Goal: Information Seeking & Learning: Learn about a topic

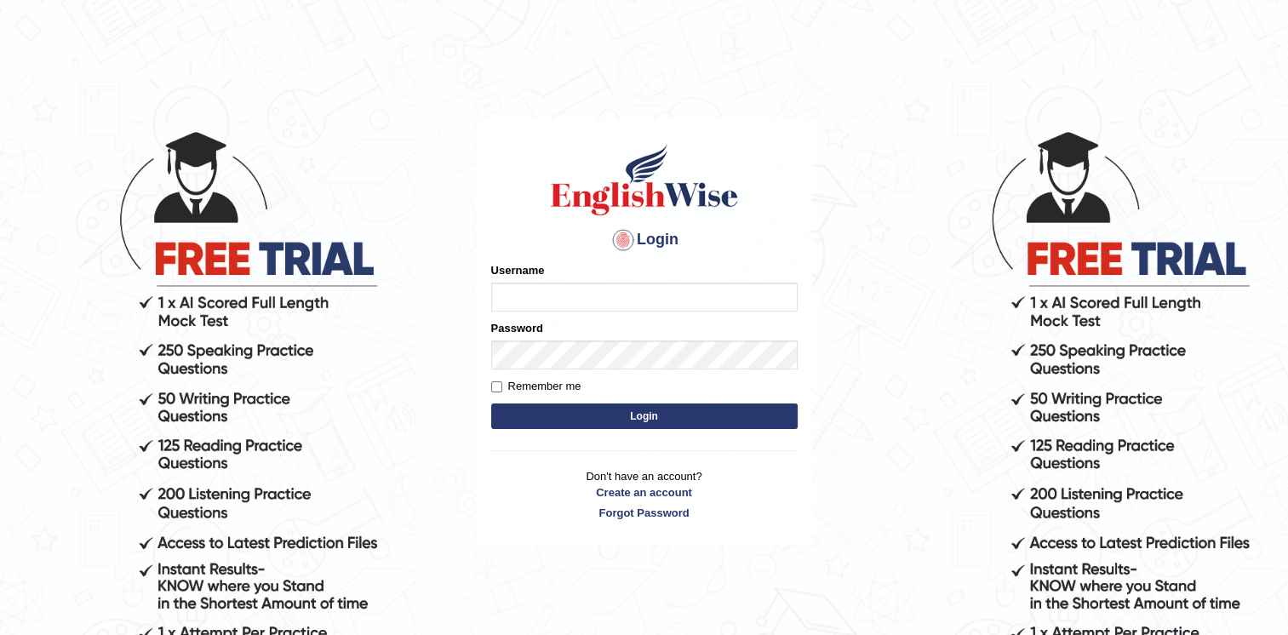
click at [500, 294] on input "Username" at bounding box center [644, 297] width 306 height 29
type input "RiffatM1"
click at [678, 291] on input "Username" at bounding box center [644, 297] width 306 height 29
type input "RiffatM1"
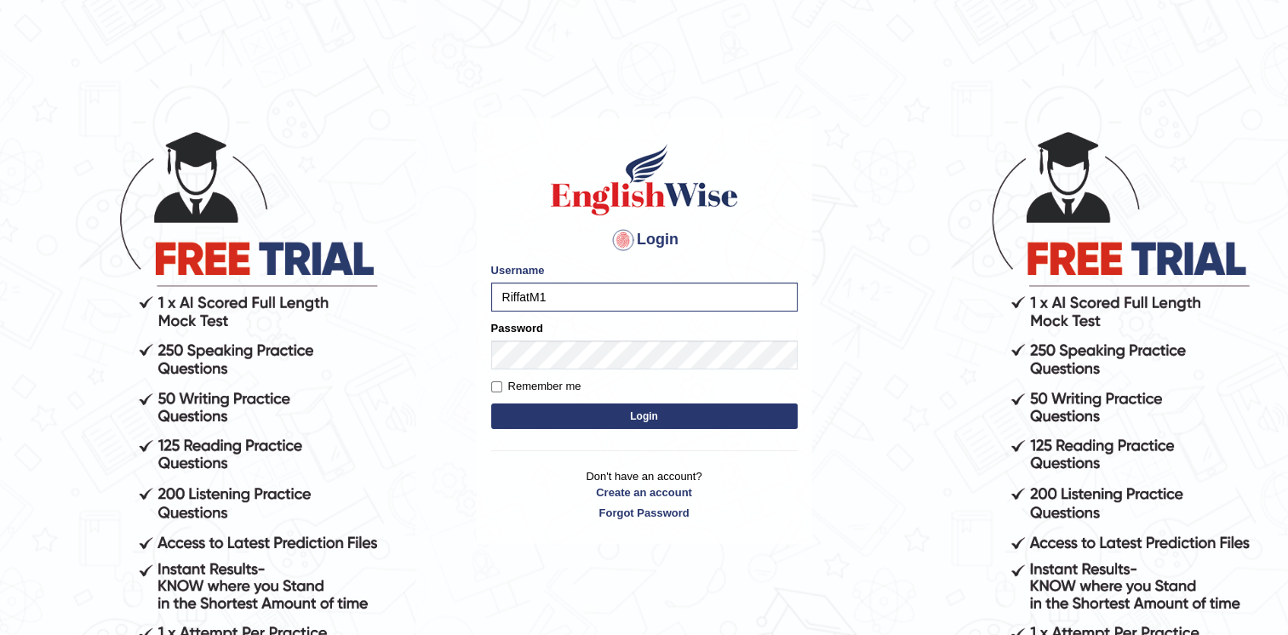
click at [528, 414] on button "Login" at bounding box center [644, 416] width 306 height 26
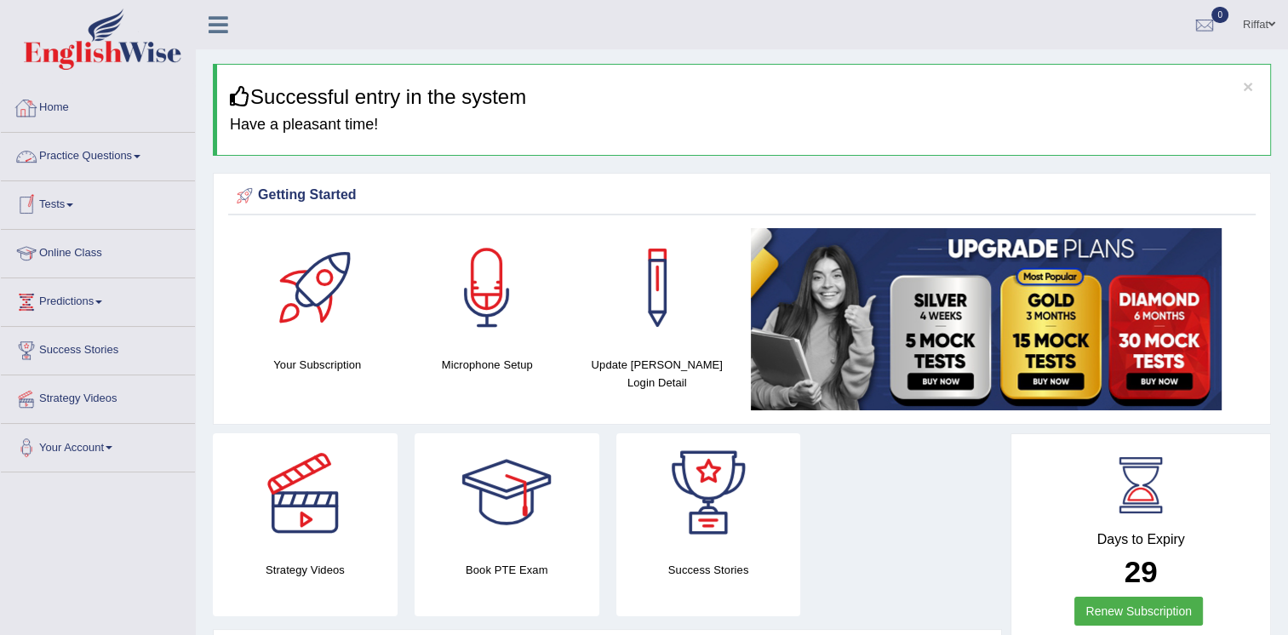
click at [100, 161] on link "Practice Questions" at bounding box center [98, 154] width 194 height 43
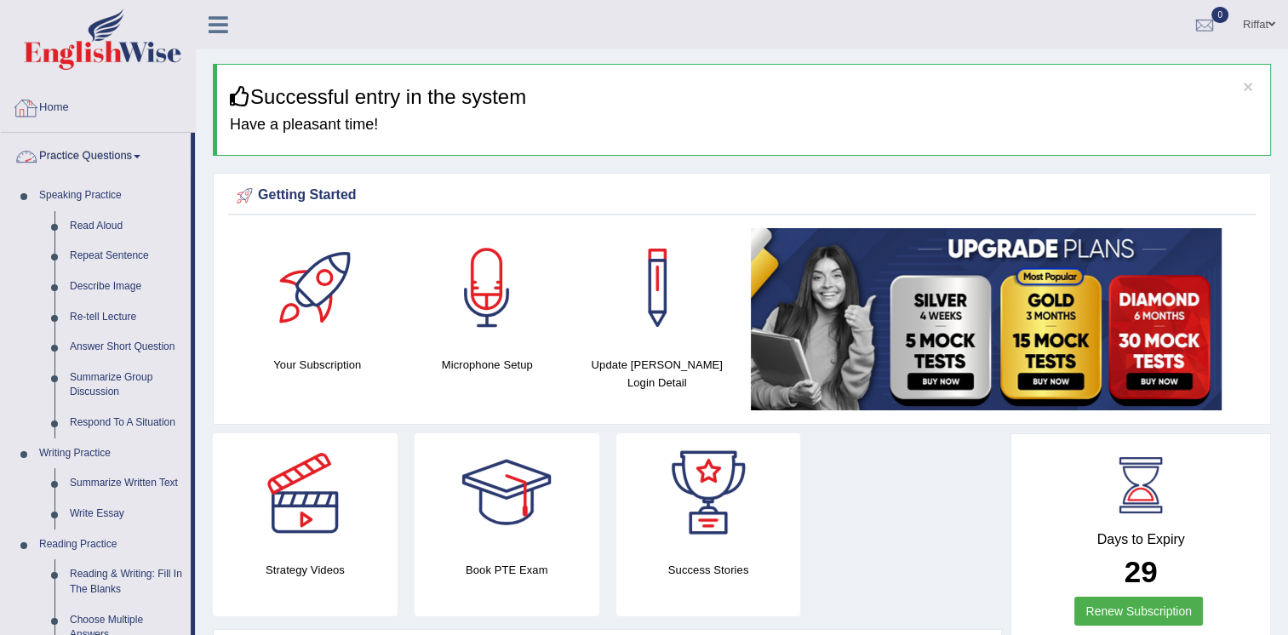
click at [174, 106] on link "Home" at bounding box center [98, 105] width 194 height 43
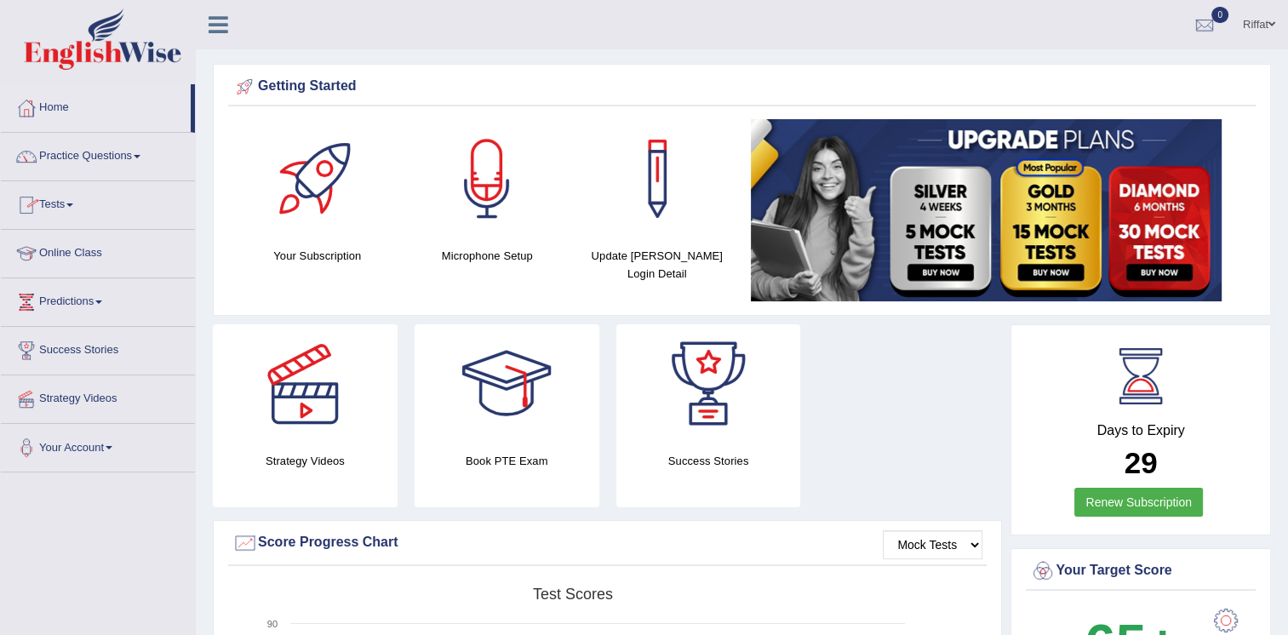
click at [73, 206] on span at bounding box center [69, 204] width 7 height 3
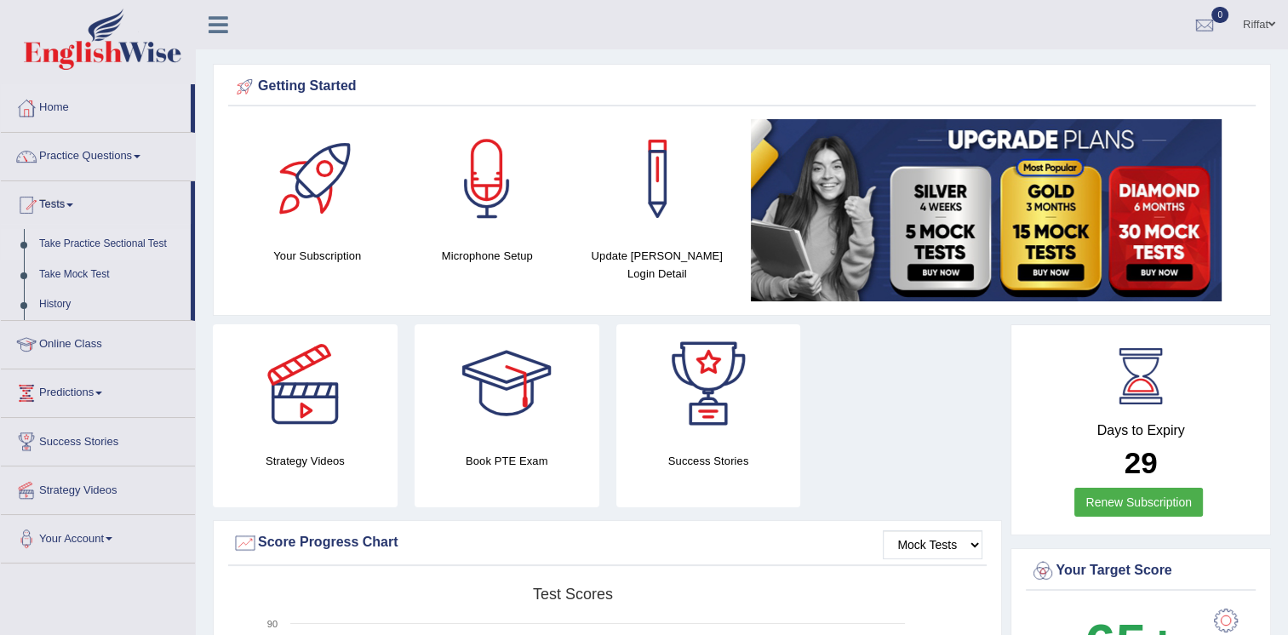
click at [106, 240] on link "Take Practice Sectional Test" at bounding box center [110, 244] width 159 height 31
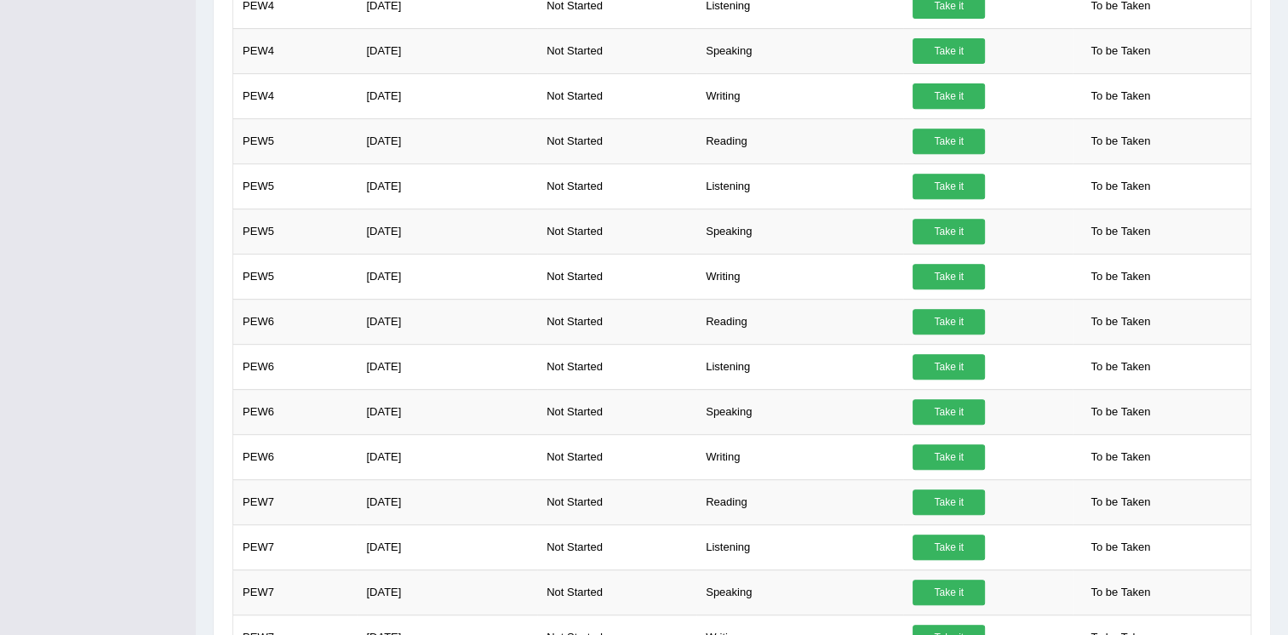
scroll to position [701, 0]
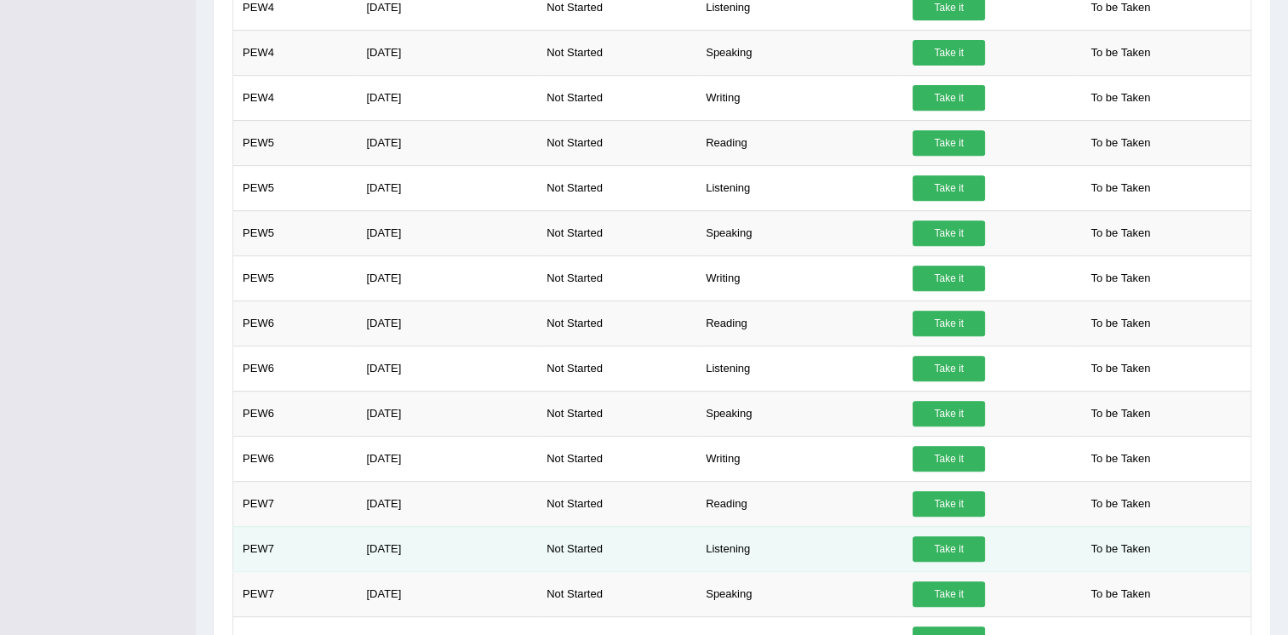
click at [919, 549] on link "Take it" at bounding box center [948, 549] width 72 height 26
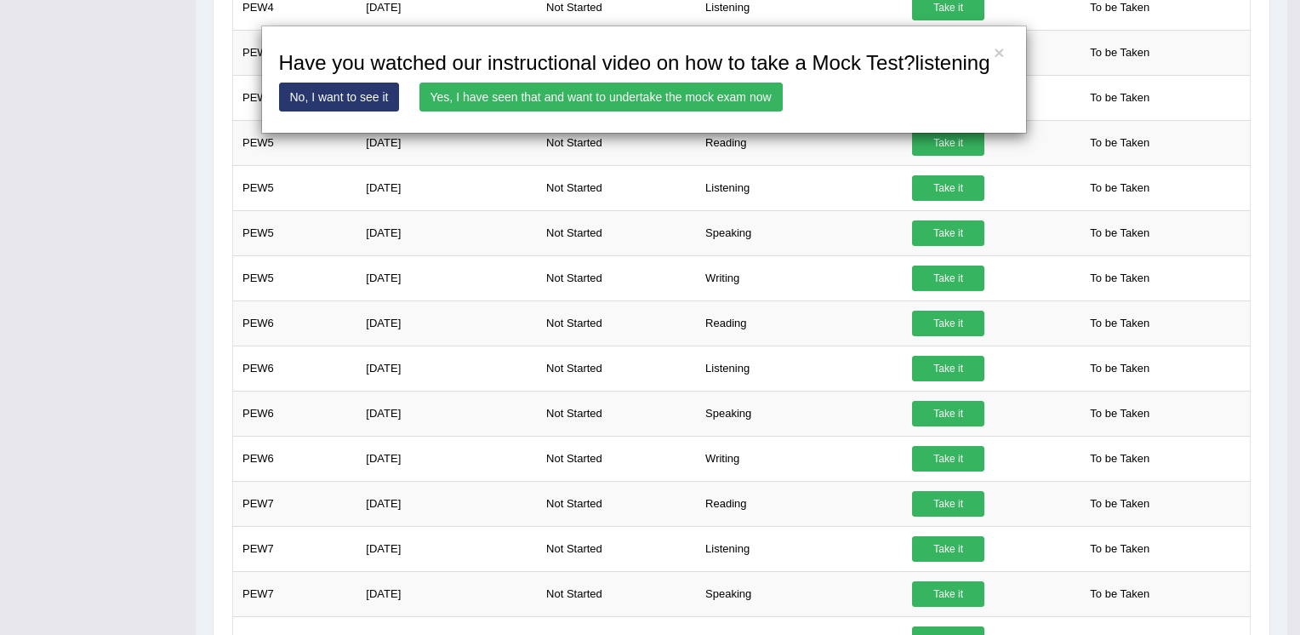
click at [331, 90] on link "No, I want to see it" at bounding box center [339, 97] width 121 height 29
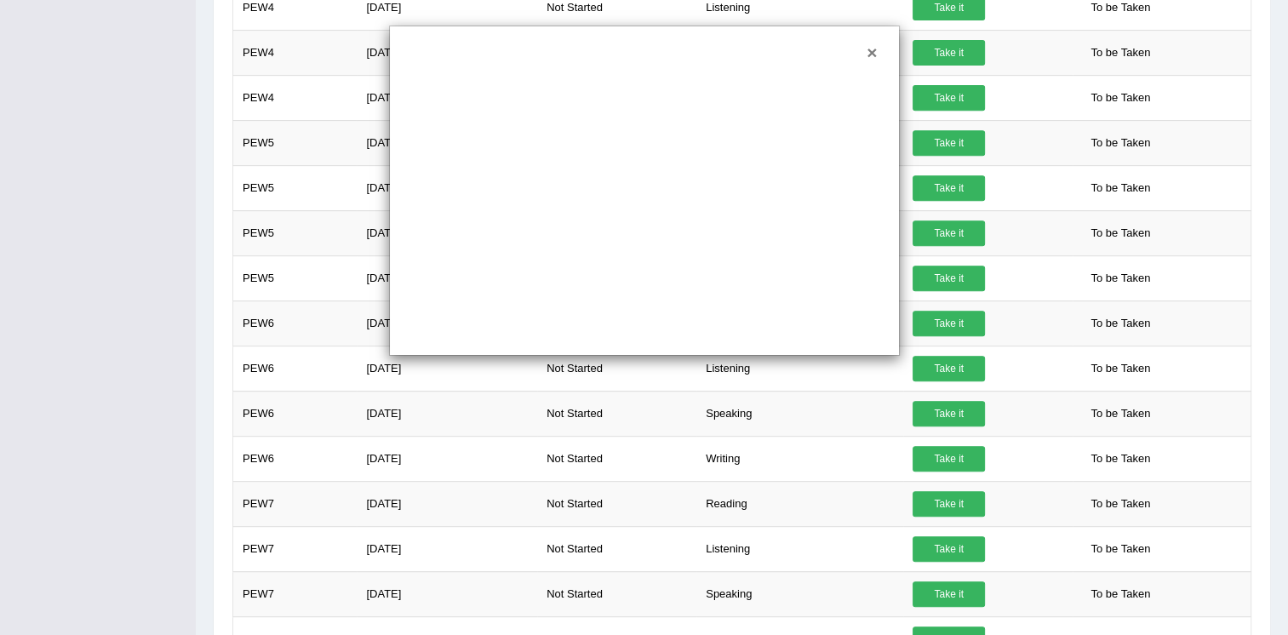
click at [873, 54] on button "×" at bounding box center [871, 52] width 10 height 18
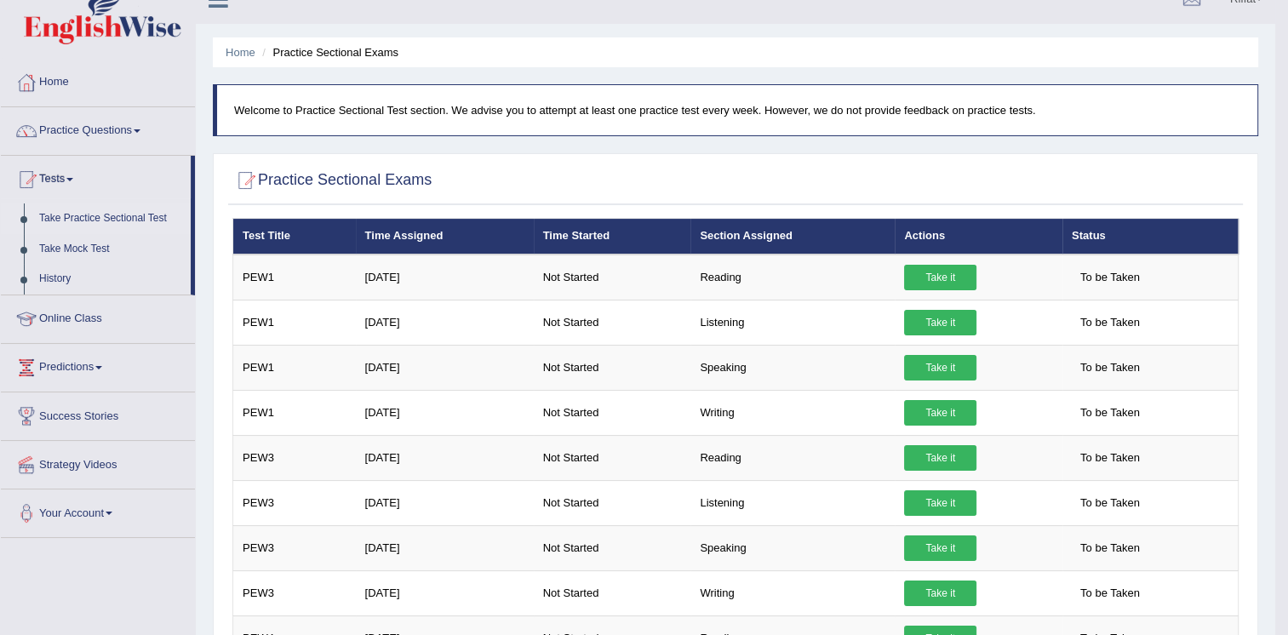
scroll to position [0, 0]
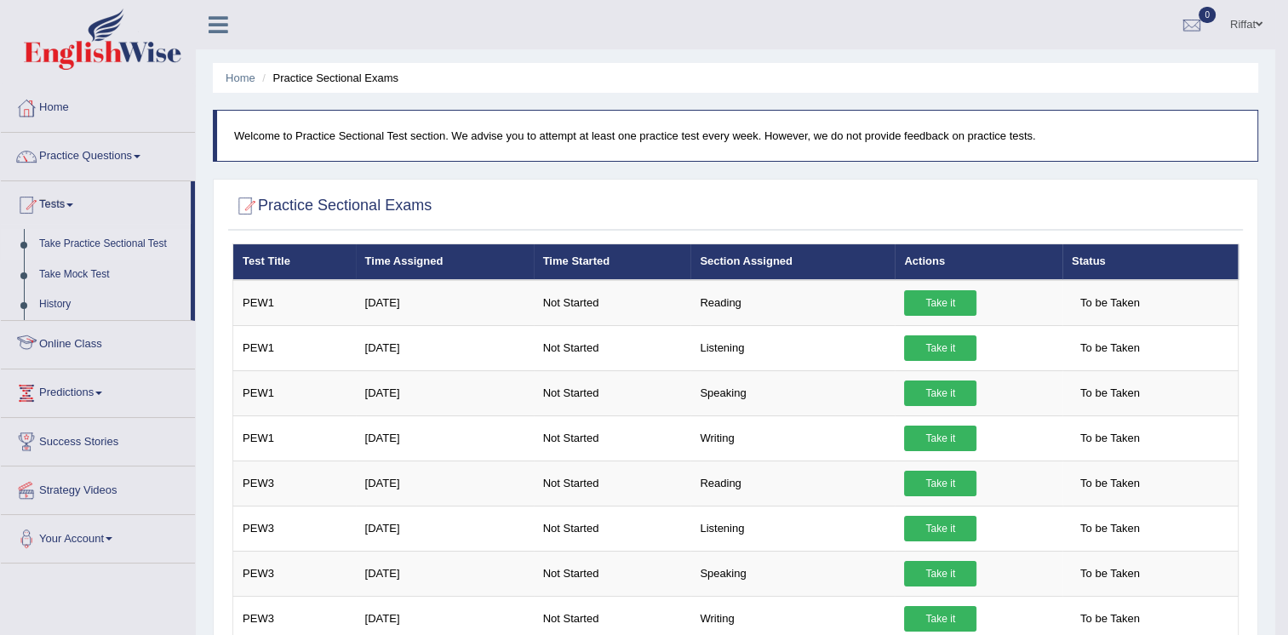
click at [142, 342] on link "Online Class" at bounding box center [98, 342] width 194 height 43
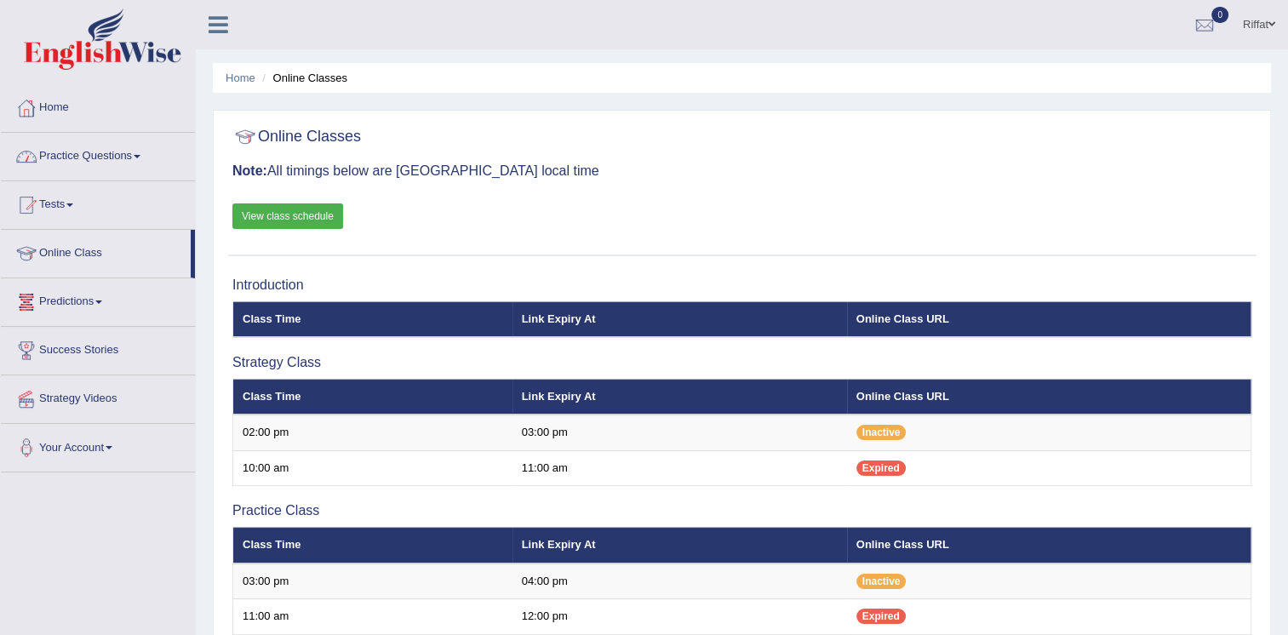
click at [110, 156] on link "Practice Questions" at bounding box center [98, 154] width 194 height 43
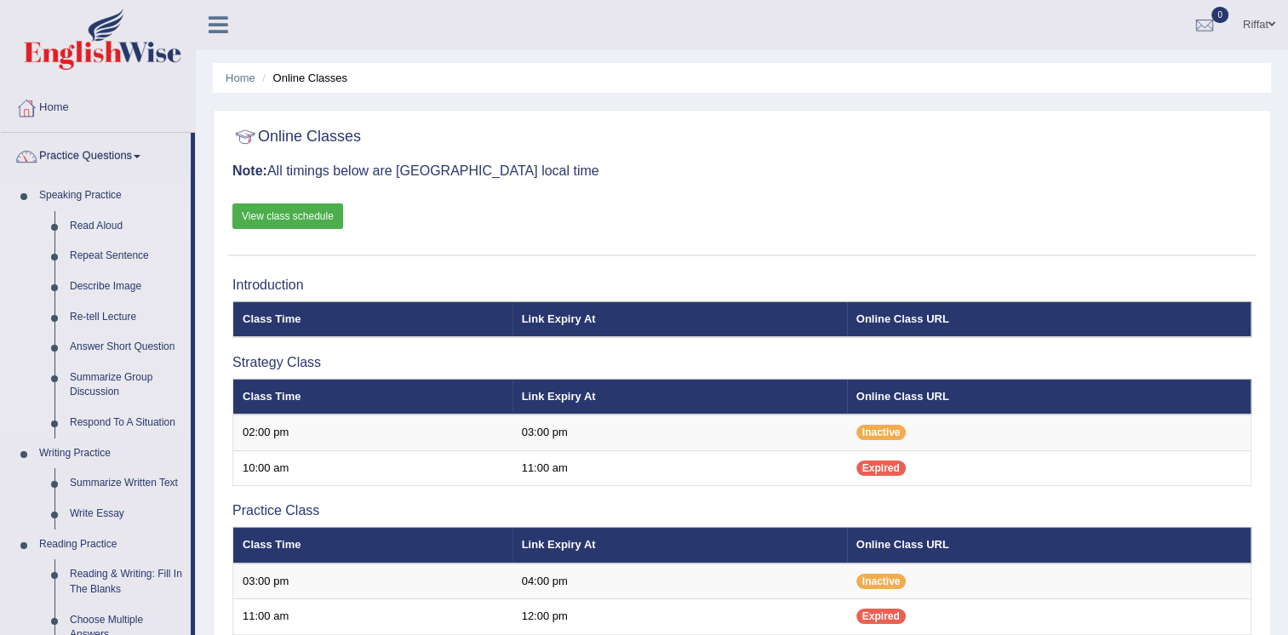
click at [115, 221] on link "Read Aloud" at bounding box center [126, 226] width 129 height 31
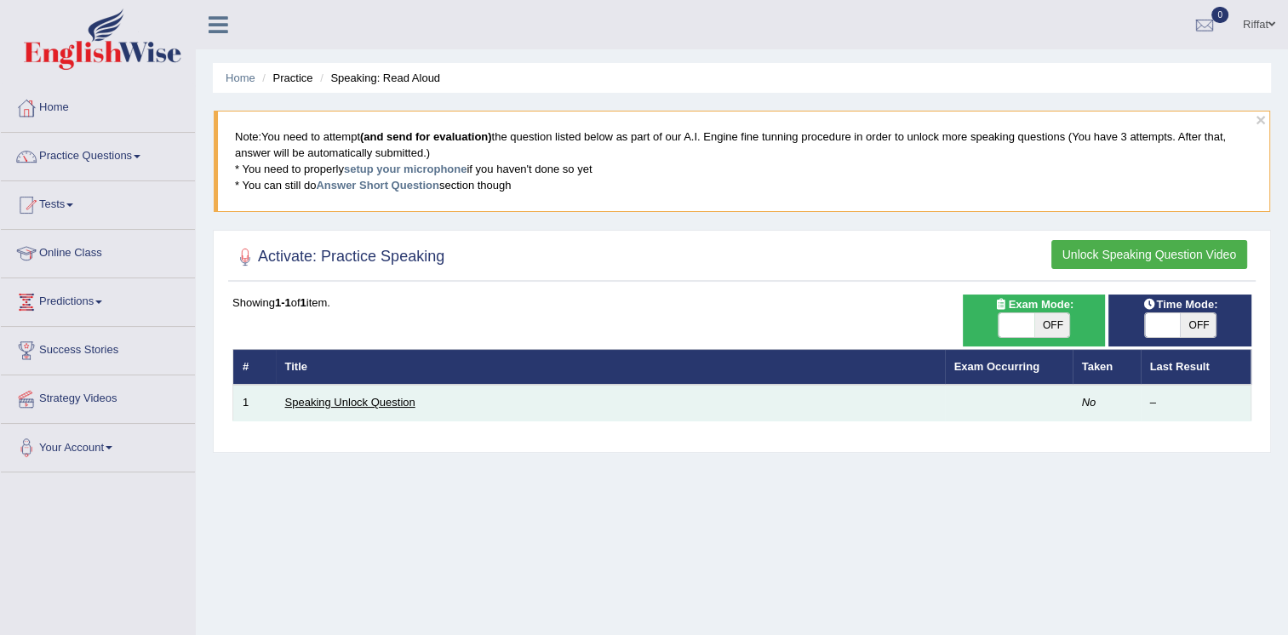
click at [385, 403] on link "Speaking Unlock Question" at bounding box center [350, 402] width 130 height 13
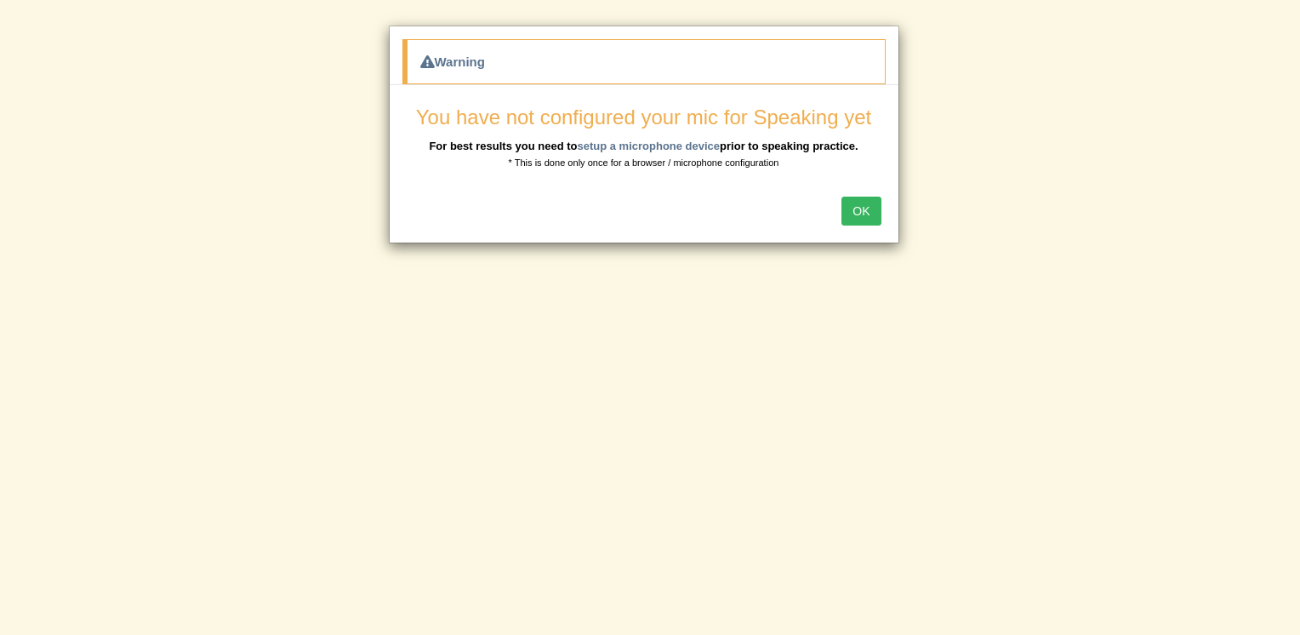
click at [865, 208] on button "OK" at bounding box center [861, 211] width 39 height 29
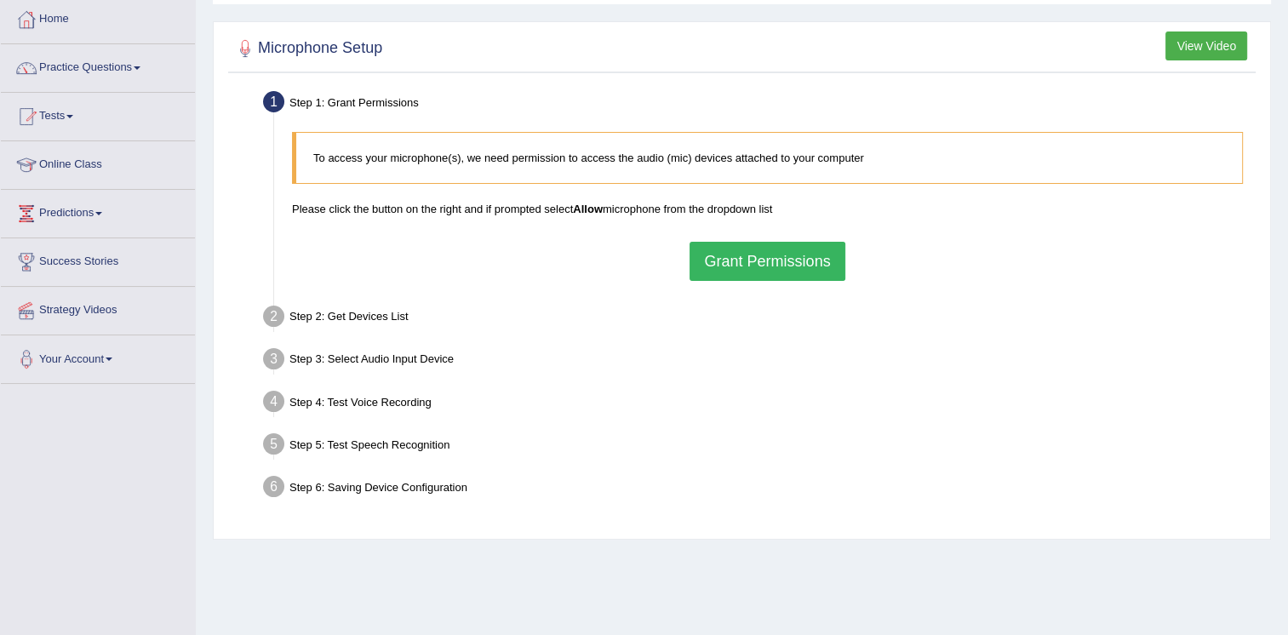
scroll to position [104, 0]
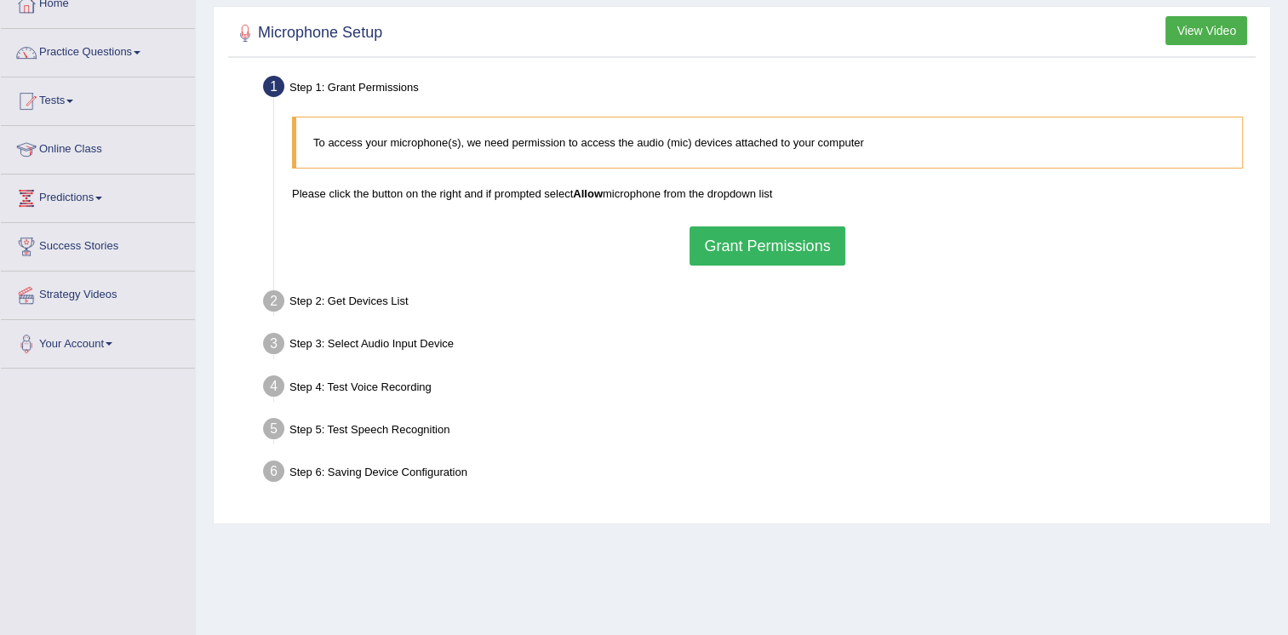
click at [741, 243] on button "Grant Permissions" at bounding box center [766, 245] width 155 height 39
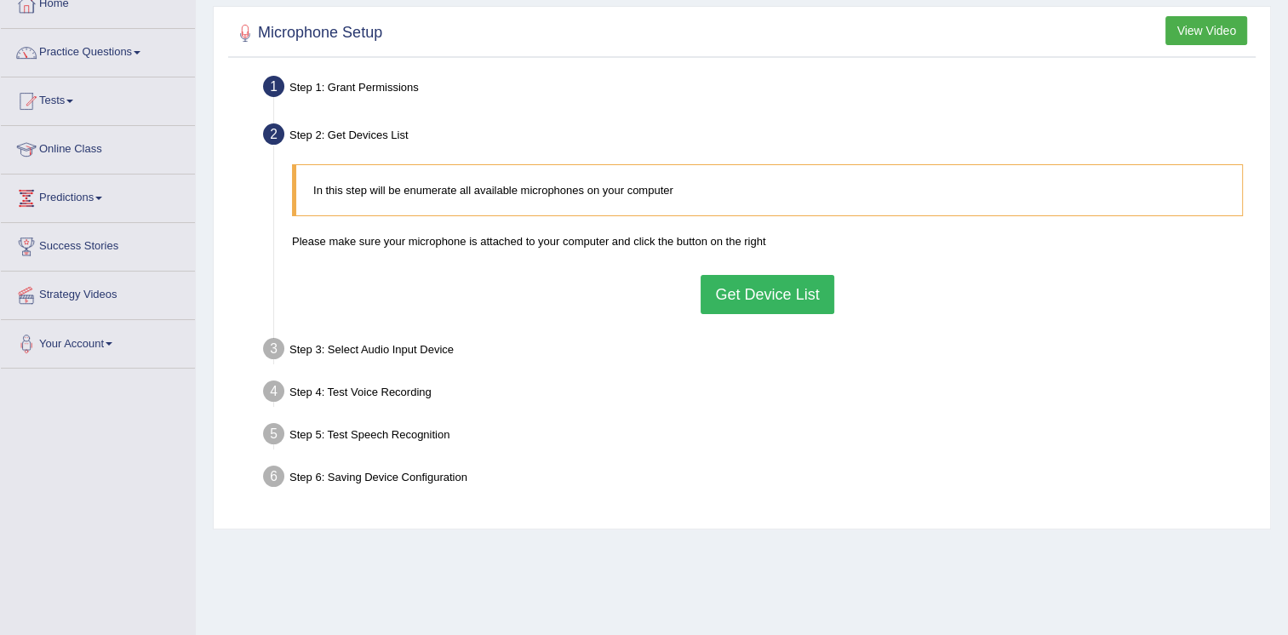
click at [402, 393] on div "Step 4: Test Voice Recording" at bounding box center [758, 393] width 1007 height 37
click at [332, 386] on div "Step 4: Test Voice Recording" at bounding box center [758, 393] width 1007 height 37
click at [741, 289] on button "Get Device List" at bounding box center [766, 294] width 133 height 39
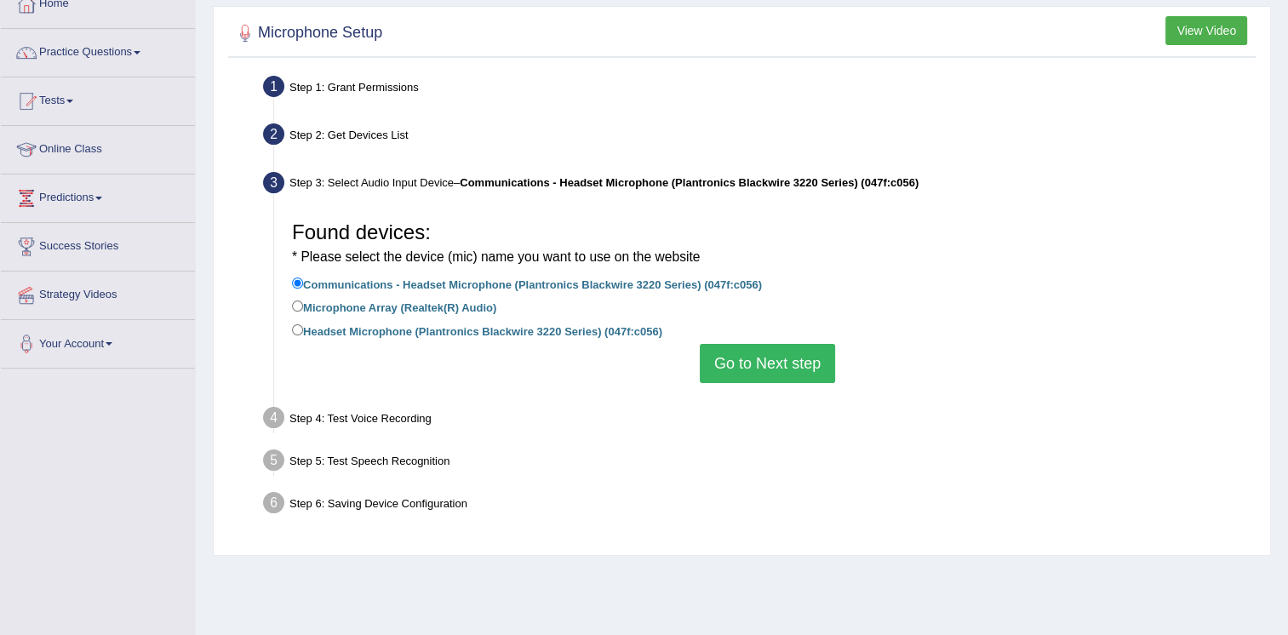
click at [466, 285] on label "Communications - Headset Microphone (Plantronics Blackwire 3220 Series) (047f:c…" at bounding box center [527, 283] width 470 height 19
click at [303, 285] on input "Communications - Headset Microphone (Plantronics Blackwire 3220 Series) (047f:c…" at bounding box center [297, 282] width 11 height 11
click at [746, 364] on button "Go to Next step" at bounding box center [767, 363] width 135 height 39
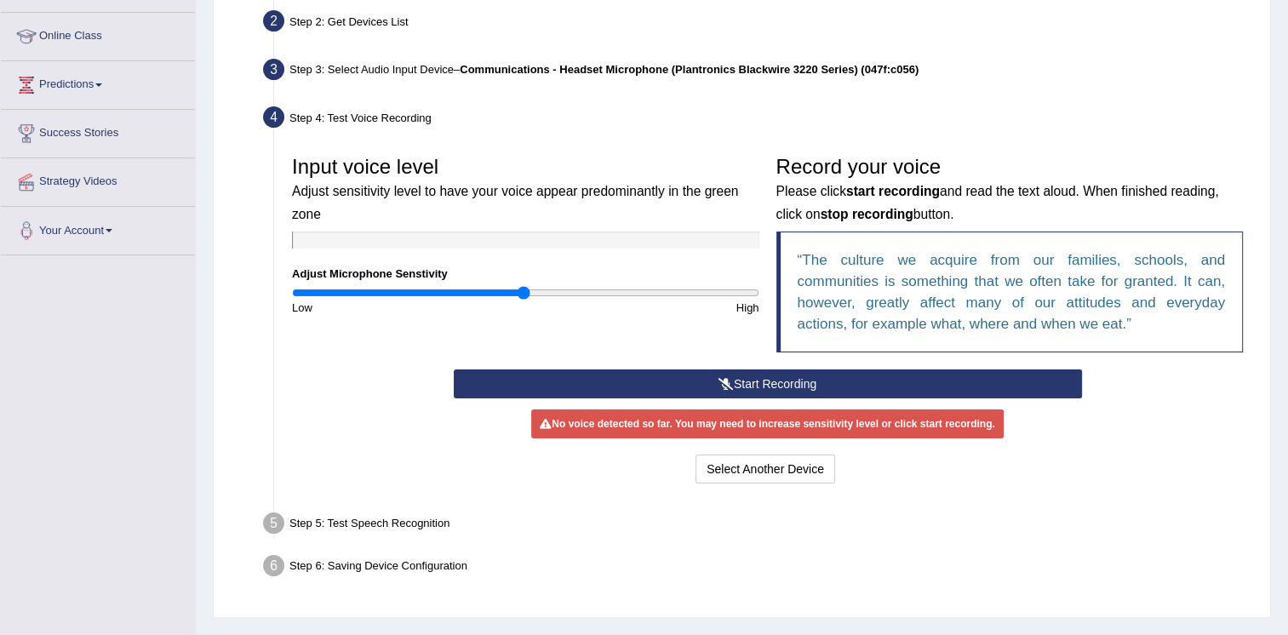
scroll to position [216, 0]
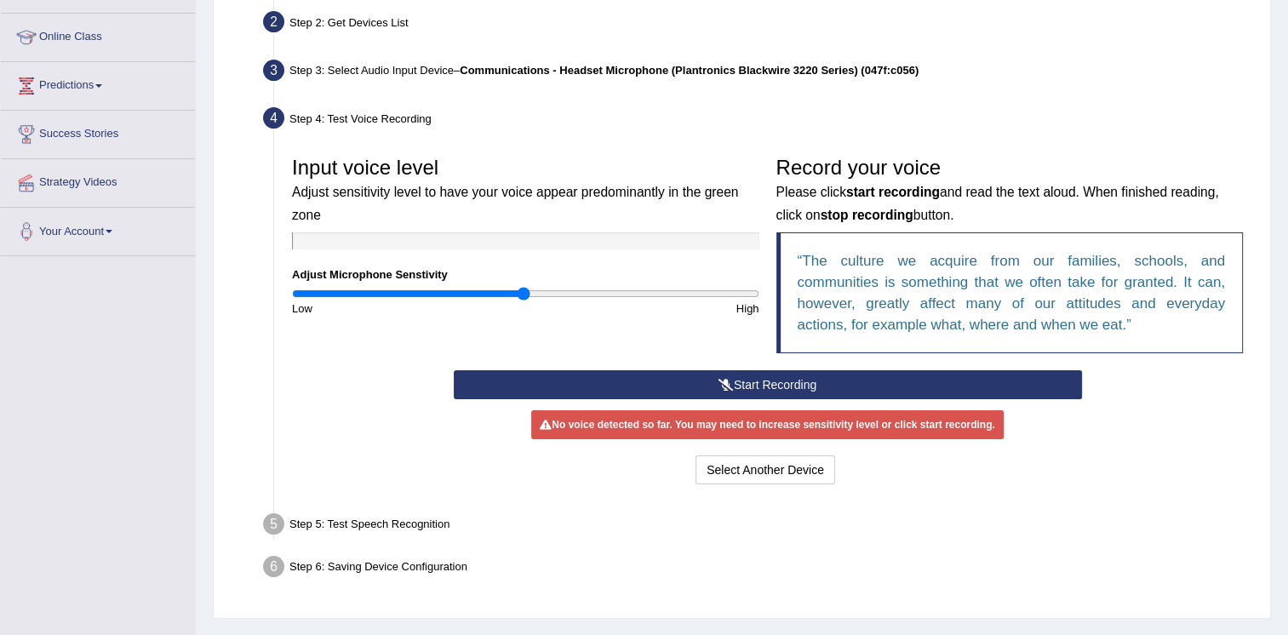
click at [560, 498] on ul "Step 1: Grant Permissions To access your microphone(s), we need permission to a…" at bounding box center [741, 272] width 1019 height 629
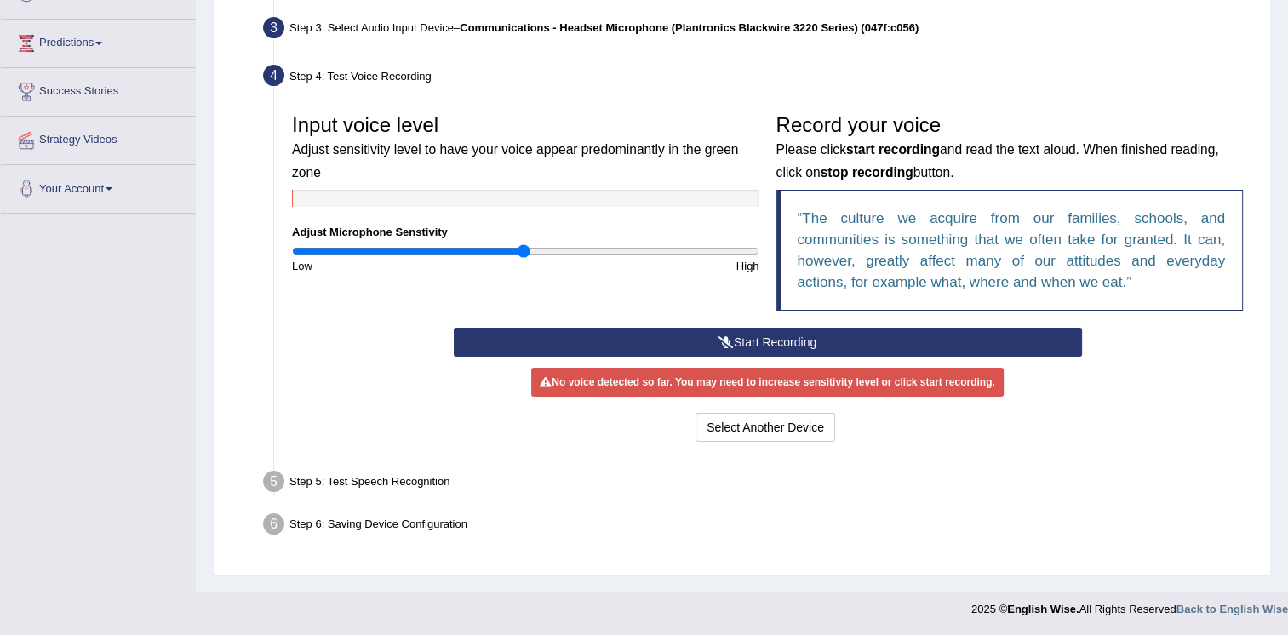
scroll to position [235, 0]
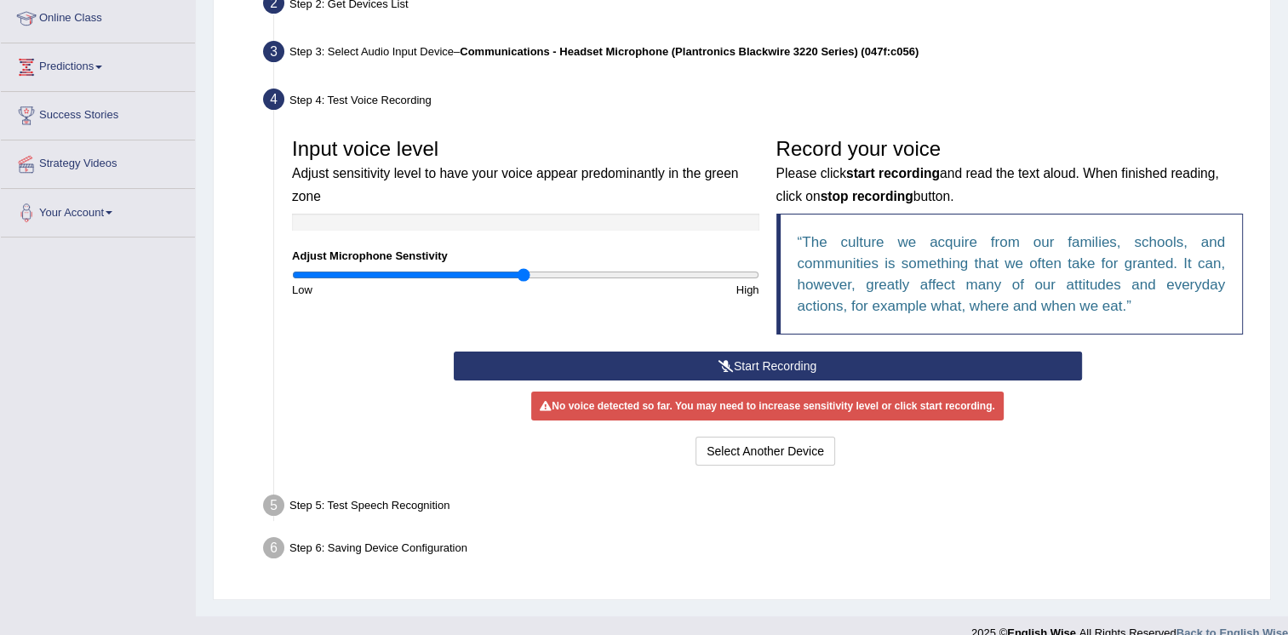
click at [620, 369] on button "Start Recording" at bounding box center [768, 365] width 628 height 29
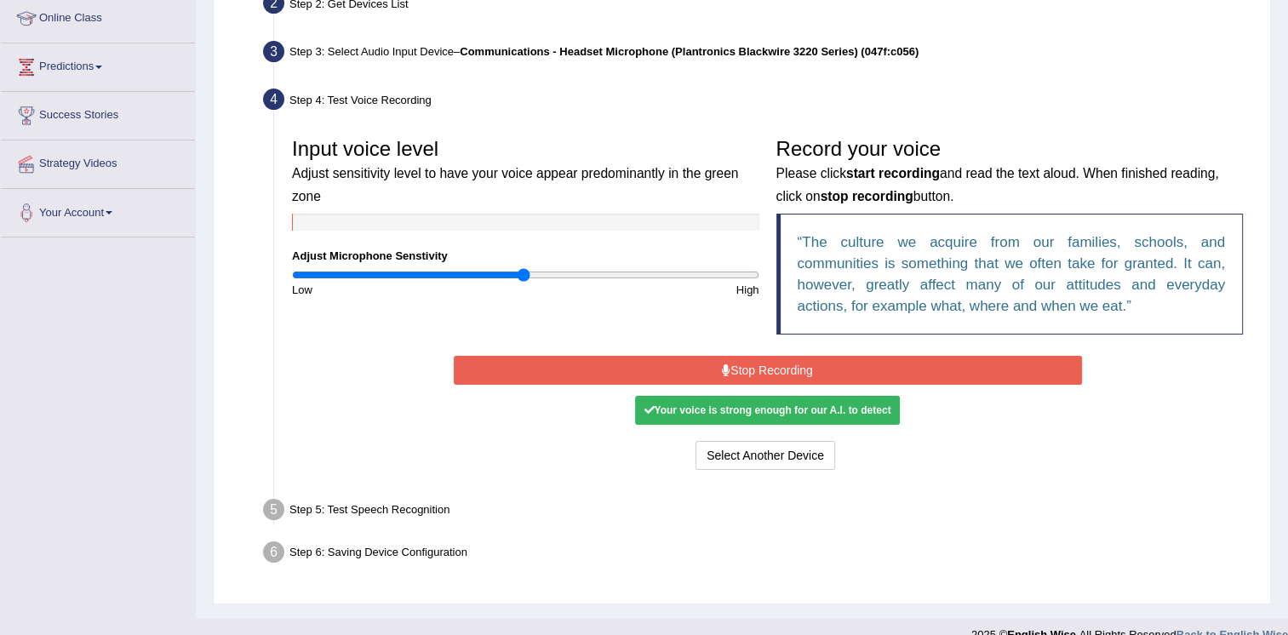
click at [677, 408] on div "Your voice is strong enough for our A.I. to detect" at bounding box center [767, 410] width 264 height 29
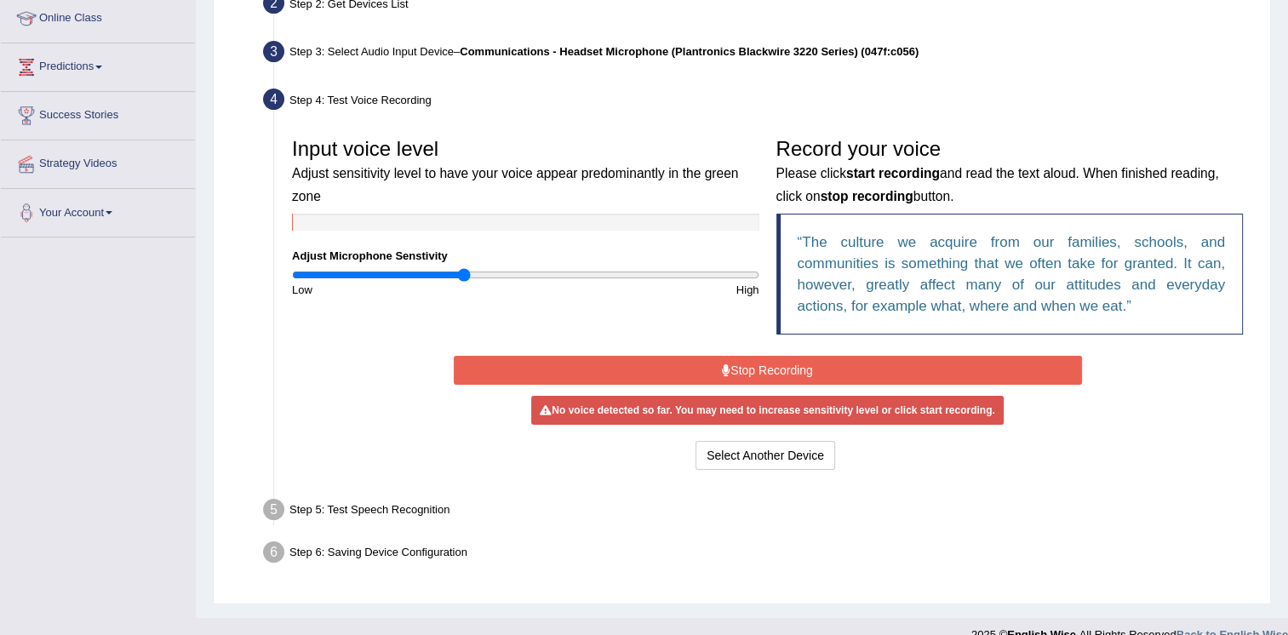
click at [463, 272] on input "range" at bounding box center [525, 275] width 467 height 14
click at [447, 271] on input "range" at bounding box center [525, 275] width 467 height 14
click at [460, 274] on input "range" at bounding box center [525, 275] width 467 height 14
click at [695, 360] on button "Stop Recording" at bounding box center [768, 370] width 628 height 29
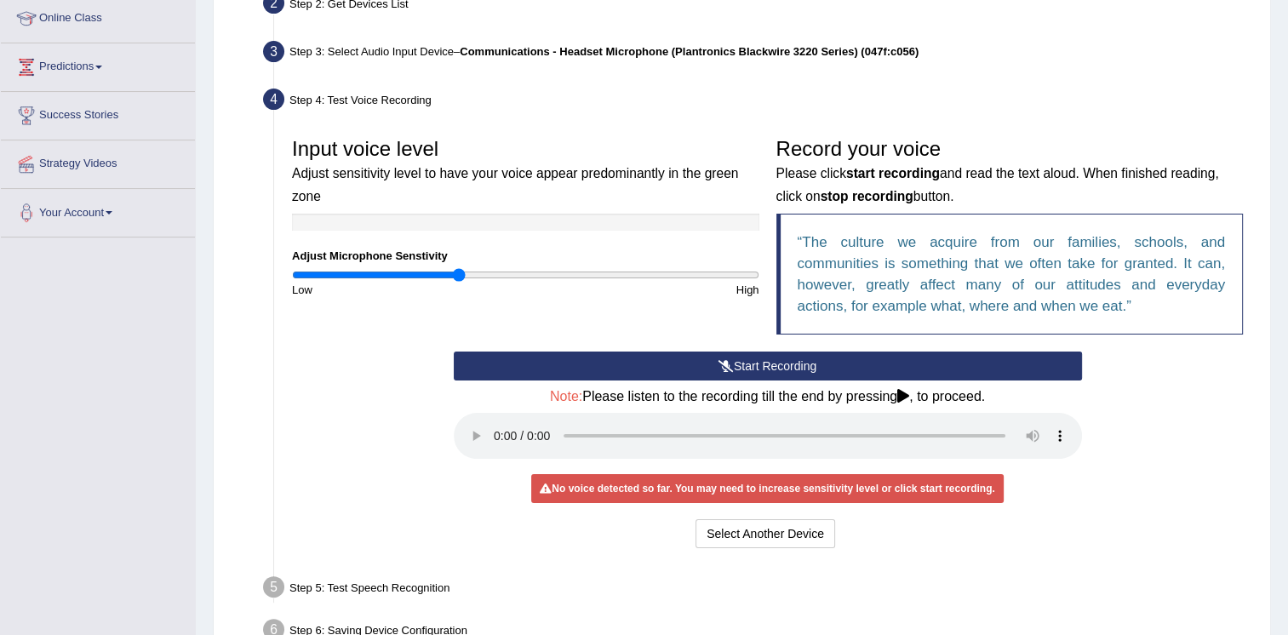
click at [714, 360] on button "Start Recording" at bounding box center [768, 365] width 628 height 29
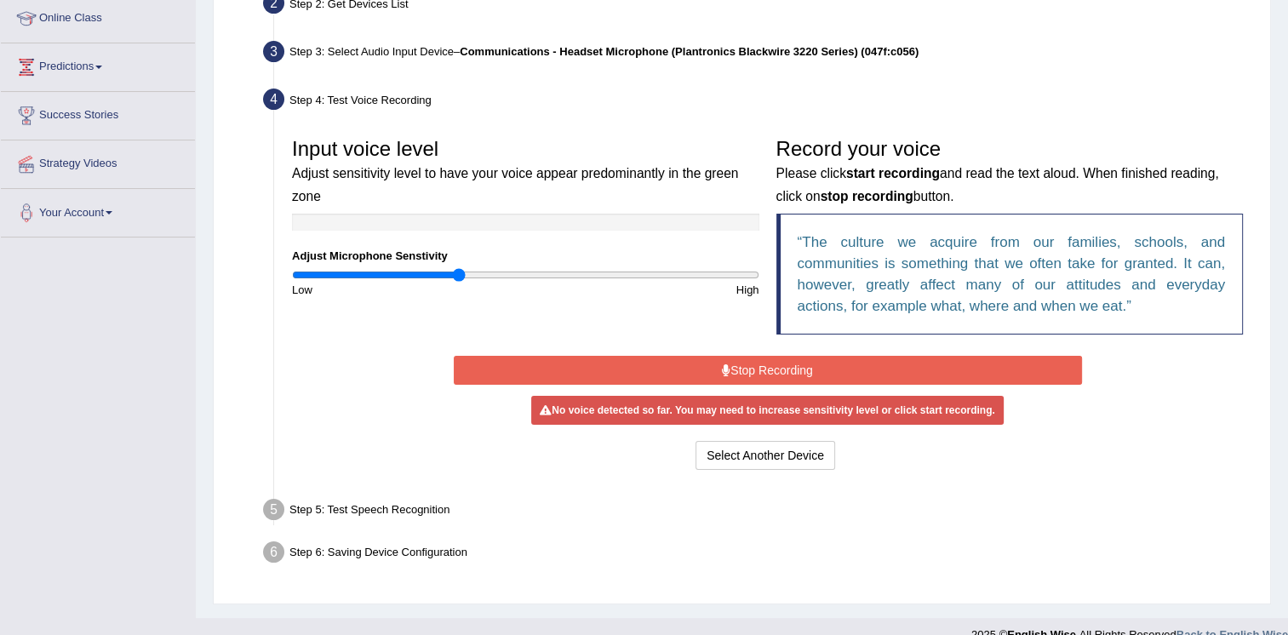
click at [714, 360] on button "Stop Recording" at bounding box center [768, 370] width 628 height 29
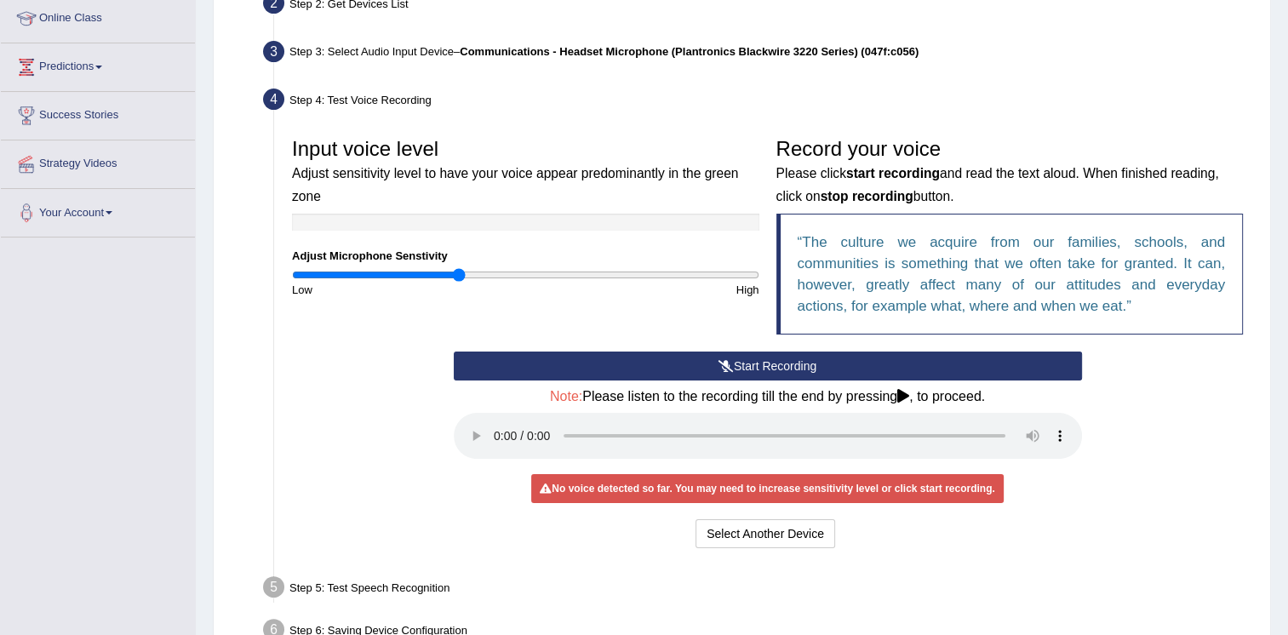
click at [714, 360] on button "Start Recording" at bounding box center [768, 365] width 628 height 29
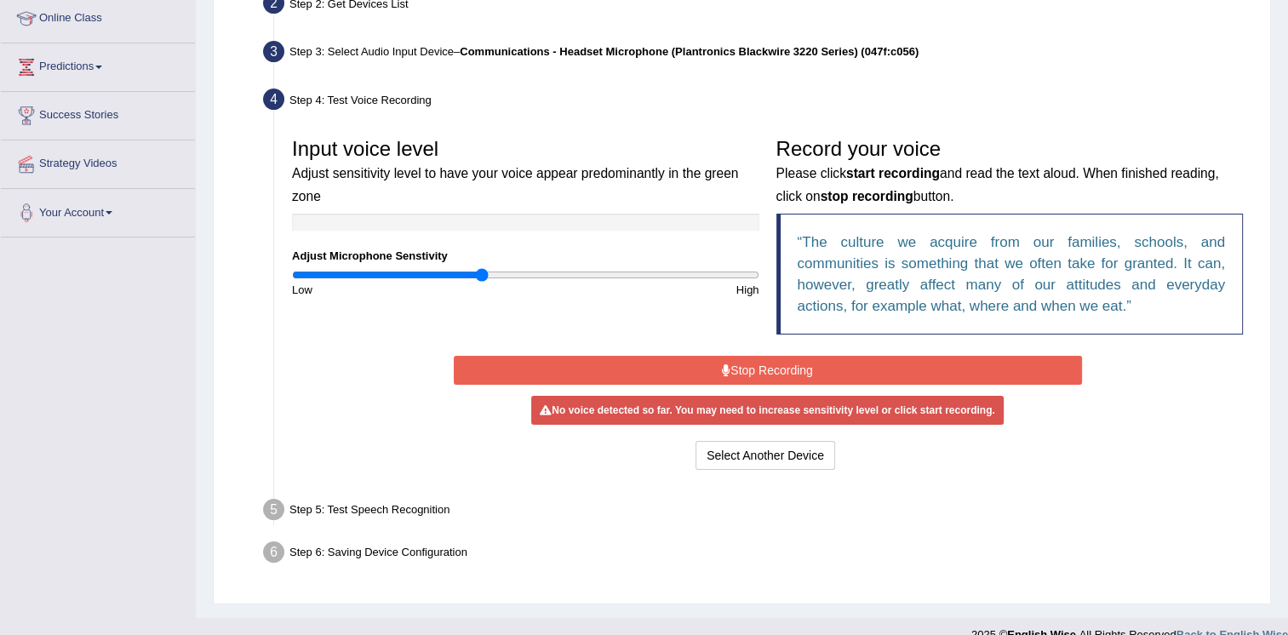
click at [483, 272] on input "range" at bounding box center [525, 275] width 467 height 14
click at [494, 271] on input "range" at bounding box center [525, 275] width 467 height 14
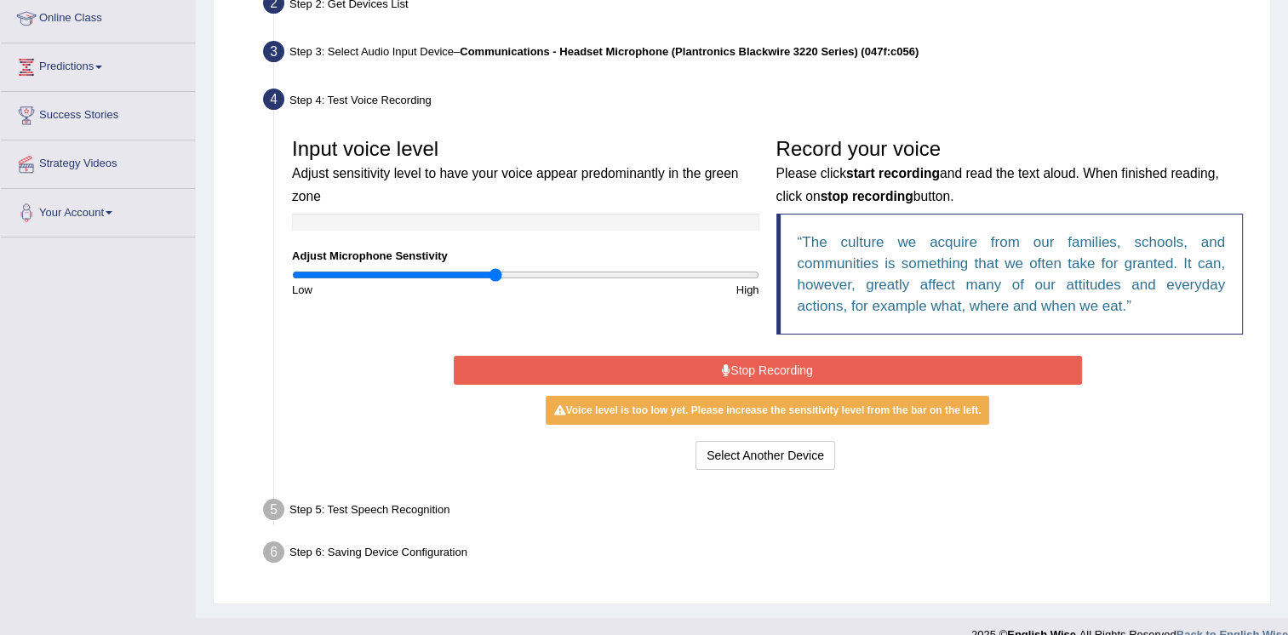
click at [671, 369] on button "Stop Recording" at bounding box center [768, 370] width 628 height 29
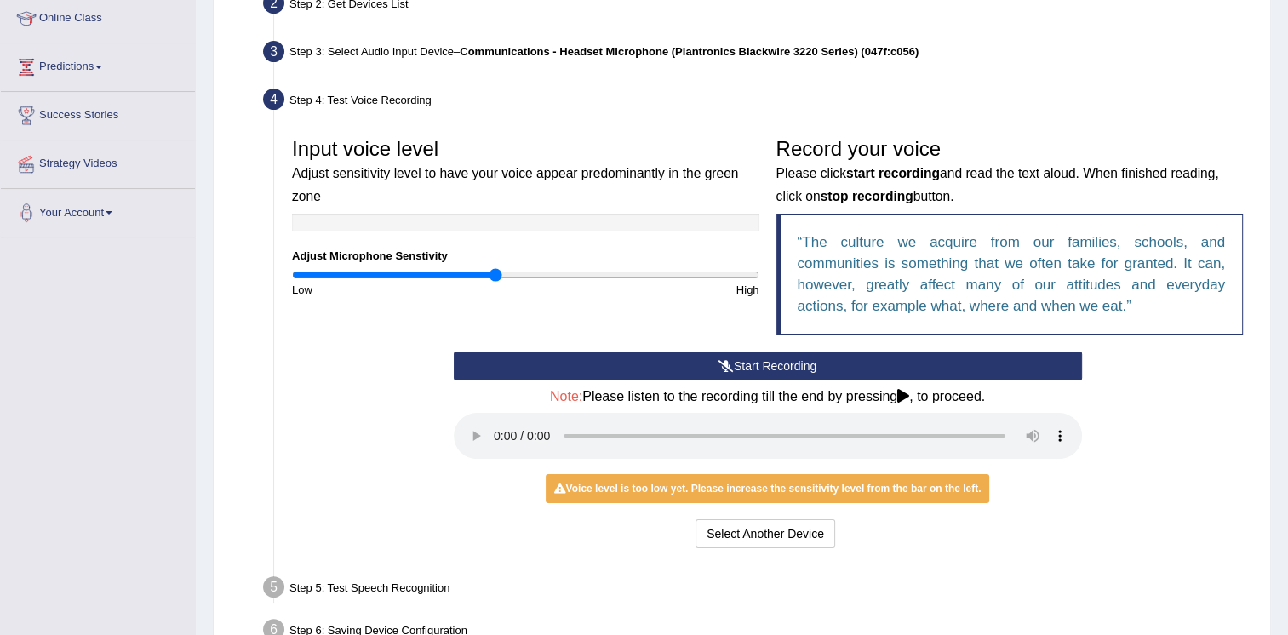
click at [576, 364] on button "Start Recording" at bounding box center [768, 365] width 628 height 29
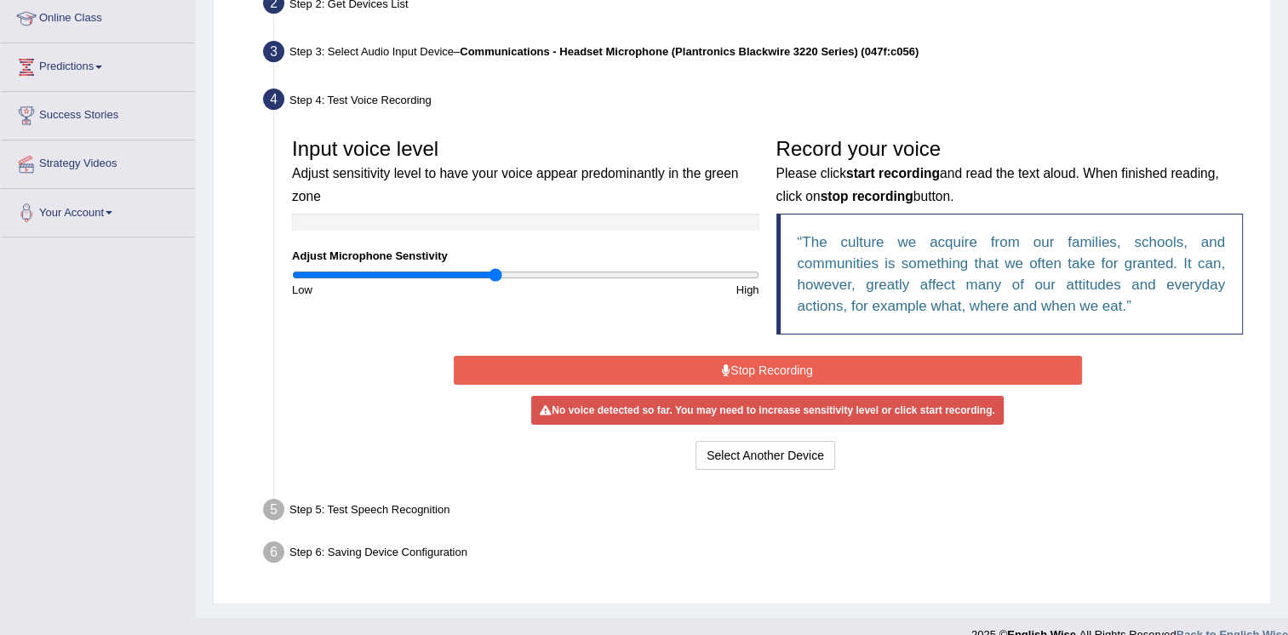
click at [576, 364] on button "Stop Recording" at bounding box center [768, 370] width 628 height 29
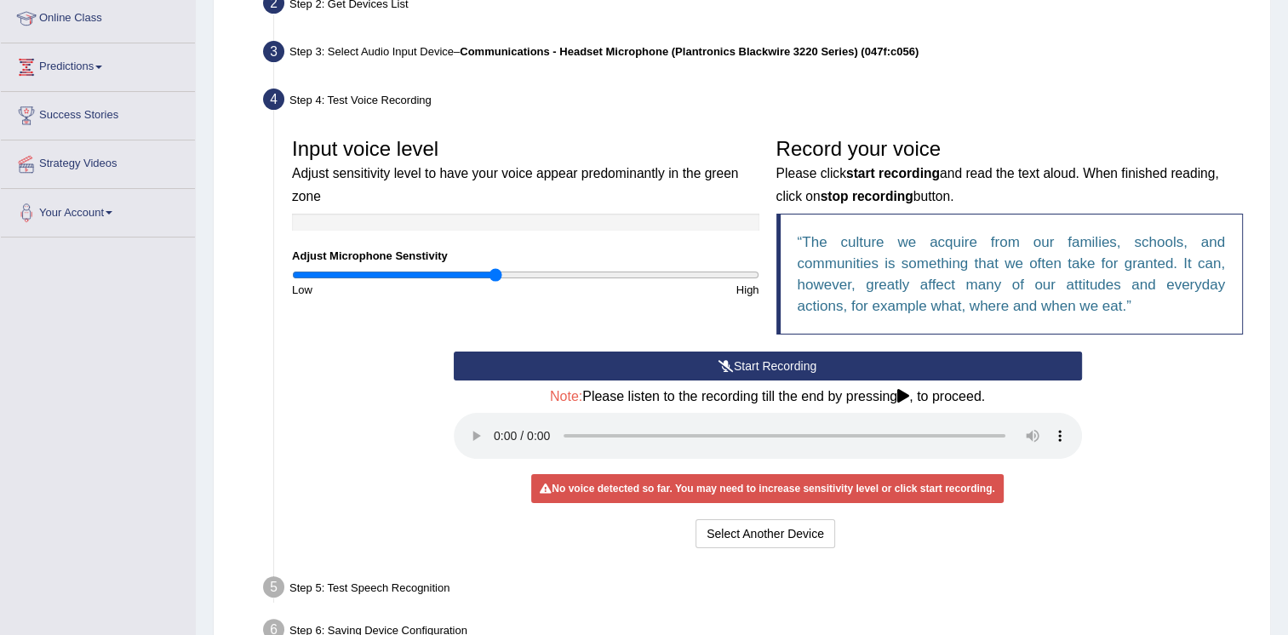
click at [592, 363] on button "Start Recording" at bounding box center [768, 365] width 628 height 29
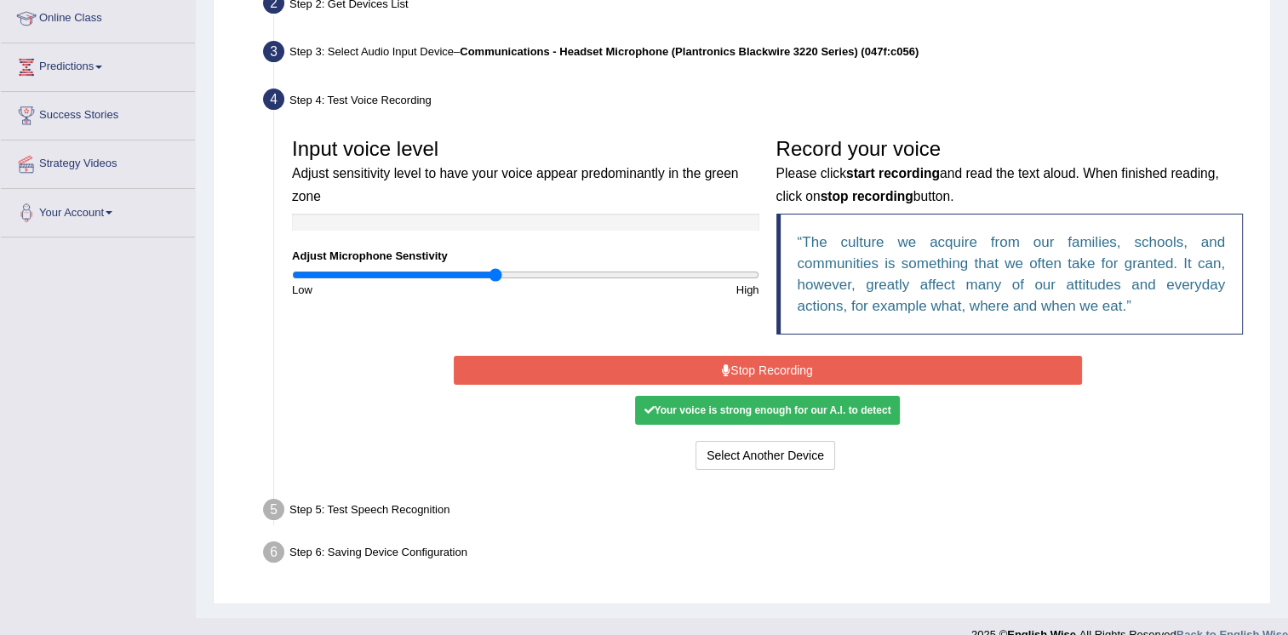
click at [676, 411] on div "Your voice is strong enough for our A.I. to detect" at bounding box center [767, 410] width 264 height 29
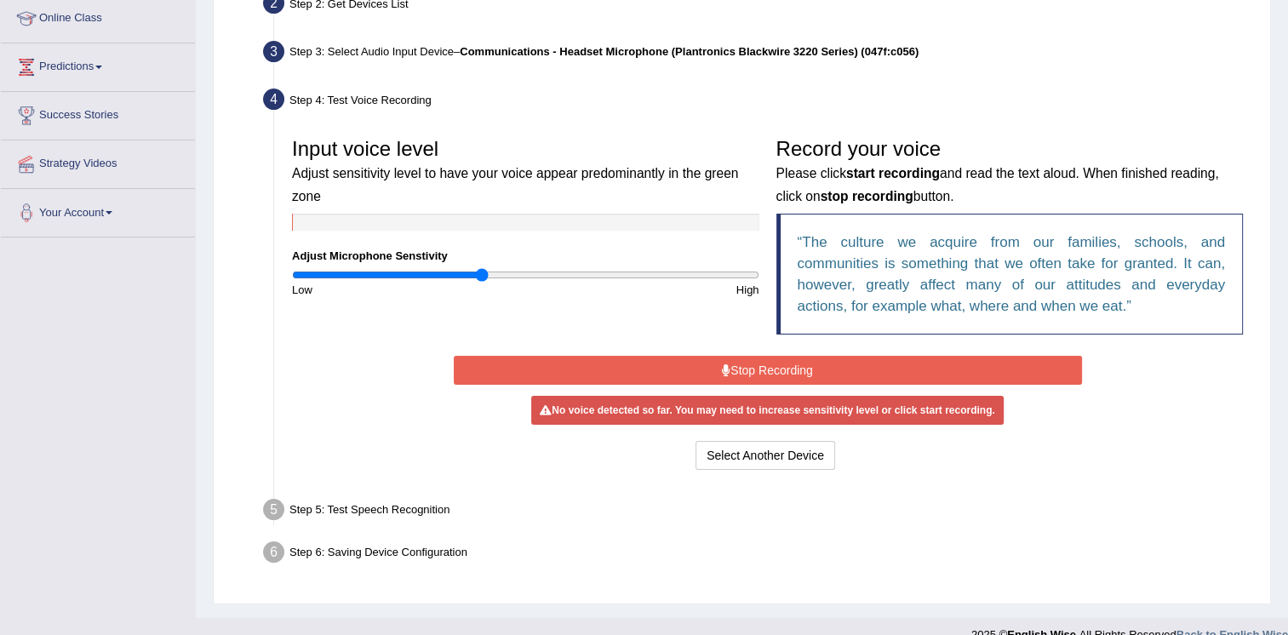
click at [482, 276] on input "range" at bounding box center [525, 275] width 467 height 14
click at [528, 416] on div "Start Recording Stop Recording Note: Please listen to the recording till the en…" at bounding box center [767, 412] width 645 height 123
click at [534, 376] on button "Stop Recording" at bounding box center [768, 370] width 628 height 29
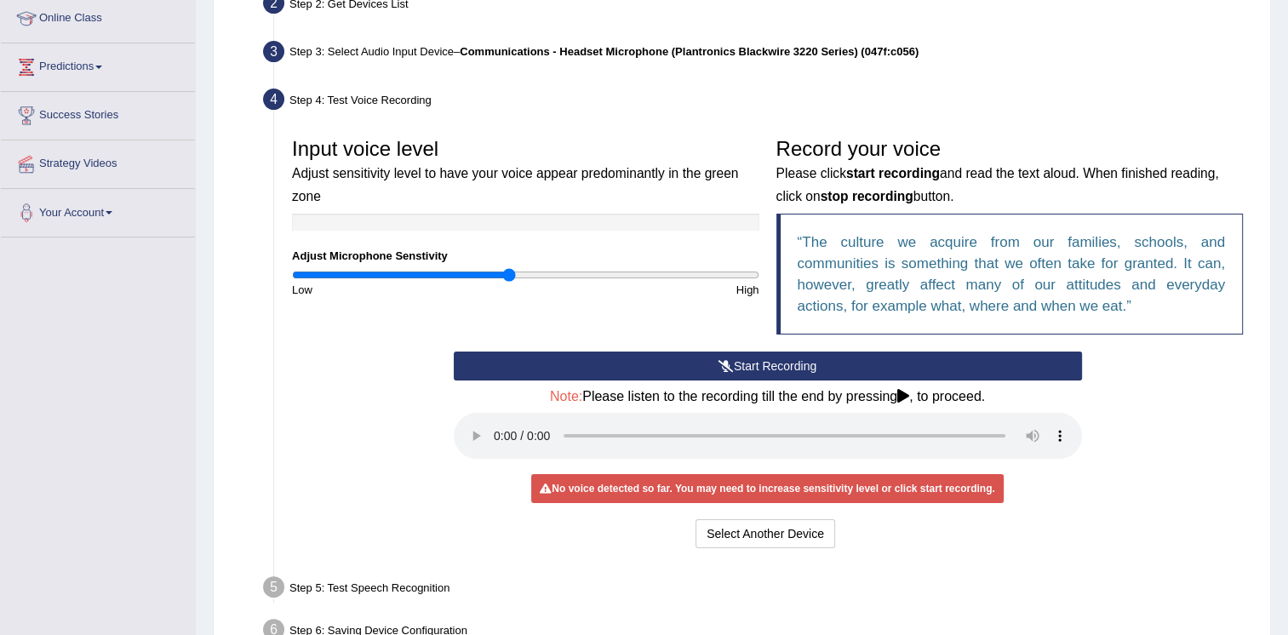
click at [509, 270] on input "range" at bounding box center [525, 275] width 467 height 14
click at [540, 275] on input "range" at bounding box center [525, 275] width 467 height 14
type input "0.52"
click at [412, 273] on input "range" at bounding box center [525, 275] width 467 height 14
click at [321, 268] on input "range" at bounding box center [525, 275] width 467 height 14
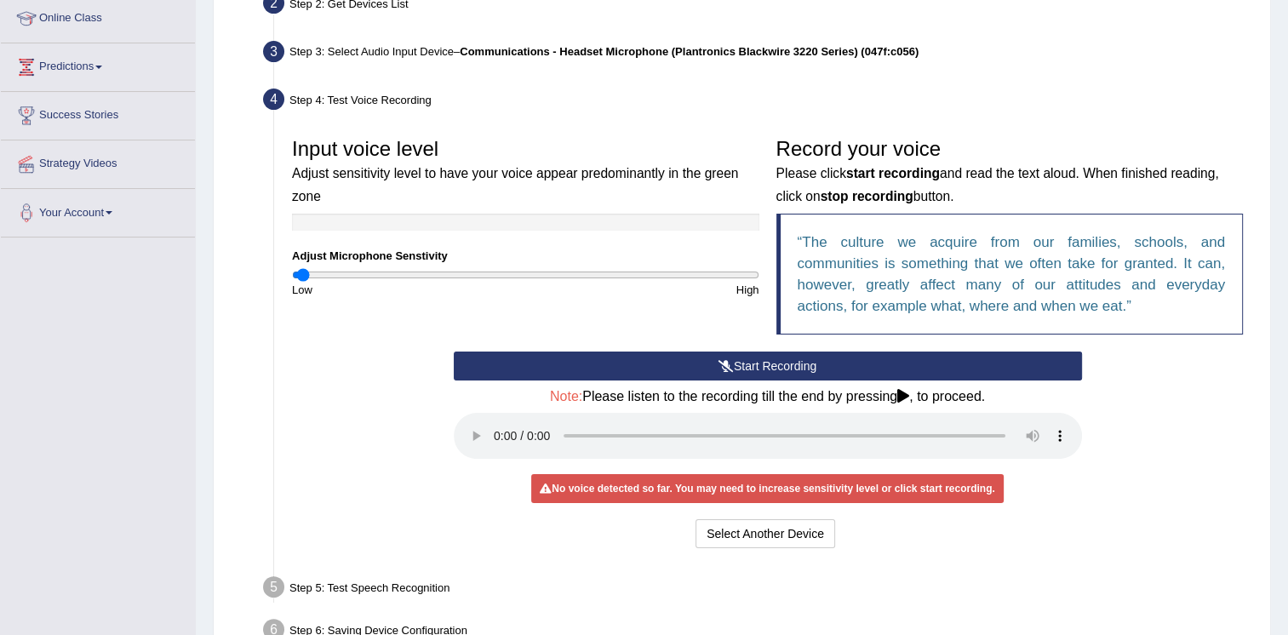
click at [305, 270] on input "range" at bounding box center [525, 275] width 467 height 14
click at [506, 268] on input "range" at bounding box center [525, 275] width 467 height 14
click at [619, 359] on button "Start Recording" at bounding box center [768, 365] width 628 height 29
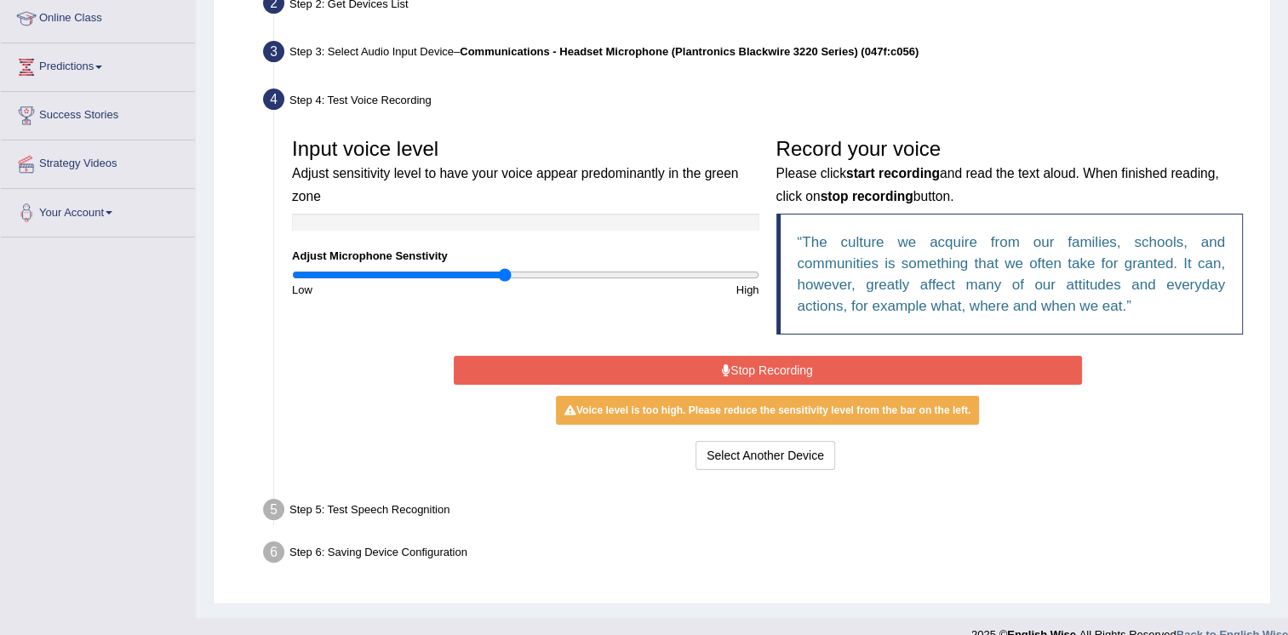
click at [619, 359] on button "Stop Recording" at bounding box center [768, 370] width 628 height 29
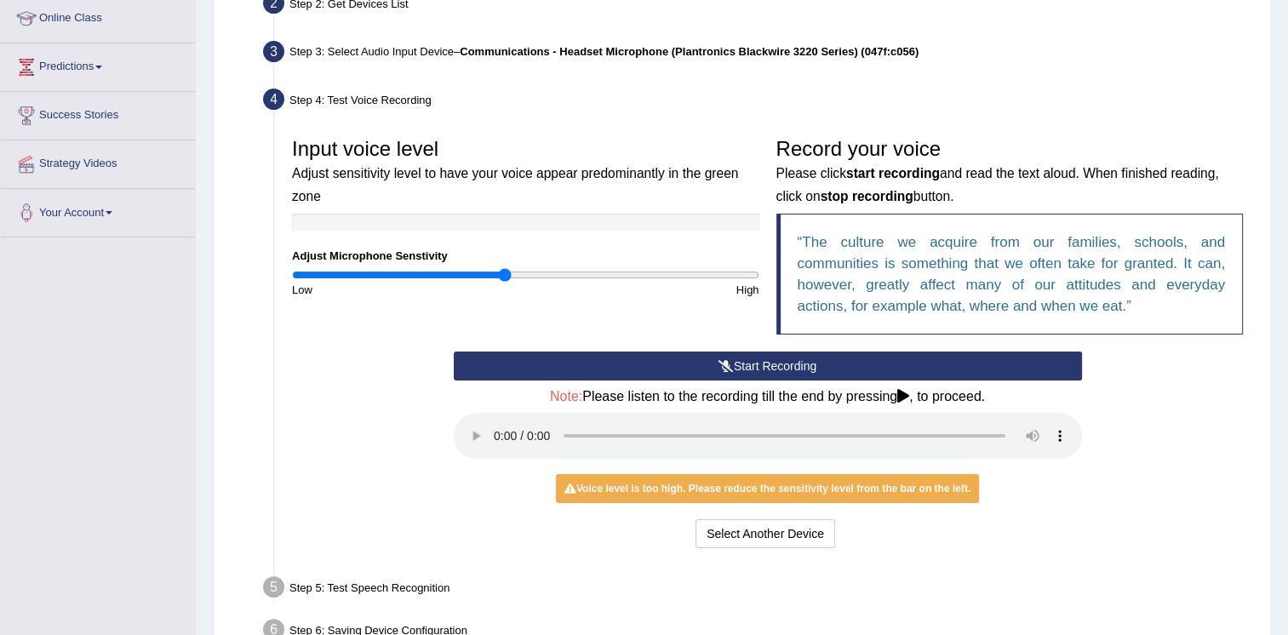
click at [480, 282] on div "Low" at bounding box center [404, 290] width 242 height 16
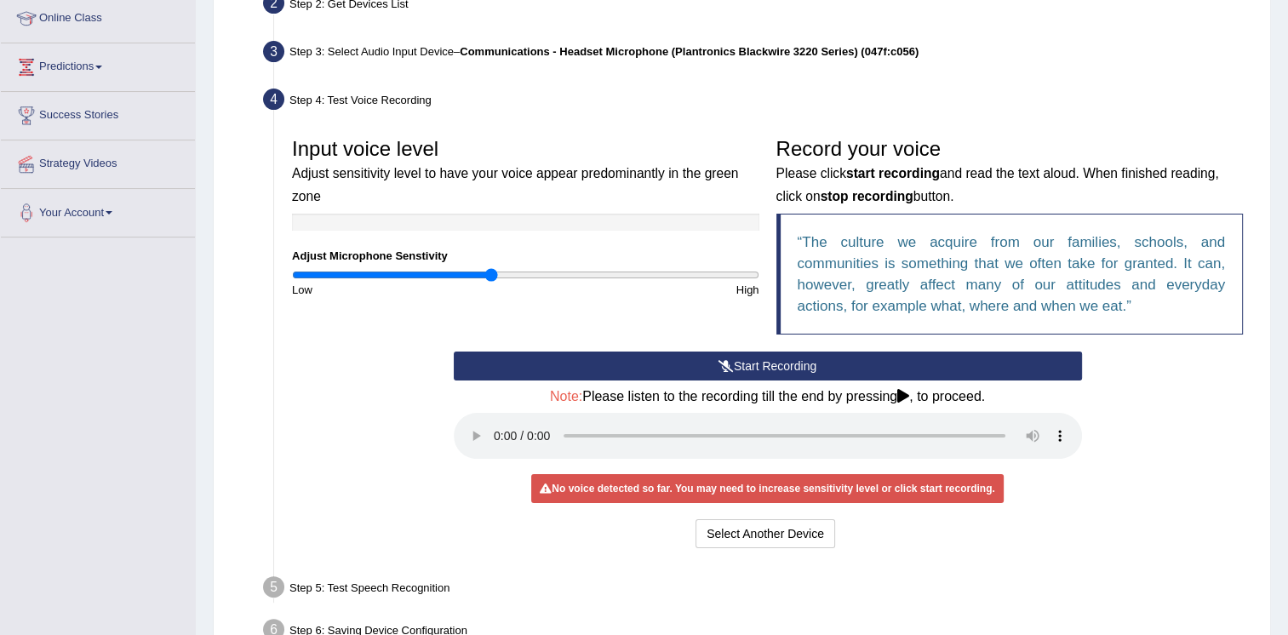
click at [490, 274] on input "range" at bounding box center [525, 275] width 467 height 14
click at [480, 274] on input "range" at bounding box center [525, 275] width 467 height 14
click at [660, 361] on button "Start Recording" at bounding box center [768, 365] width 628 height 29
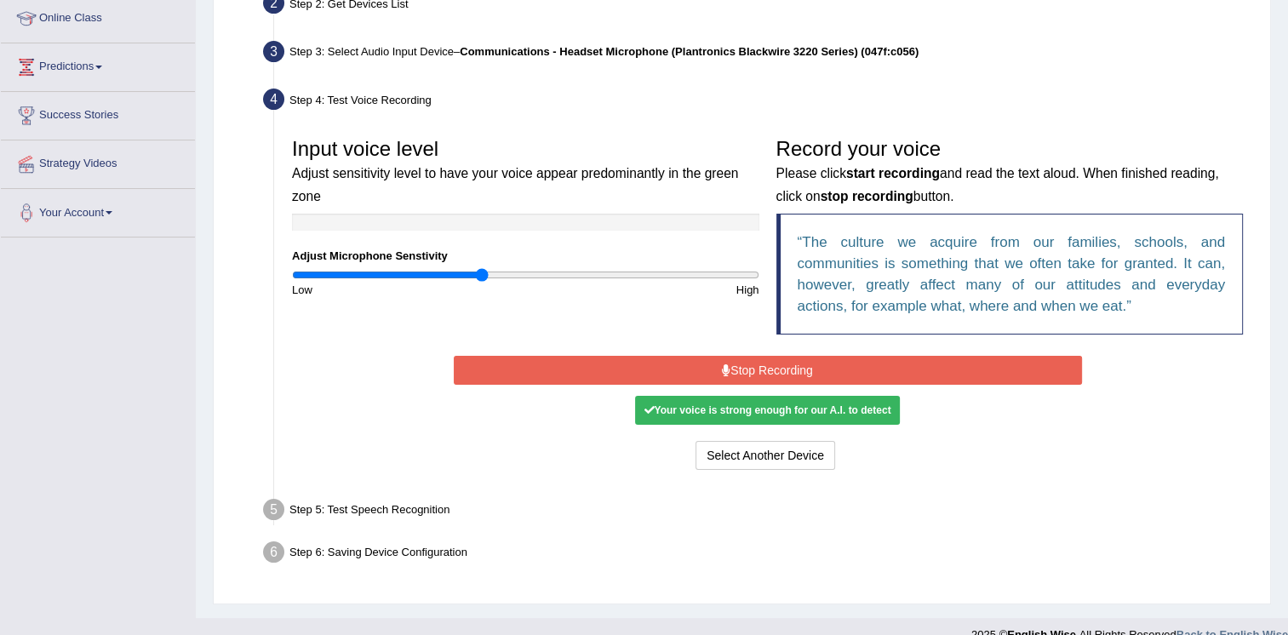
click at [594, 436] on div "Start Recording Stop Recording Note: Please listen to the recording till the en…" at bounding box center [767, 412] width 645 height 123
click at [335, 214] on div at bounding box center [525, 222] width 467 height 17
click at [358, 214] on div at bounding box center [525, 222] width 467 height 17
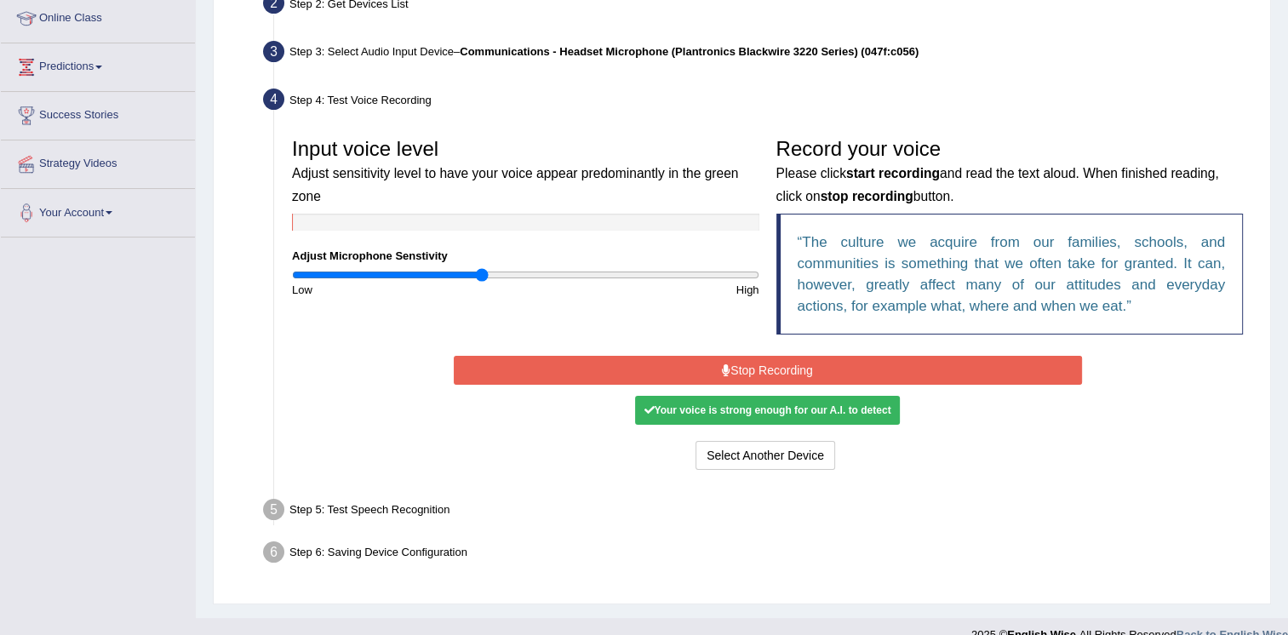
click at [358, 214] on div at bounding box center [525, 222] width 467 height 17
drag, startPoint x: 358, startPoint y: 214, endPoint x: 374, endPoint y: 325, distance: 111.7
click at [374, 325] on div "Input voice level Adjust sensitivity level to have your voice appear predominan…" at bounding box center [767, 240] width 968 height 222
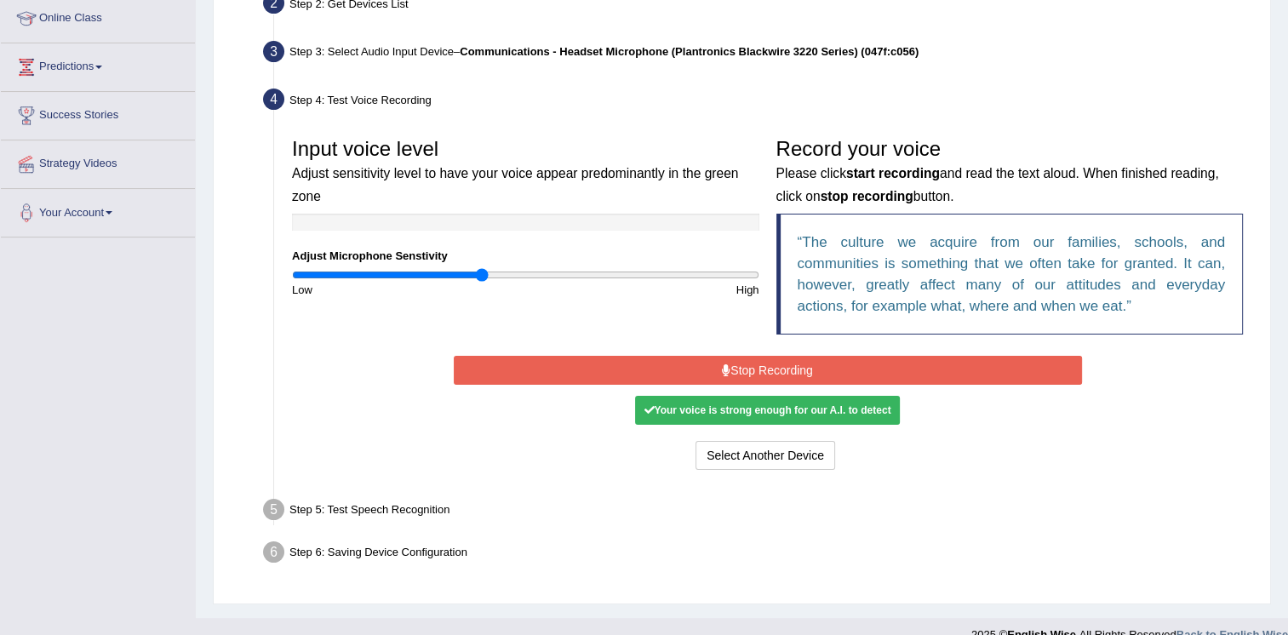
click at [526, 517] on div "Step 5: Test Speech Recognition" at bounding box center [758, 512] width 1007 height 37
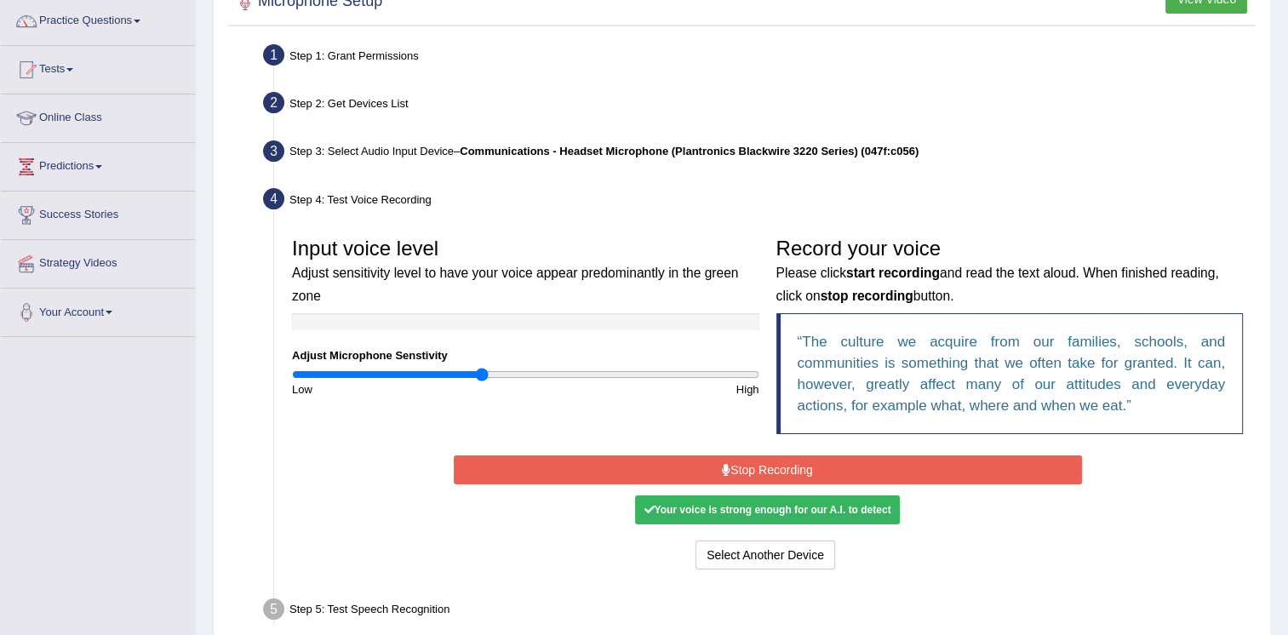
scroll to position [215, 0]
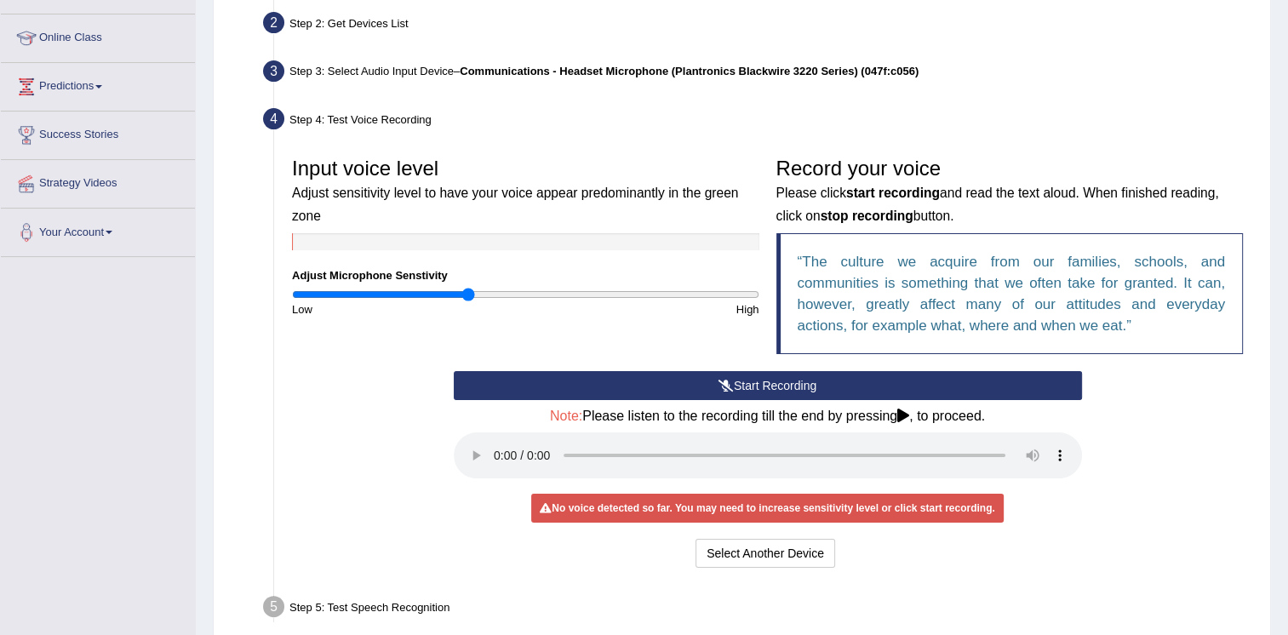
type input "0.76"
click at [468, 289] on input "range" at bounding box center [525, 295] width 467 height 14
click at [623, 380] on button "Start Recording" at bounding box center [768, 385] width 628 height 29
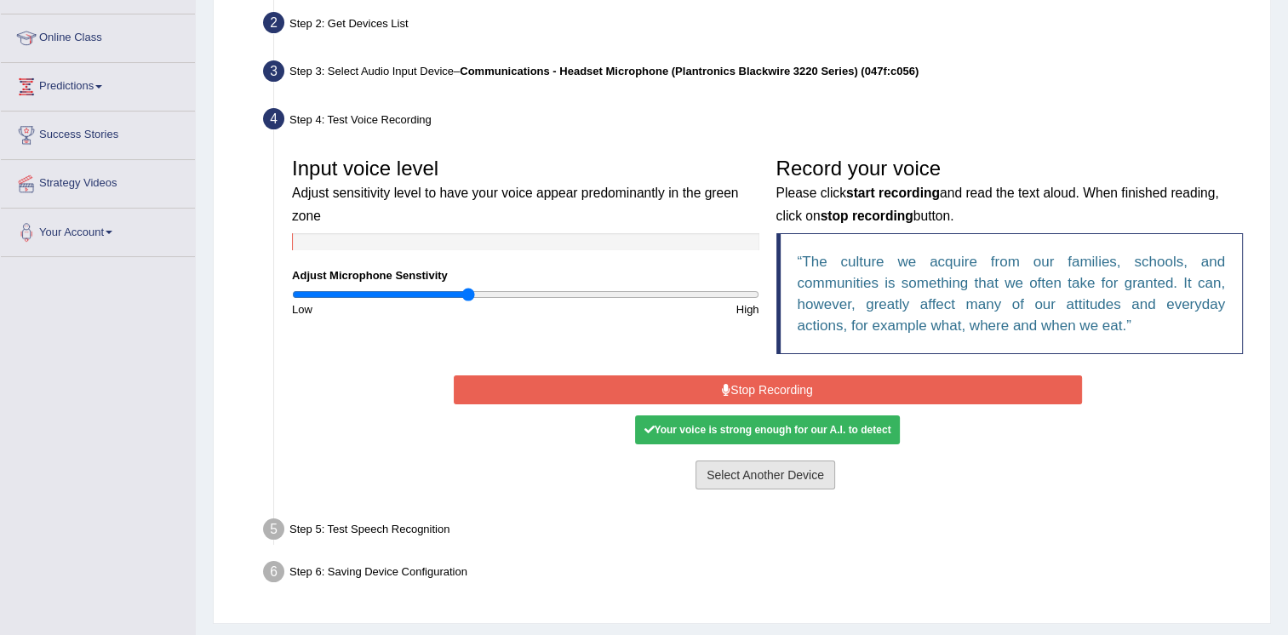
click at [732, 465] on button "Select Another Device" at bounding box center [765, 474] width 140 height 29
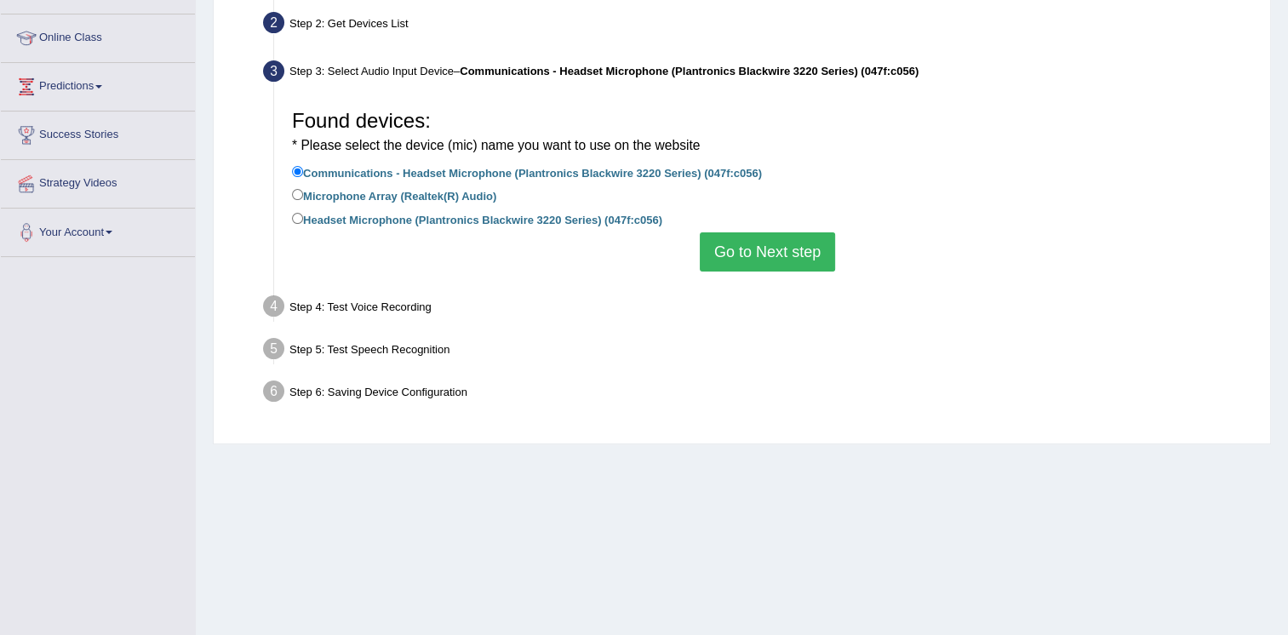
click at [378, 218] on label "Headset Microphone (Plantronics Blackwire 3220 Series) (047f:c056)" at bounding box center [477, 218] width 370 height 19
click at [303, 218] on input "Headset Microphone (Plantronics Blackwire 3220 Series) (047f:c056)" at bounding box center [297, 218] width 11 height 11
radio input "true"
click at [746, 250] on button "Go to Next step" at bounding box center [767, 251] width 135 height 39
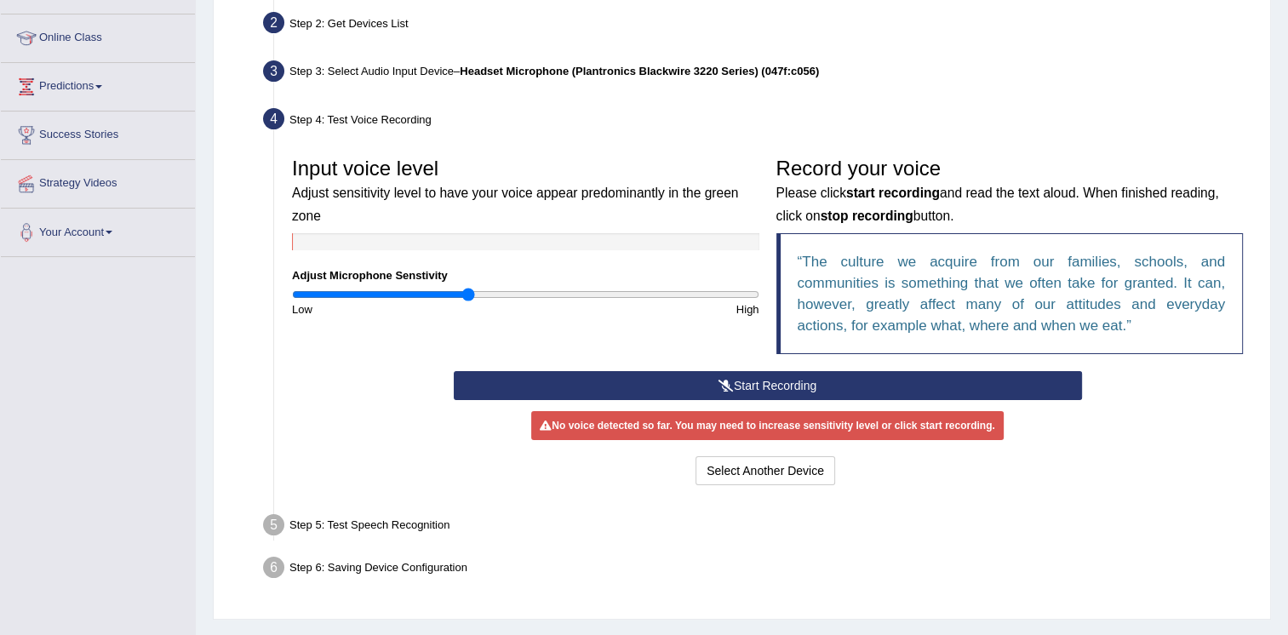
click at [640, 376] on button "Start Recording" at bounding box center [768, 385] width 628 height 29
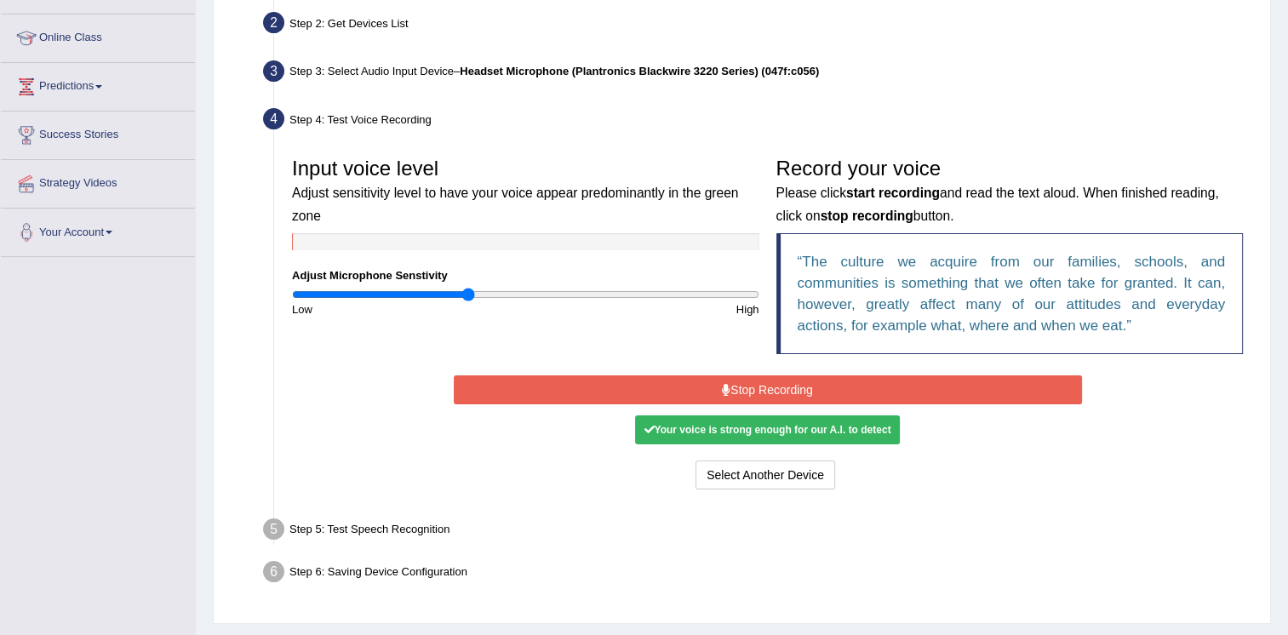
click at [653, 386] on button "Stop Recording" at bounding box center [768, 389] width 628 height 29
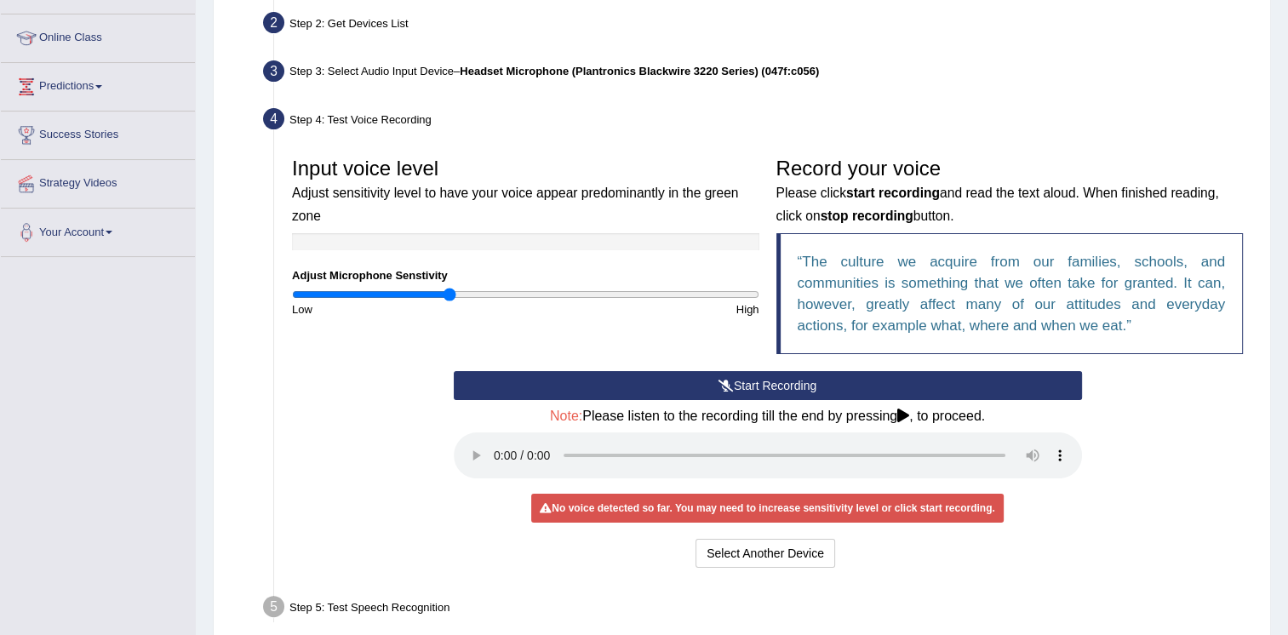
click at [450, 293] on input "range" at bounding box center [525, 295] width 467 height 14
click at [624, 385] on button "Start Recording" at bounding box center [768, 385] width 628 height 29
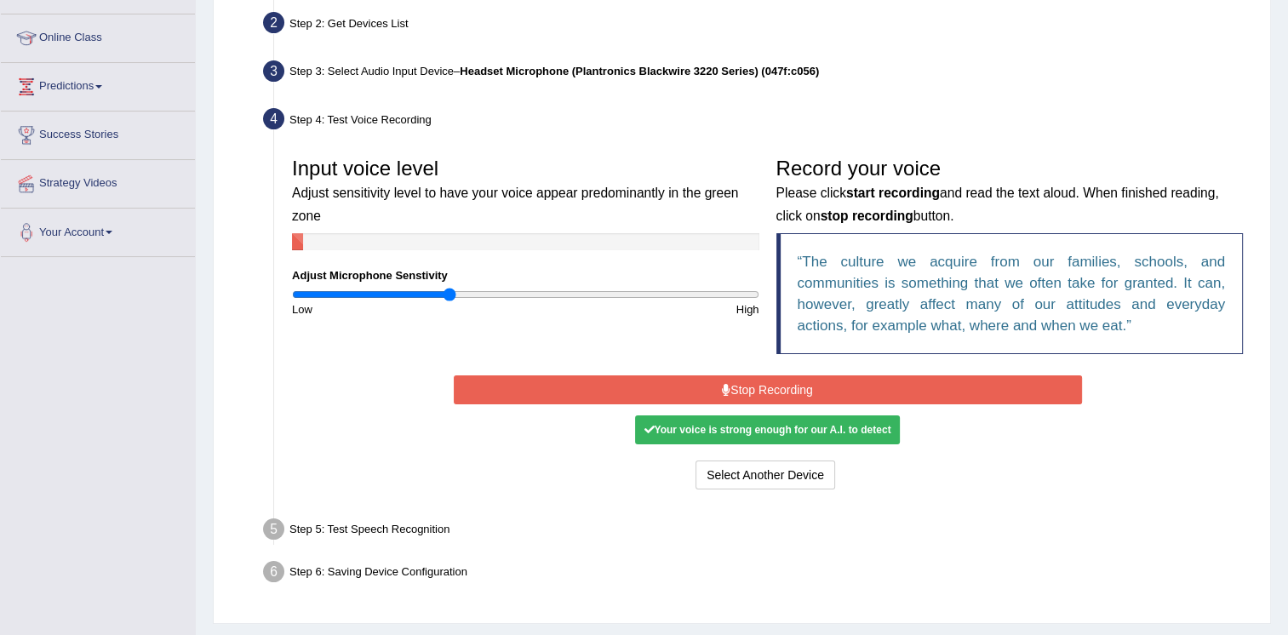
click at [624, 385] on button "Stop Recording" at bounding box center [768, 389] width 628 height 29
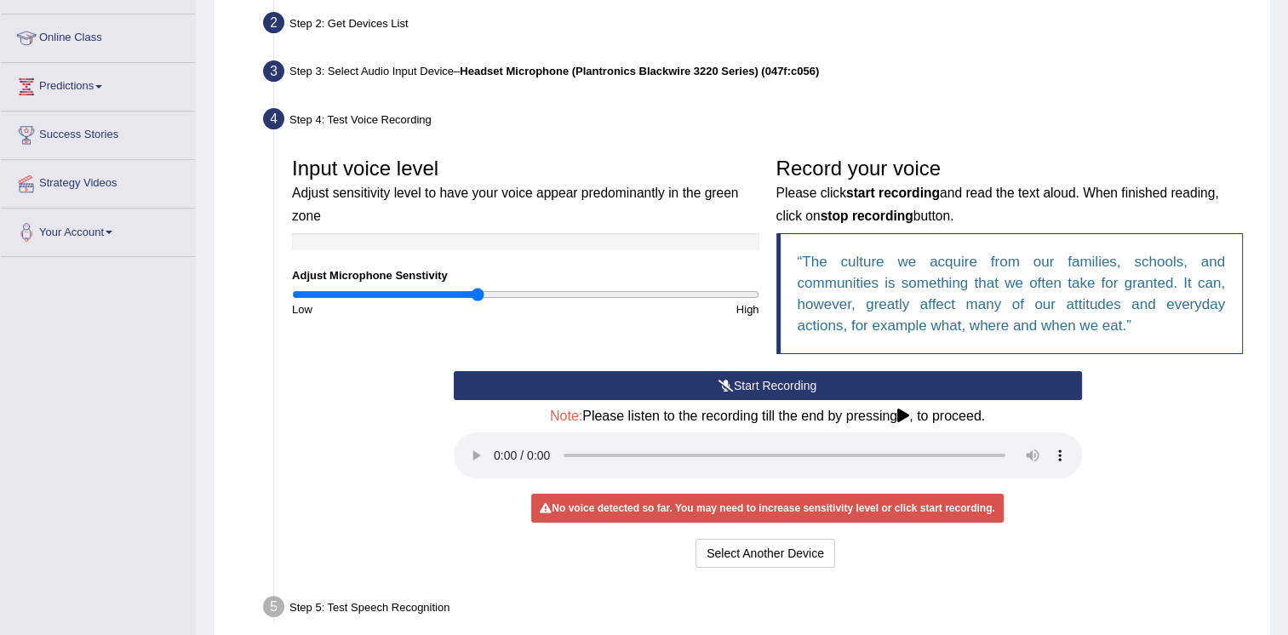
click at [479, 298] on input "range" at bounding box center [525, 295] width 467 height 14
click at [493, 291] on input "range" at bounding box center [525, 295] width 467 height 14
click at [665, 380] on button "Start Recording" at bounding box center [768, 385] width 628 height 29
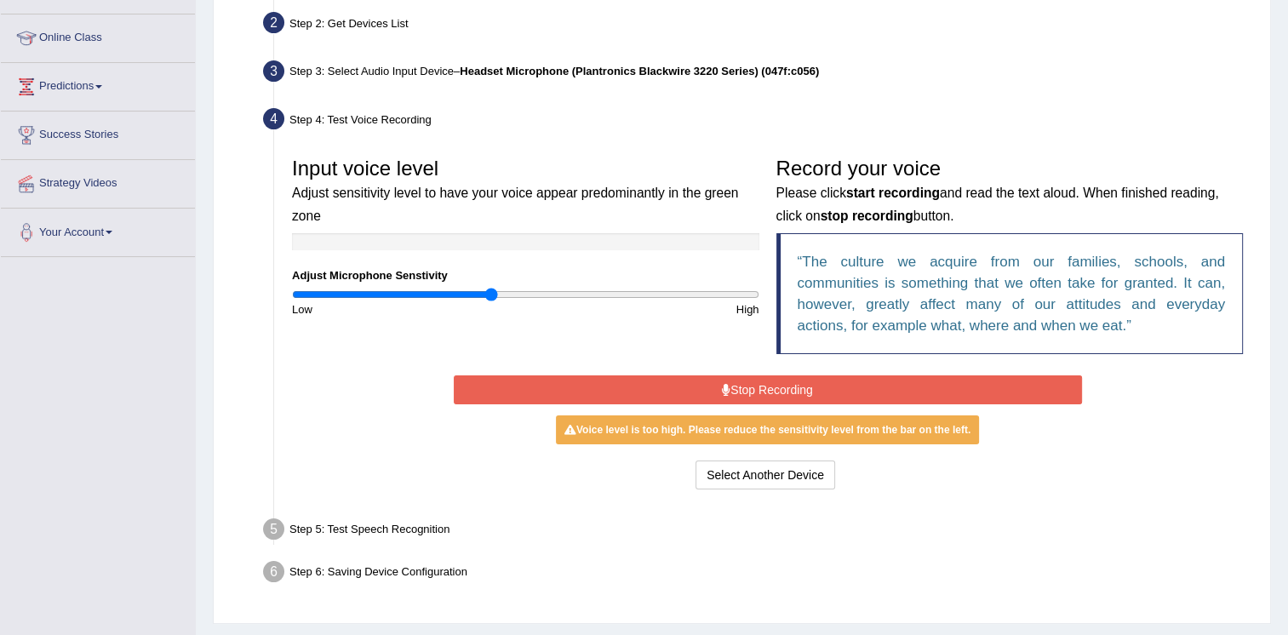
click at [665, 380] on button "Stop Recording" at bounding box center [768, 389] width 628 height 29
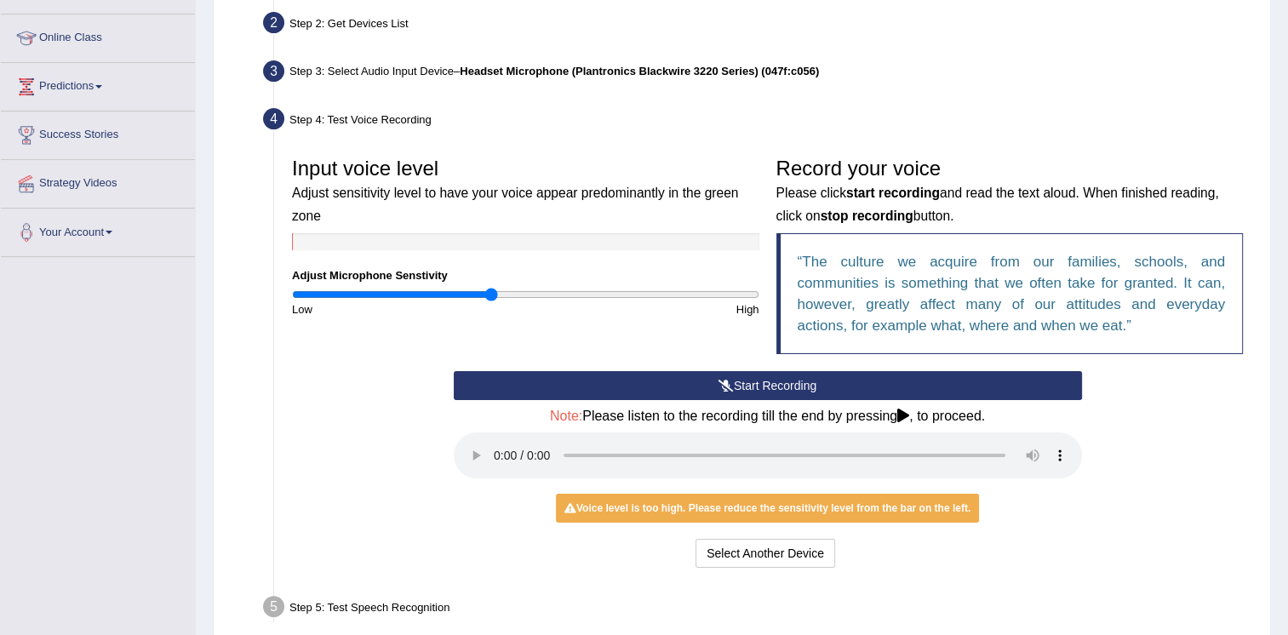
click at [364, 409] on div "Start Recording Stop Recording Note: Please listen to the recording till the en…" at bounding box center [767, 471] width 968 height 201
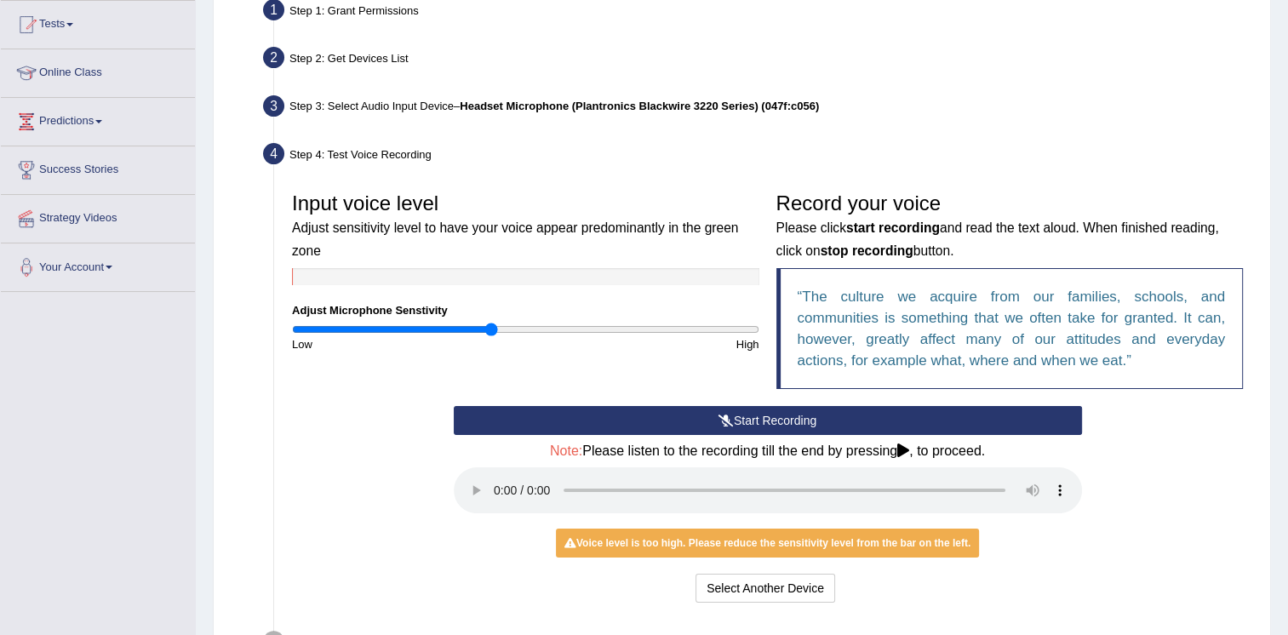
scroll to position [177, 0]
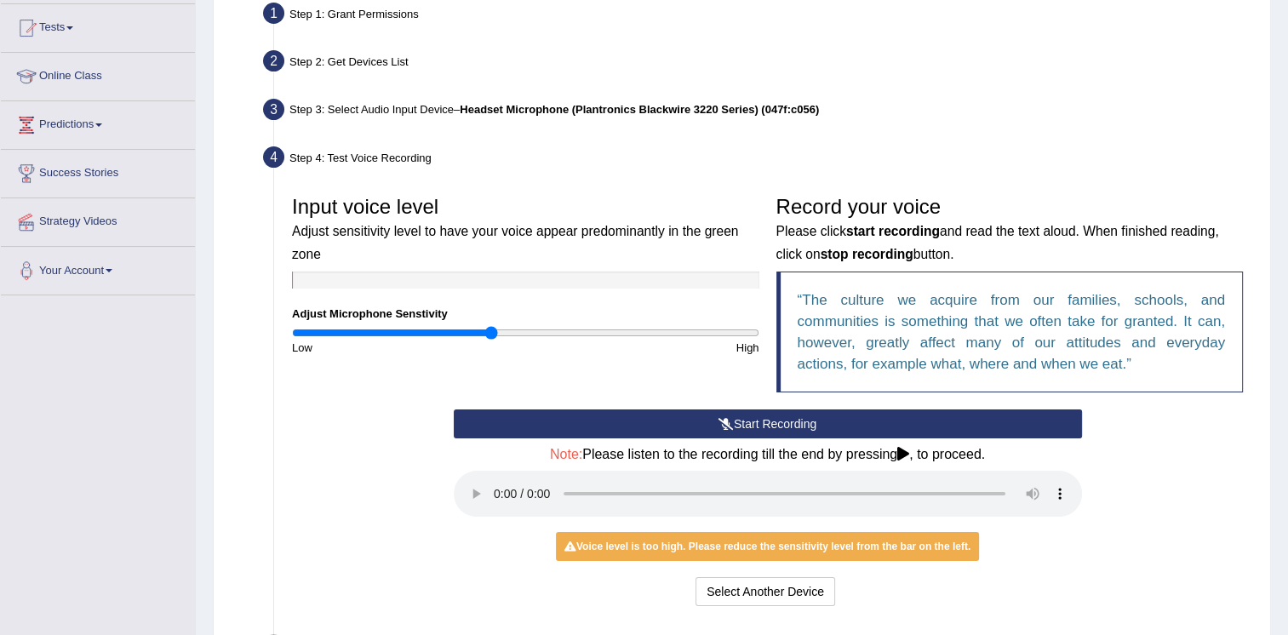
click at [560, 420] on button "Start Recording" at bounding box center [768, 423] width 628 height 29
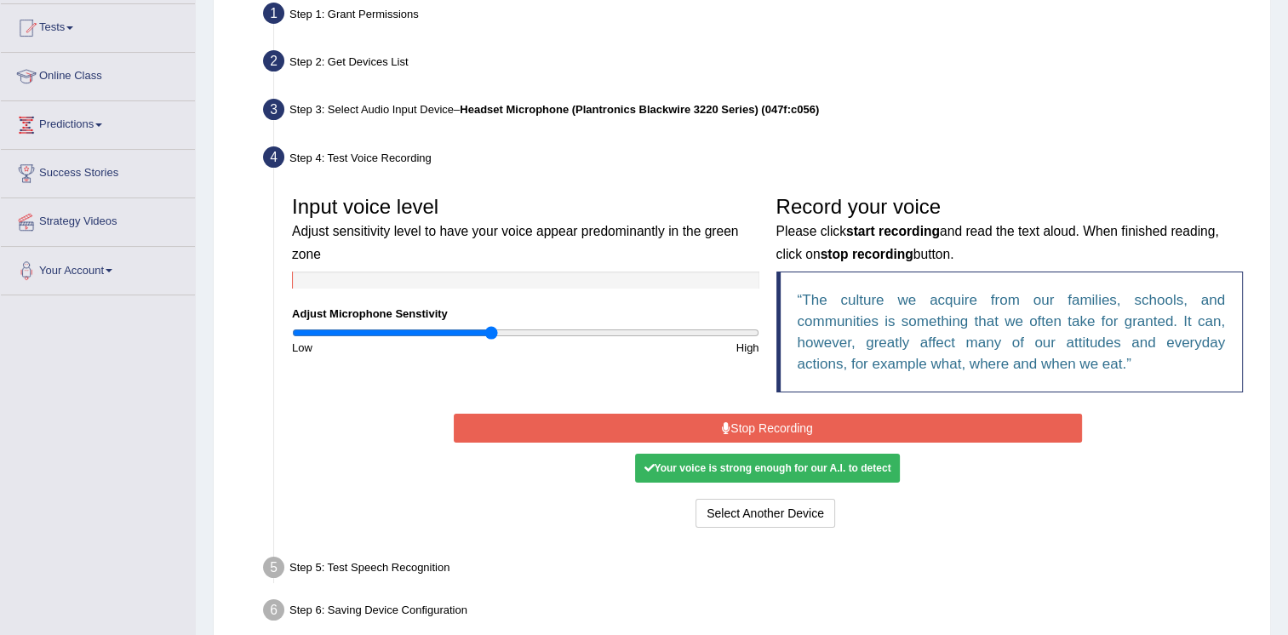
click at [675, 431] on button "Stop Recording" at bounding box center [768, 428] width 628 height 29
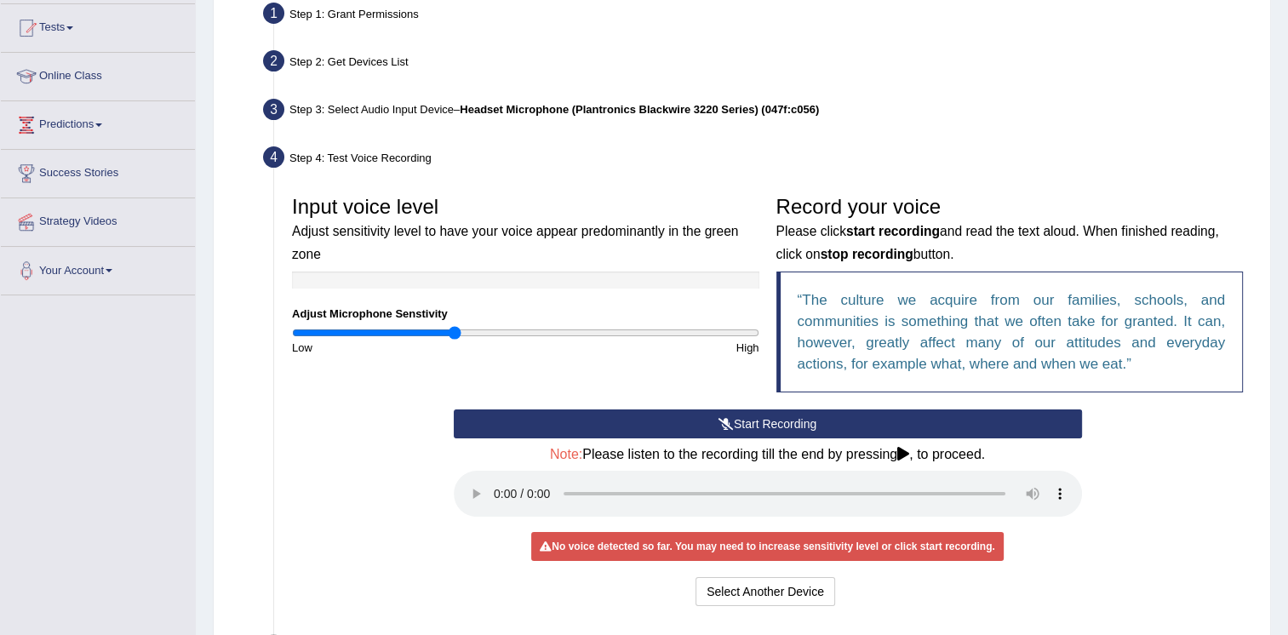
click at [454, 329] on input "range" at bounding box center [525, 333] width 467 height 14
type input "0.6"
click at [432, 331] on input "range" at bounding box center [525, 333] width 467 height 14
click at [563, 416] on button "Start Recording" at bounding box center [768, 423] width 628 height 29
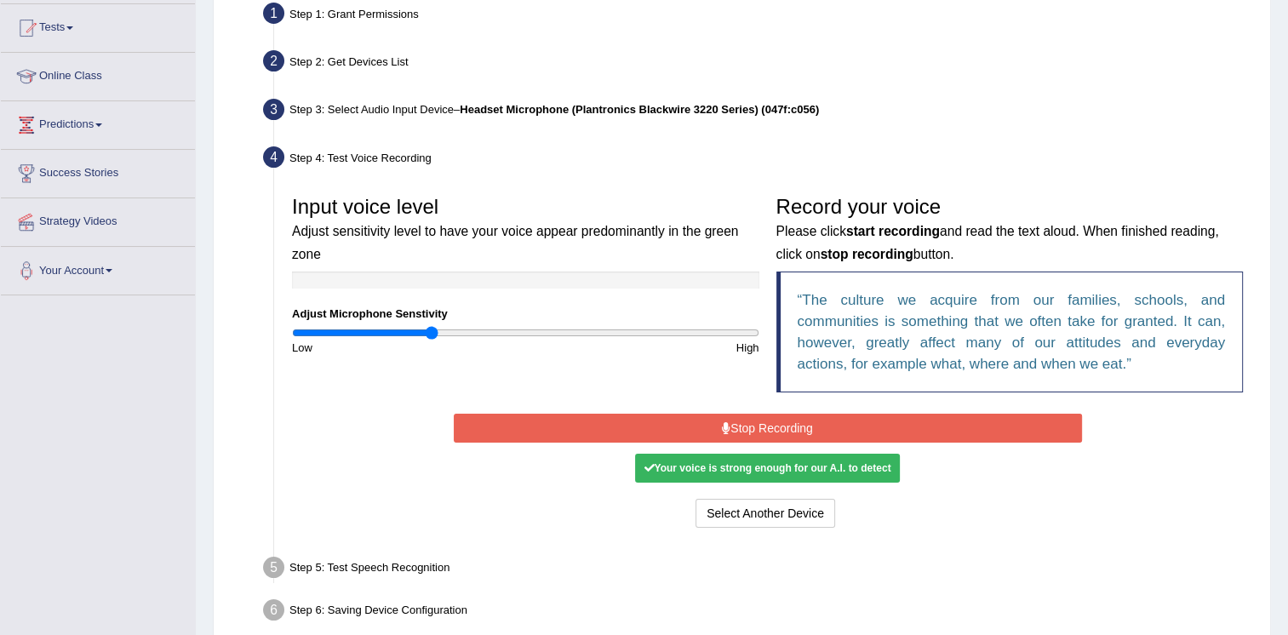
click at [563, 416] on button "Stop Recording" at bounding box center [768, 428] width 628 height 29
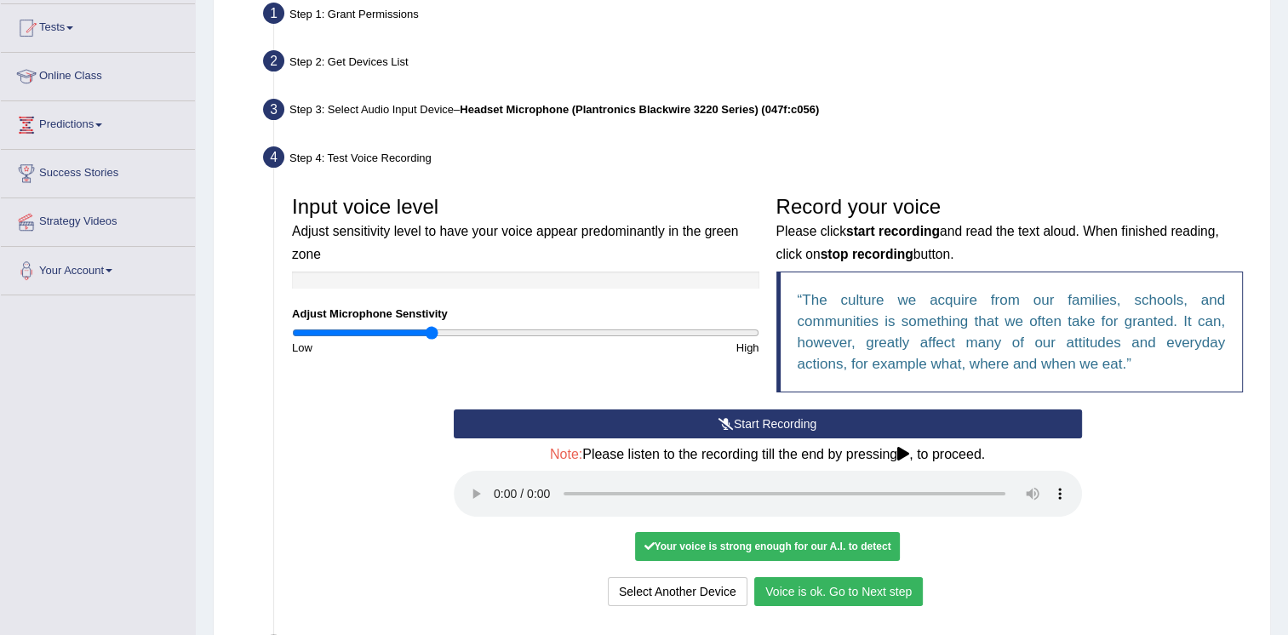
click at [412, 546] on div "Start Recording Stop Recording Note: Please listen to the recording till the en…" at bounding box center [767, 509] width 968 height 201
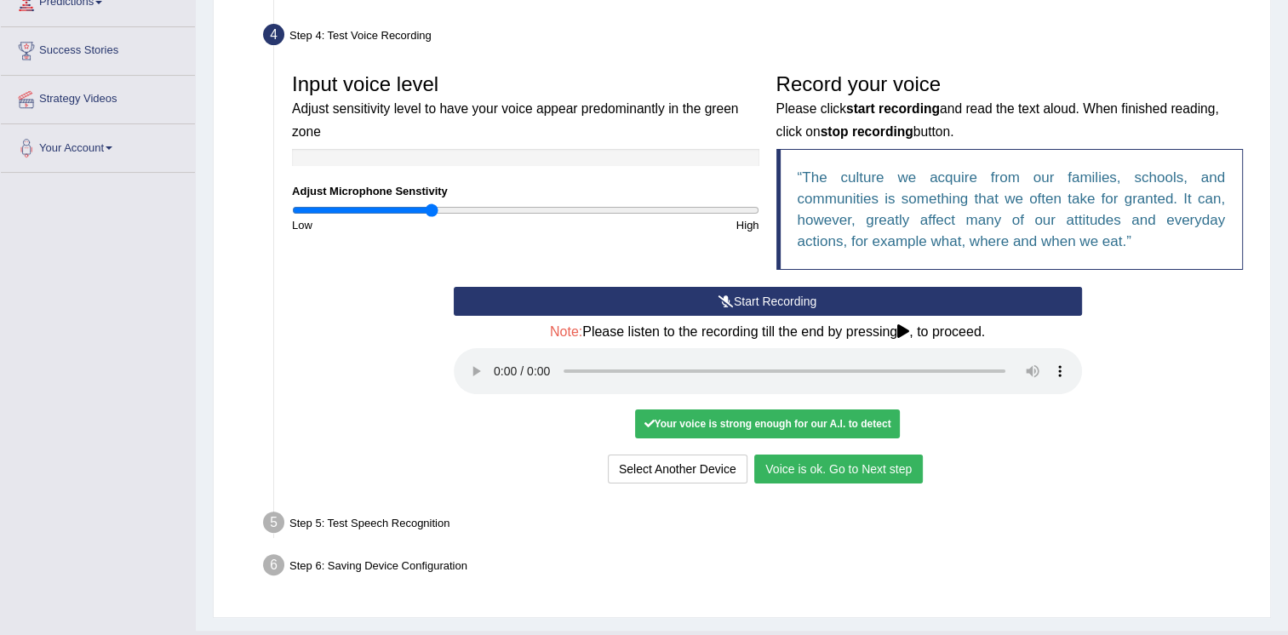
click at [817, 469] on button "Voice is ok. Go to Next step" at bounding box center [838, 468] width 169 height 29
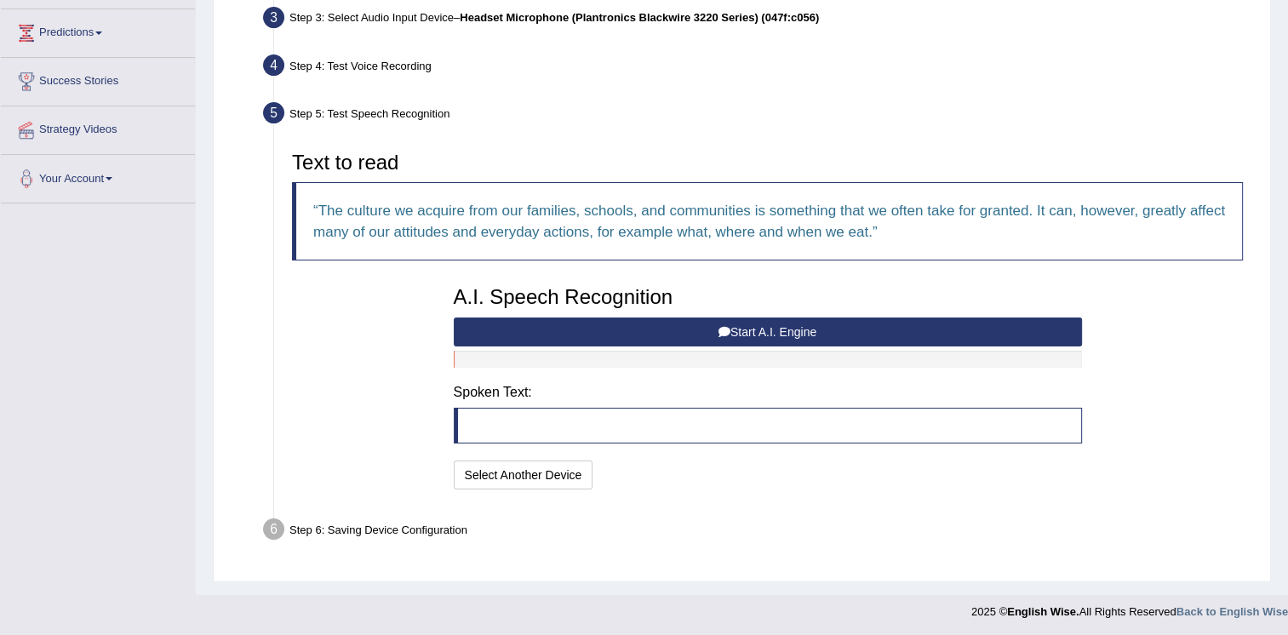
scroll to position [232, 0]
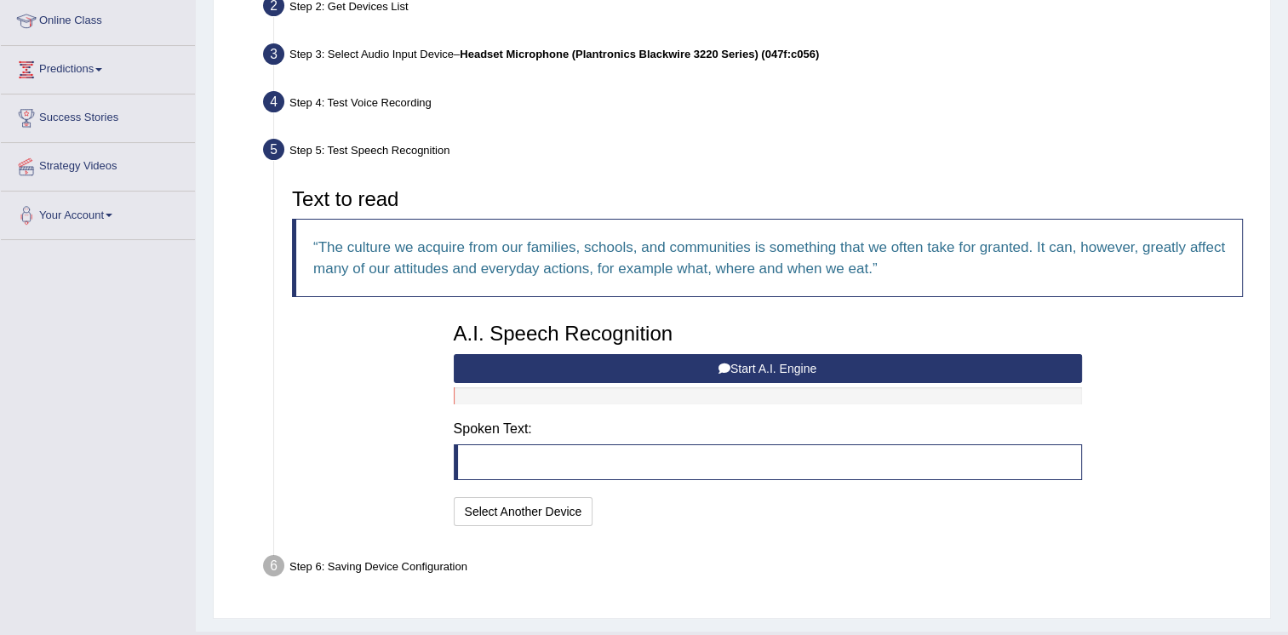
click at [819, 370] on button "Start A.I. Engine" at bounding box center [768, 368] width 628 height 29
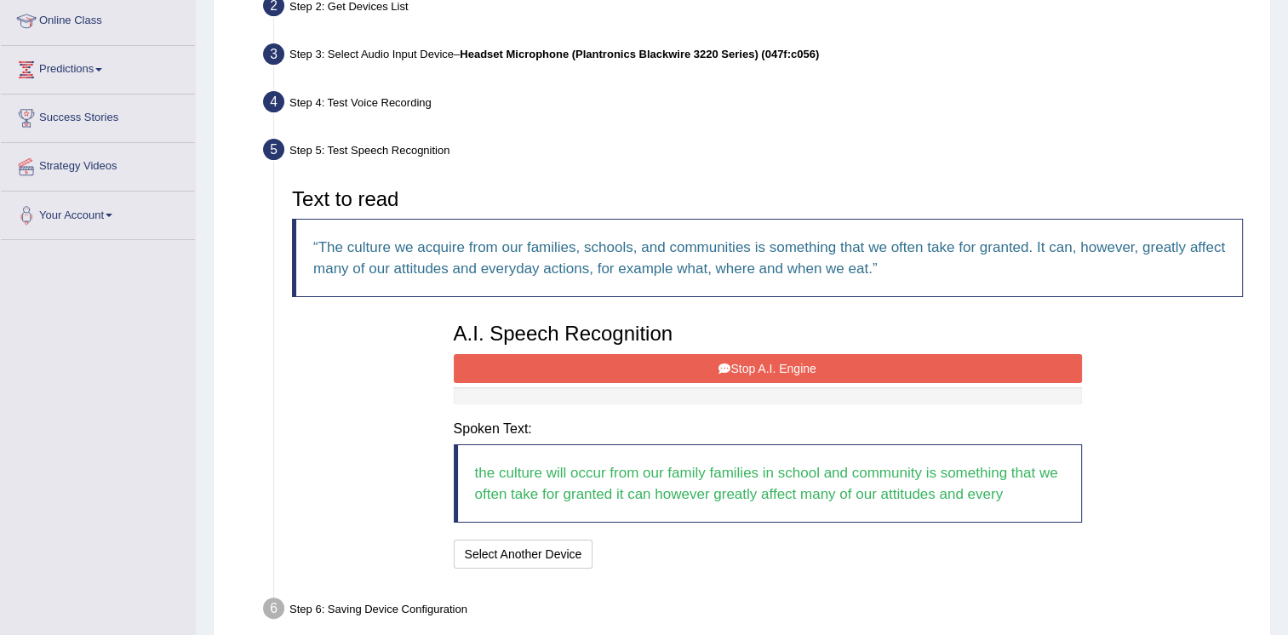
click at [819, 370] on button "Stop A.I. Engine" at bounding box center [768, 368] width 628 height 29
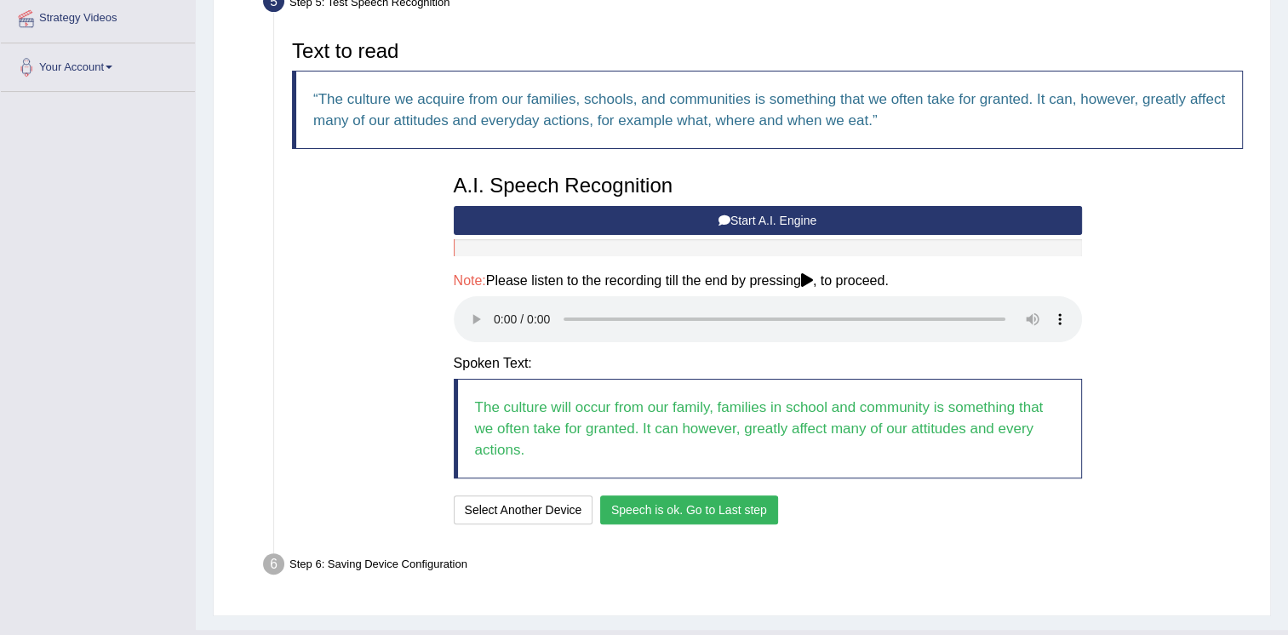
scroll to position [384, 0]
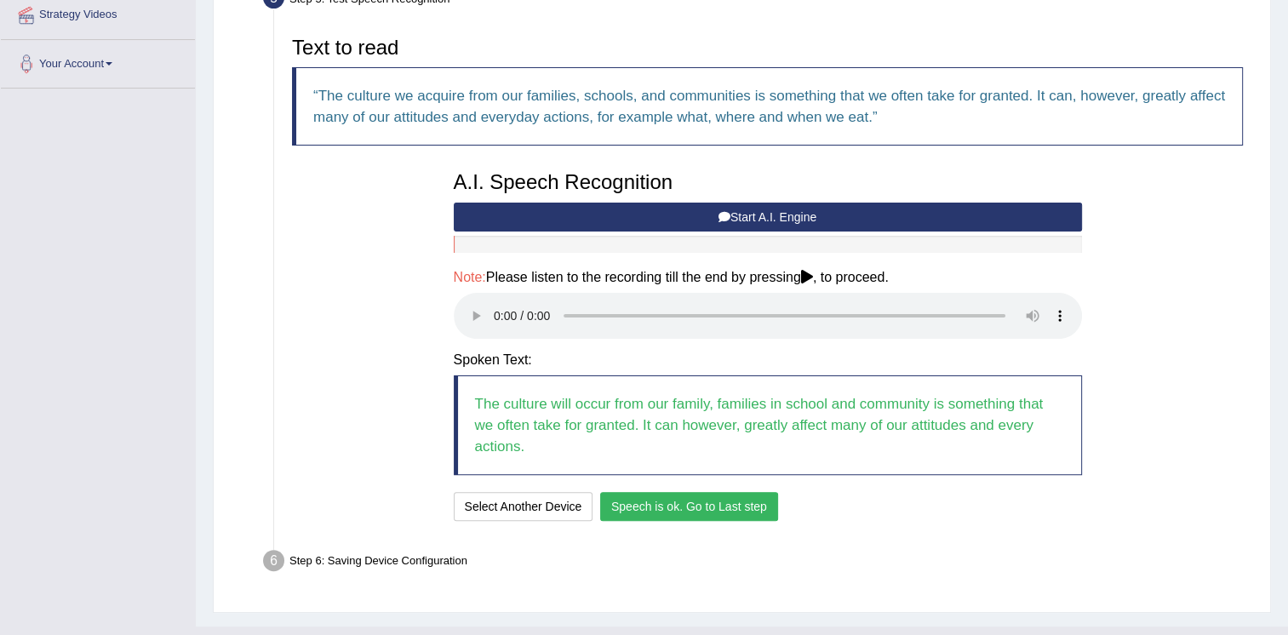
click at [646, 502] on button "Speech is ok. Go to Last step" at bounding box center [689, 506] width 178 height 29
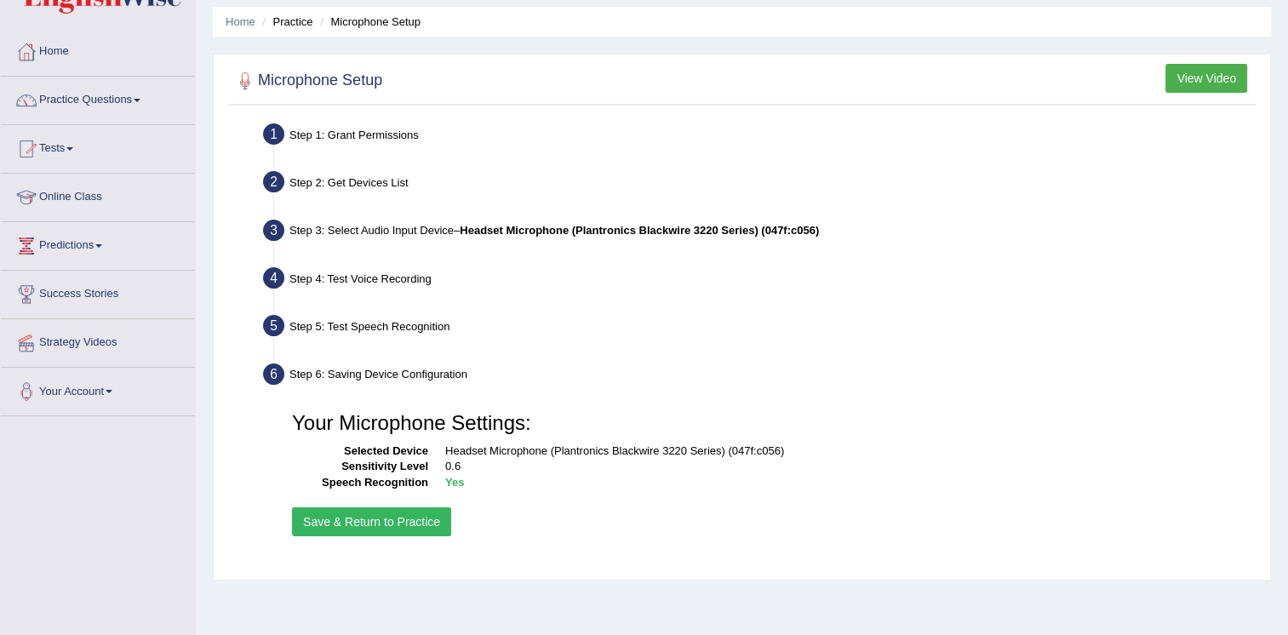
scroll to position [57, 0]
click at [397, 520] on button "Save & Return to Practice" at bounding box center [371, 520] width 159 height 29
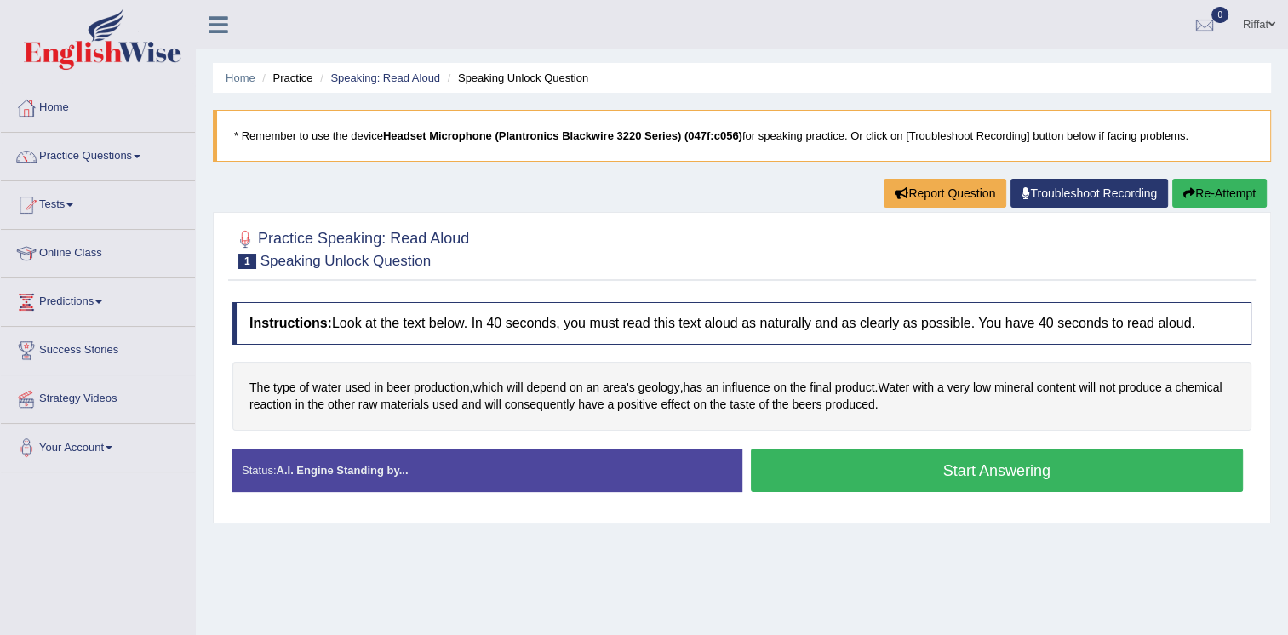
click at [866, 471] on button "Start Answering" at bounding box center [997, 469] width 493 height 43
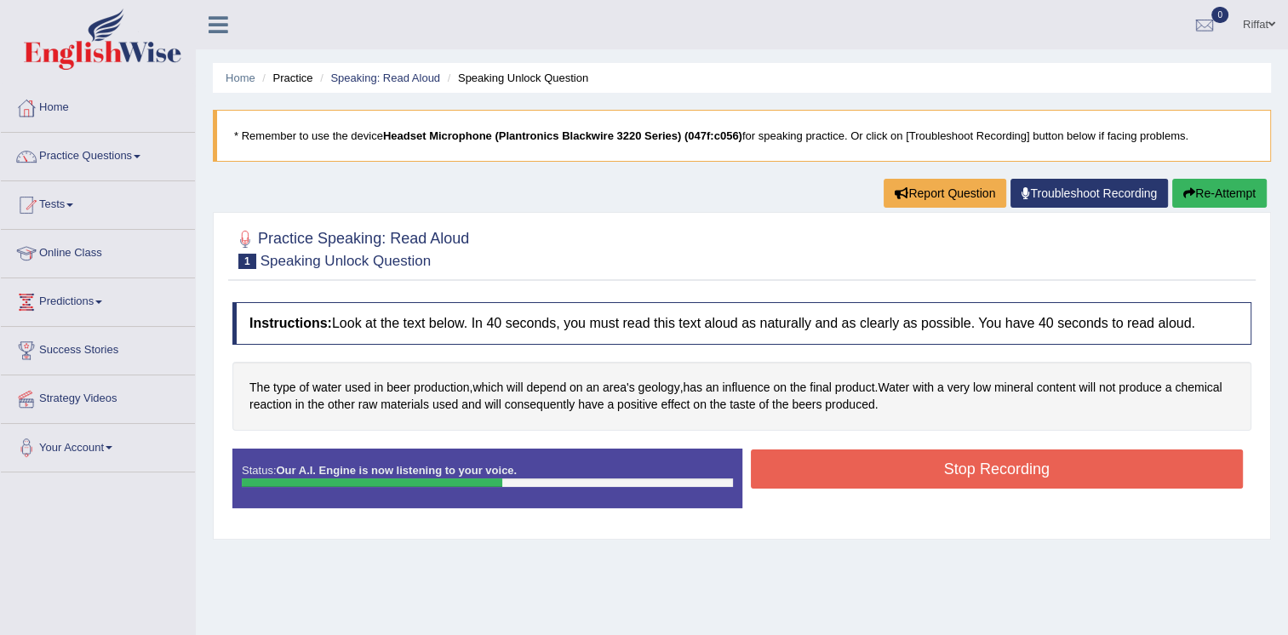
click at [866, 471] on button "Stop Recording" at bounding box center [997, 468] width 493 height 39
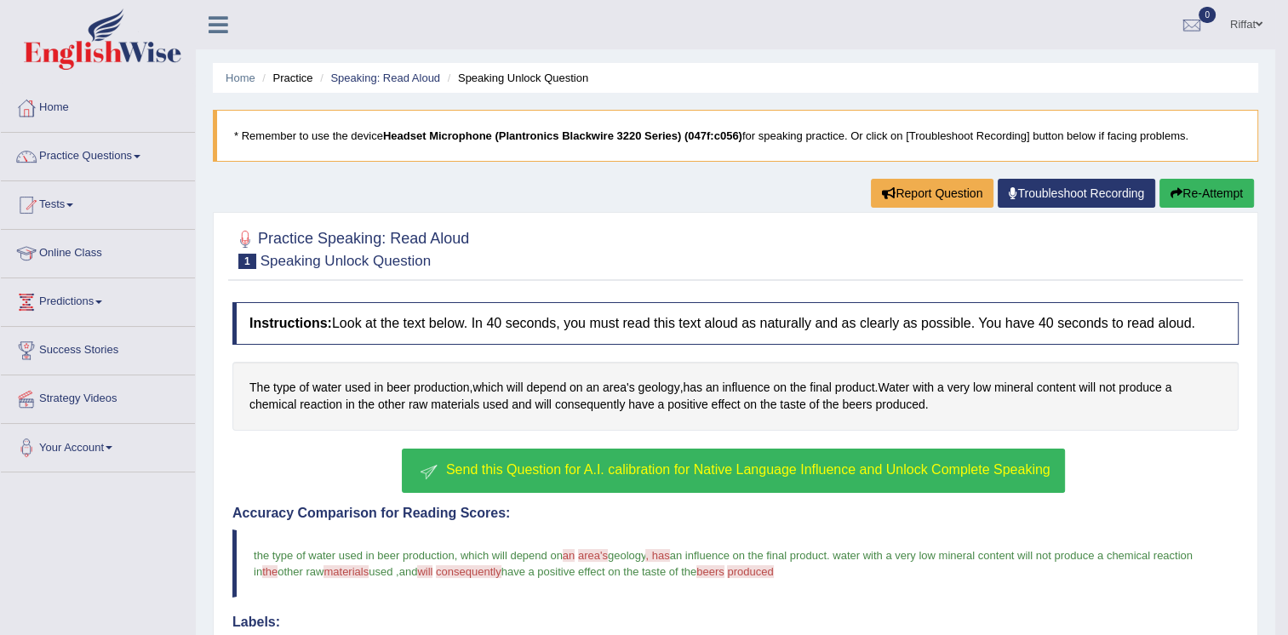
click at [1205, 191] on button "Re-Attempt" at bounding box center [1206, 193] width 94 height 29
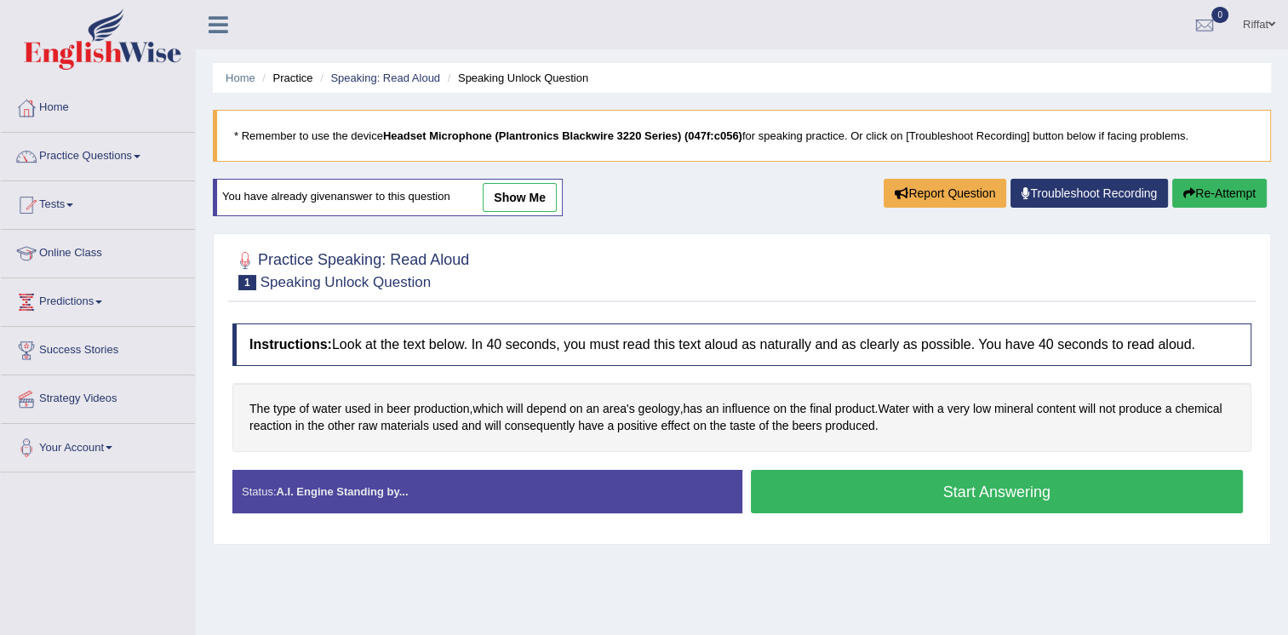
click at [866, 488] on button "Start Answering" at bounding box center [997, 491] width 493 height 43
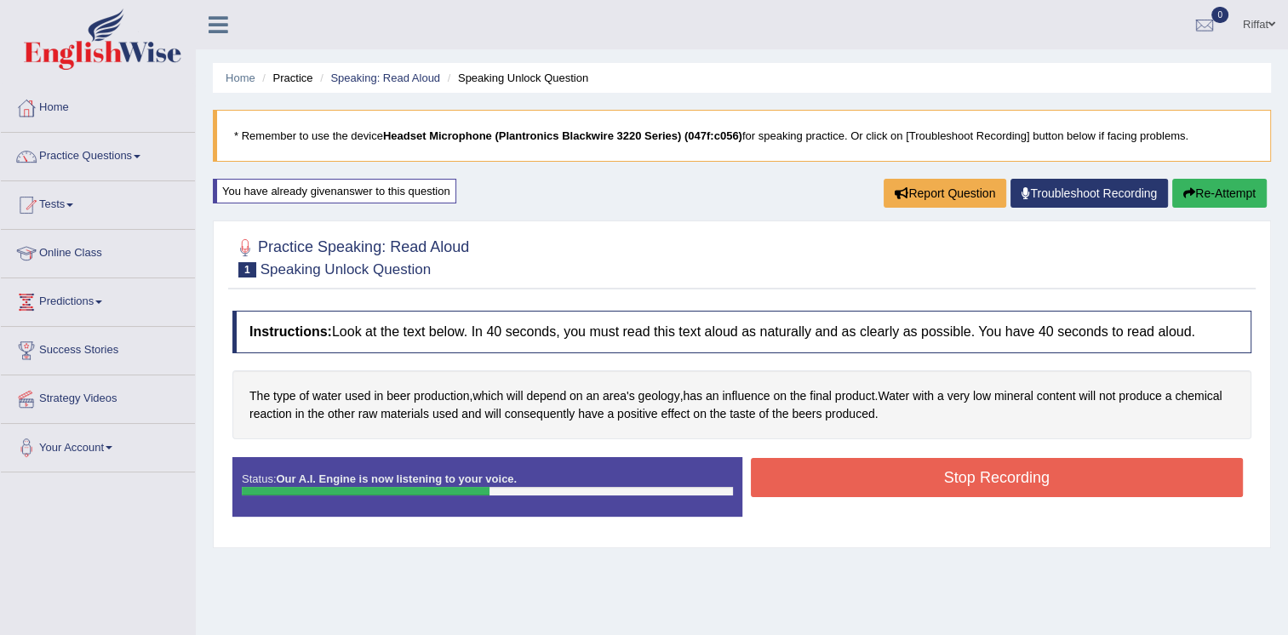
click at [866, 488] on button "Stop Recording" at bounding box center [997, 477] width 493 height 39
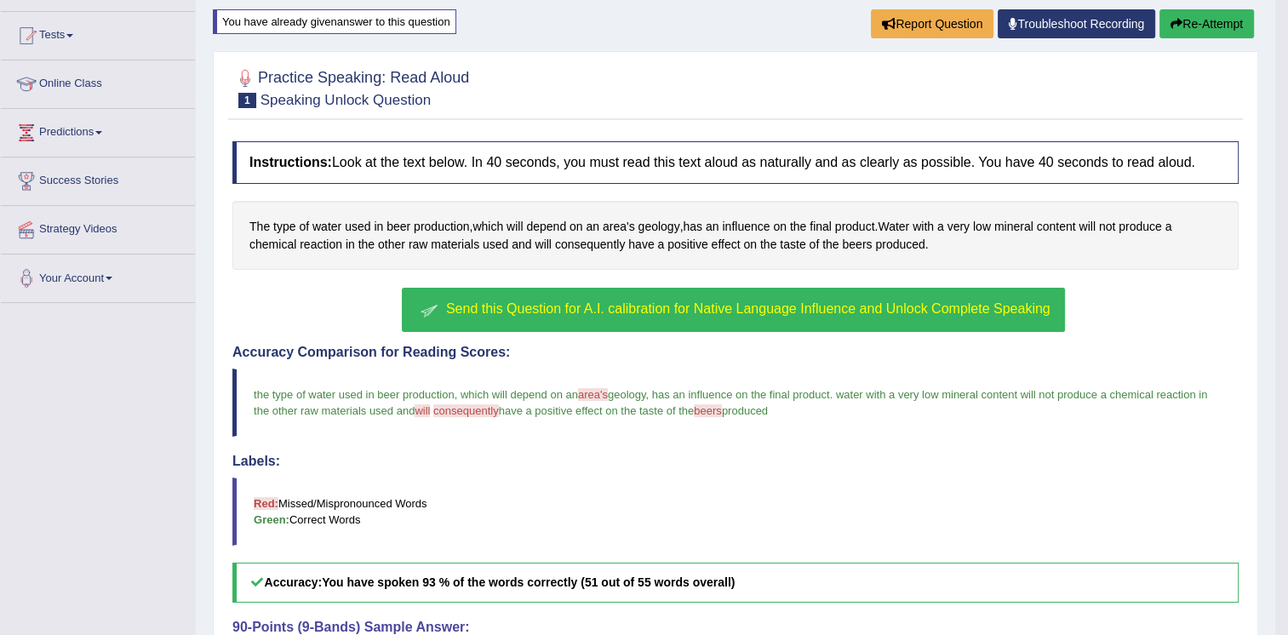
scroll to position [126, 0]
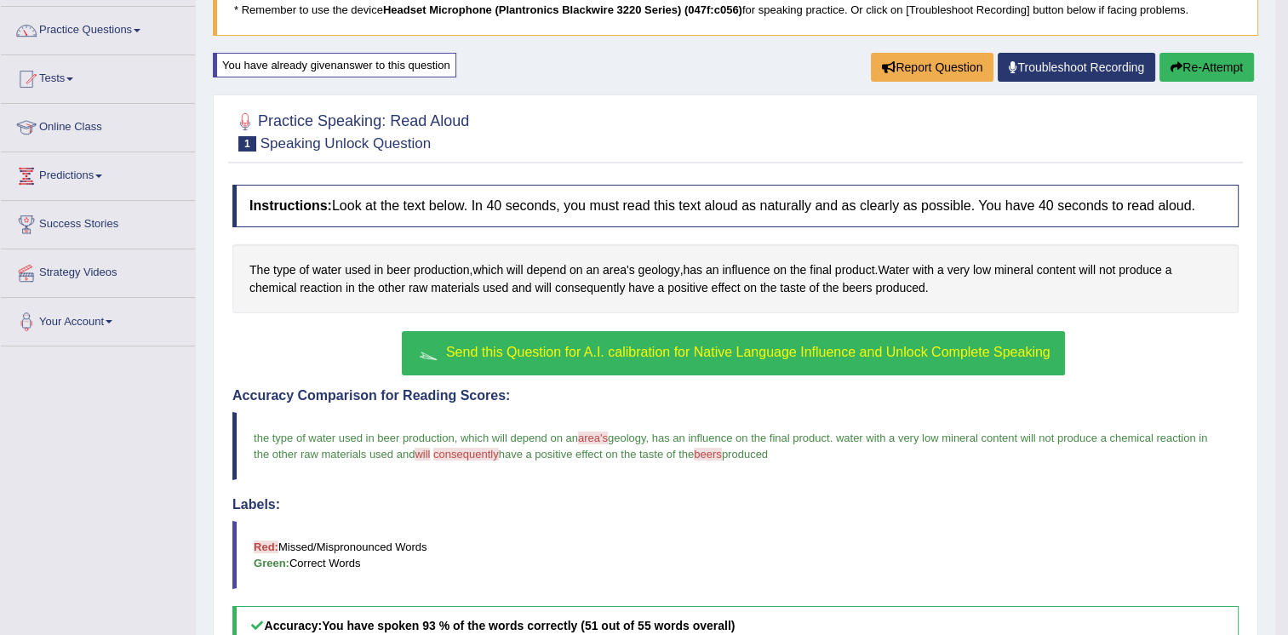
click at [859, 350] on span "Send this Question for A.I. calibration for Native Language Influence and Unloc…" at bounding box center [748, 352] width 604 height 14
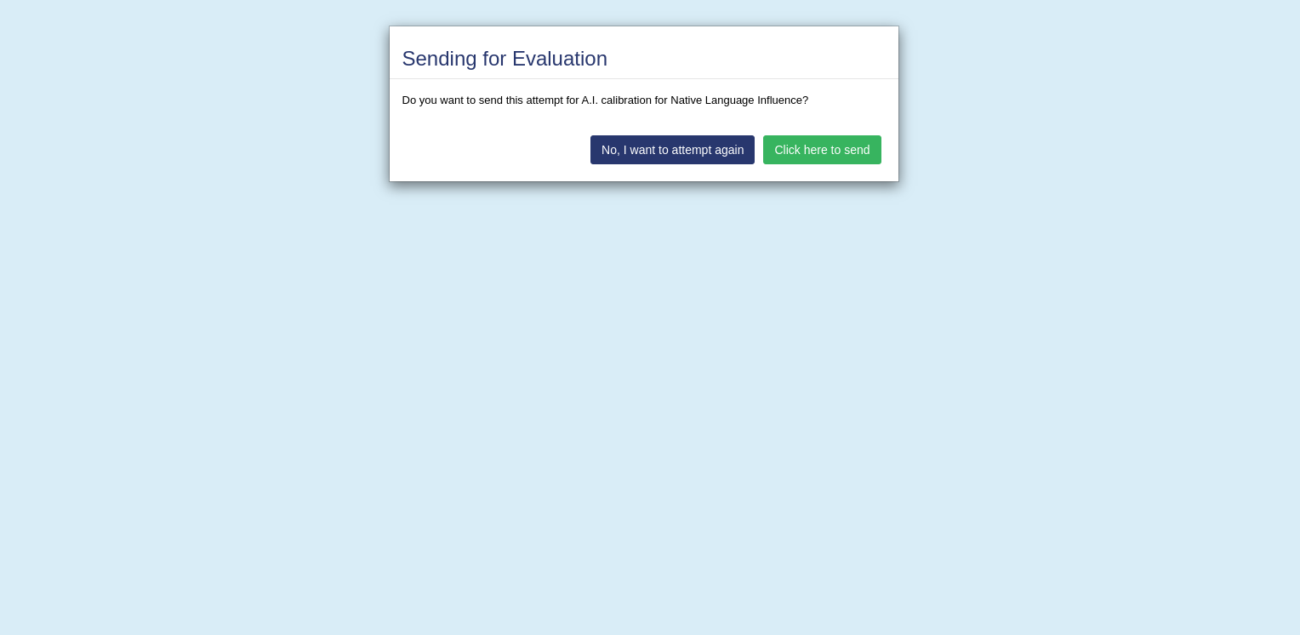
click at [828, 143] on button "Click here to send" at bounding box center [821, 149] width 117 height 29
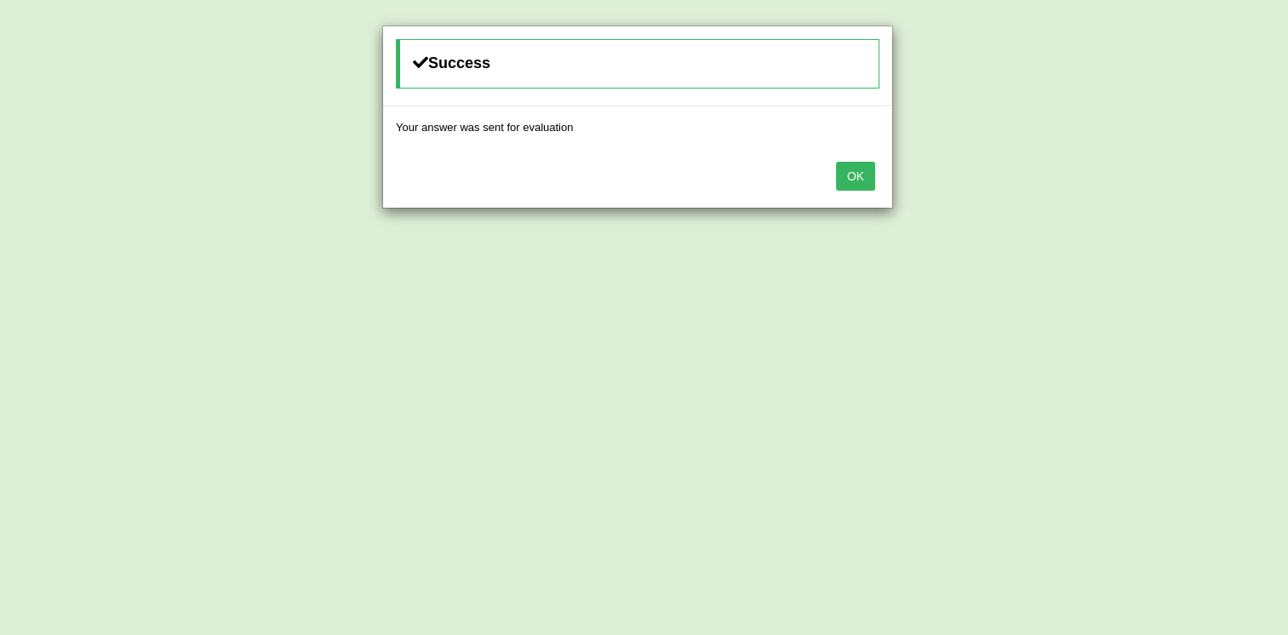
click at [854, 181] on button "OK" at bounding box center [855, 176] width 39 height 29
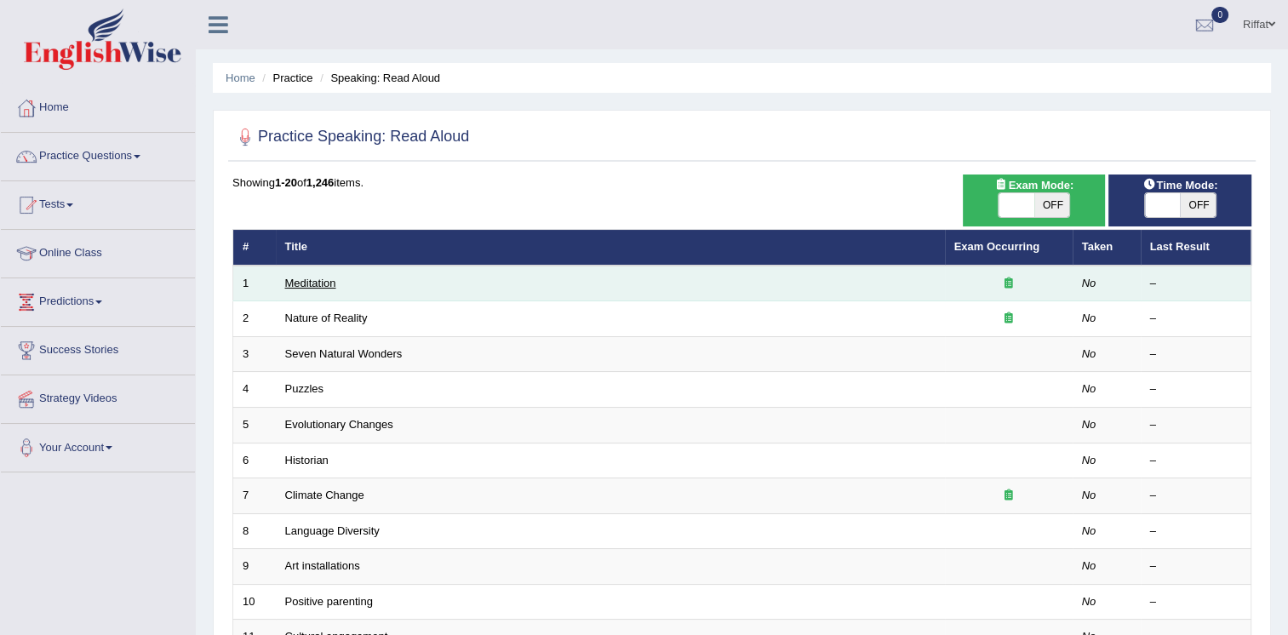
click at [315, 284] on link "Meditation" at bounding box center [310, 283] width 51 height 13
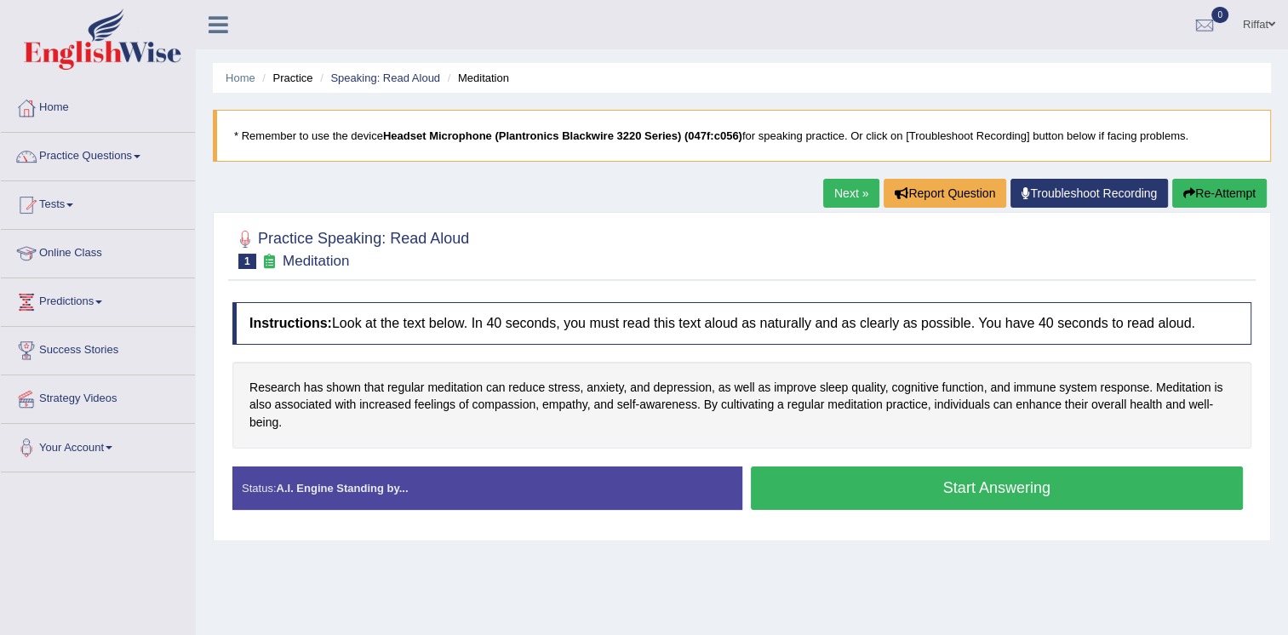
click at [871, 494] on button "Start Answering" at bounding box center [997, 487] width 493 height 43
click at [984, 485] on button "Start Answering" at bounding box center [997, 487] width 493 height 43
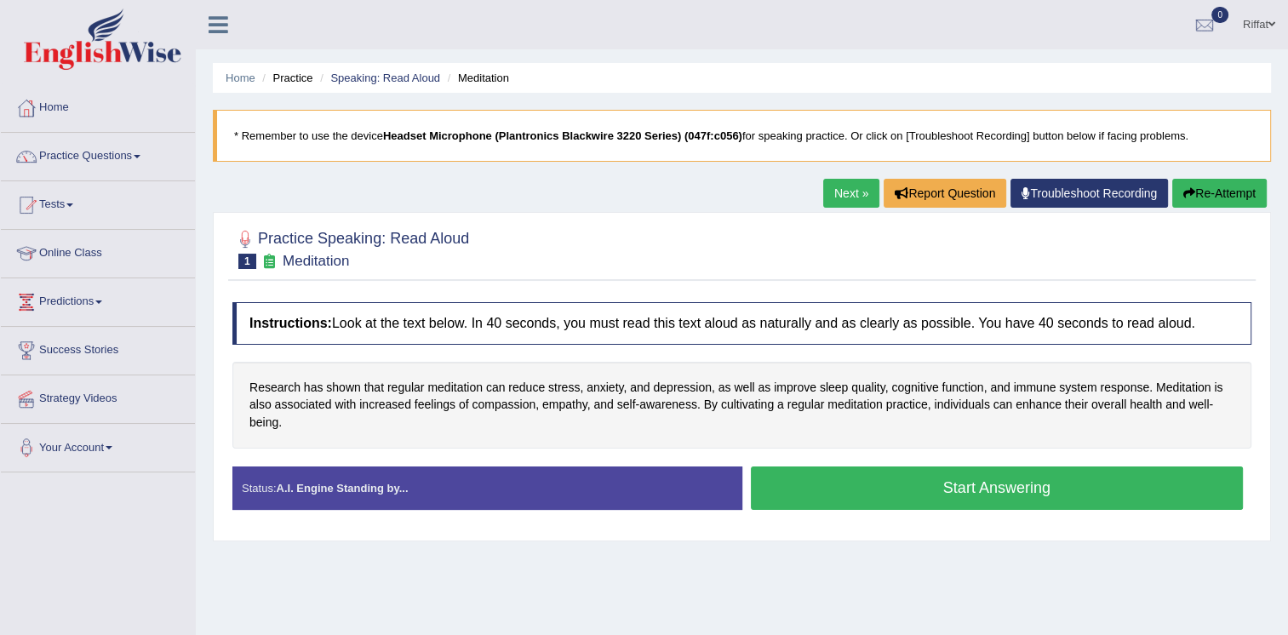
click at [968, 479] on button "Start Answering" at bounding box center [997, 487] width 493 height 43
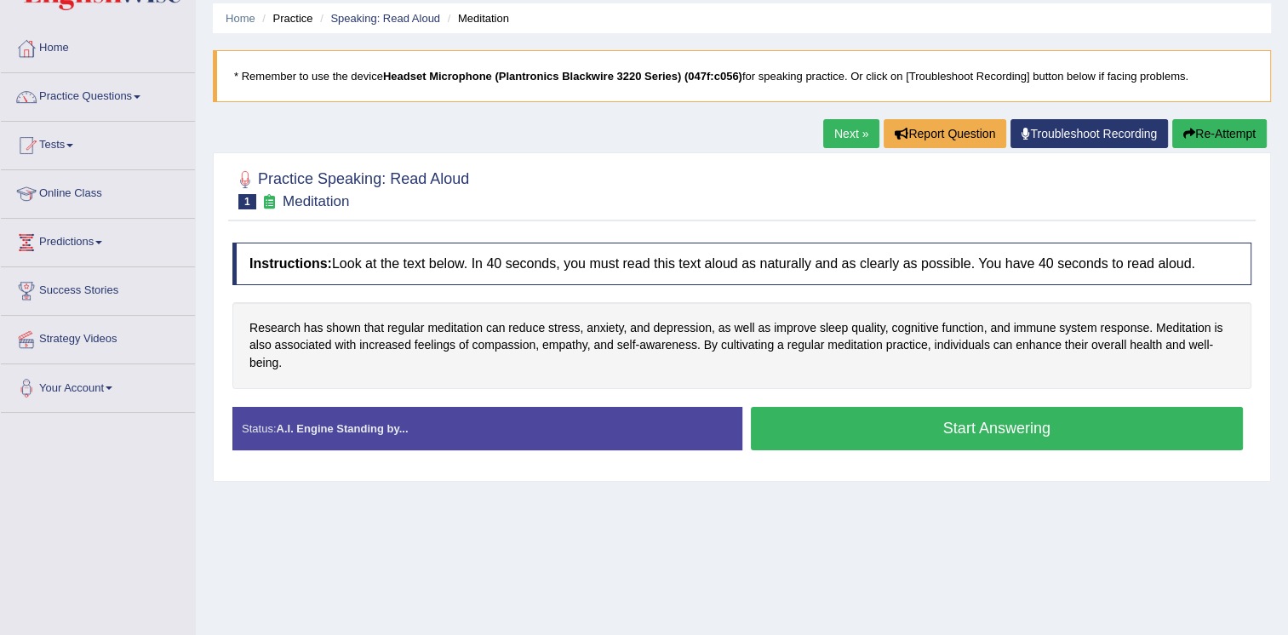
scroll to position [58, 0]
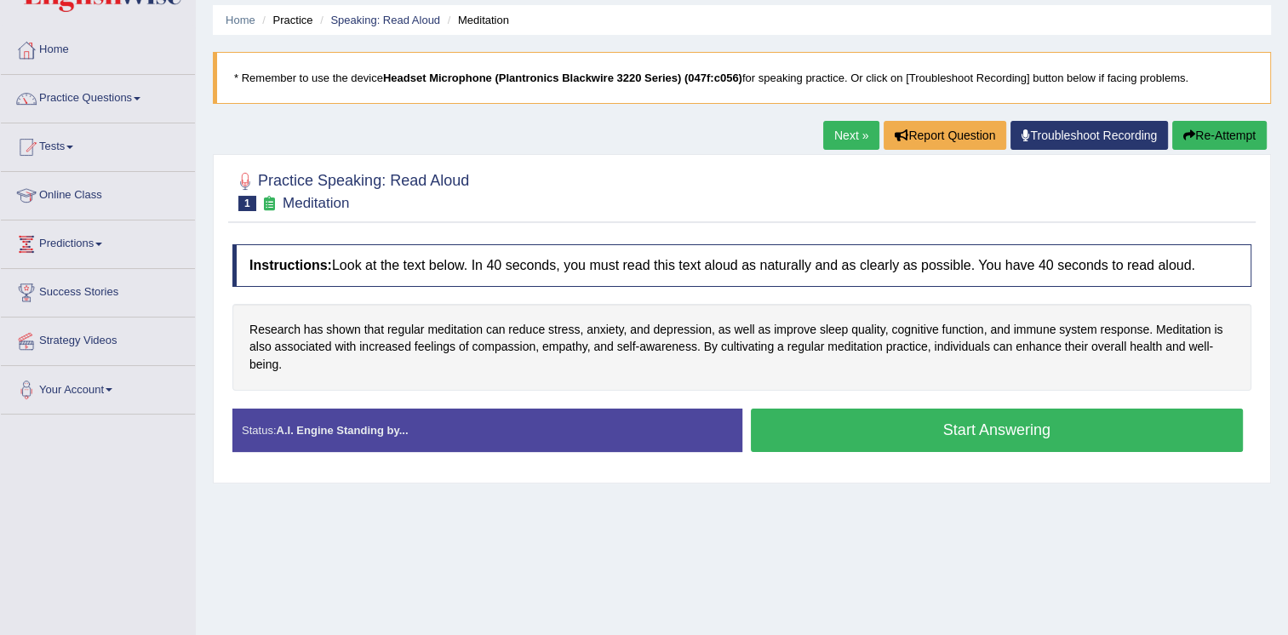
click at [997, 426] on button "Start Answering" at bounding box center [997, 430] width 493 height 43
click at [995, 418] on button "Start Answering" at bounding box center [997, 430] width 493 height 43
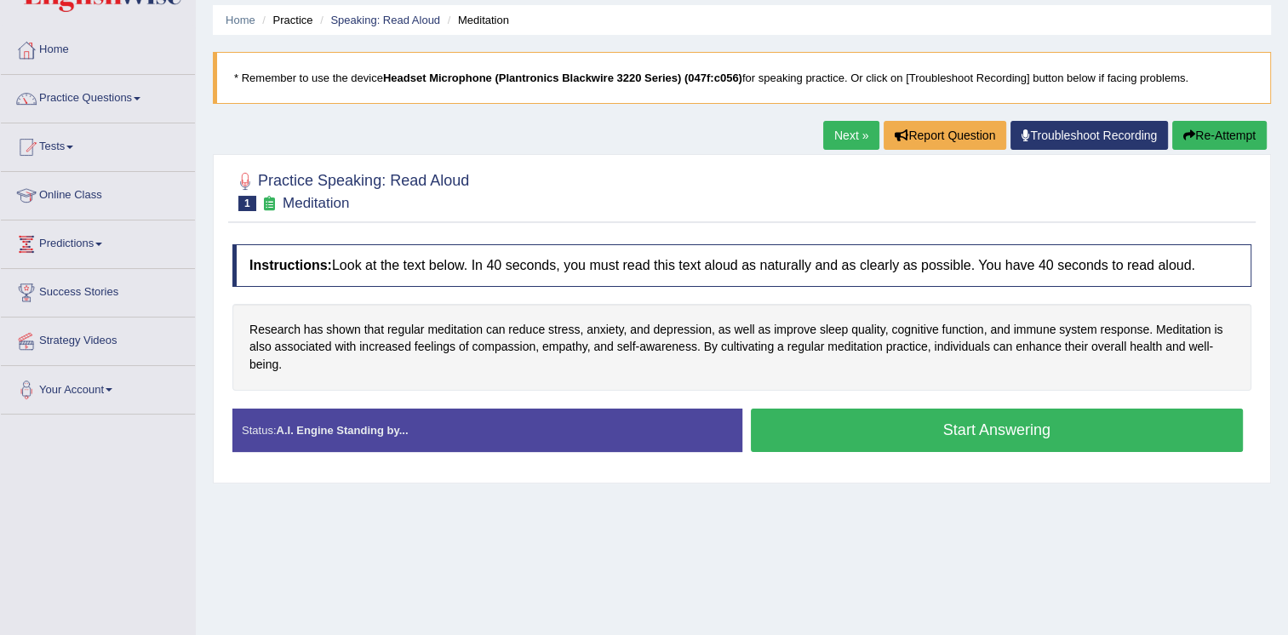
click at [969, 425] on button "Start Answering" at bounding box center [997, 430] width 493 height 43
click at [969, 424] on button "Start Answering" at bounding box center [997, 430] width 493 height 43
click at [969, 422] on button "Start Answering" at bounding box center [997, 430] width 493 height 43
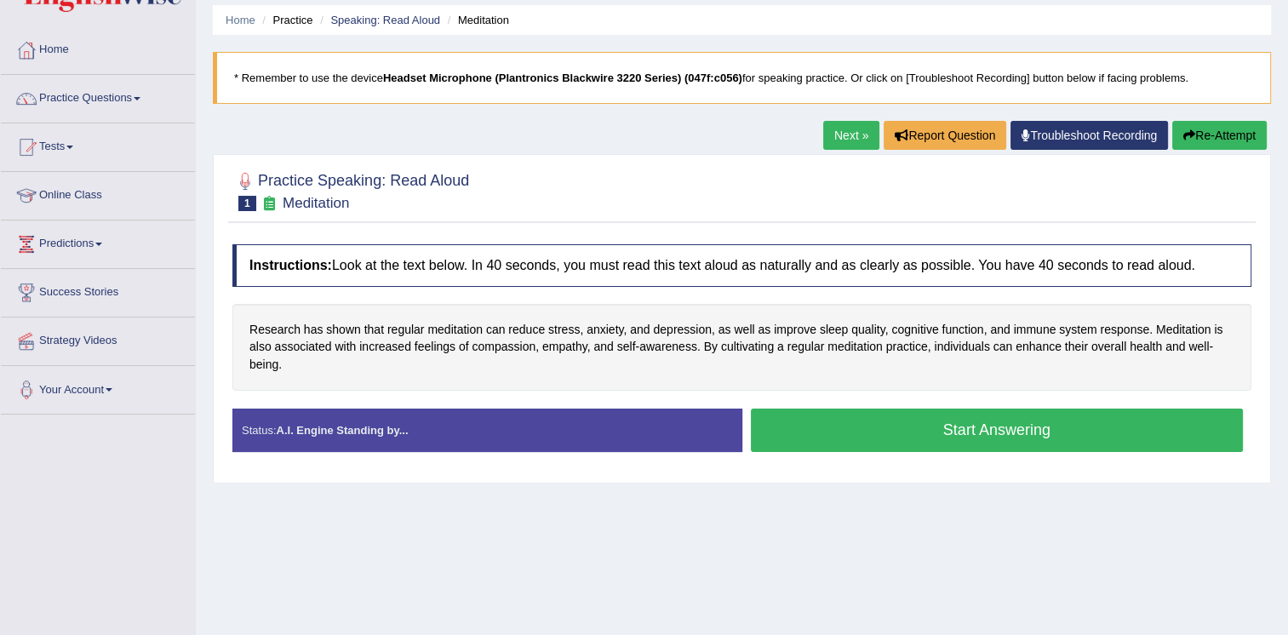
click at [1024, 426] on button "Start Answering" at bounding box center [997, 430] width 493 height 43
click at [963, 422] on button "Start Answering" at bounding box center [997, 430] width 493 height 43
click at [844, 124] on link "Next »" at bounding box center [851, 135] width 56 height 29
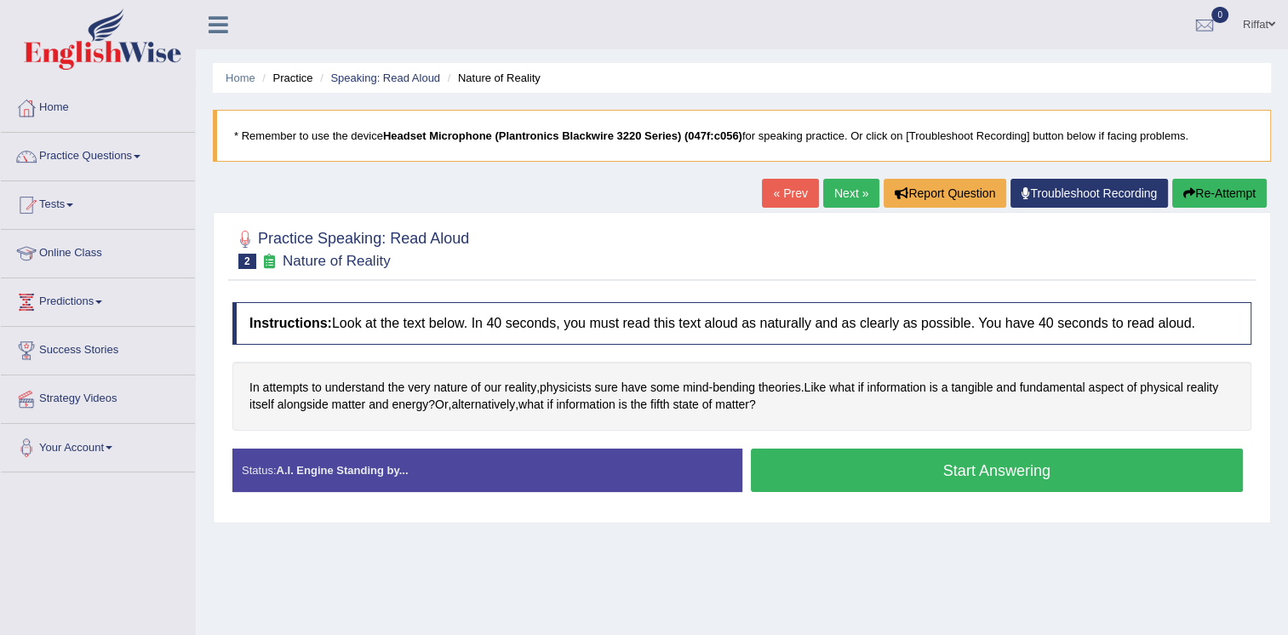
click at [946, 472] on button "Start Answering" at bounding box center [997, 469] width 493 height 43
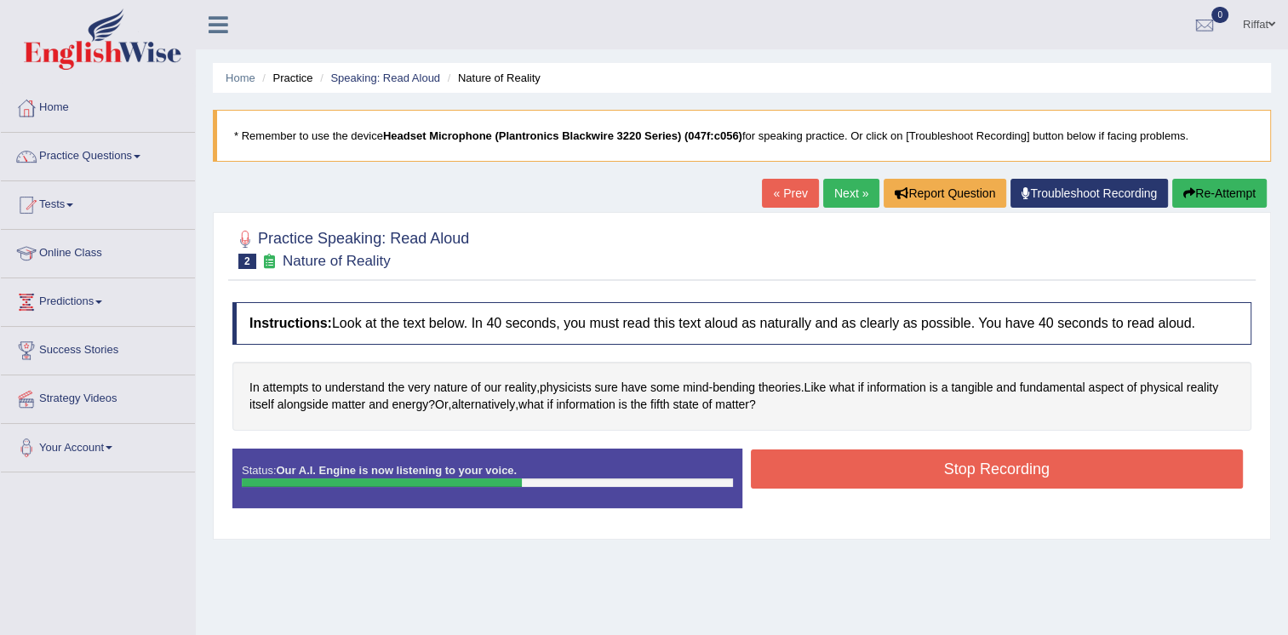
click at [910, 468] on button "Stop Recording" at bounding box center [997, 468] width 493 height 39
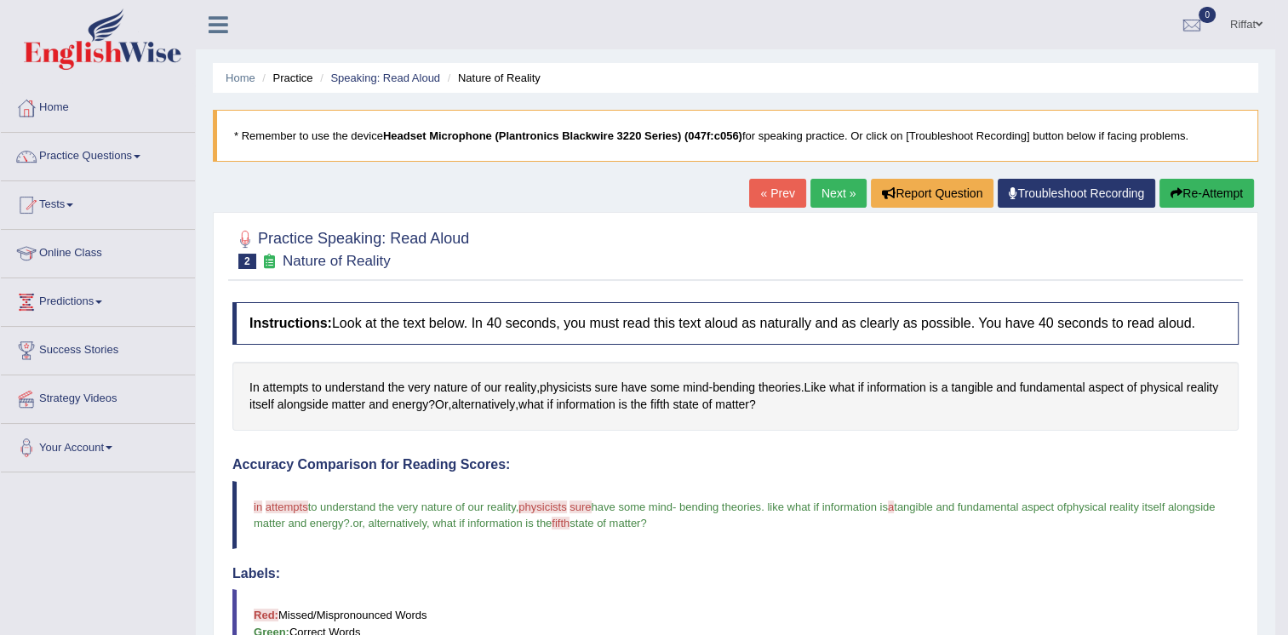
click at [830, 192] on link "Next »" at bounding box center [838, 193] width 56 height 29
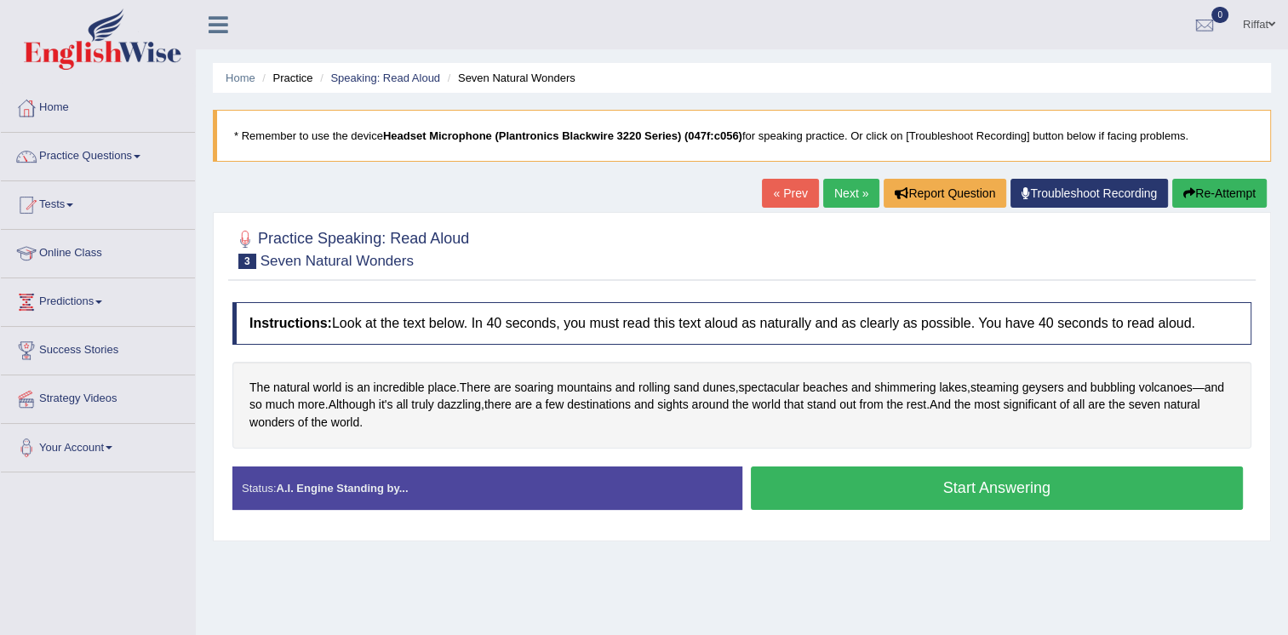
click at [980, 491] on button "Start Answering" at bounding box center [997, 487] width 493 height 43
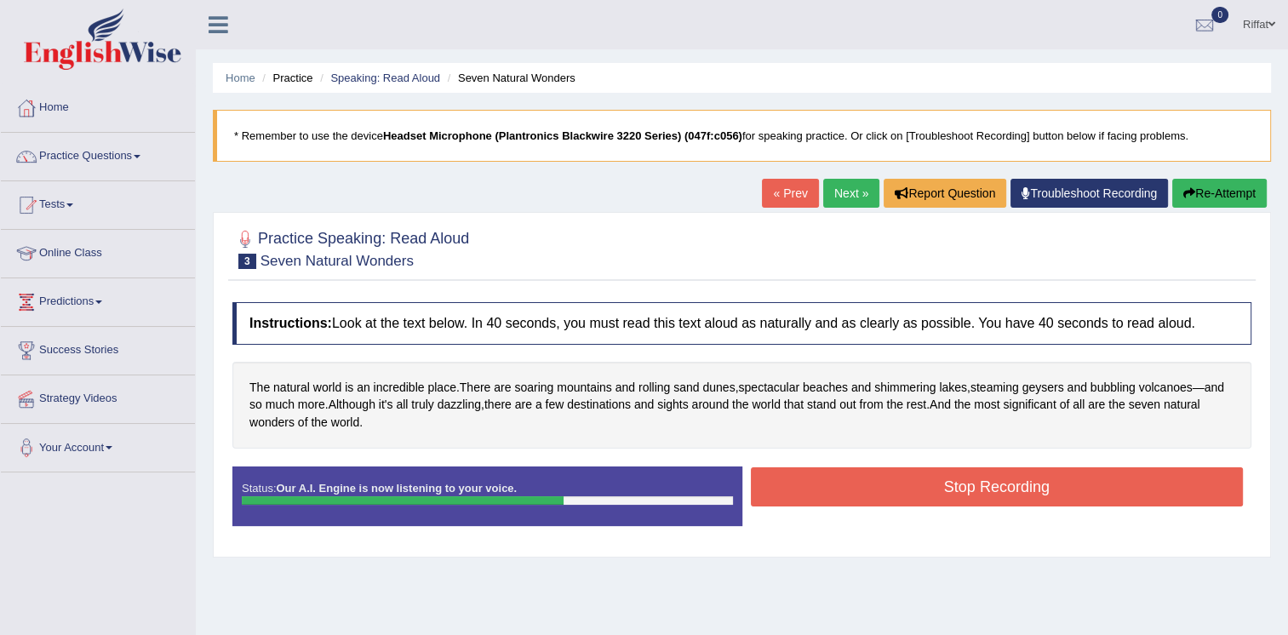
click at [980, 491] on button "Stop Recording" at bounding box center [997, 486] width 493 height 39
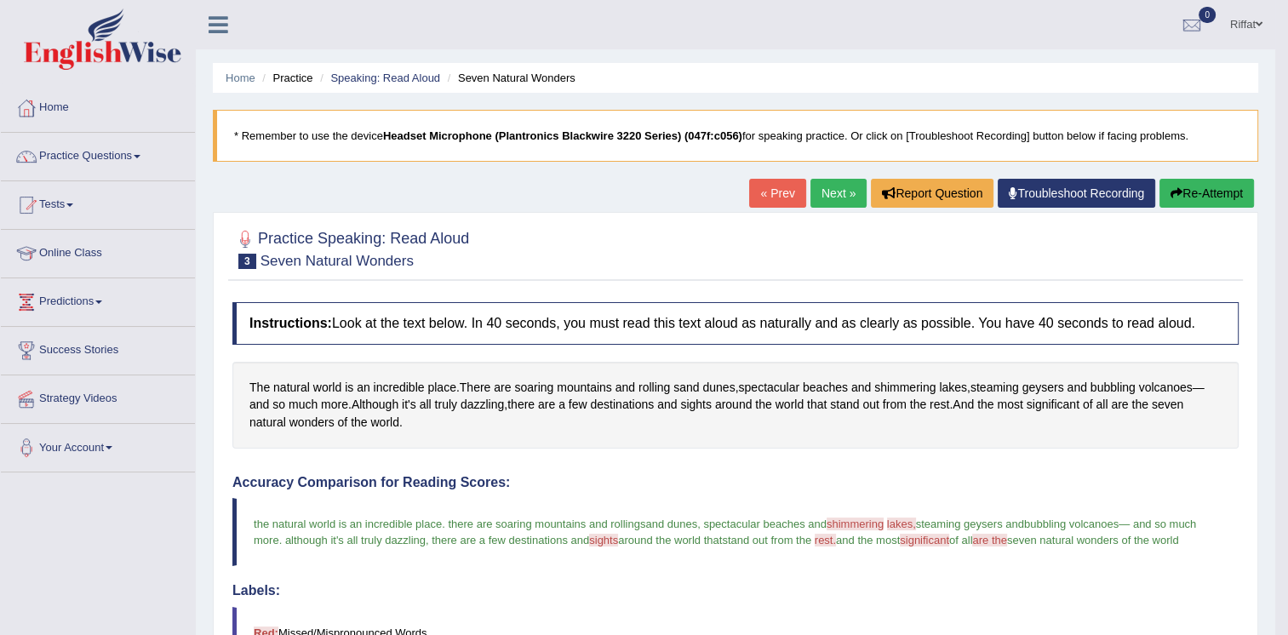
click at [834, 196] on link "Next »" at bounding box center [838, 193] width 56 height 29
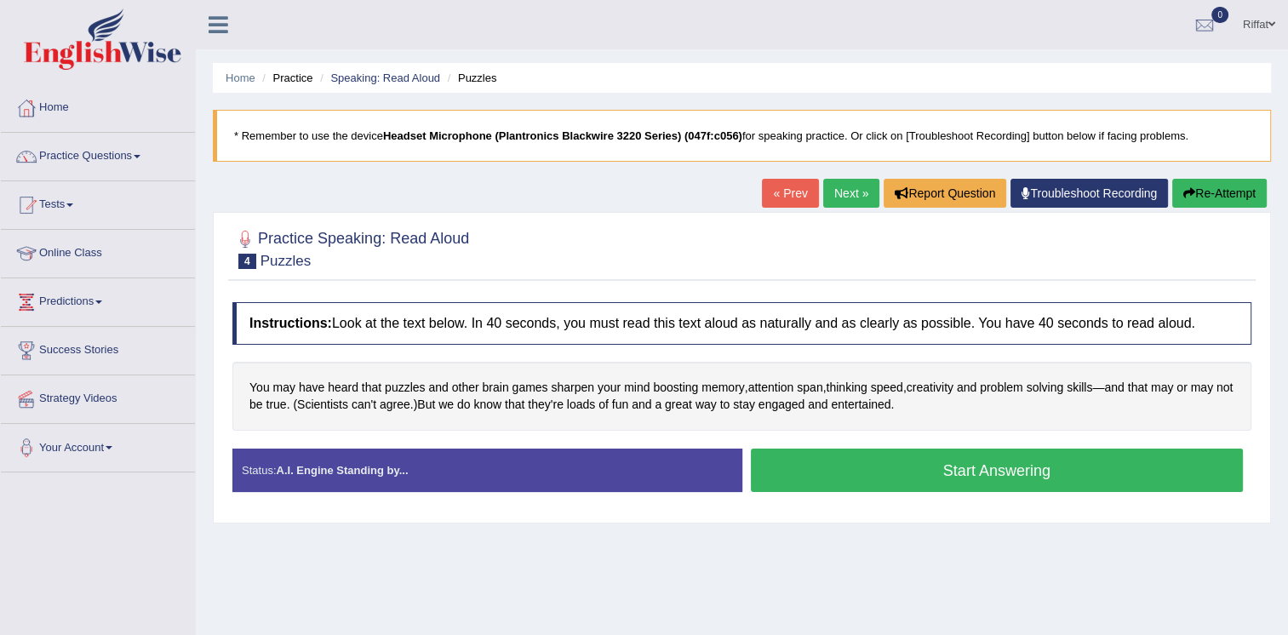
scroll to position [20, 0]
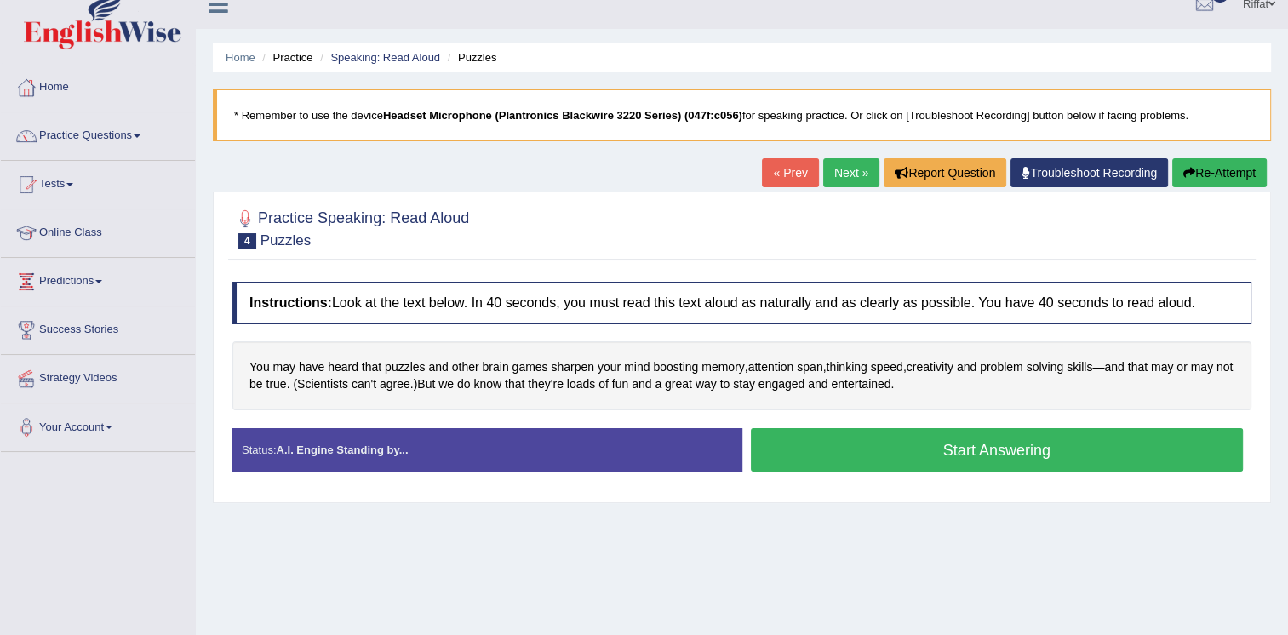
click at [967, 441] on button "Start Answering" at bounding box center [997, 449] width 493 height 43
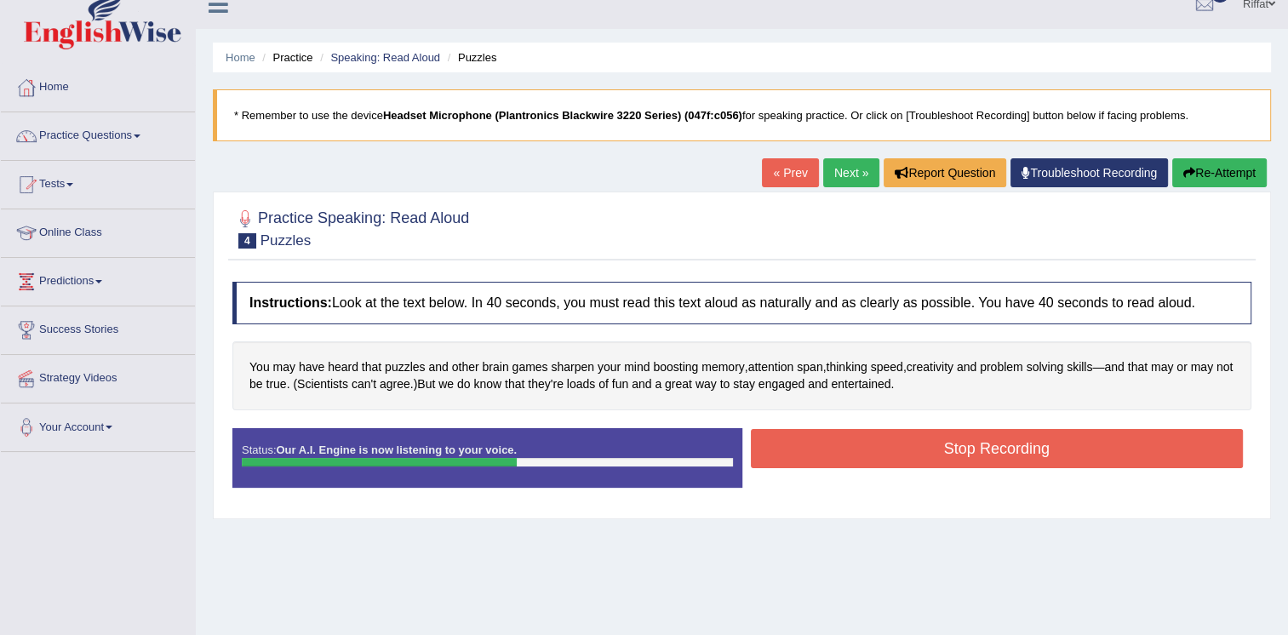
click at [991, 448] on button "Stop Recording" at bounding box center [997, 448] width 493 height 39
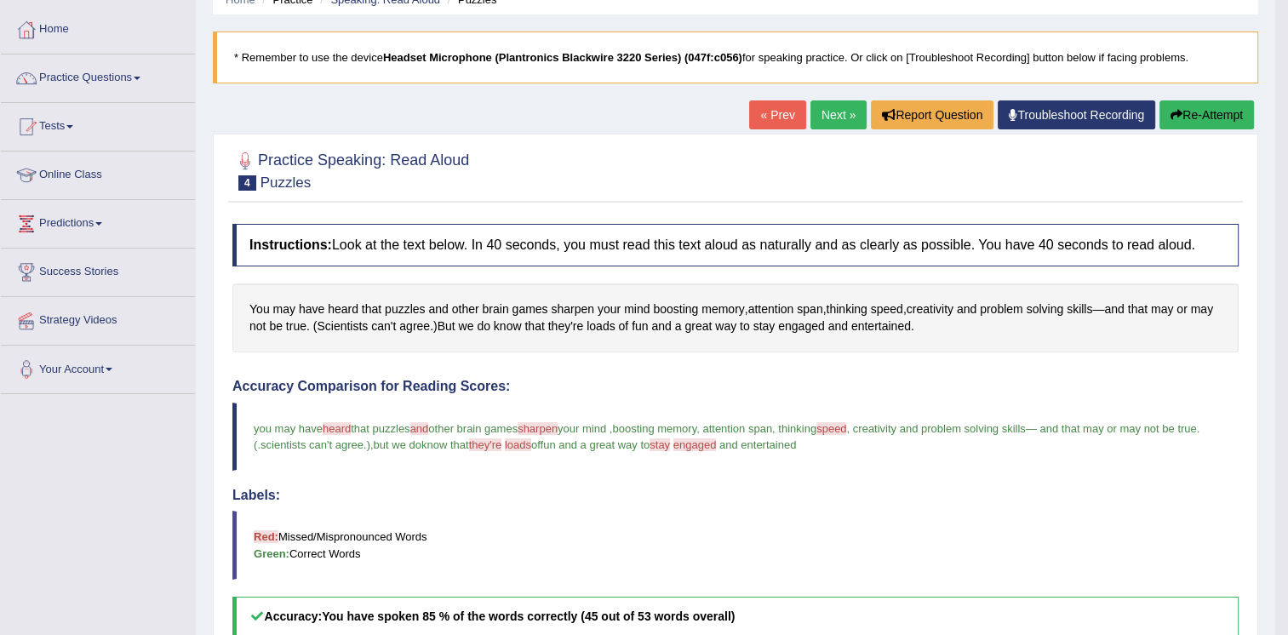
scroll to position [78, 0]
click at [832, 111] on link "Next »" at bounding box center [838, 114] width 56 height 29
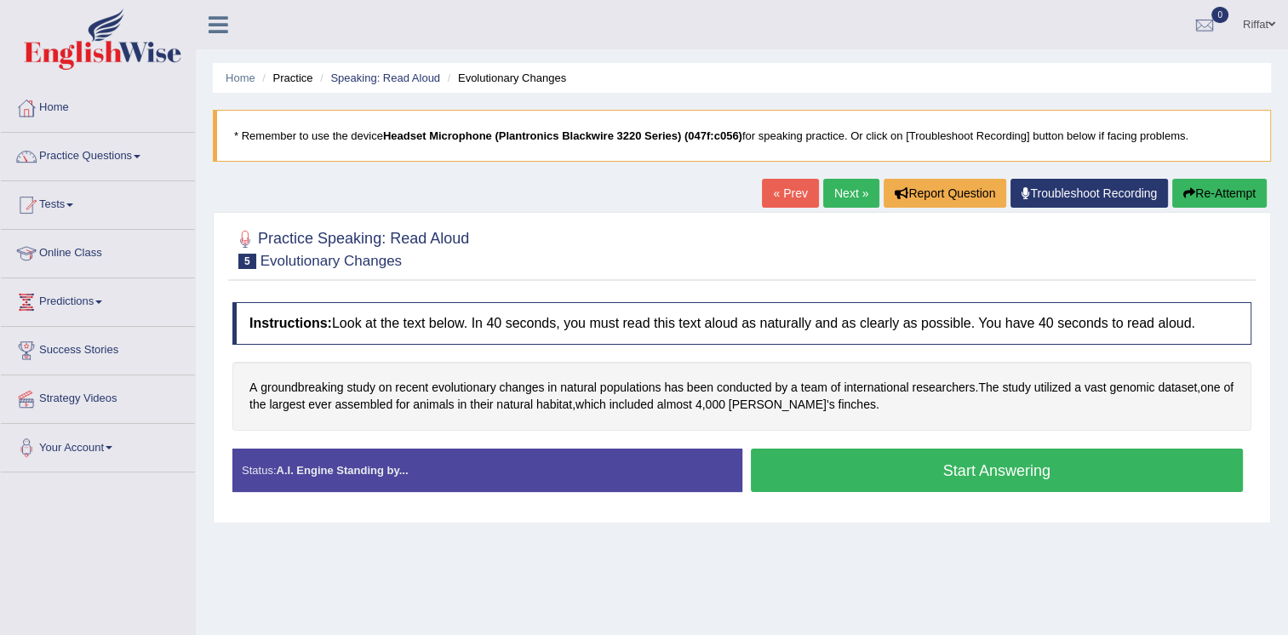
click at [894, 546] on div "Home Practice Speaking: Read Aloud Evolutionary Changes * Remember to use the d…" at bounding box center [742, 425] width 1092 height 851
click at [965, 476] on button "Start Answering" at bounding box center [997, 469] width 493 height 43
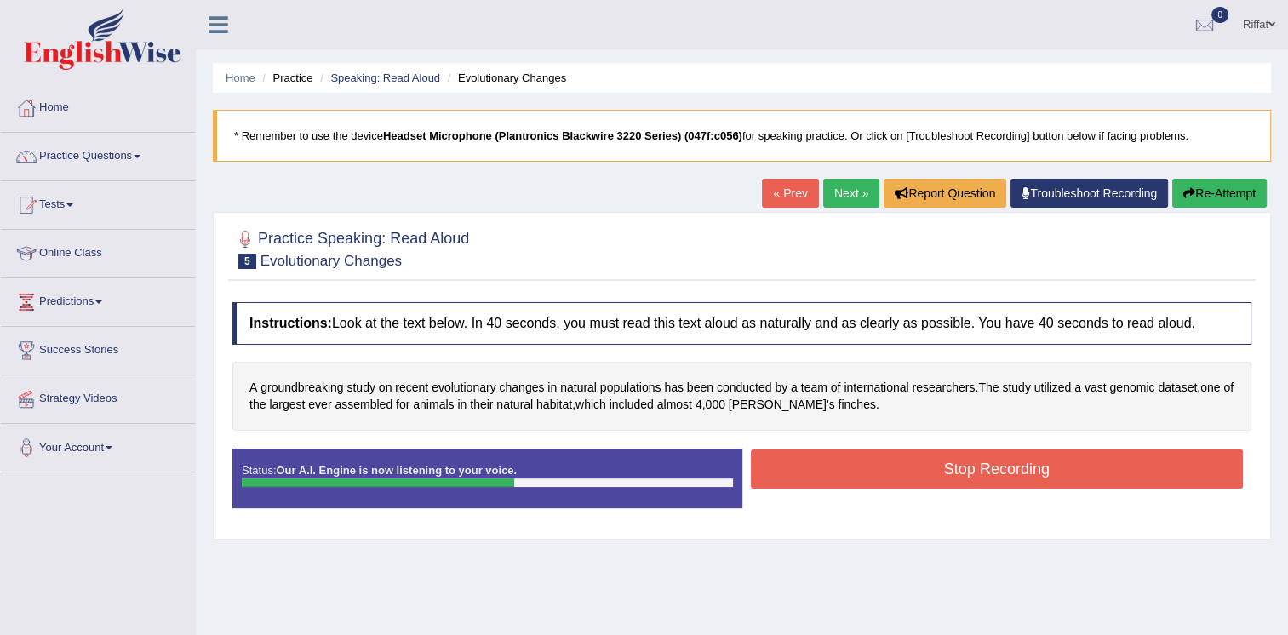
click at [970, 466] on button "Stop Recording" at bounding box center [997, 468] width 493 height 39
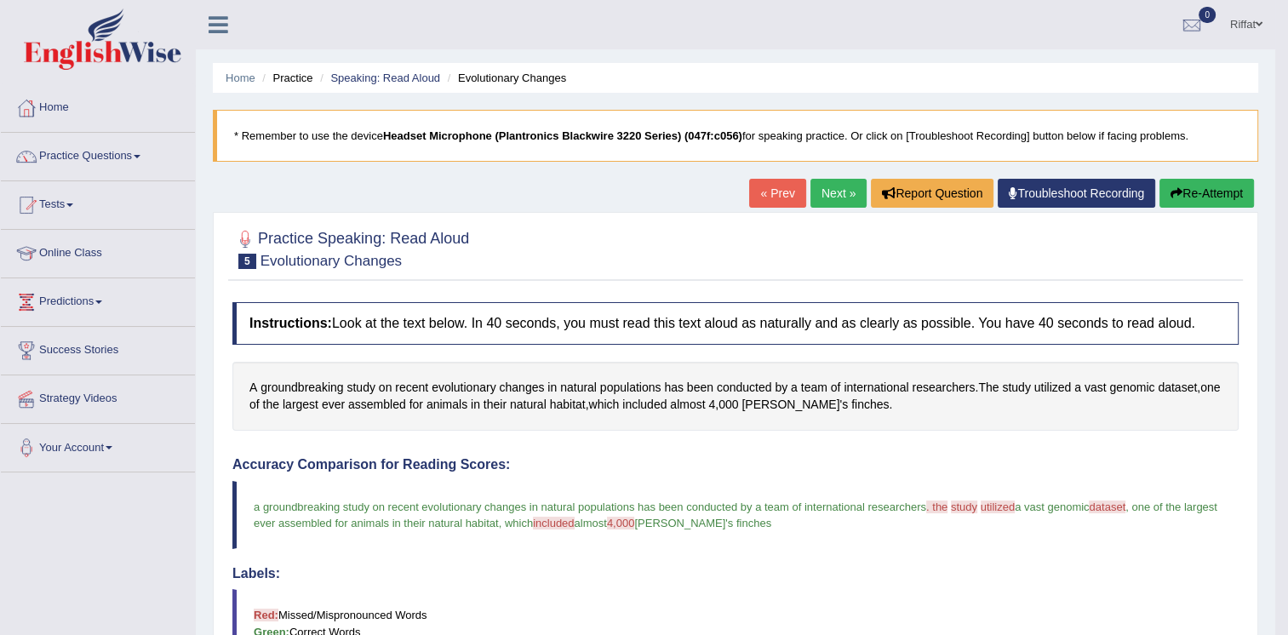
click at [916, 567] on h4 "Labels:" at bounding box center [735, 573] width 1006 height 15
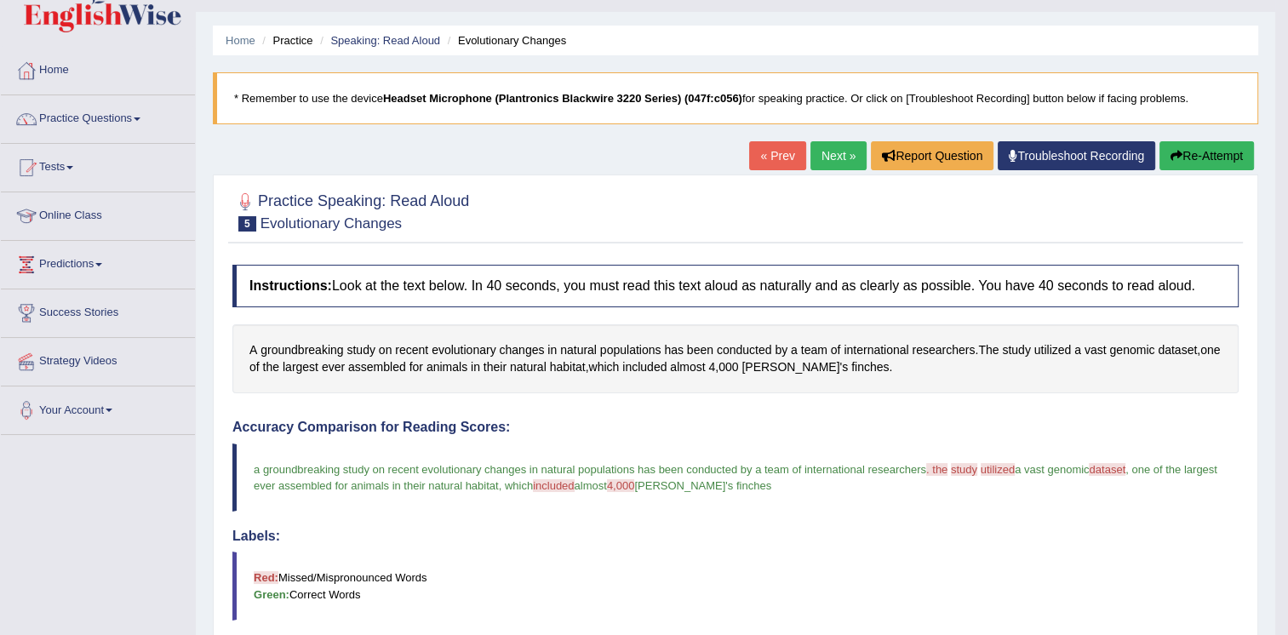
scroll to position [31, 0]
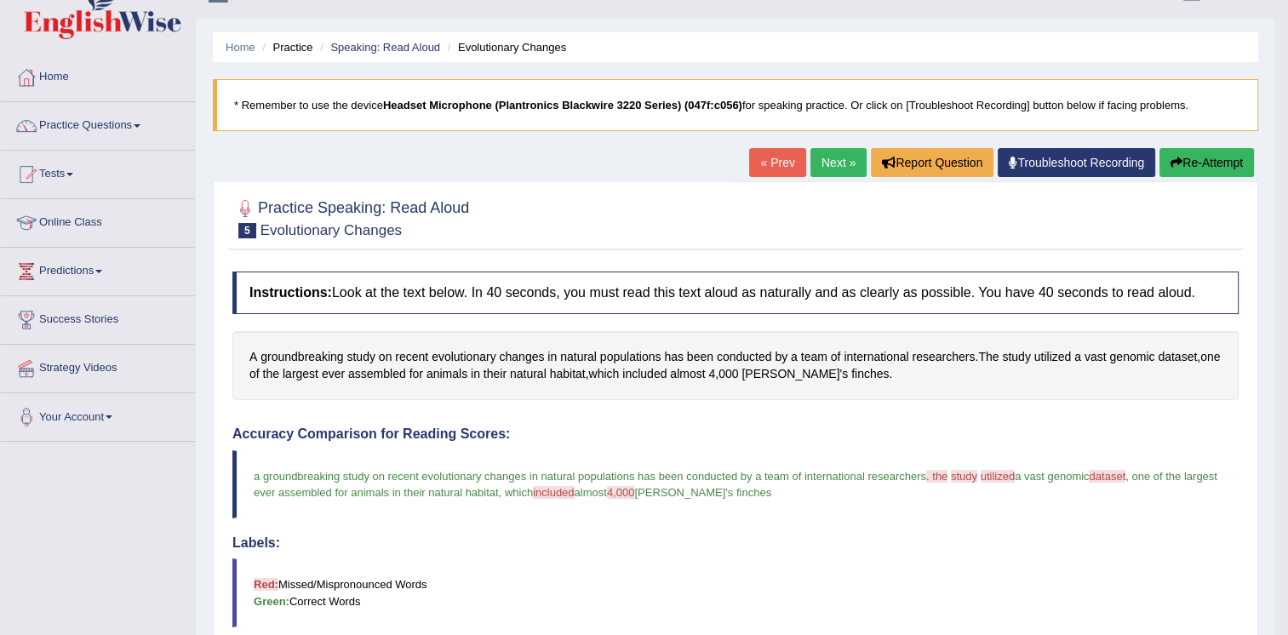
click at [1199, 162] on button "Re-Attempt" at bounding box center [1206, 162] width 94 height 29
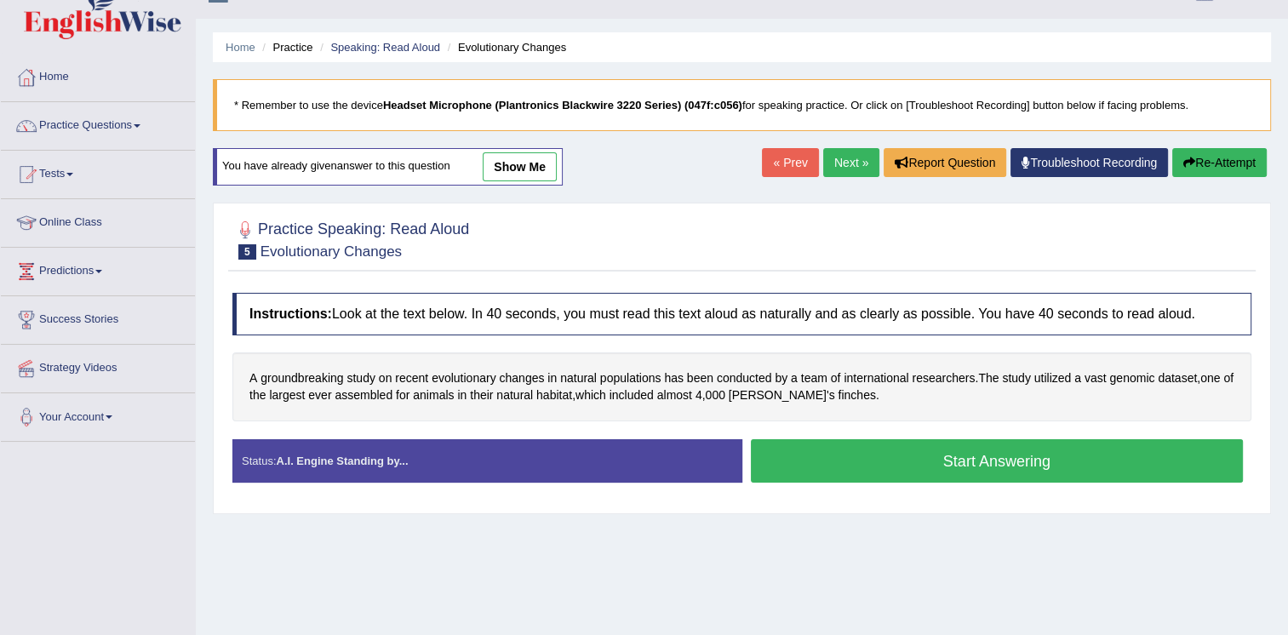
click at [986, 464] on button "Start Answering" at bounding box center [997, 460] width 493 height 43
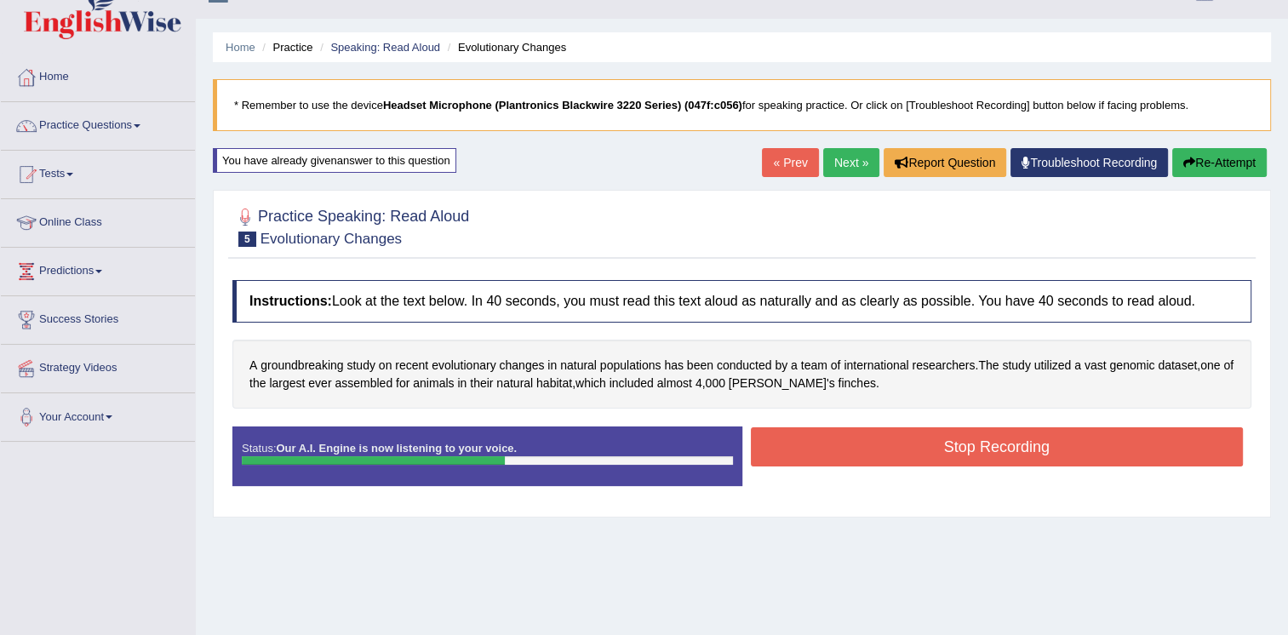
click at [987, 460] on button "Stop Recording" at bounding box center [997, 446] width 493 height 39
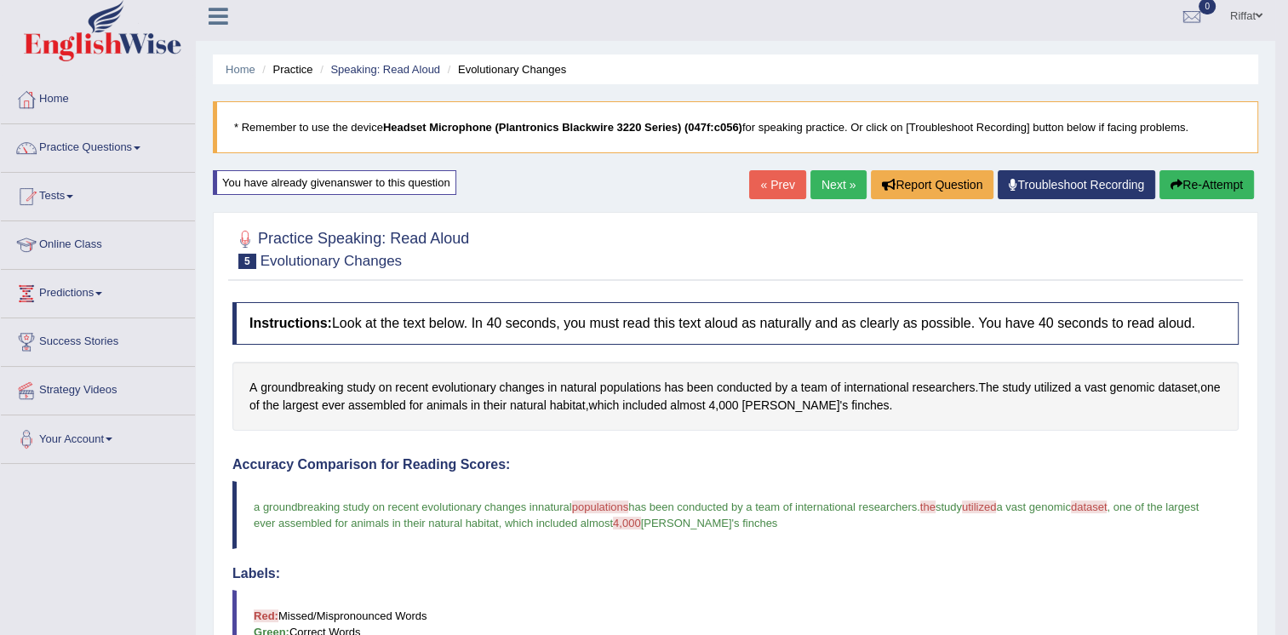
scroll to position [7, 0]
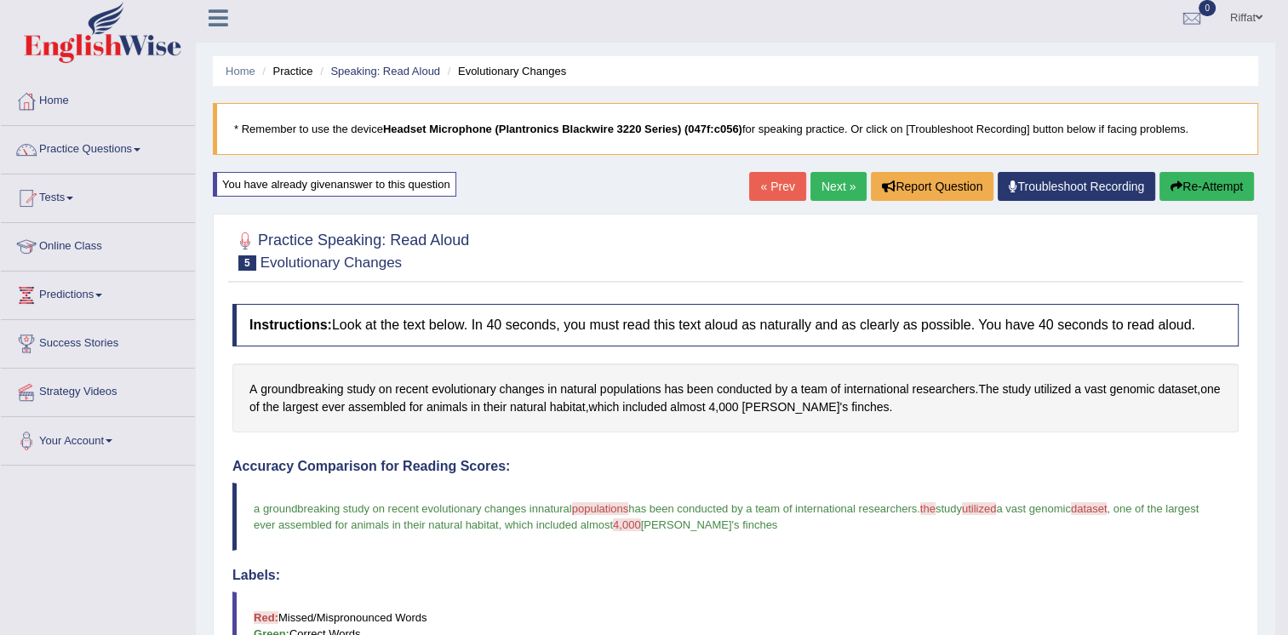
click at [1222, 182] on button "Re-Attempt" at bounding box center [1206, 186] width 94 height 29
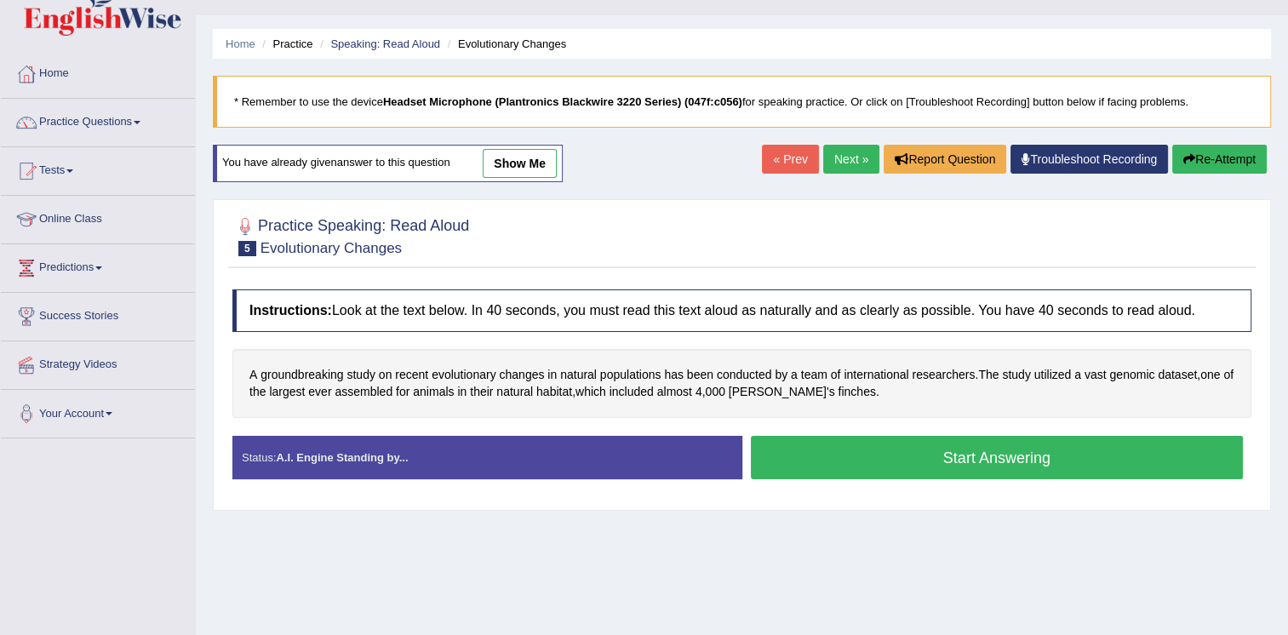
scroll to position [34, 0]
click at [957, 448] on button "Start Answering" at bounding box center [997, 457] width 493 height 43
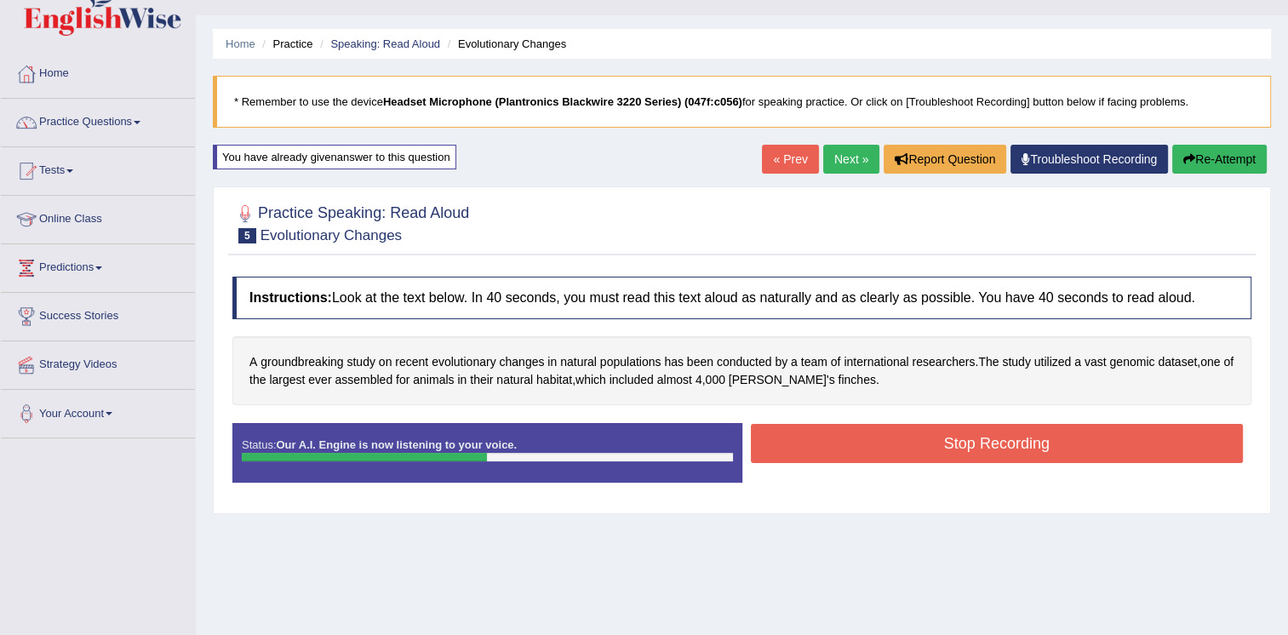
click at [957, 448] on button "Stop Recording" at bounding box center [997, 443] width 493 height 39
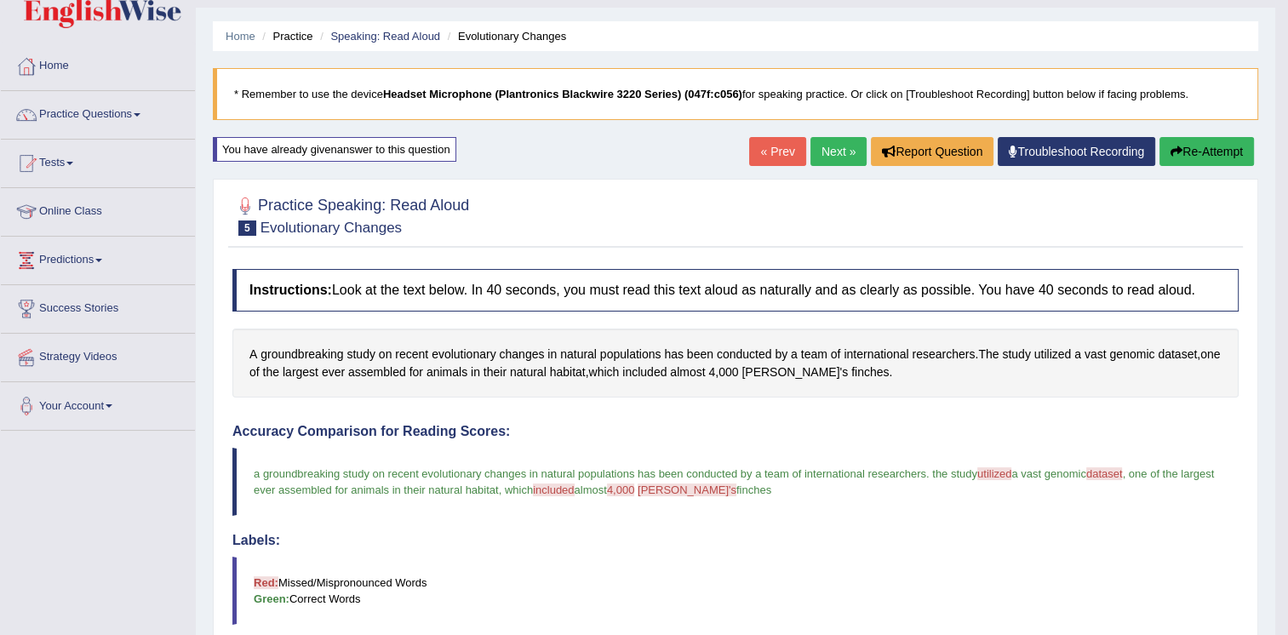
scroll to position [31, 0]
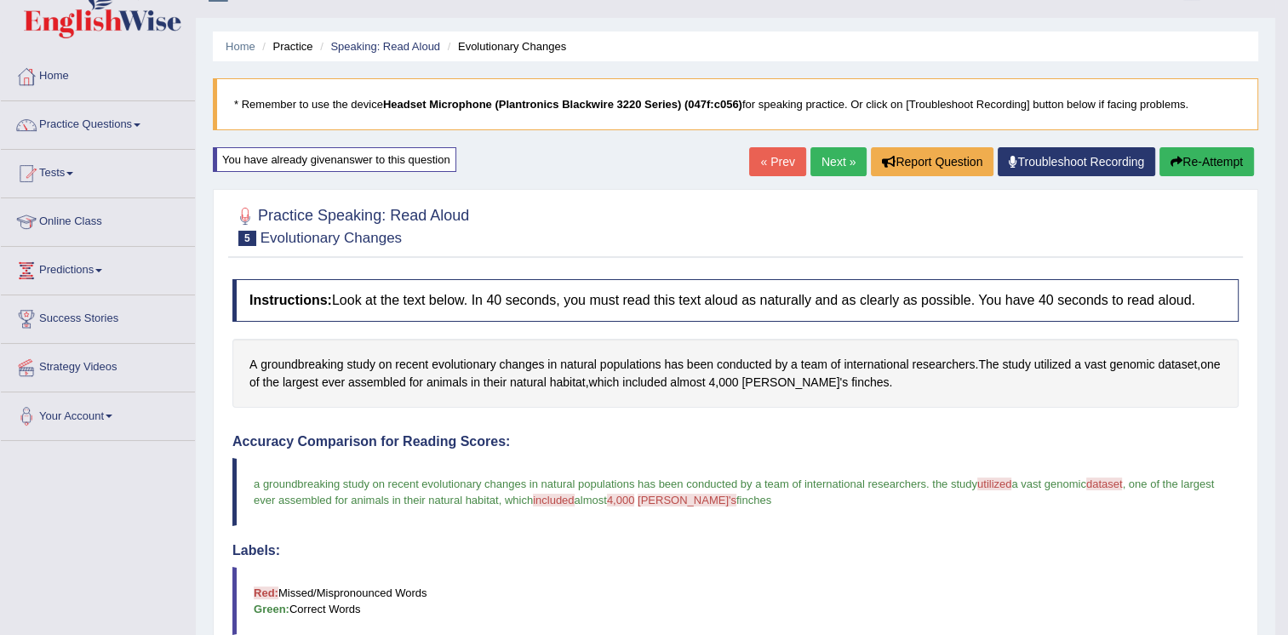
click at [834, 158] on link "Next »" at bounding box center [838, 161] width 56 height 29
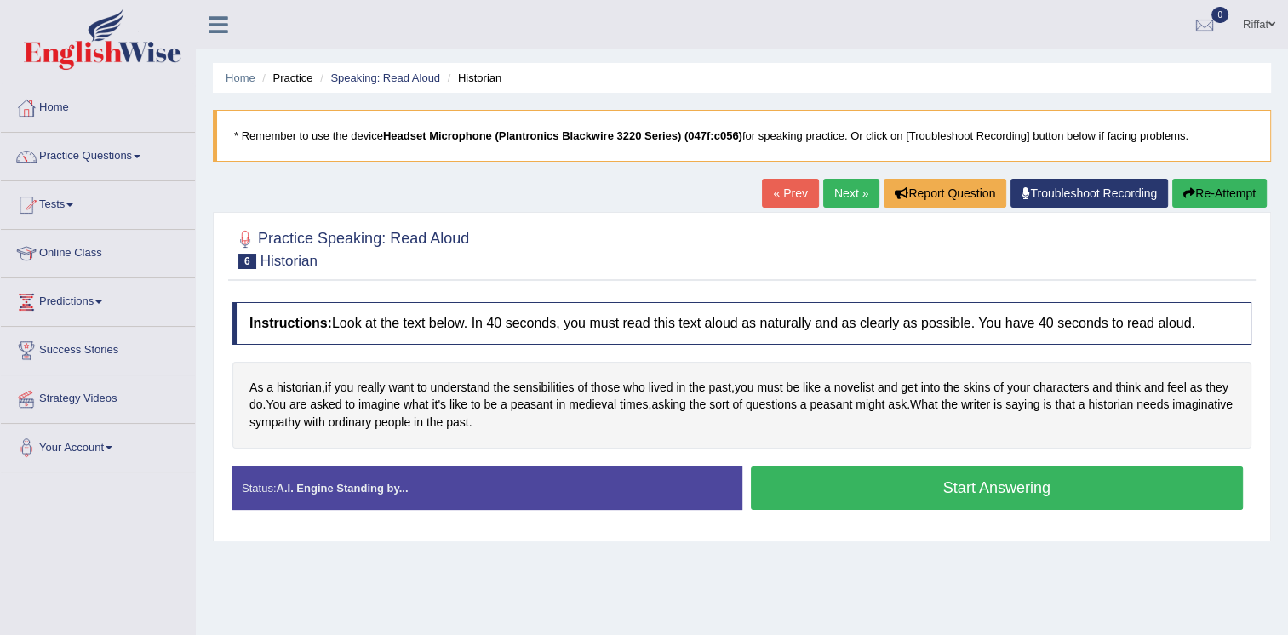
click at [991, 493] on button "Start Answering" at bounding box center [997, 487] width 493 height 43
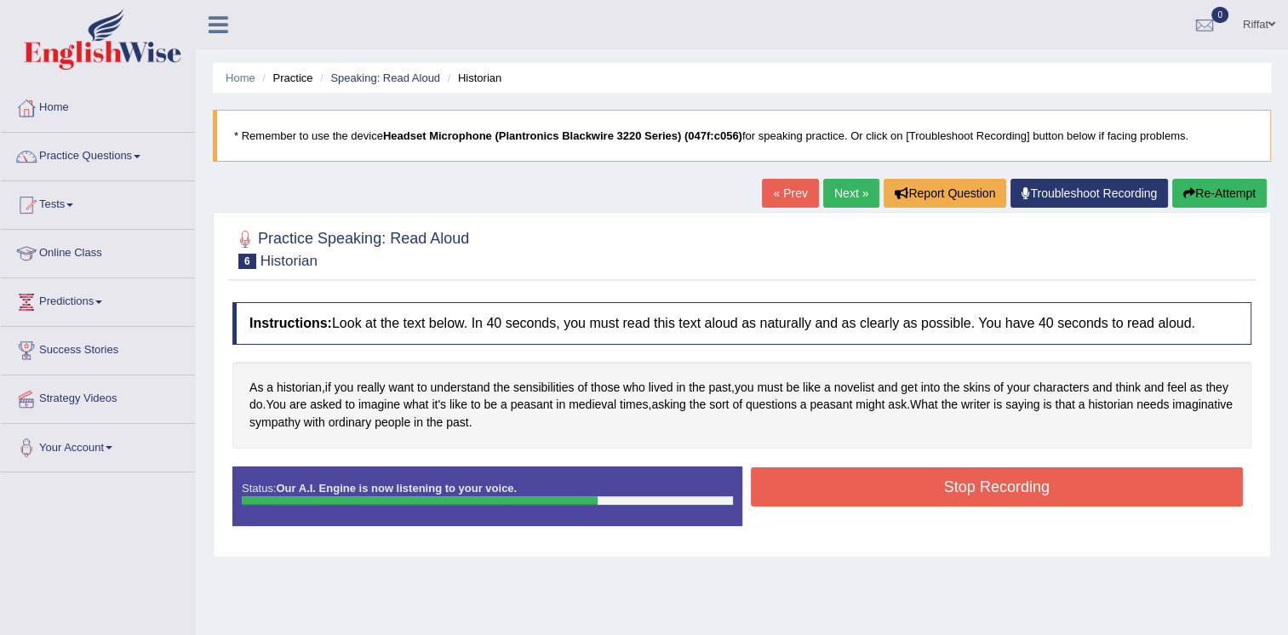
click at [991, 493] on button "Stop Recording" at bounding box center [997, 486] width 493 height 39
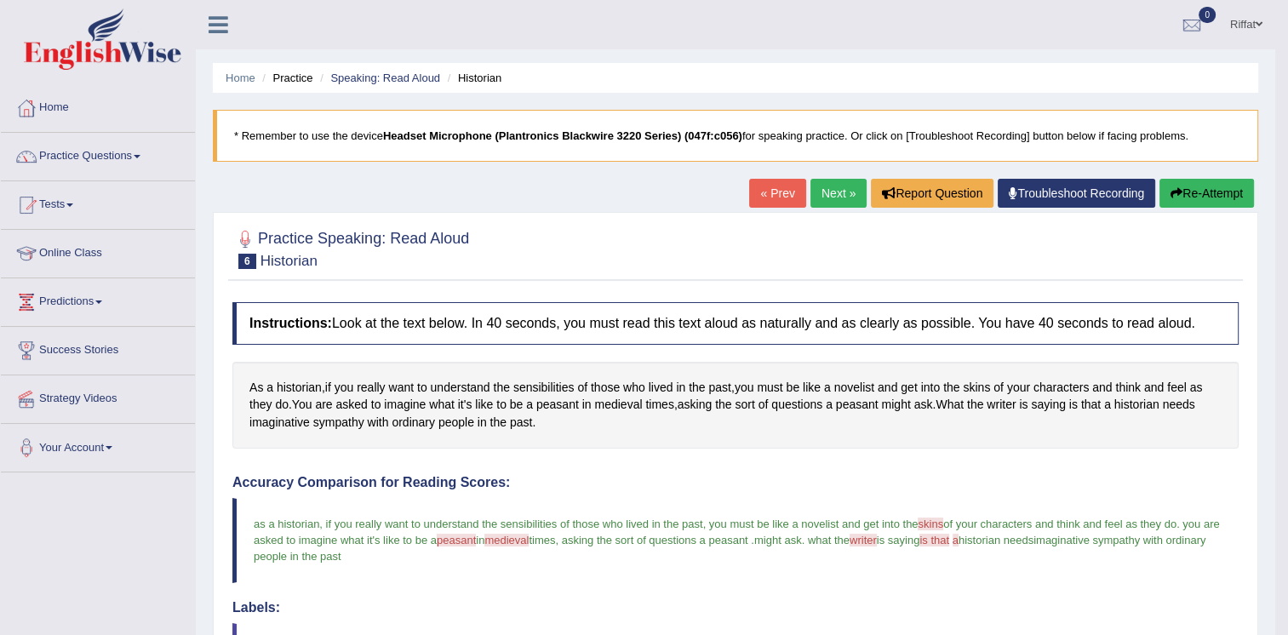
click at [134, 160] on link "Practice Questions" at bounding box center [98, 154] width 194 height 43
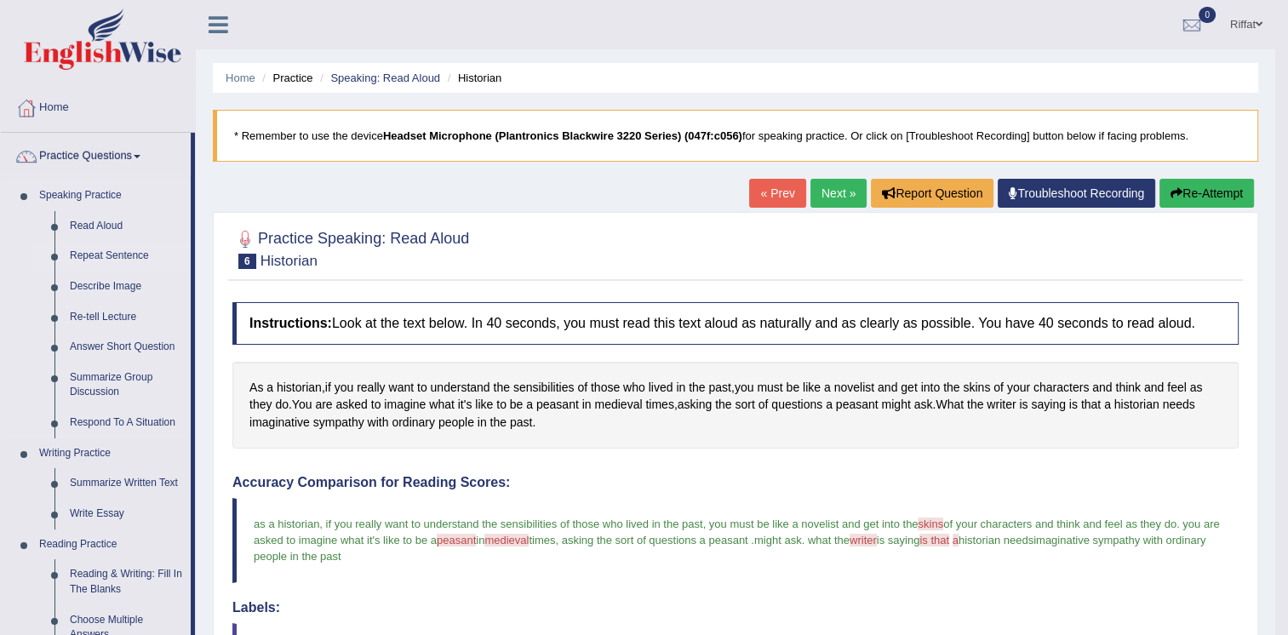
click at [131, 254] on link "Repeat Sentence" at bounding box center [126, 256] width 129 height 31
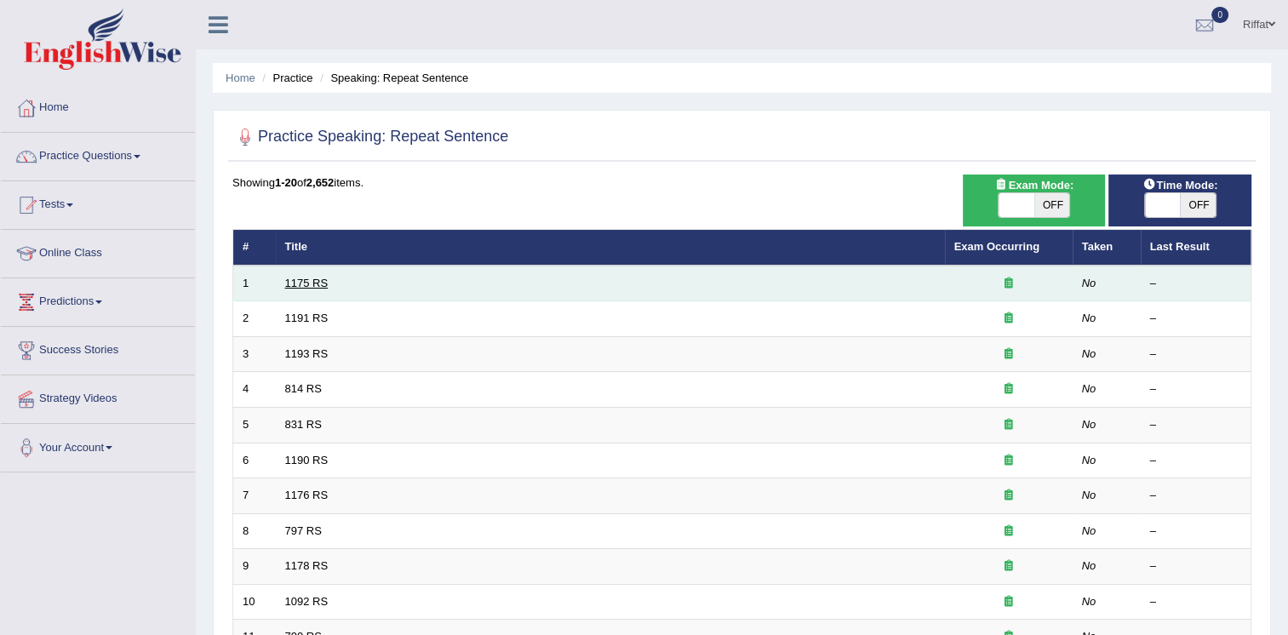
click at [309, 280] on link "1175 RS" at bounding box center [306, 283] width 43 height 13
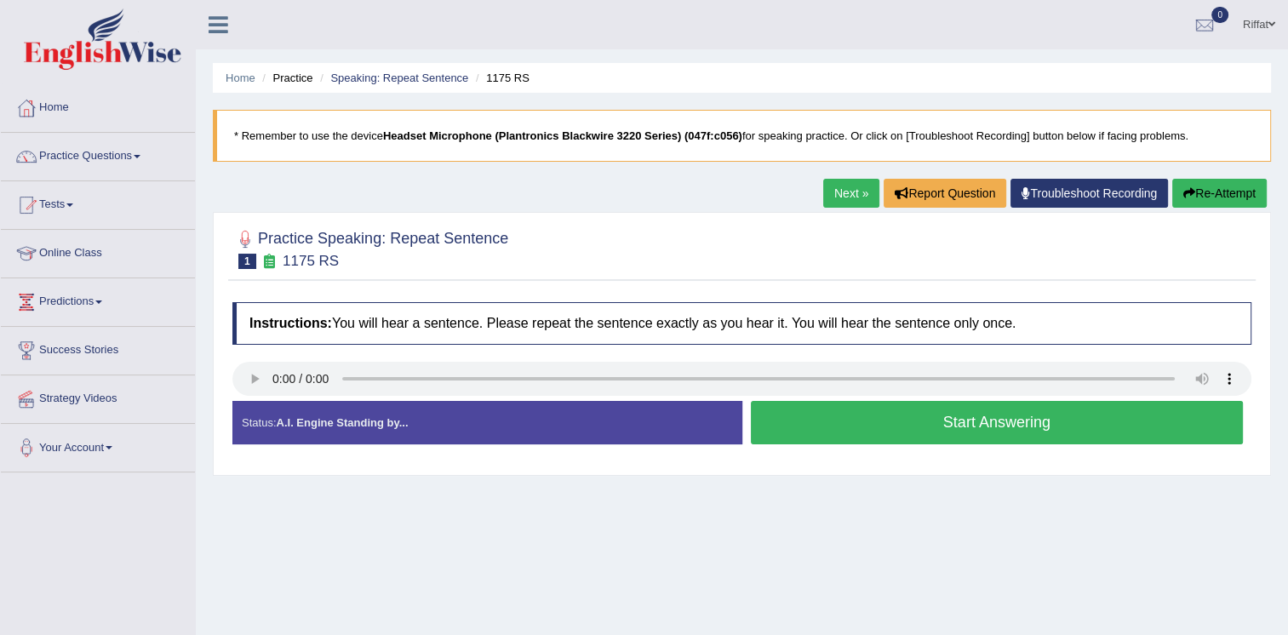
click at [985, 420] on button "Start Answering" at bounding box center [997, 422] width 493 height 43
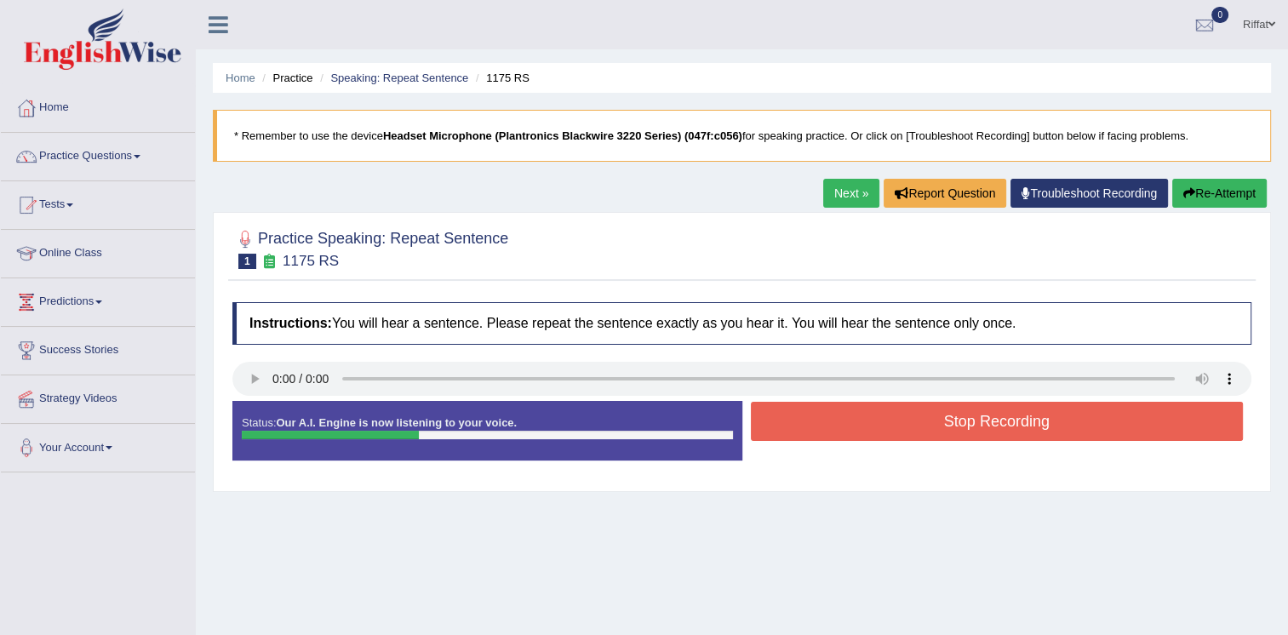
click at [985, 420] on button "Stop Recording" at bounding box center [997, 421] width 493 height 39
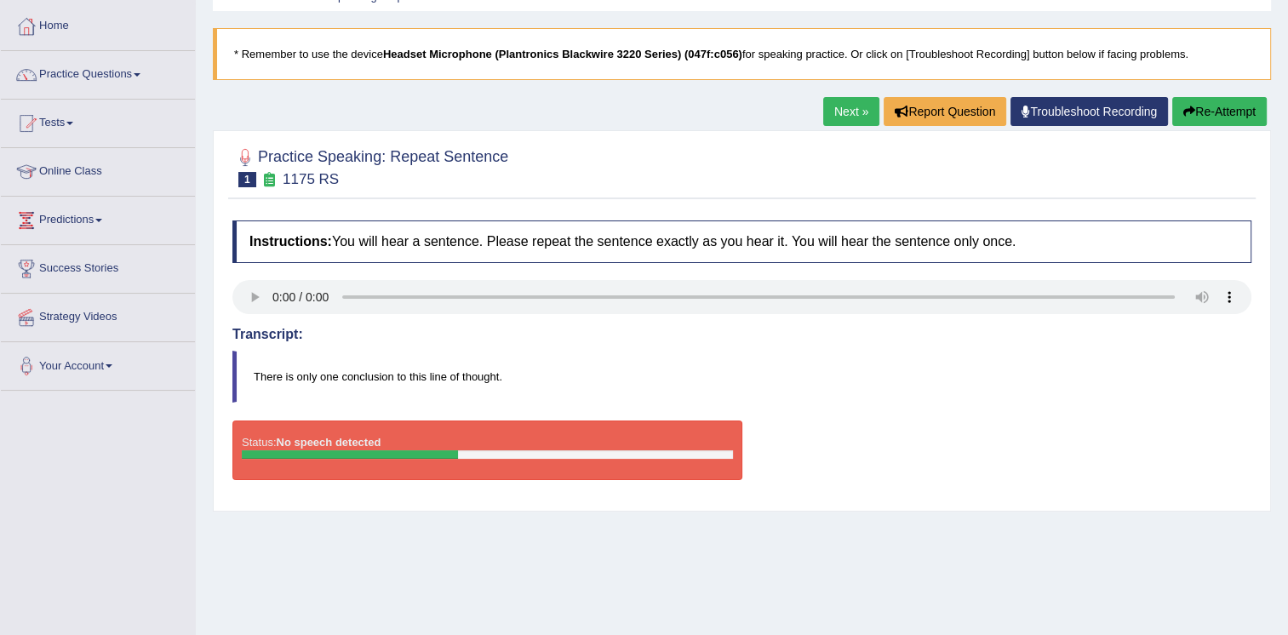
scroll to position [81, 0]
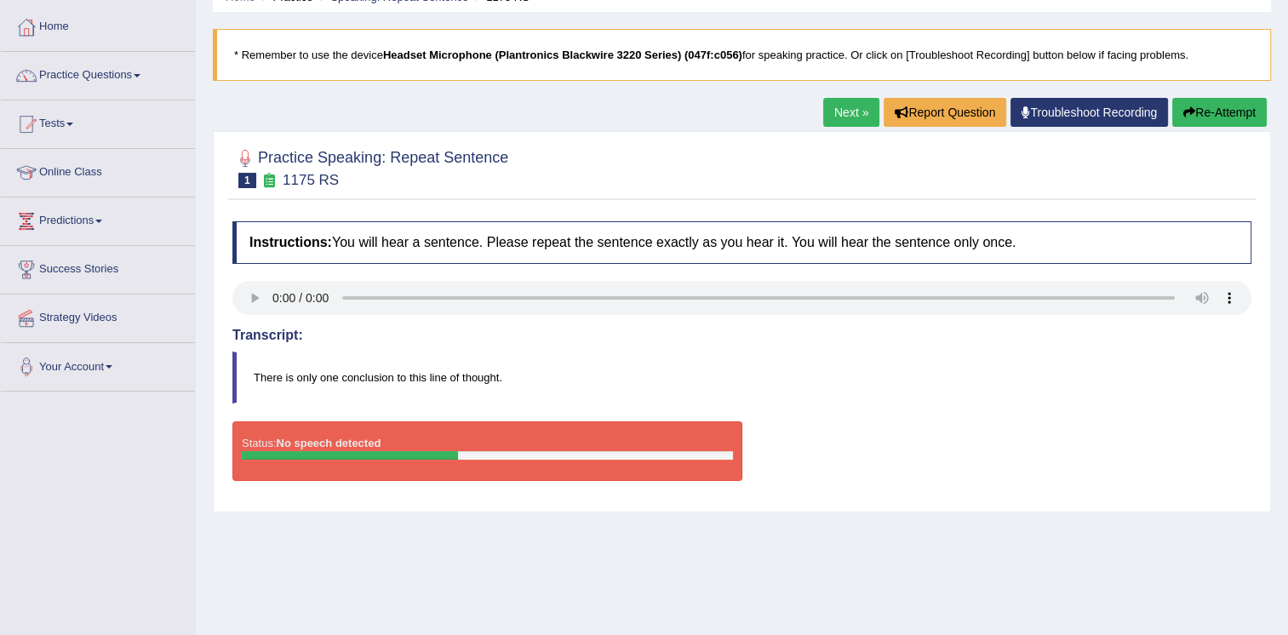
click at [1212, 118] on button "Re-Attempt" at bounding box center [1219, 112] width 94 height 29
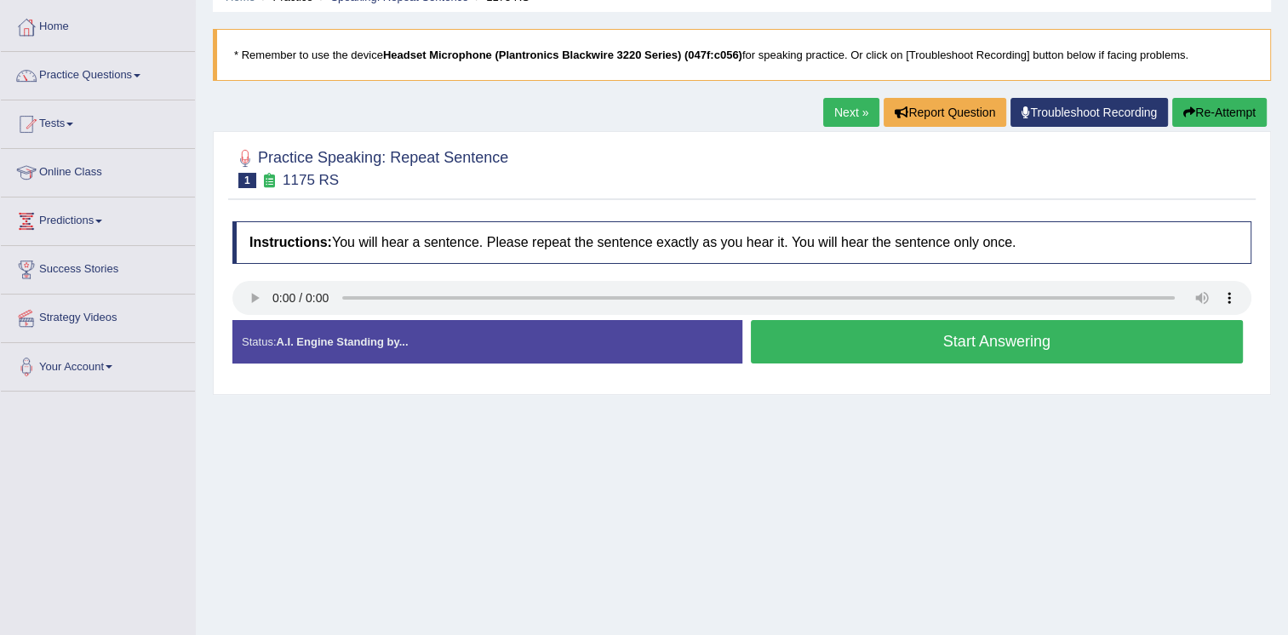
click at [972, 344] on button "Start Answering" at bounding box center [997, 341] width 493 height 43
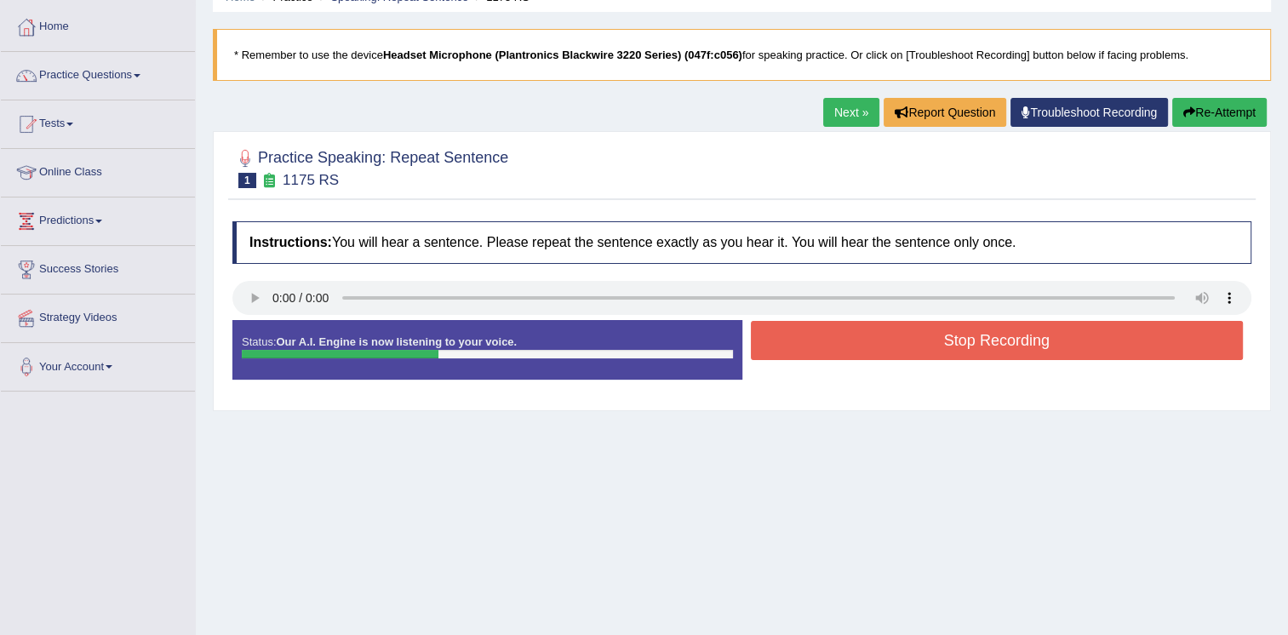
click at [972, 344] on button "Stop Recording" at bounding box center [997, 340] width 493 height 39
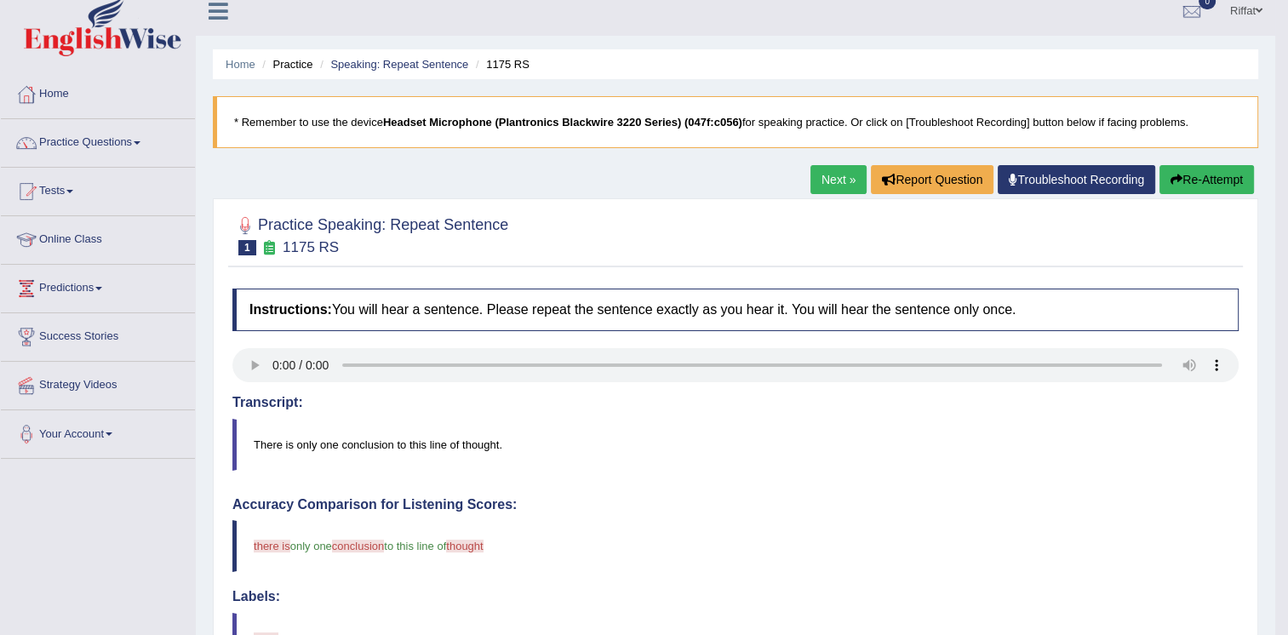
scroll to position [4, 0]
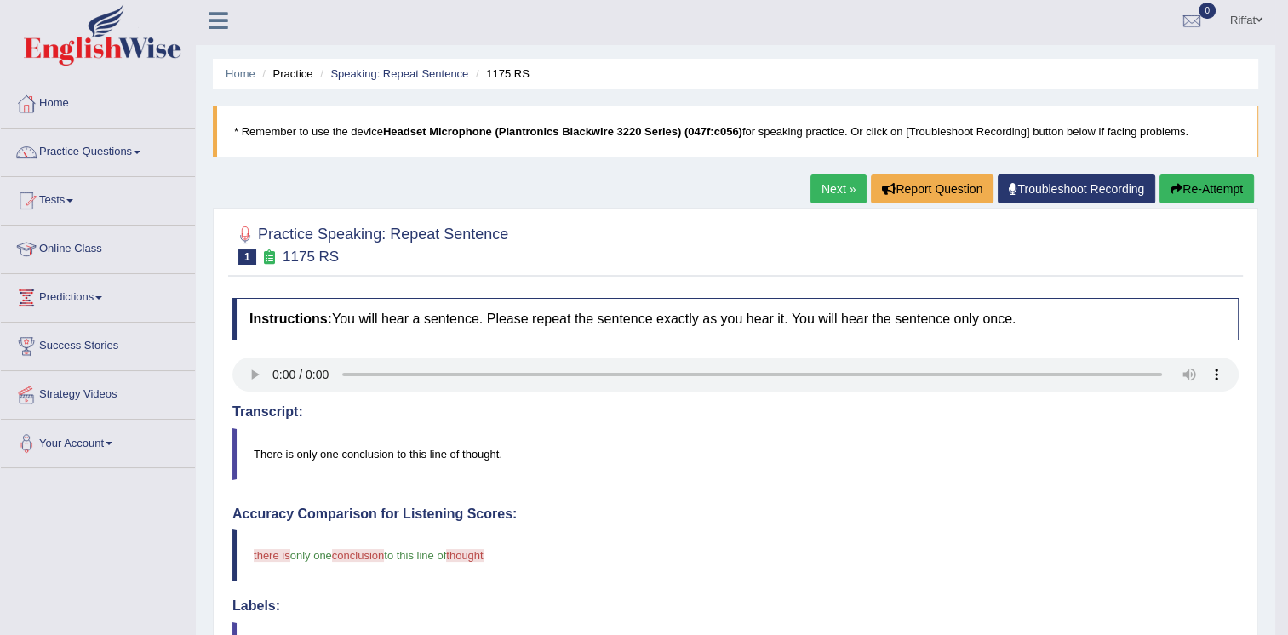
click at [833, 186] on link "Next »" at bounding box center [838, 188] width 56 height 29
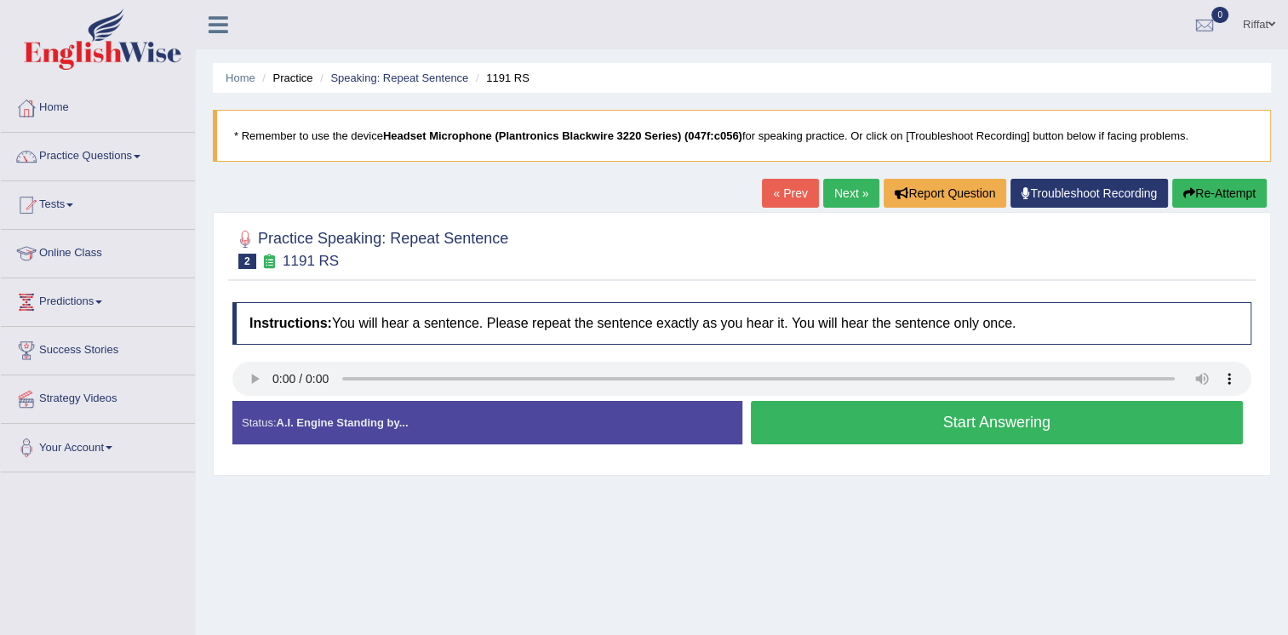
click at [922, 428] on button "Start Answering" at bounding box center [997, 422] width 493 height 43
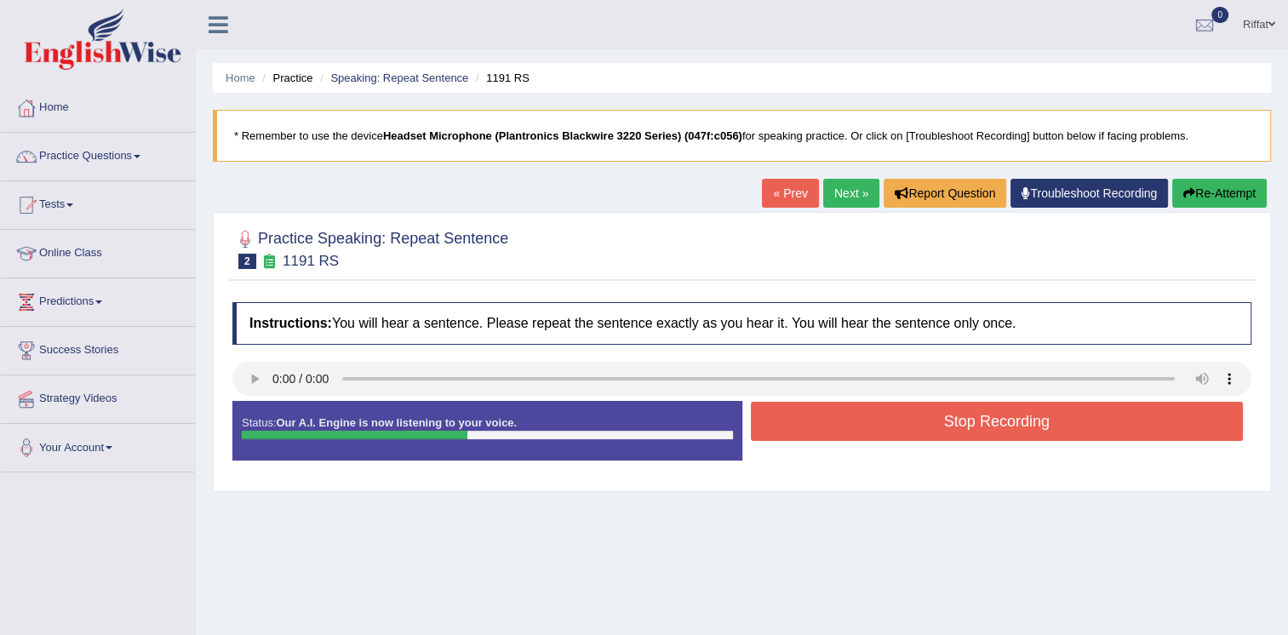
click at [922, 428] on button "Stop Recording" at bounding box center [997, 421] width 493 height 39
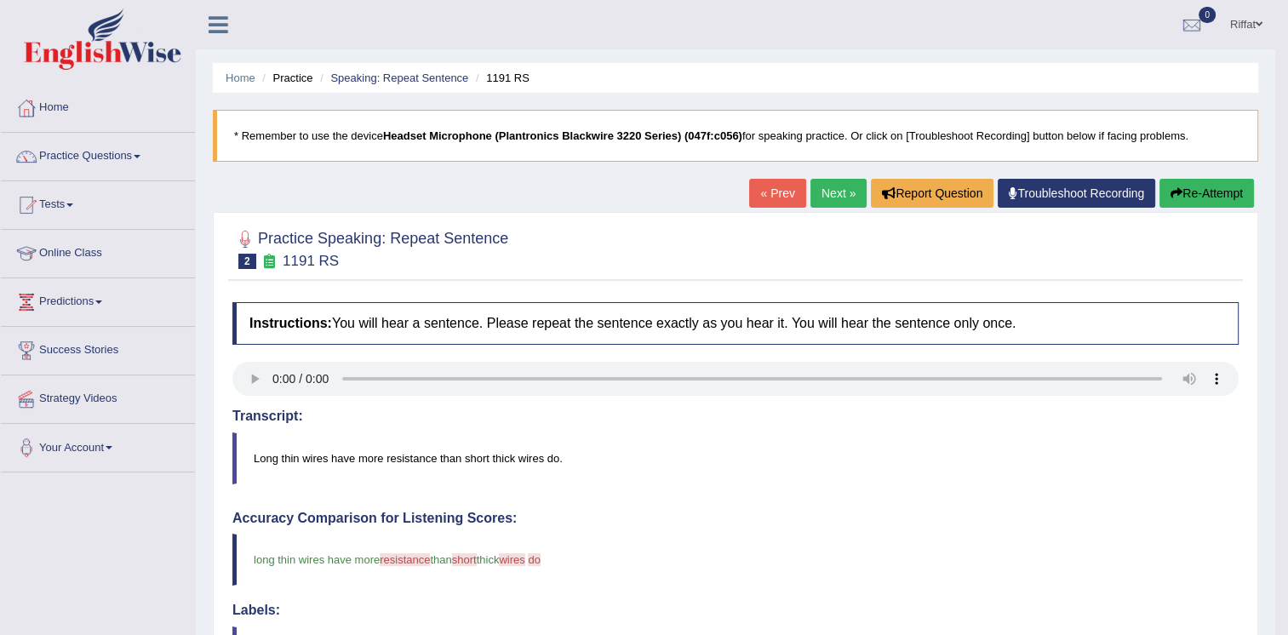
click at [831, 192] on link "Next »" at bounding box center [838, 193] width 56 height 29
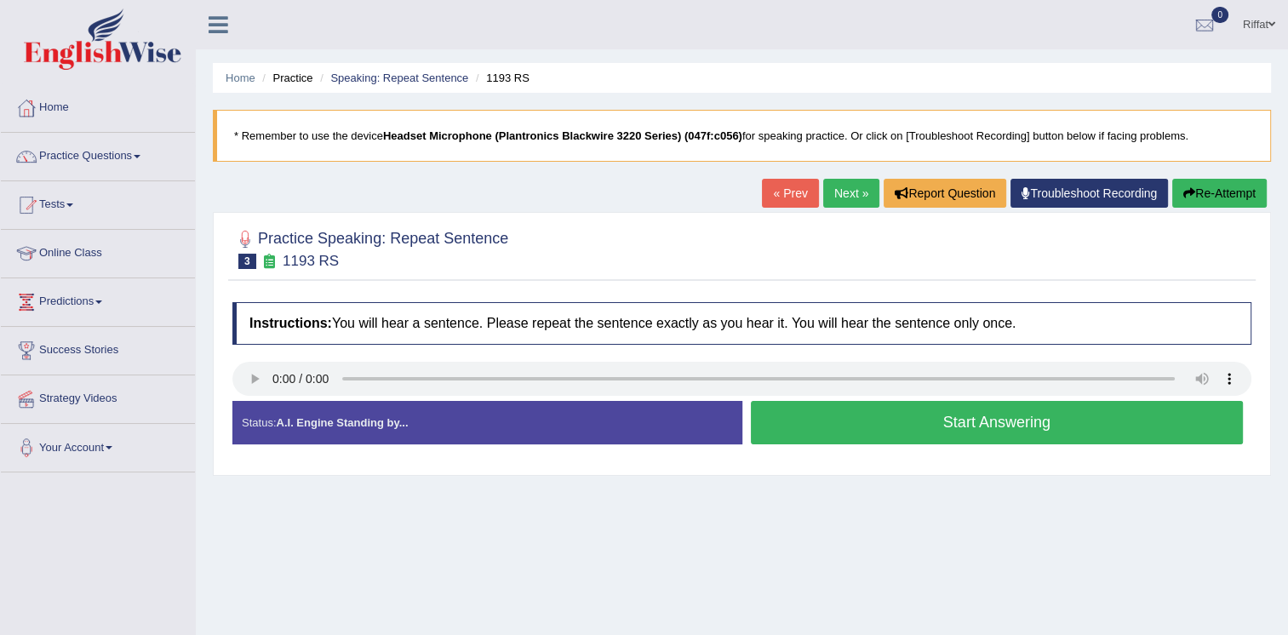
click at [911, 424] on button "Start Answering" at bounding box center [997, 422] width 493 height 43
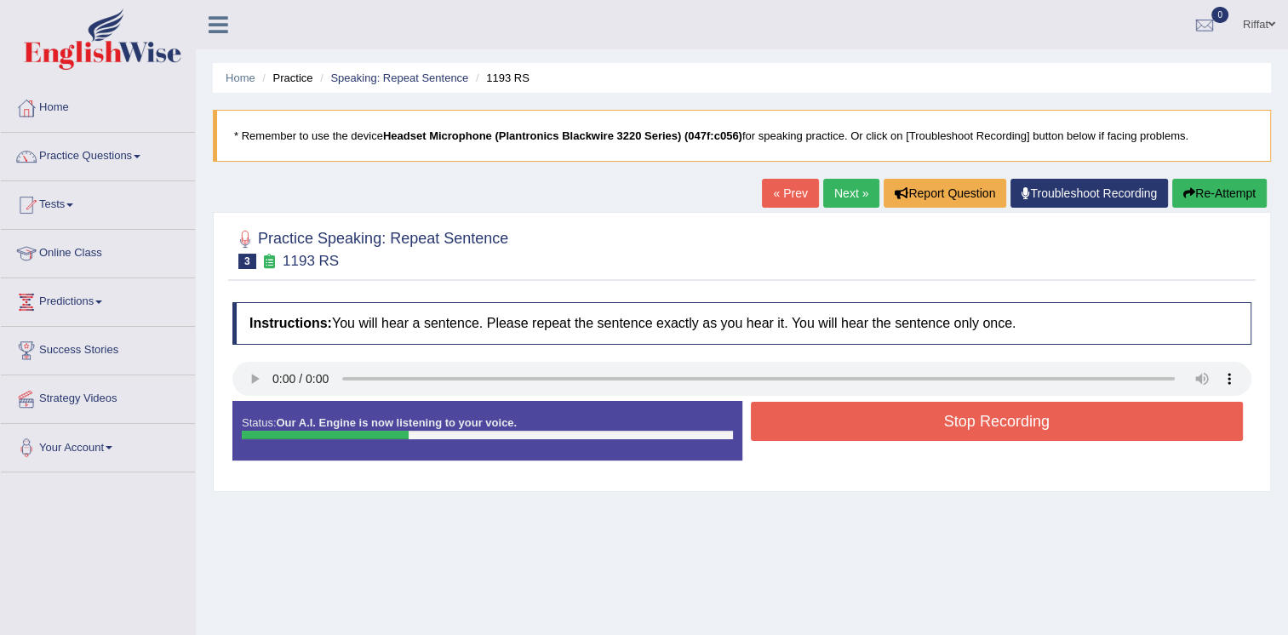
click at [911, 424] on button "Stop Recording" at bounding box center [997, 421] width 493 height 39
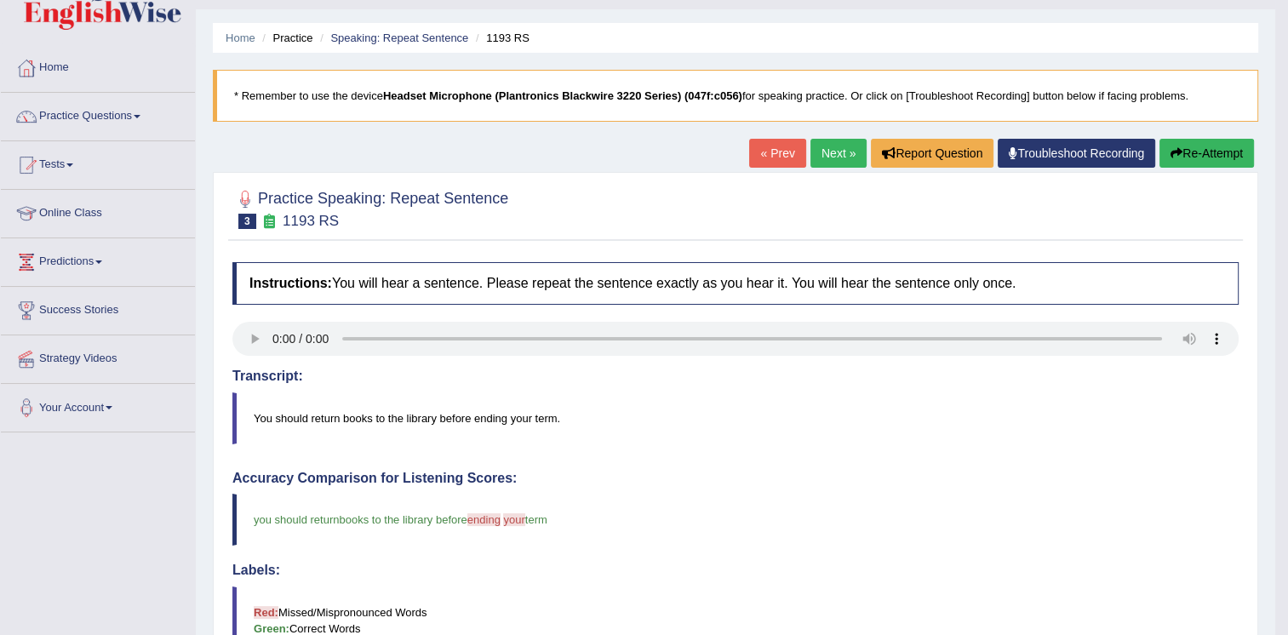
scroll to position [39, 0]
click at [836, 154] on link "Next »" at bounding box center [838, 154] width 56 height 29
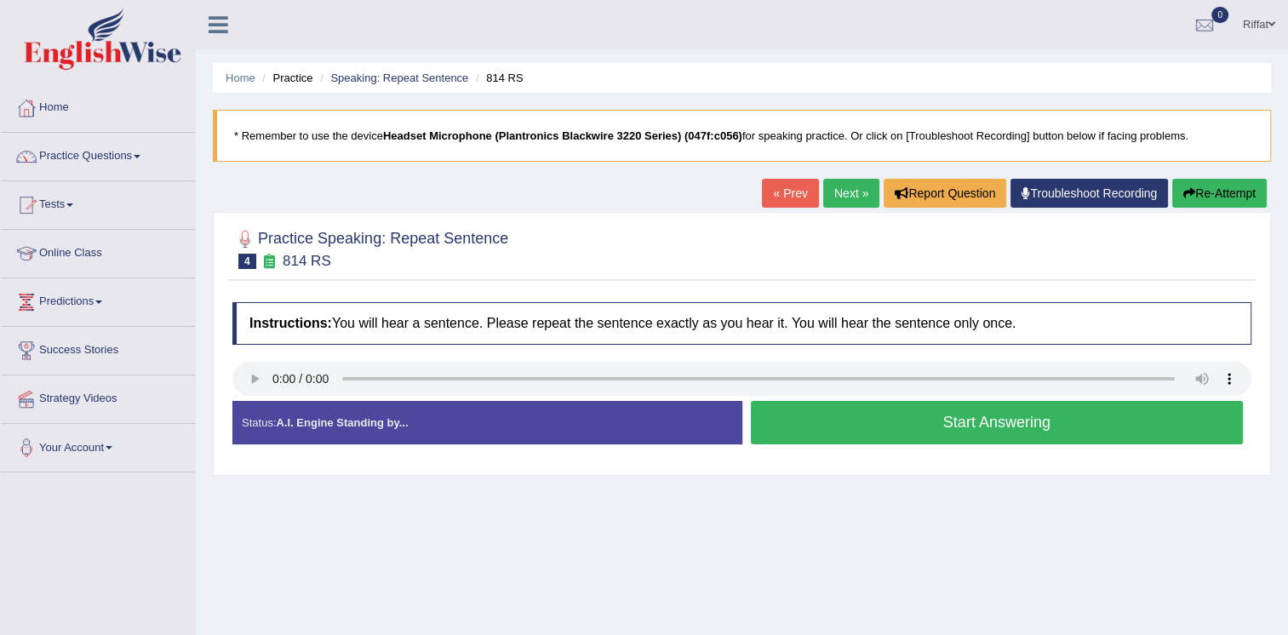
click at [975, 425] on button "Start Answering" at bounding box center [997, 422] width 493 height 43
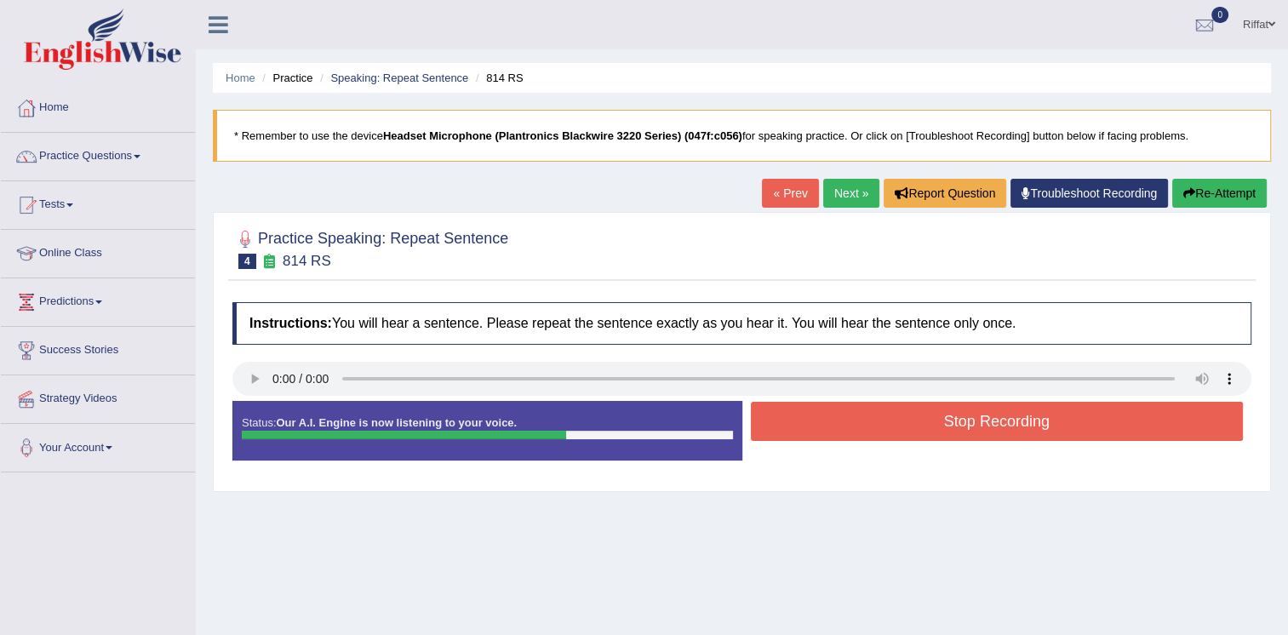
click at [975, 425] on button "Stop Recording" at bounding box center [997, 421] width 493 height 39
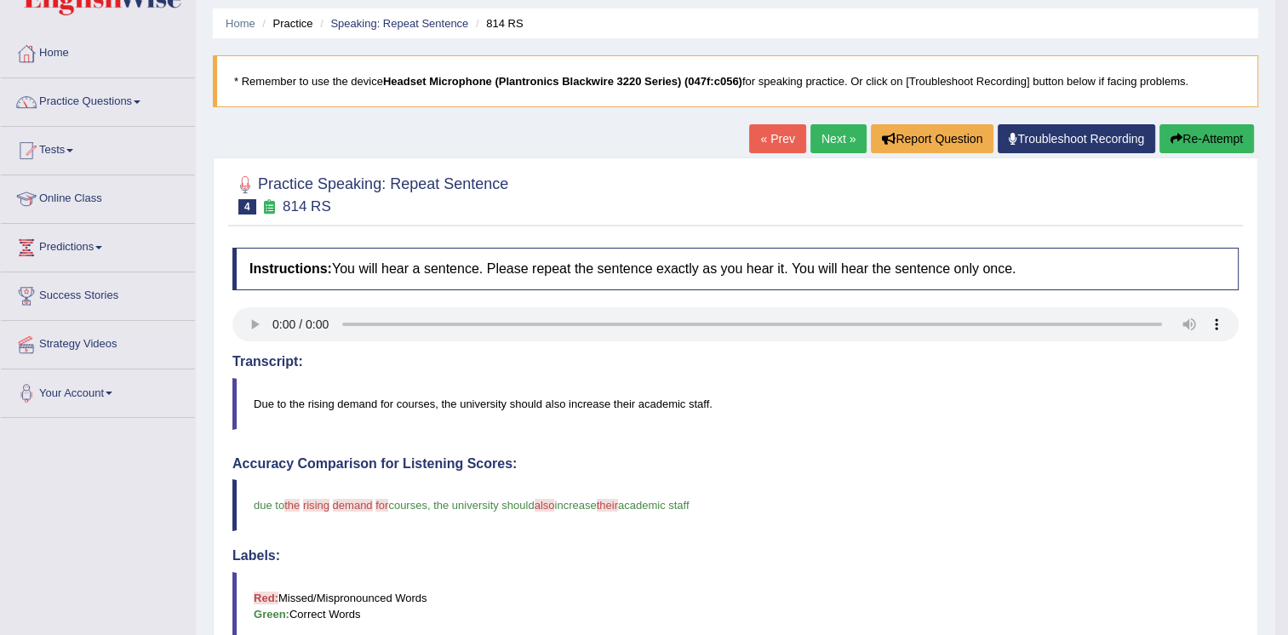
scroll to position [51, 0]
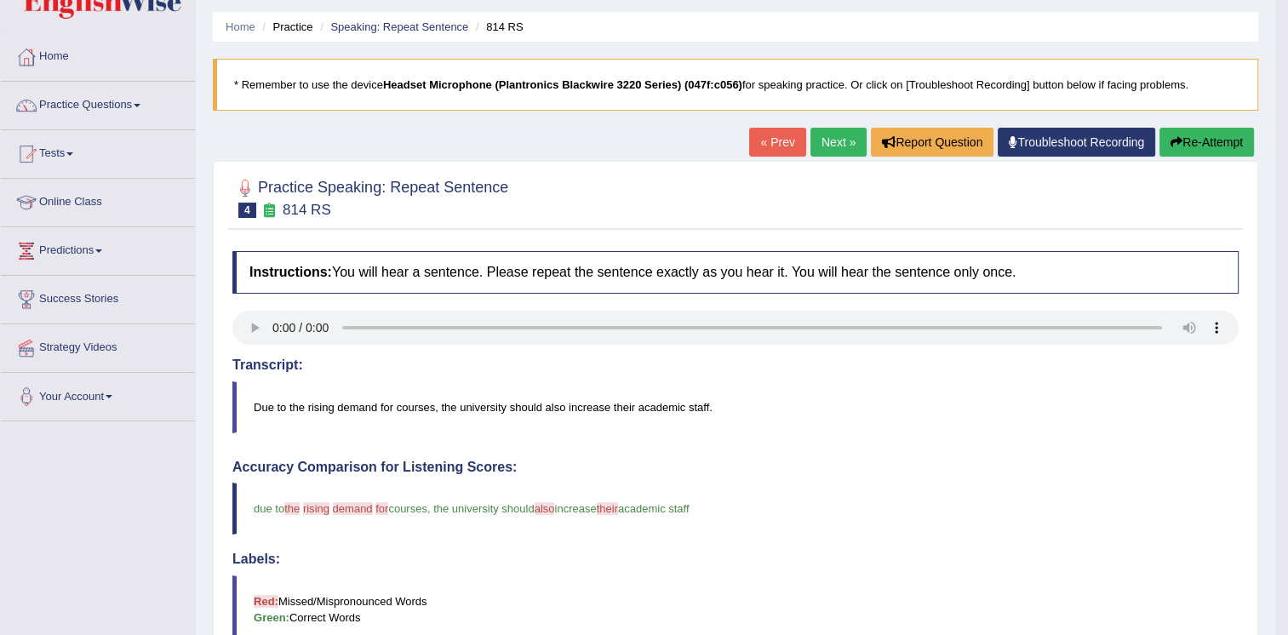
click at [826, 144] on link "Next »" at bounding box center [838, 142] width 56 height 29
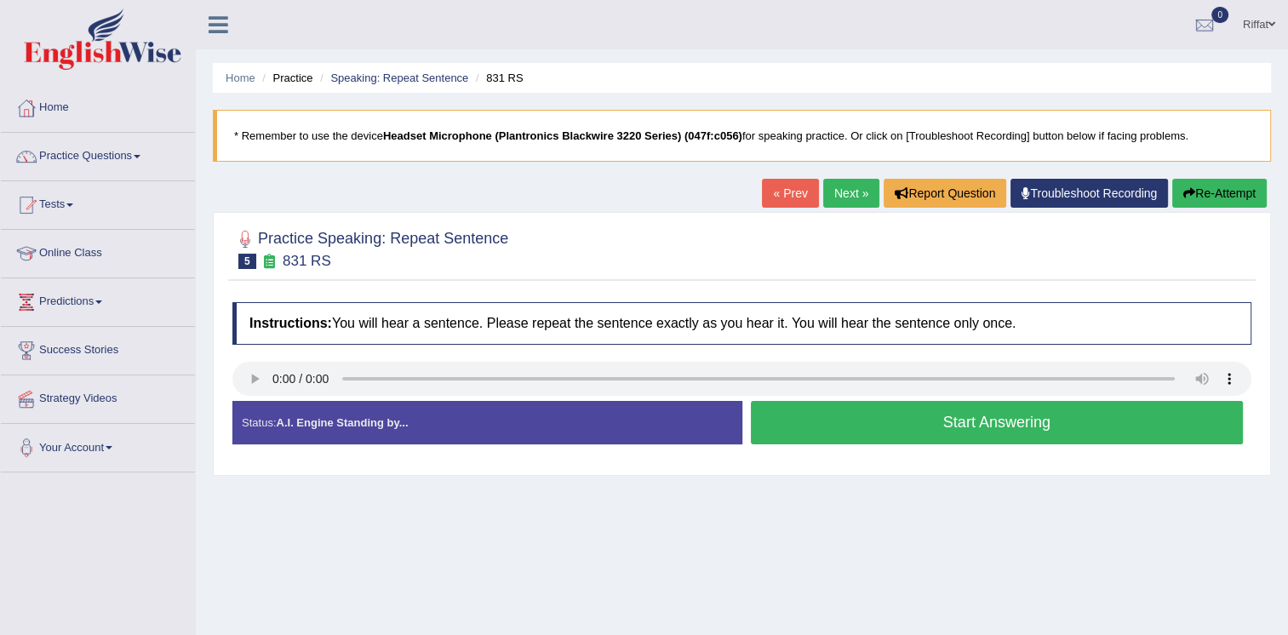
click at [1014, 416] on button "Start Answering" at bounding box center [997, 422] width 493 height 43
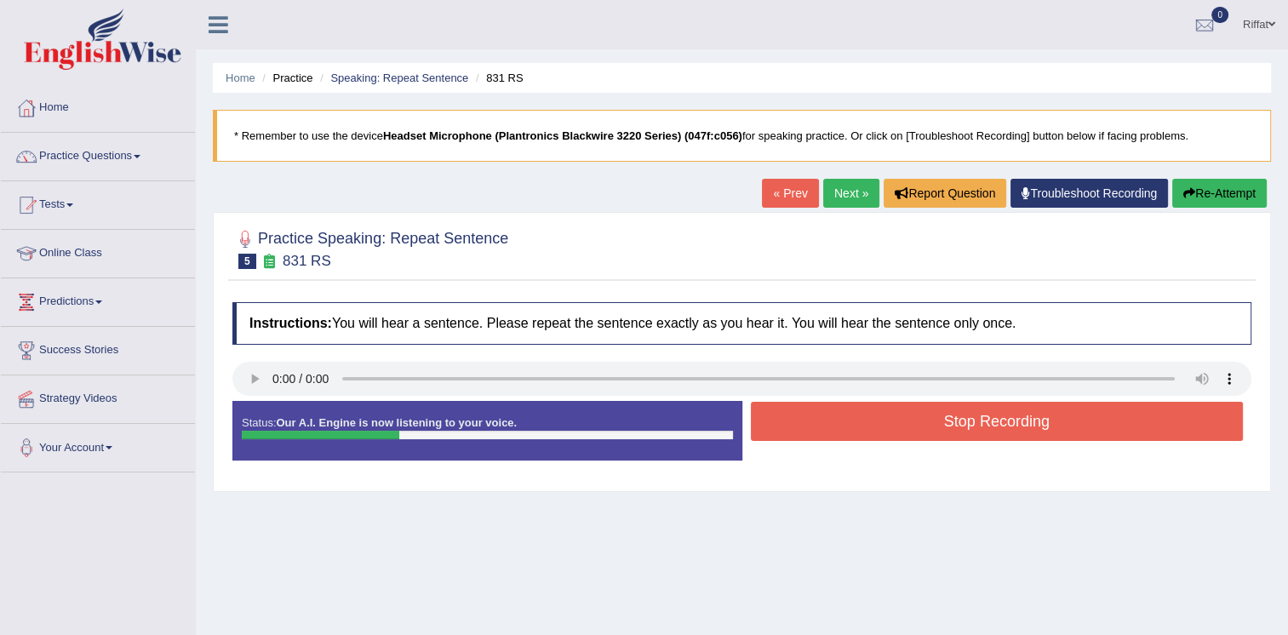
click at [1014, 416] on button "Stop Recording" at bounding box center [997, 421] width 493 height 39
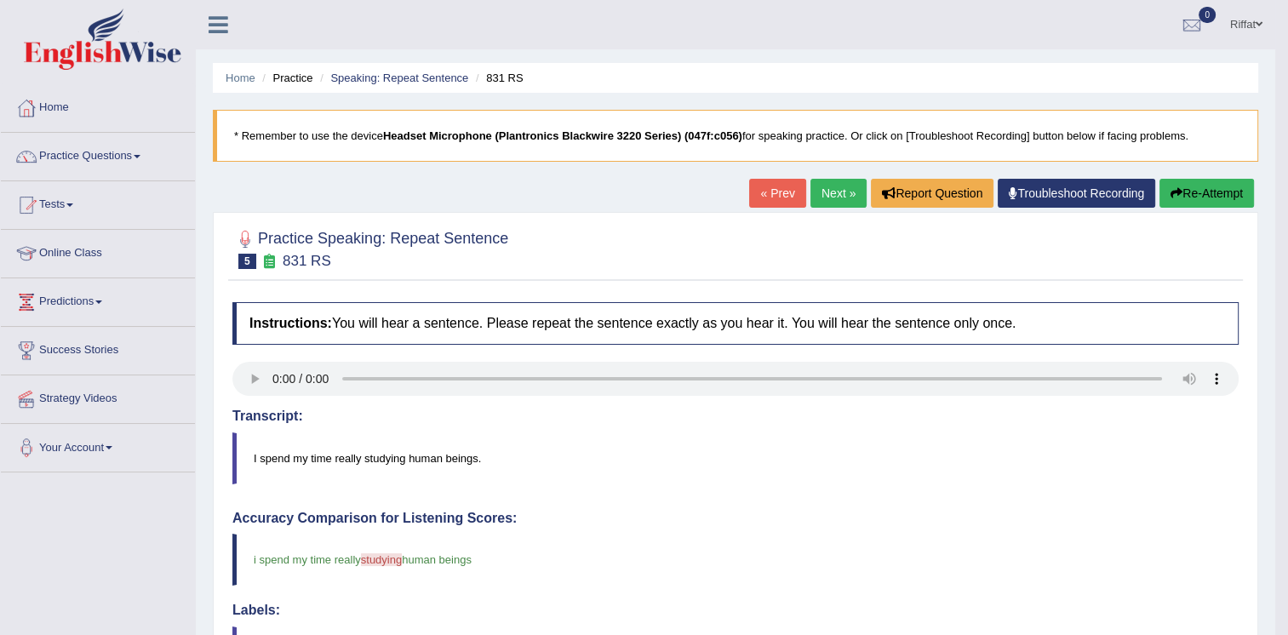
click at [832, 191] on link "Next »" at bounding box center [838, 193] width 56 height 29
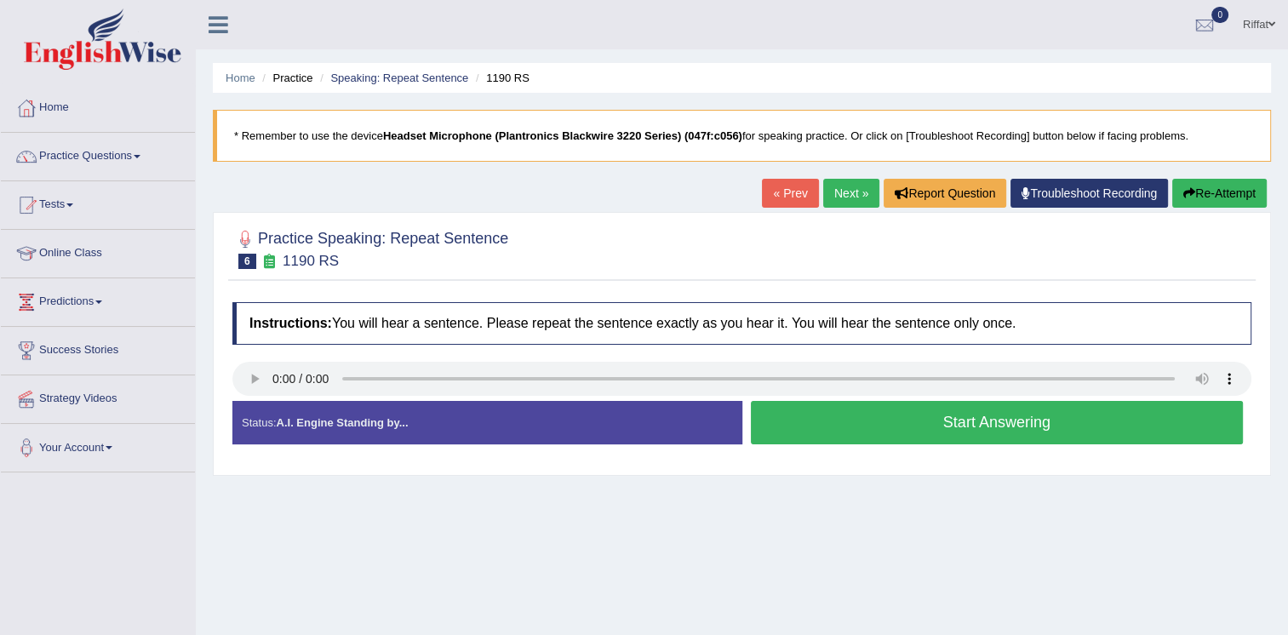
click at [977, 420] on button "Start Answering" at bounding box center [997, 422] width 493 height 43
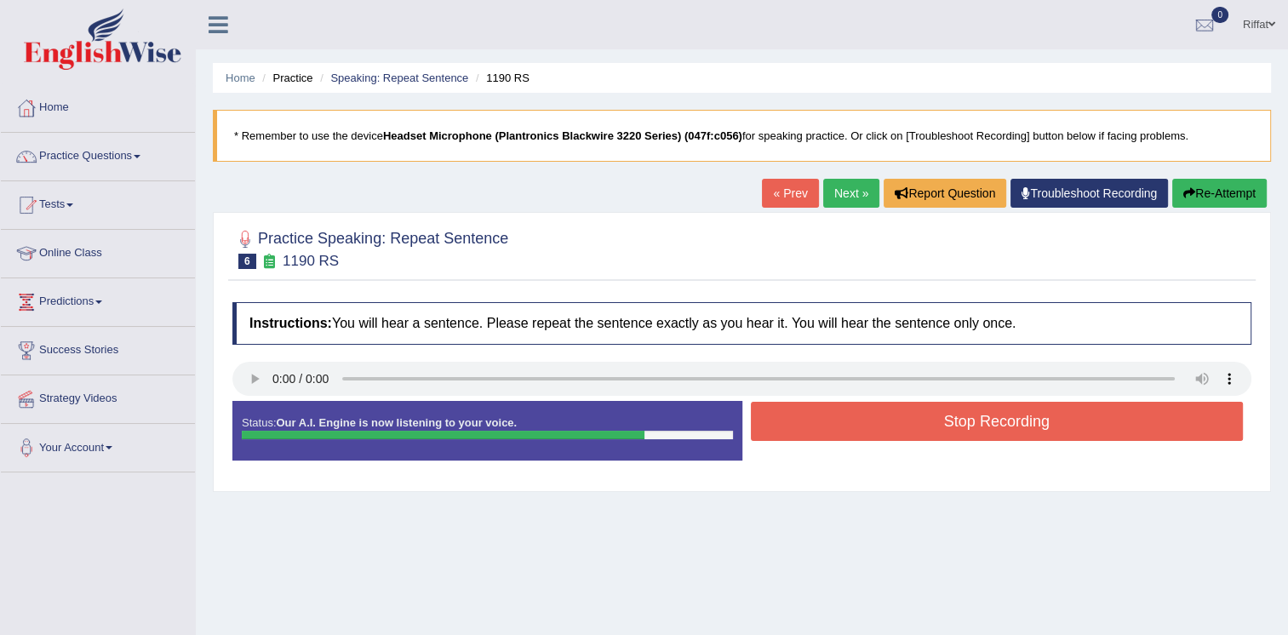
click at [977, 420] on button "Stop Recording" at bounding box center [997, 421] width 493 height 39
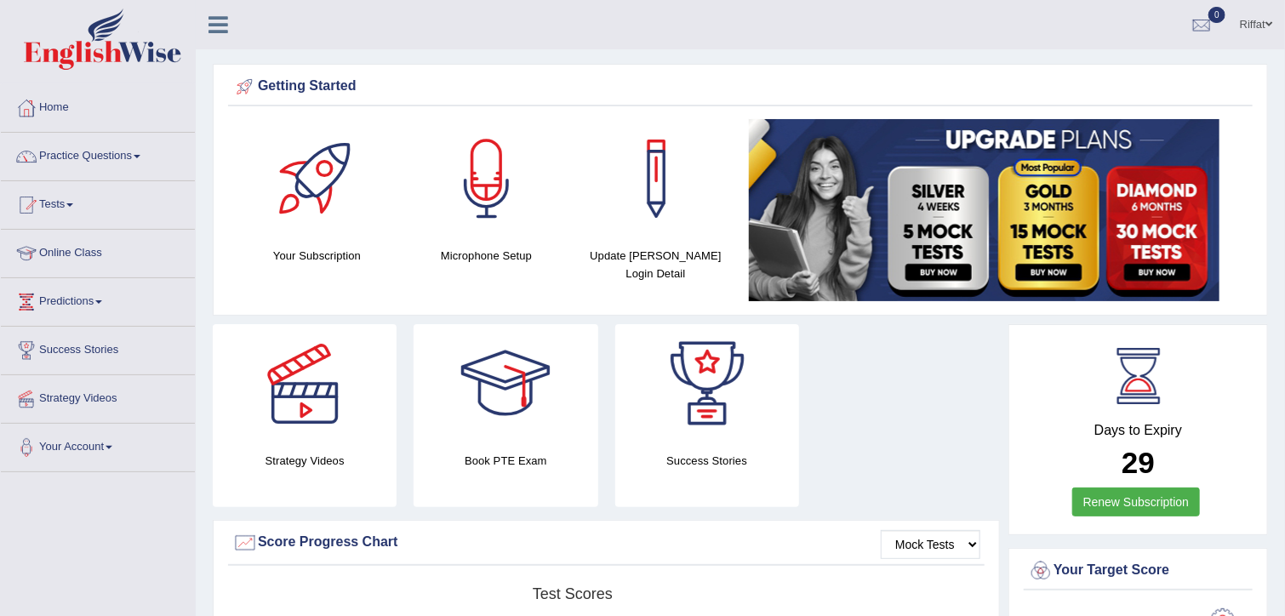
click at [92, 249] on link "Online Class" at bounding box center [98, 251] width 194 height 43
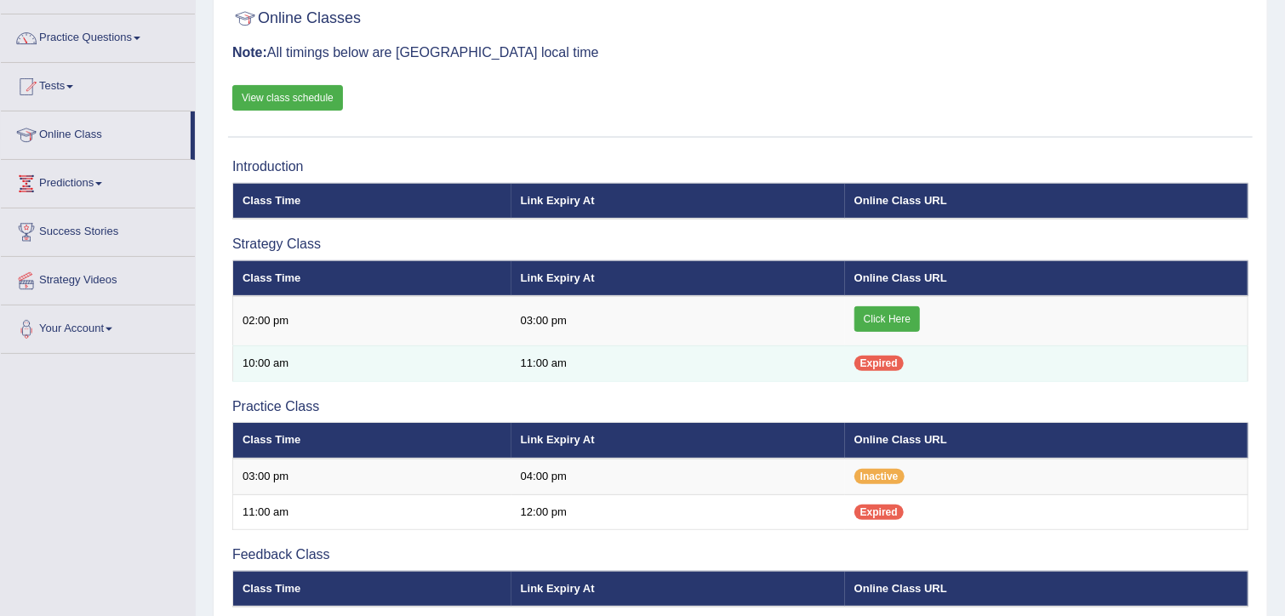
scroll to position [119, 0]
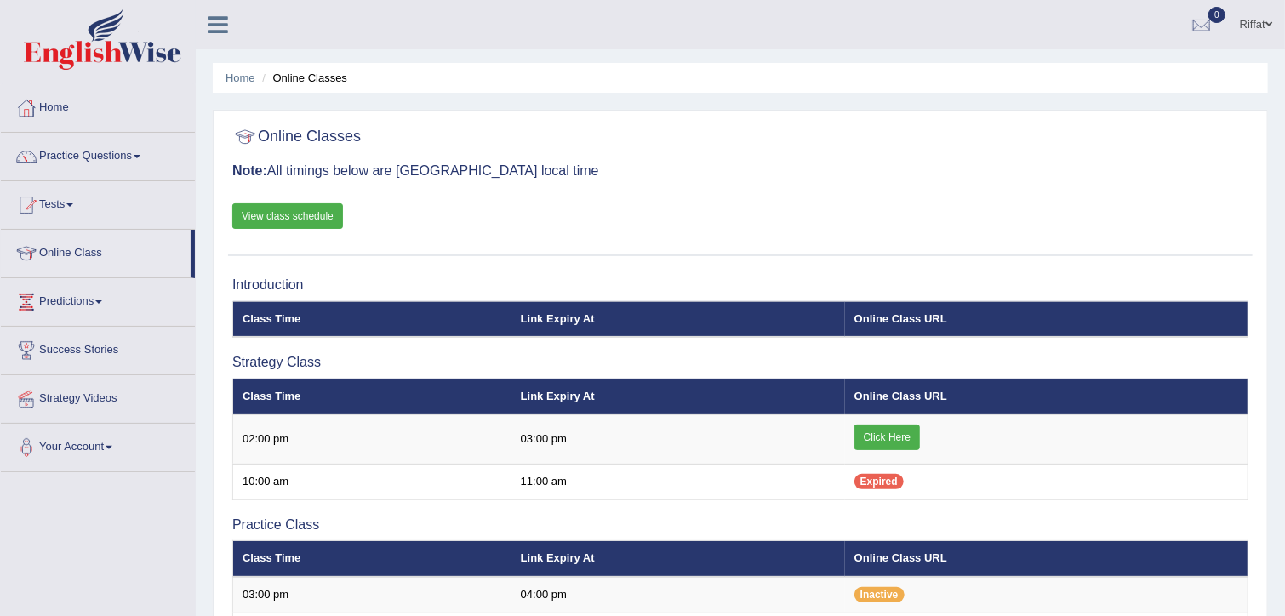
click at [317, 219] on link "View class schedule" at bounding box center [287, 216] width 111 height 26
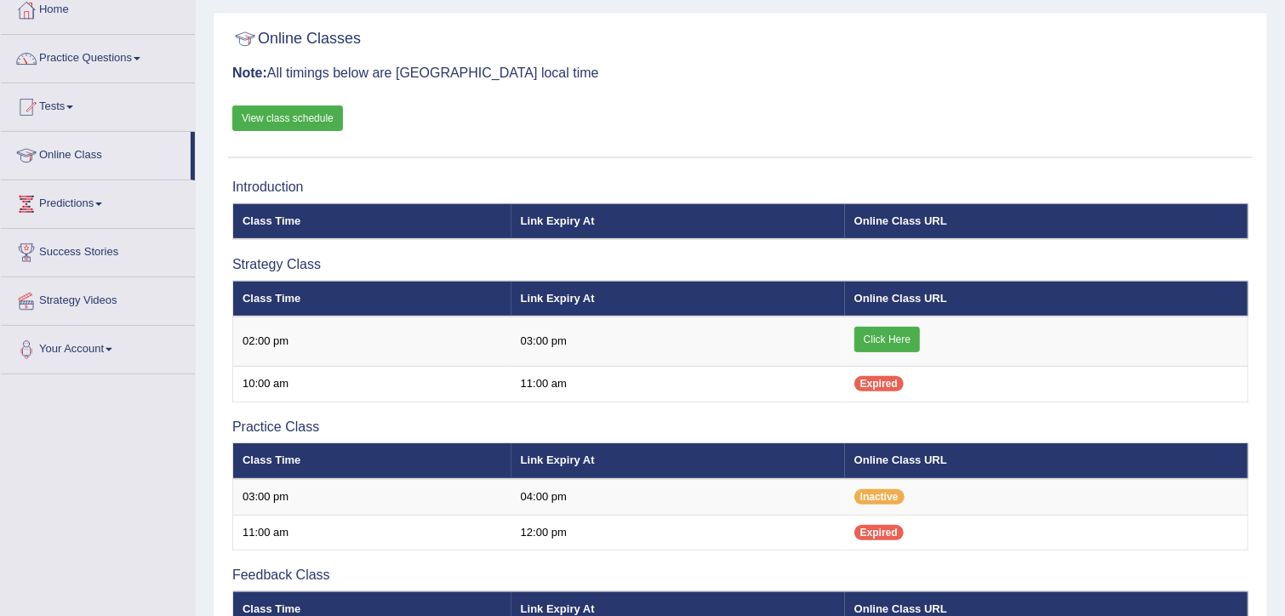
scroll to position [97, 0]
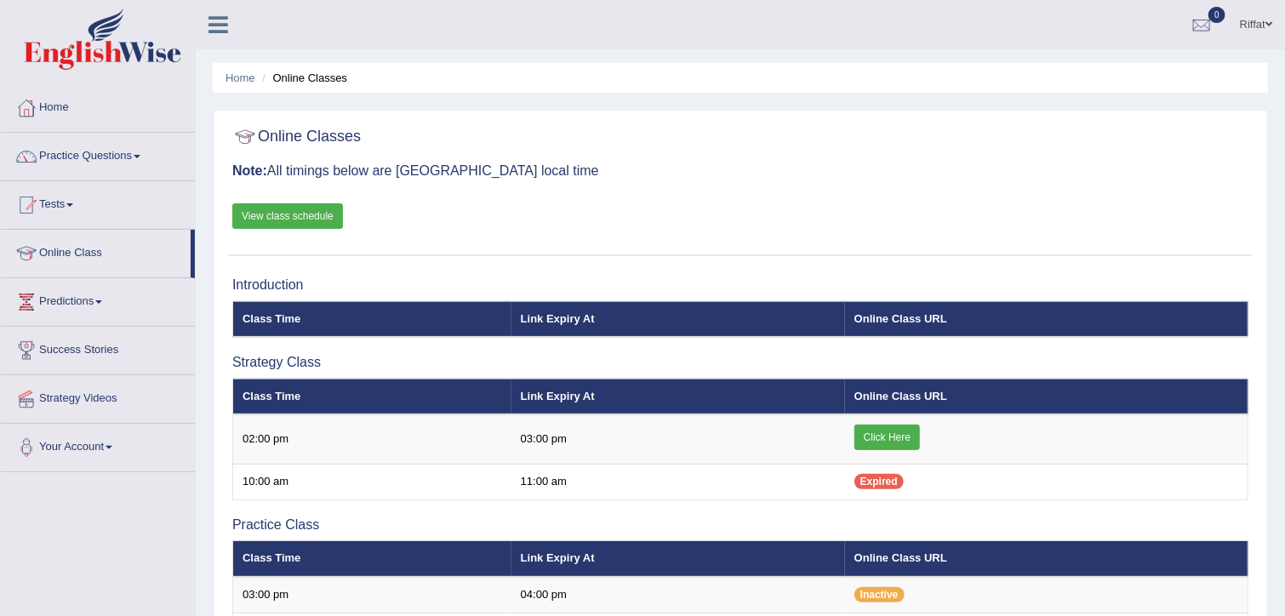
click at [61, 109] on link "Home" at bounding box center [98, 105] width 194 height 43
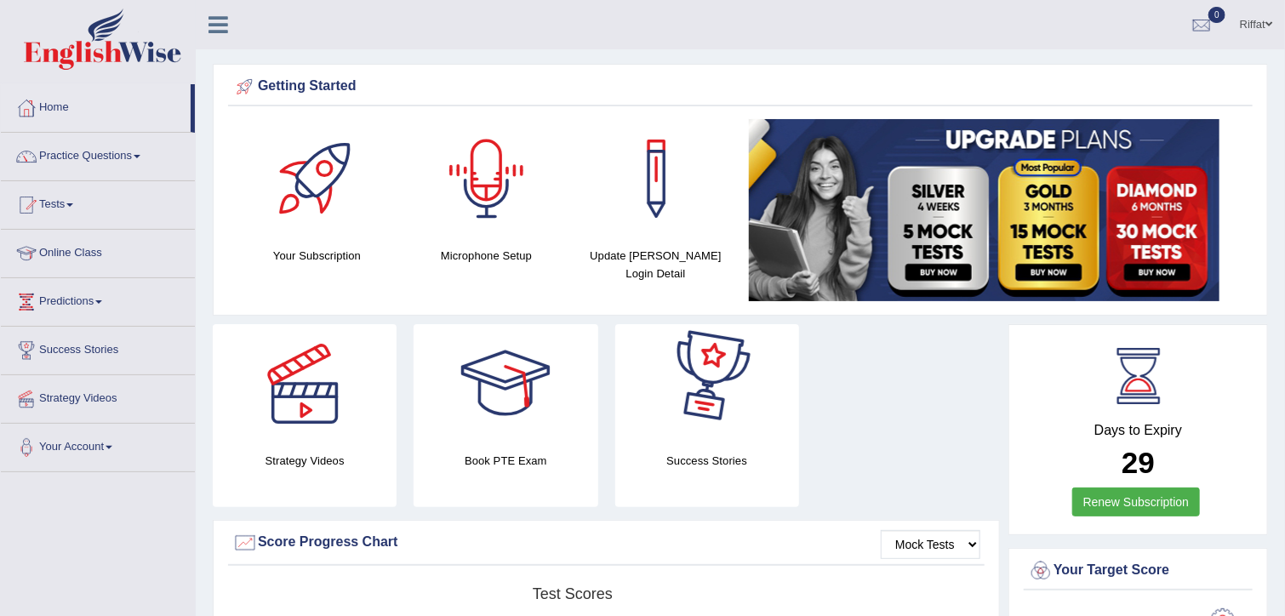
click at [494, 198] on div at bounding box center [486, 178] width 119 height 119
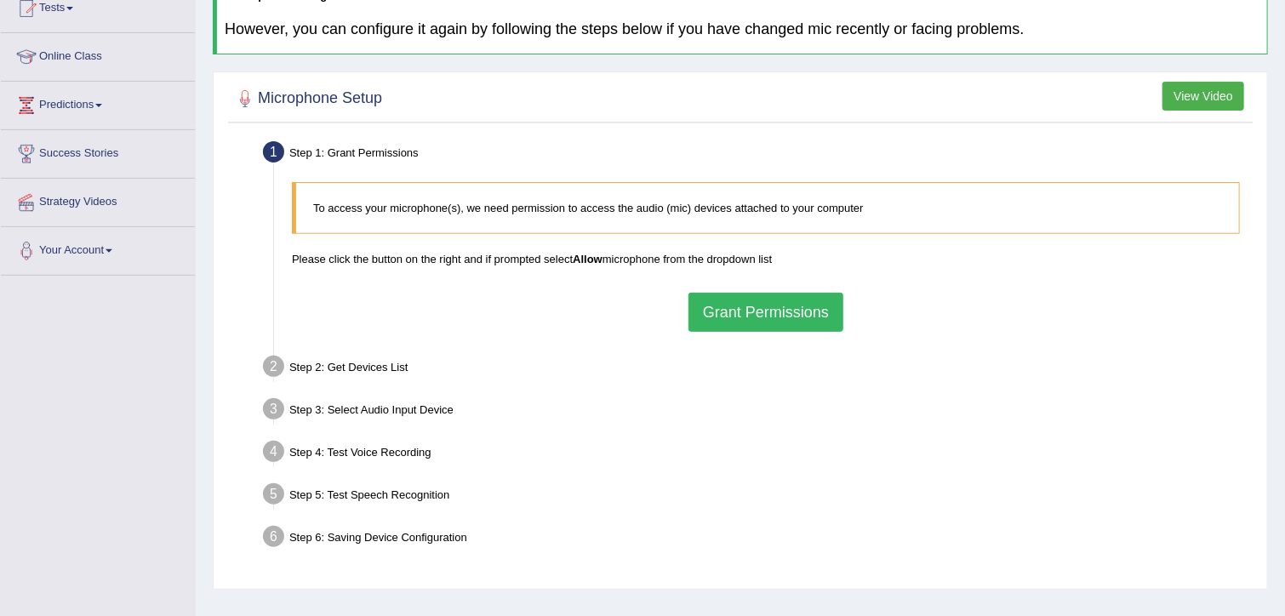
scroll to position [204, 0]
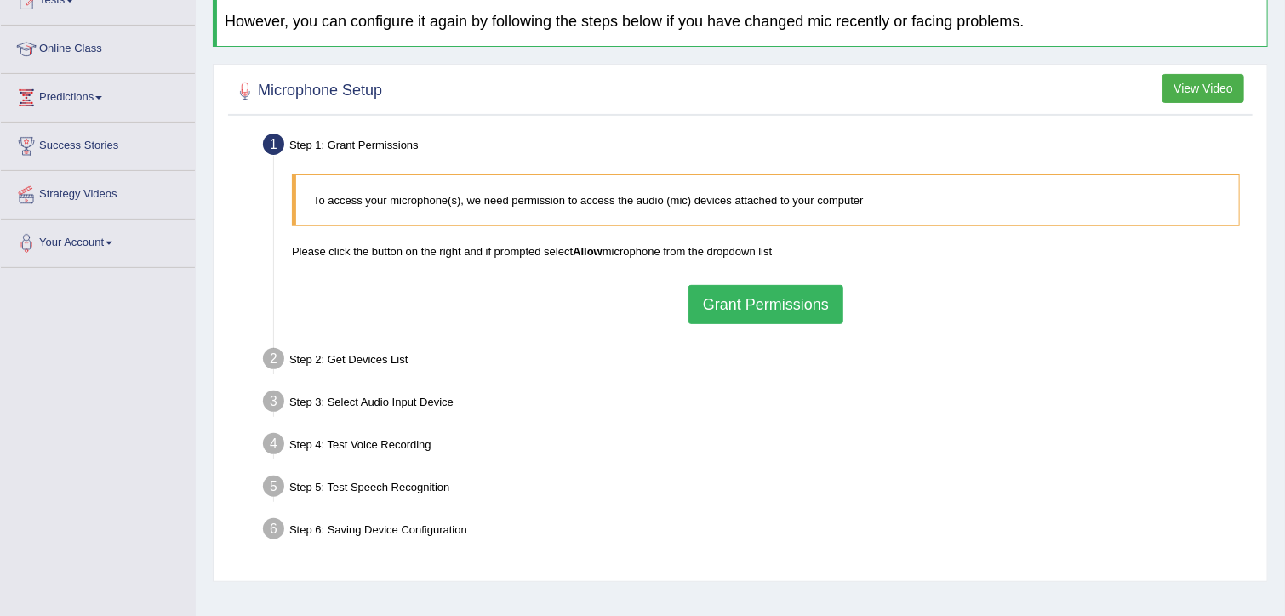
click at [781, 309] on button "Grant Permissions" at bounding box center [765, 304] width 155 height 39
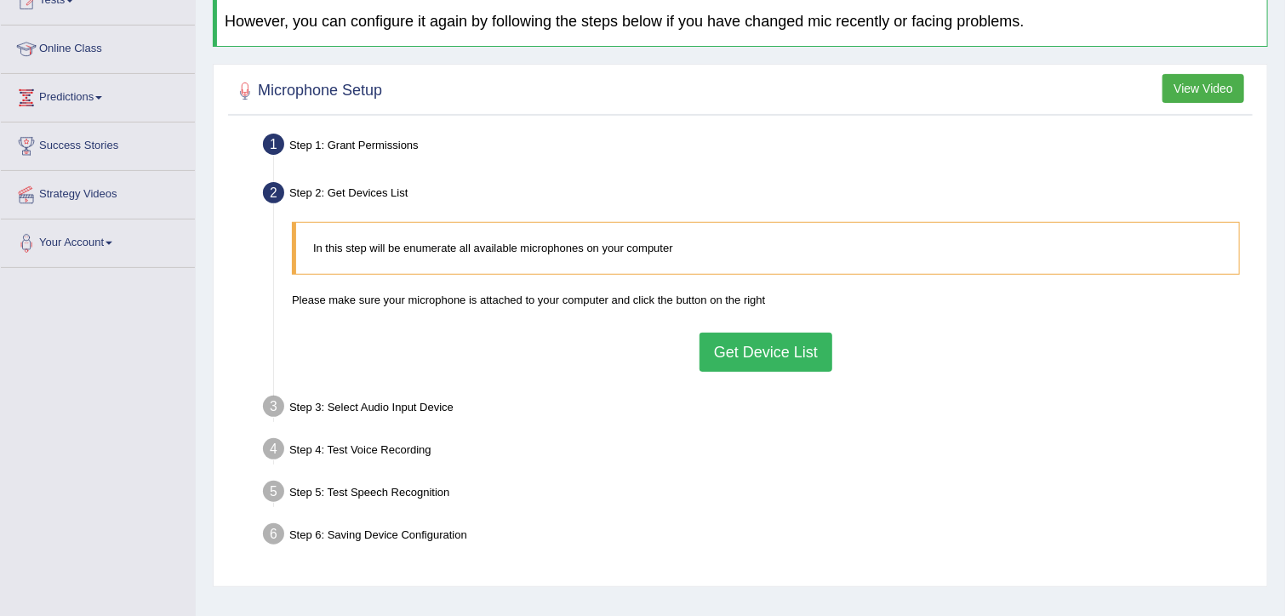
click at [761, 346] on button "Get Device List" at bounding box center [766, 352] width 133 height 39
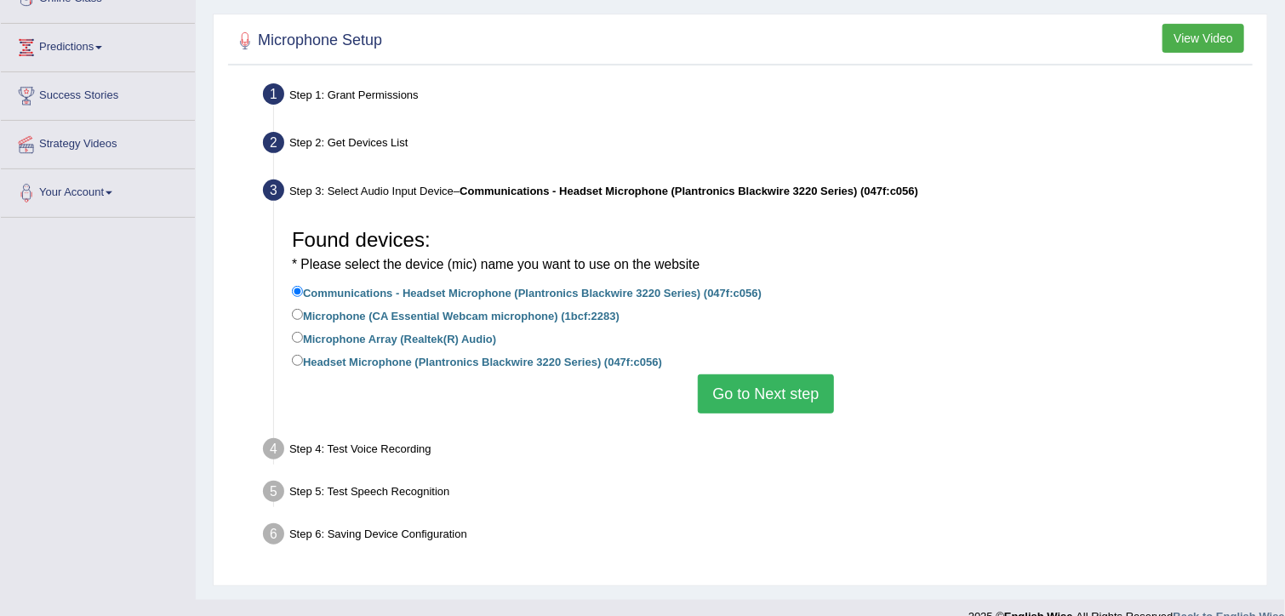
scroll to position [255, 0]
click at [294, 354] on input "Headset Microphone (Plantronics Blackwire 3220 Series) (047f:c056)" at bounding box center [297, 359] width 11 height 11
radio input "true"
click at [769, 391] on button "Go to Next step" at bounding box center [765, 393] width 135 height 39
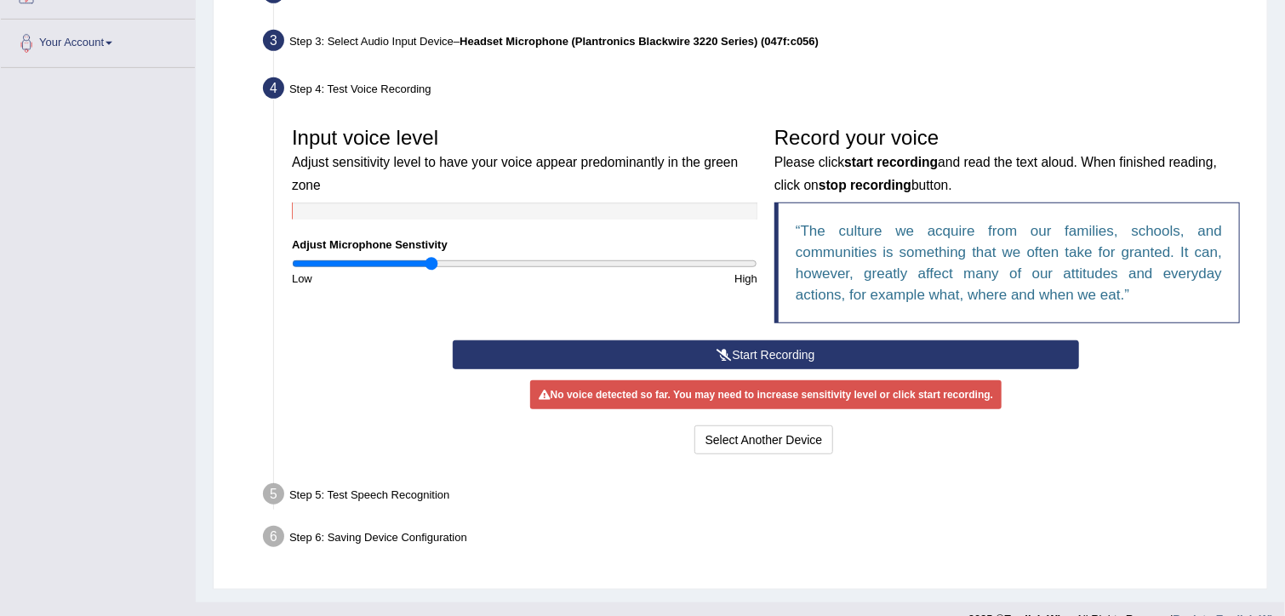
scroll to position [363, 0]
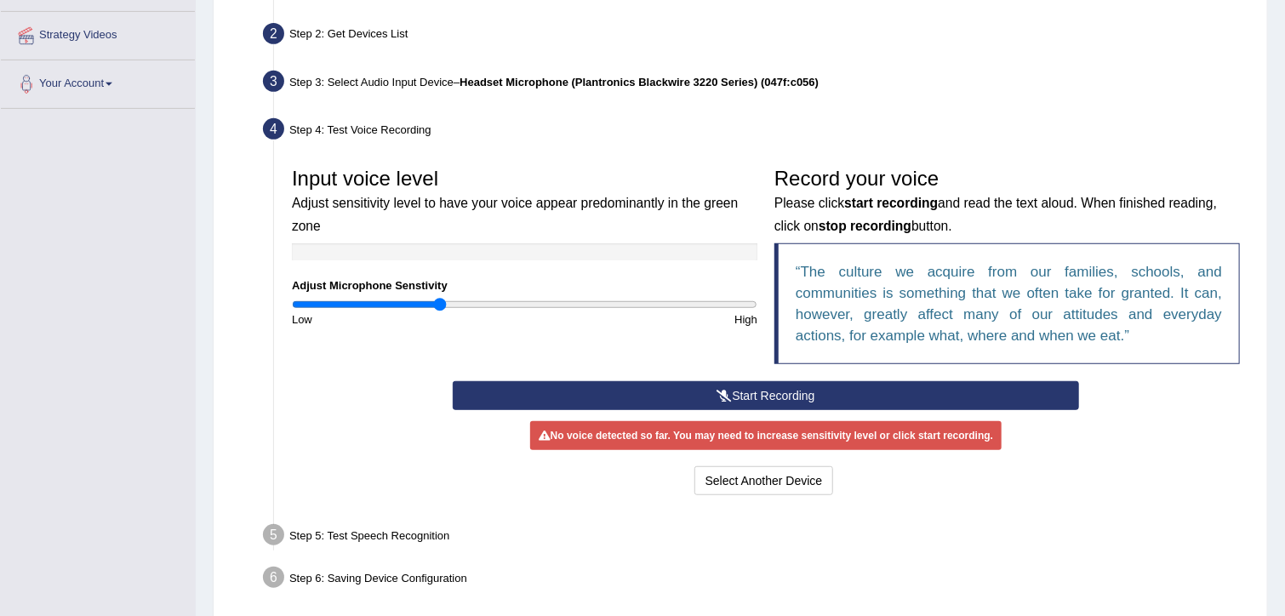
type input "0.64"
click at [440, 306] on input "range" at bounding box center [525, 305] width 466 height 14
click at [676, 384] on button "Start Recording" at bounding box center [766, 395] width 626 height 29
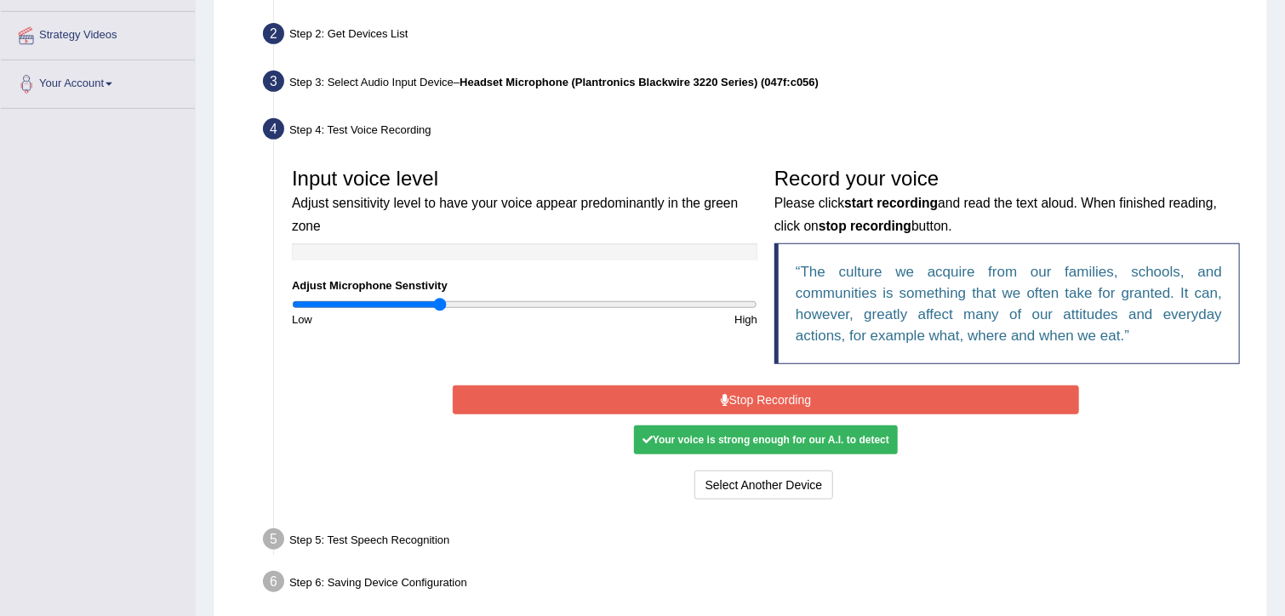
click at [676, 386] on button "Stop Recording" at bounding box center [766, 400] width 626 height 29
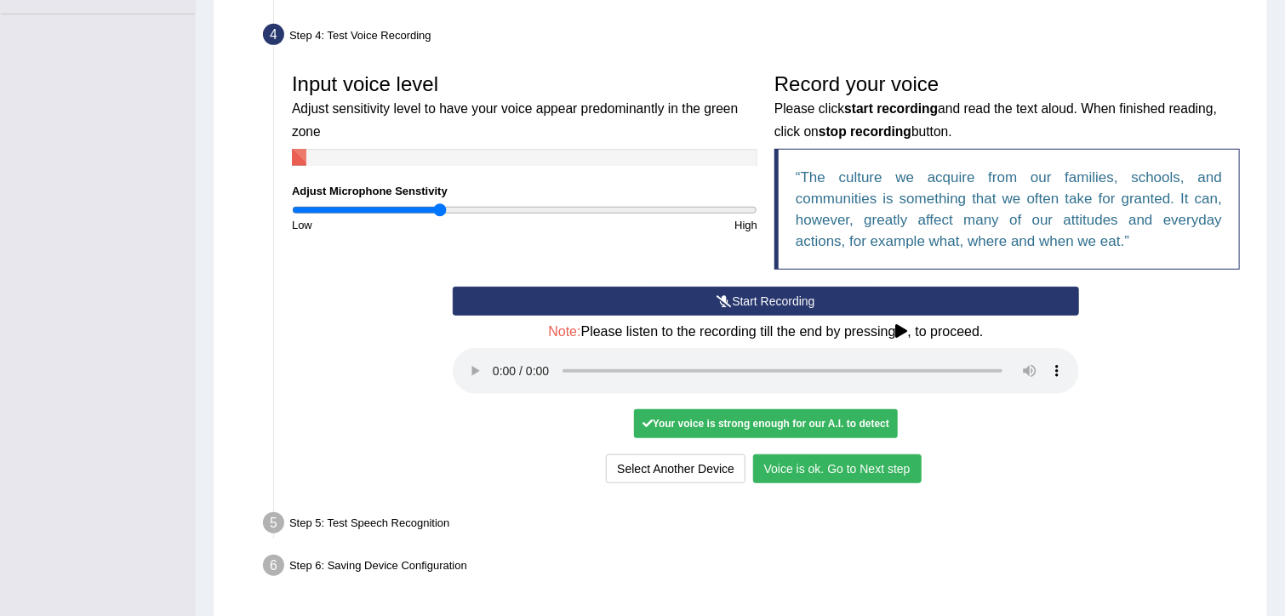
scroll to position [462, 0]
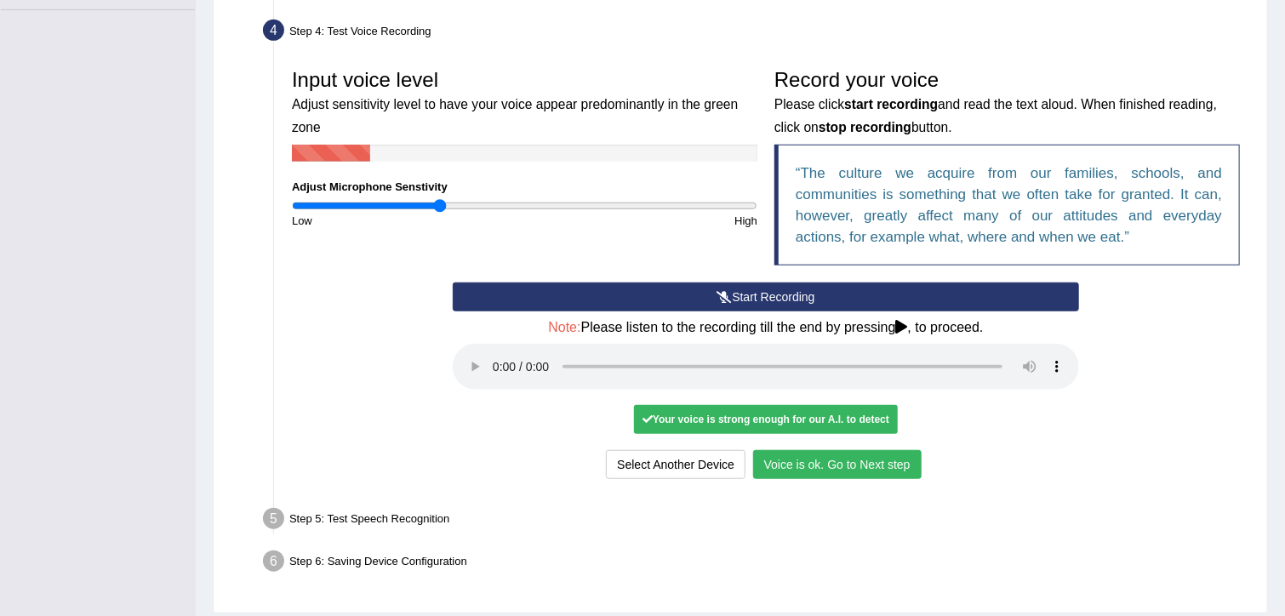
click at [854, 472] on button "Voice is ok. Go to Next step" at bounding box center [837, 464] width 169 height 29
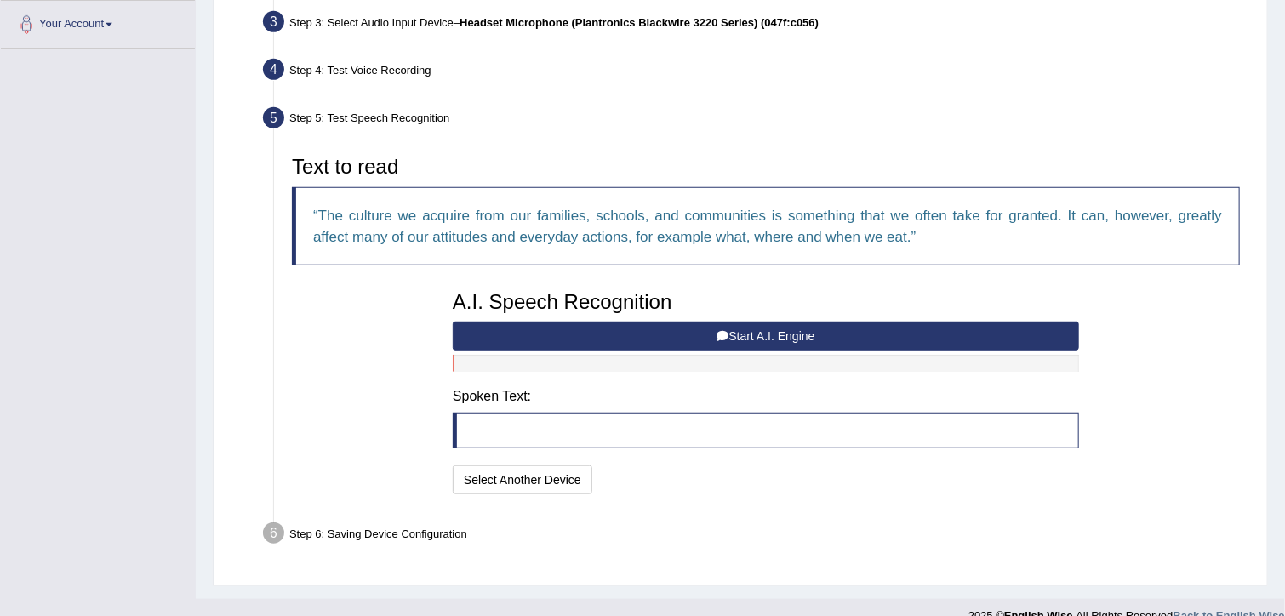
scroll to position [422, 0]
click at [683, 334] on button "Start A.I. Engine" at bounding box center [766, 337] width 626 height 29
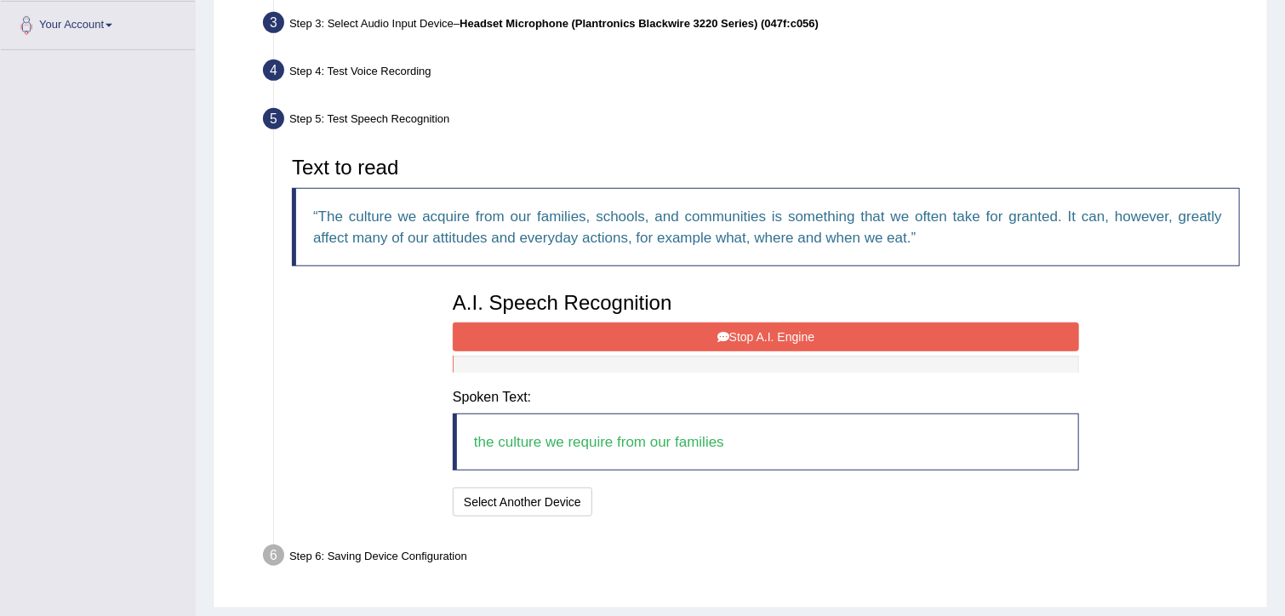
click at [683, 334] on button "Stop A.I. Engine" at bounding box center [766, 337] width 626 height 29
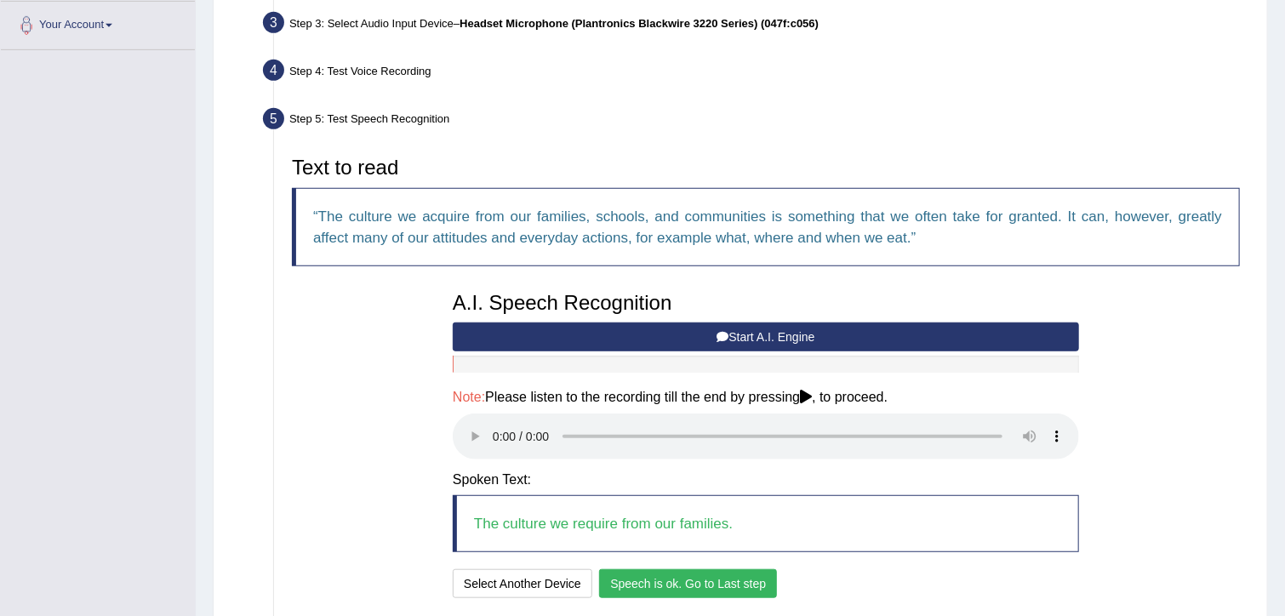
click at [633, 581] on button "Speech is ok. Go to Last step" at bounding box center [688, 583] width 178 height 29
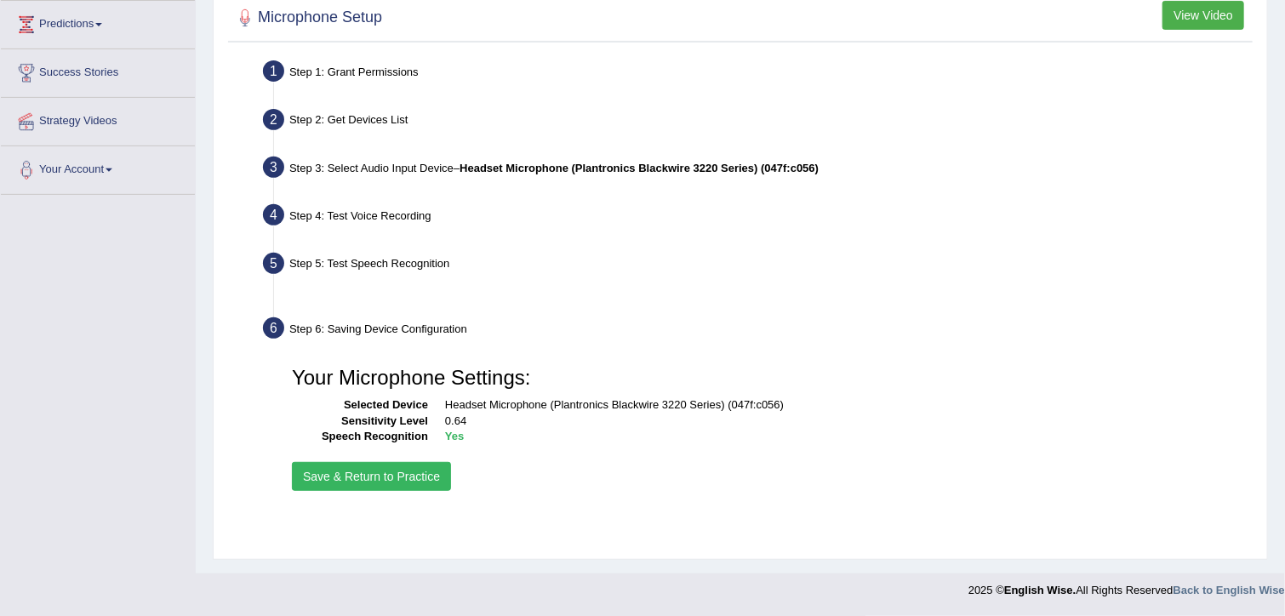
scroll to position [277, 0]
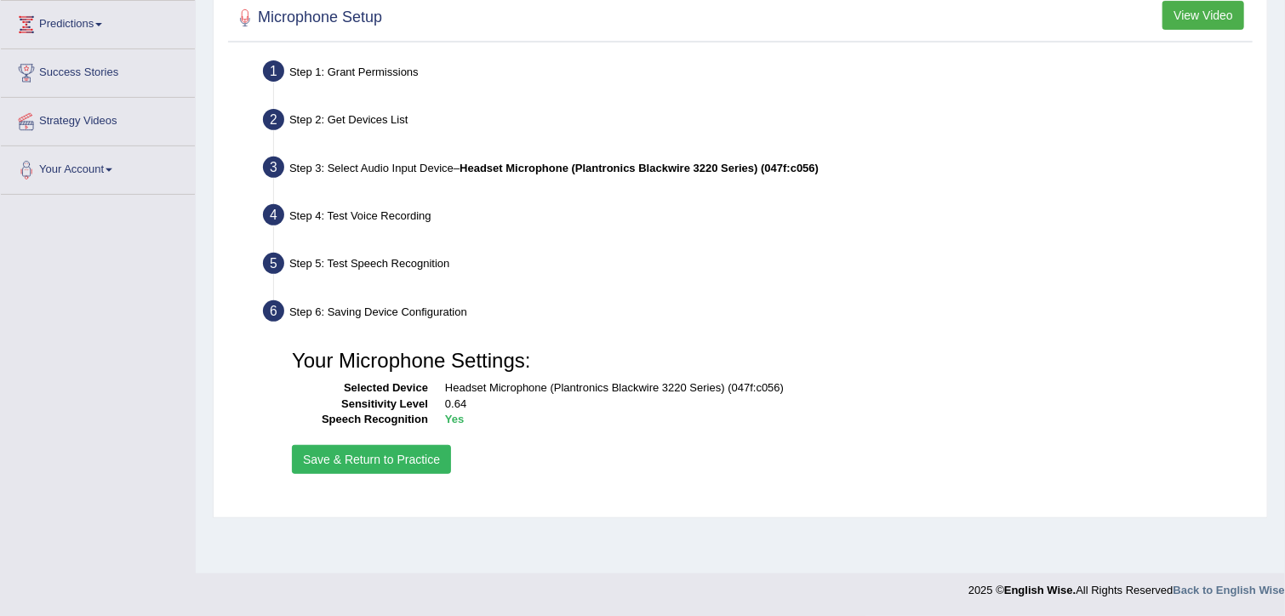
click at [388, 452] on button "Save & Return to Practice" at bounding box center [371, 459] width 159 height 29
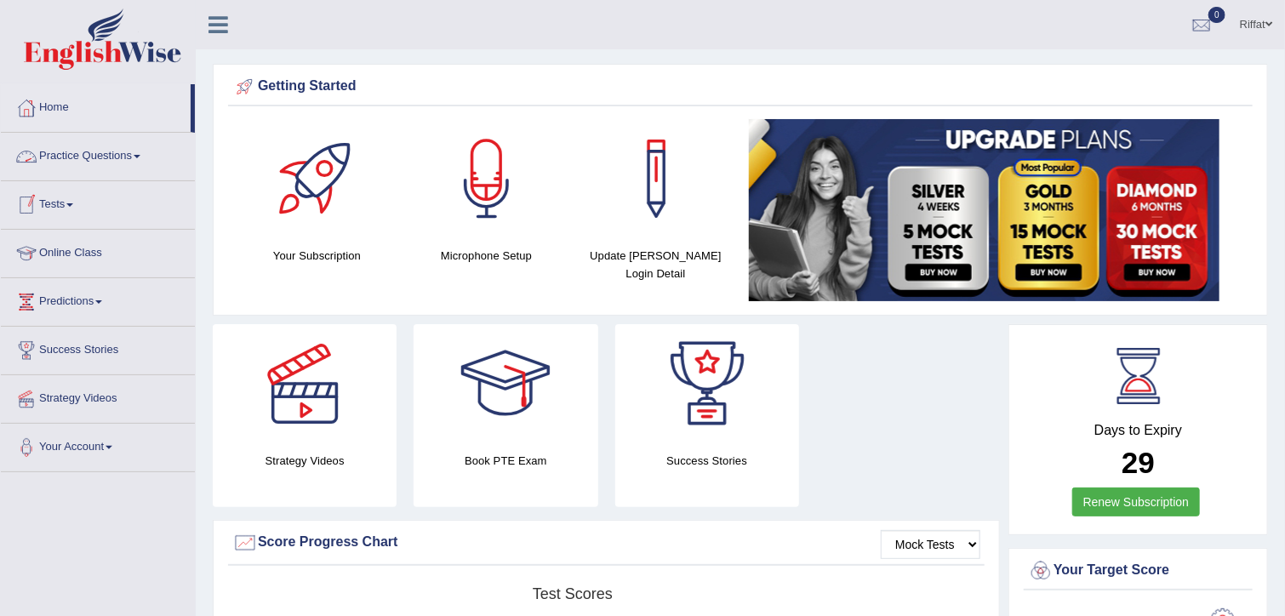
click at [93, 149] on link "Practice Questions" at bounding box center [98, 154] width 194 height 43
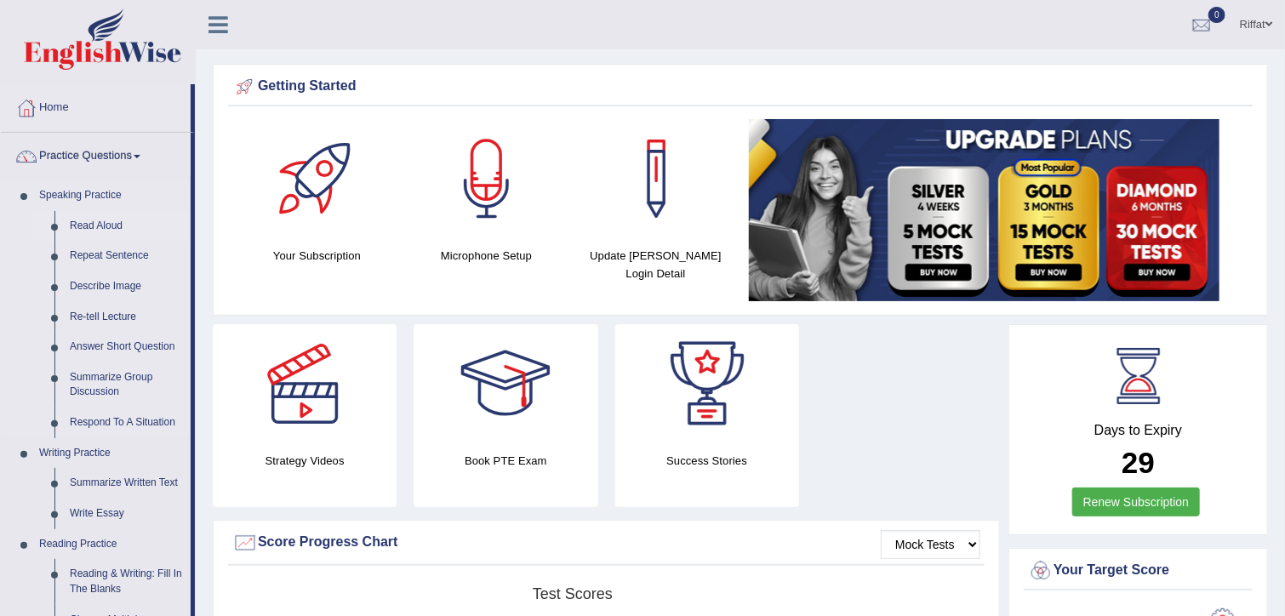
click at [109, 225] on link "Read Aloud" at bounding box center [126, 226] width 129 height 31
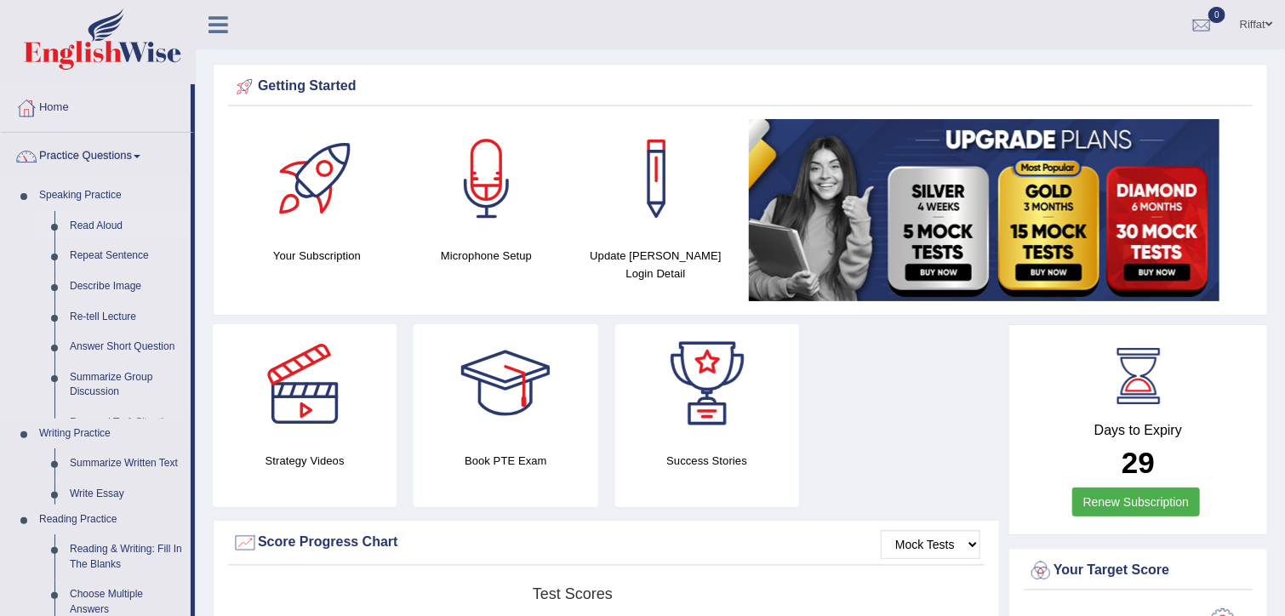
click at [109, 225] on link "Read Aloud" at bounding box center [126, 226] width 129 height 31
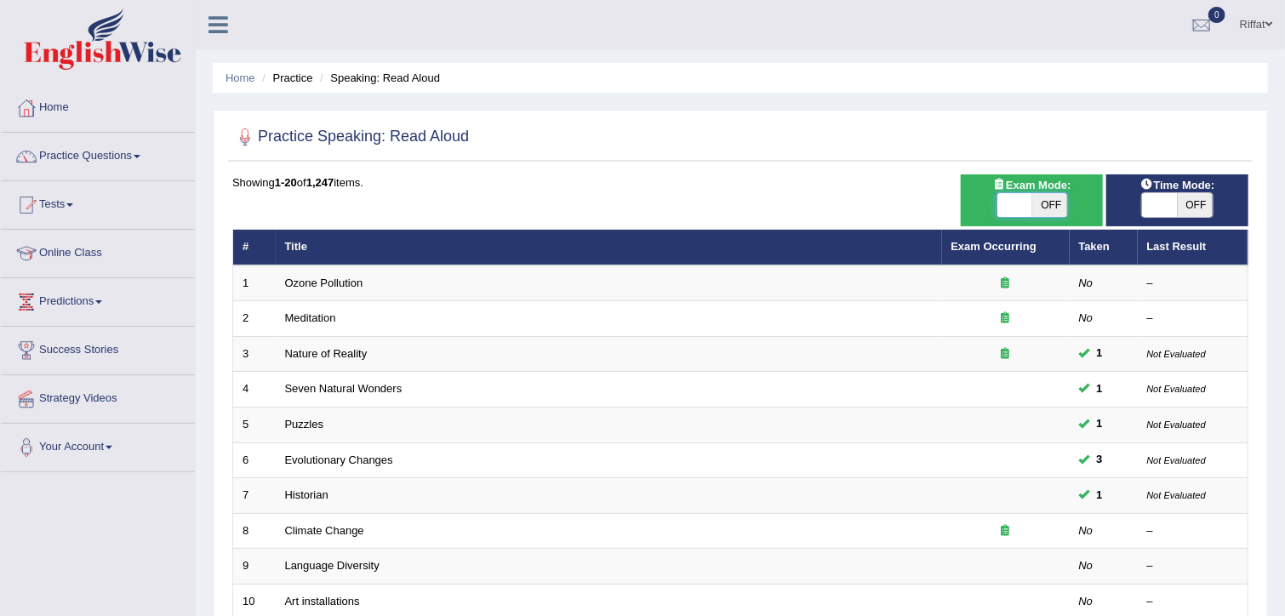
click at [1014, 205] on span at bounding box center [1015, 205] width 36 height 24
click at [1060, 199] on span "OFF" at bounding box center [1049, 205] width 36 height 24
checkbox input "true"
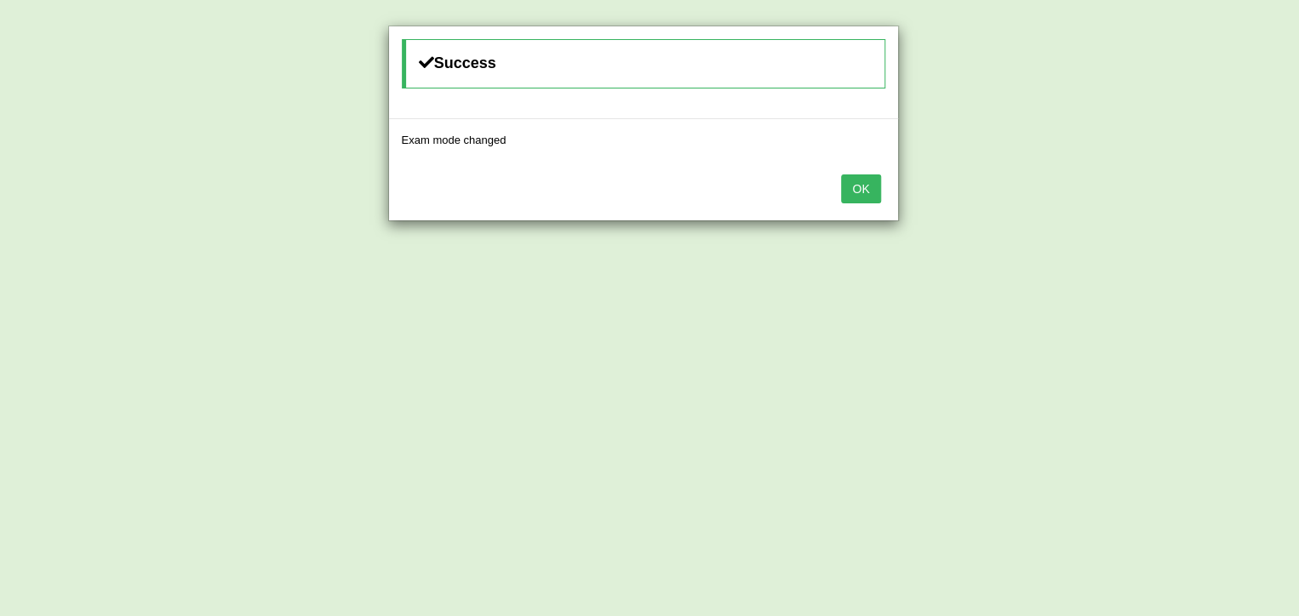
click at [863, 186] on button "OK" at bounding box center [860, 188] width 39 height 29
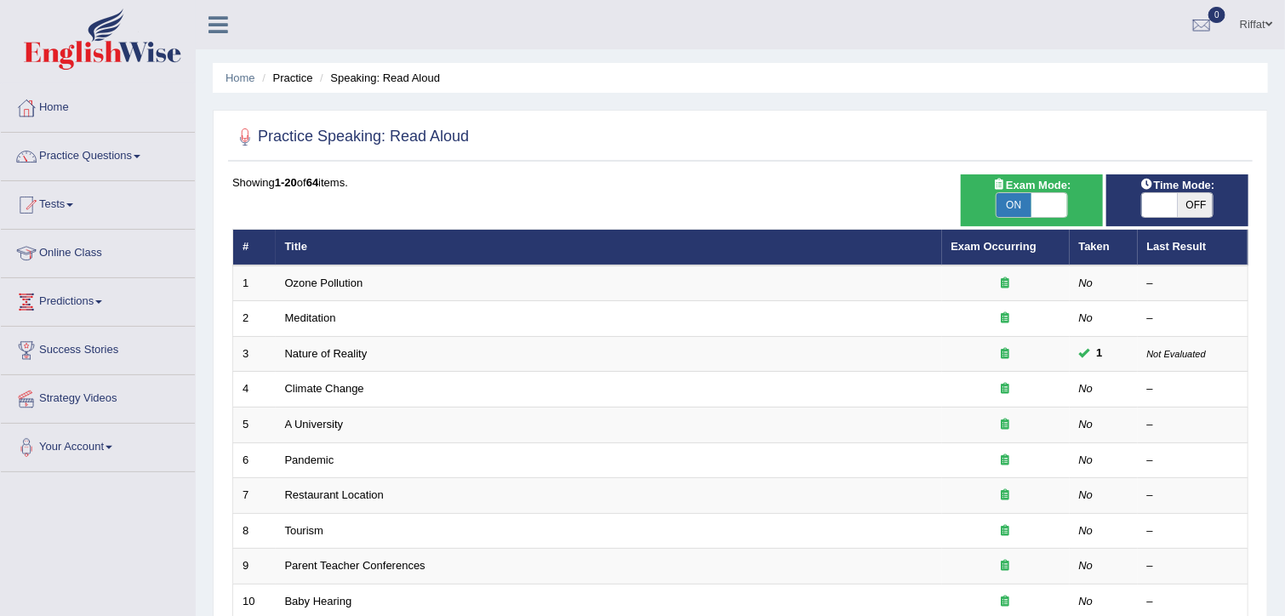
click at [1190, 203] on span "OFF" at bounding box center [1196, 205] width 36 height 24
checkbox input "true"
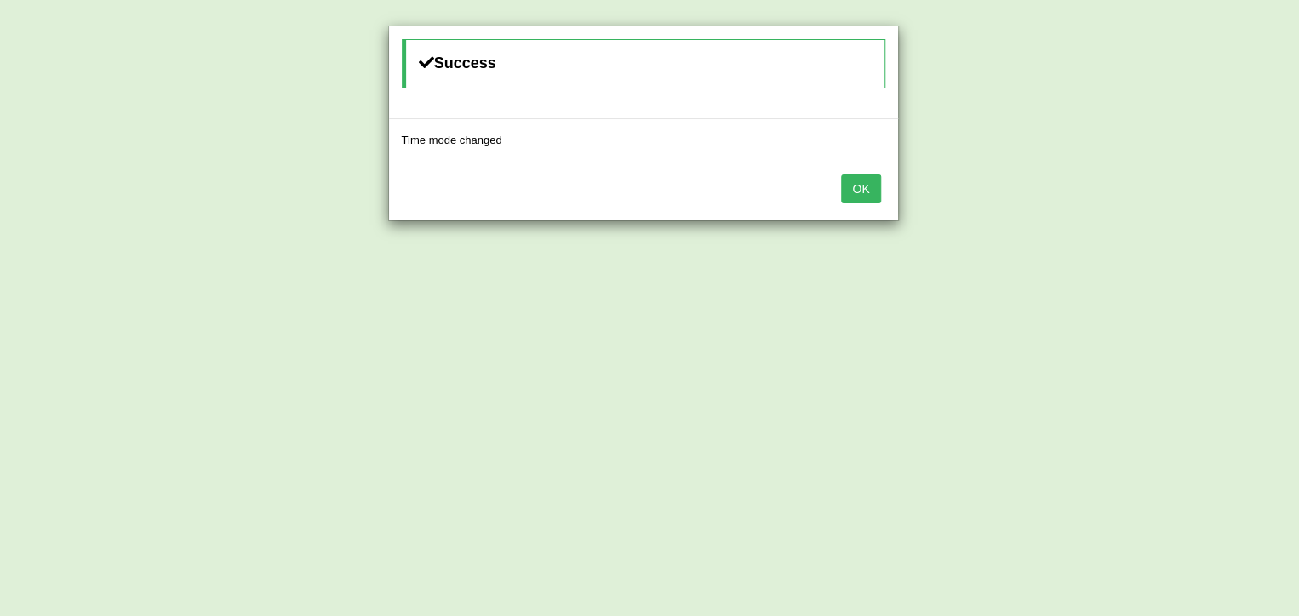
click at [868, 180] on button "OK" at bounding box center [860, 188] width 39 height 29
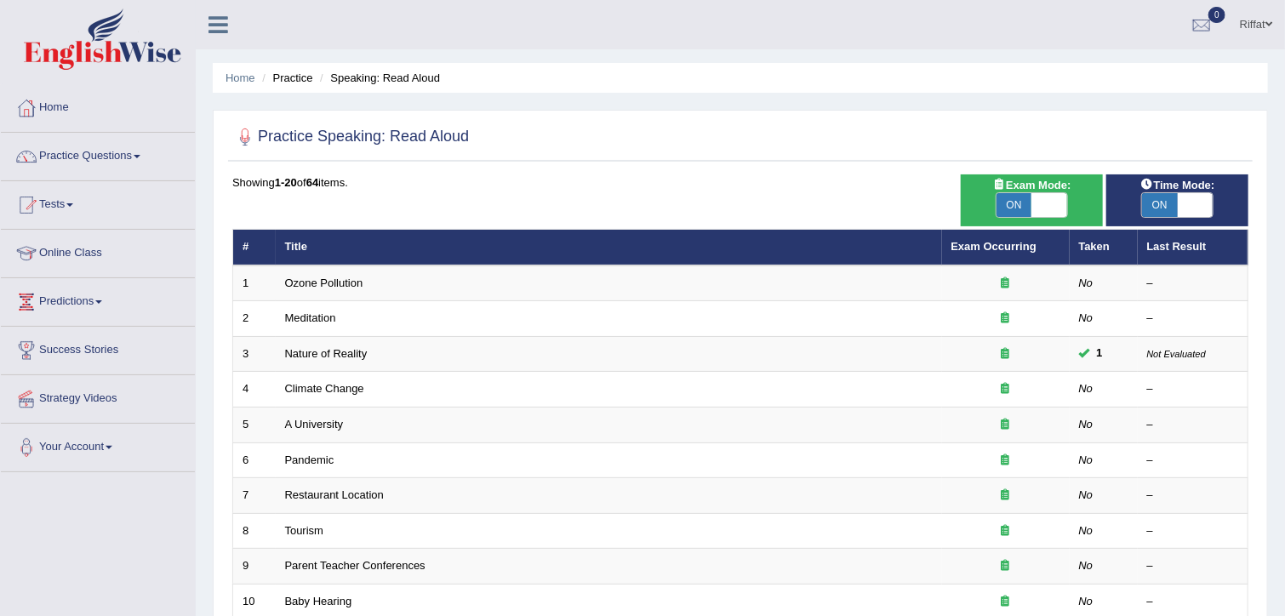
scroll to position [17, 0]
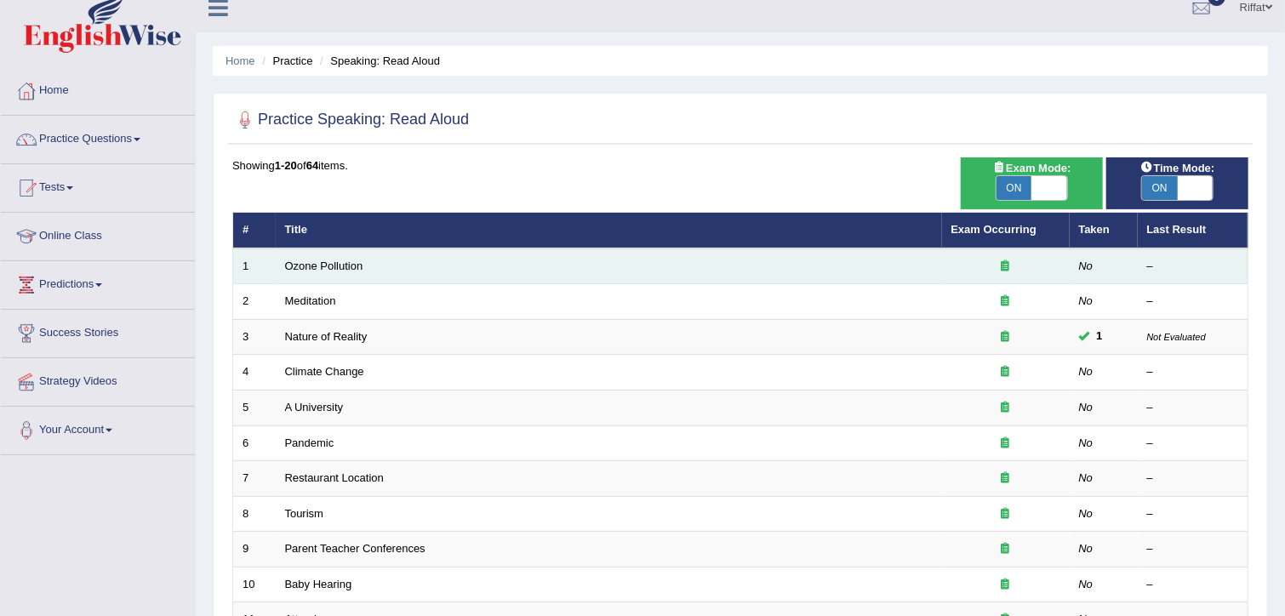
click at [334, 271] on td "Ozone Pollution" at bounding box center [609, 267] width 666 height 36
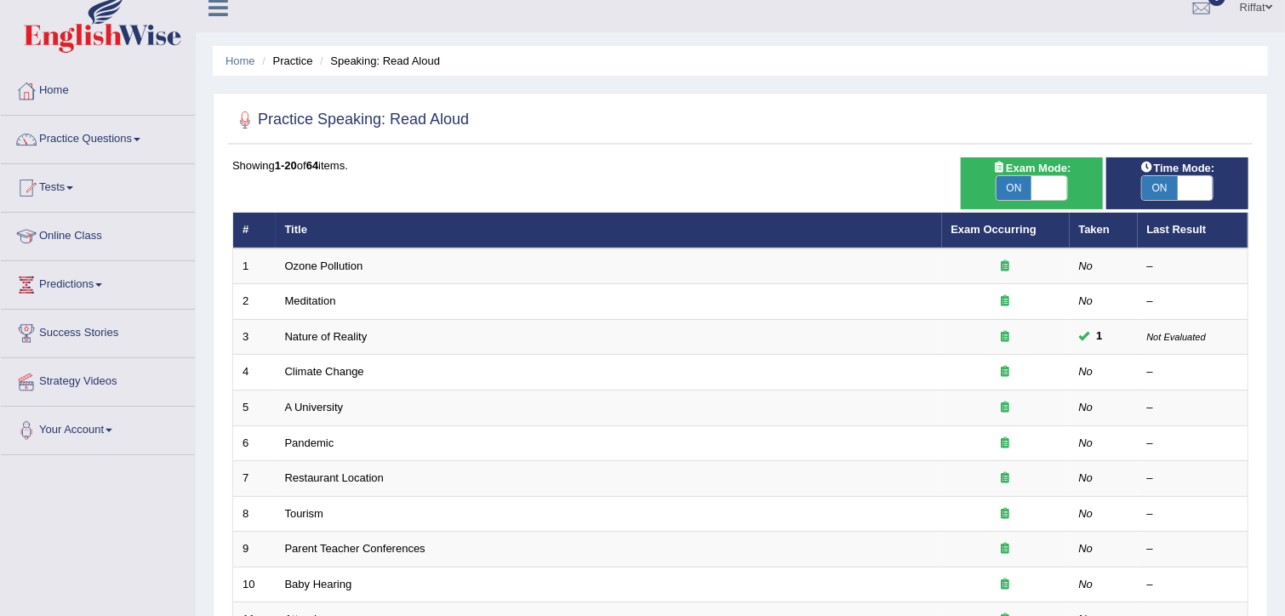
click at [507, 180] on div "Showing 1-20 of 64 items. # Title Exam Occurring Taken Last Result 1 Ozone Poll…" at bounding box center [740, 598] width 1016 height 883
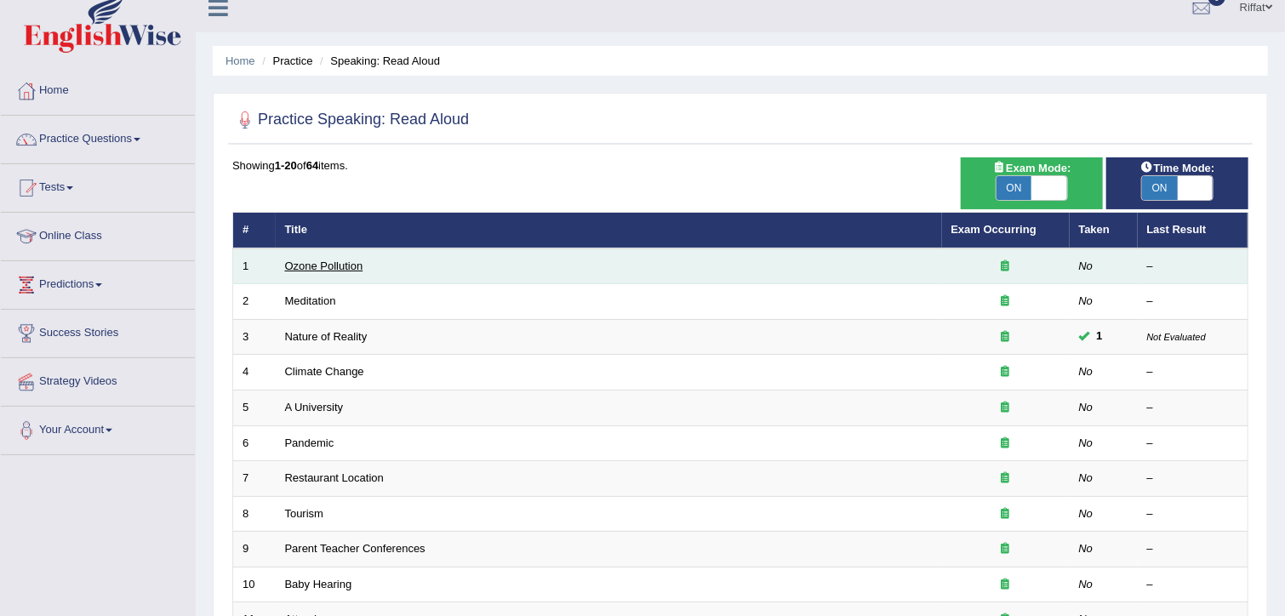
click at [300, 261] on link "Ozone Pollution" at bounding box center [324, 266] width 78 height 13
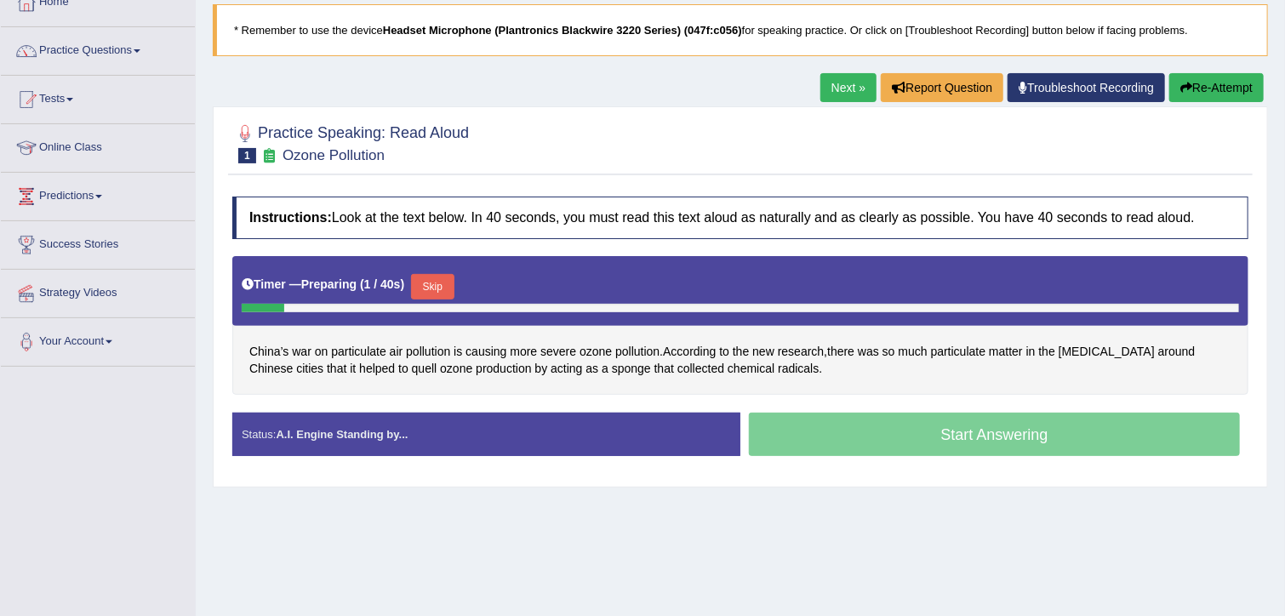
scroll to position [105, 0]
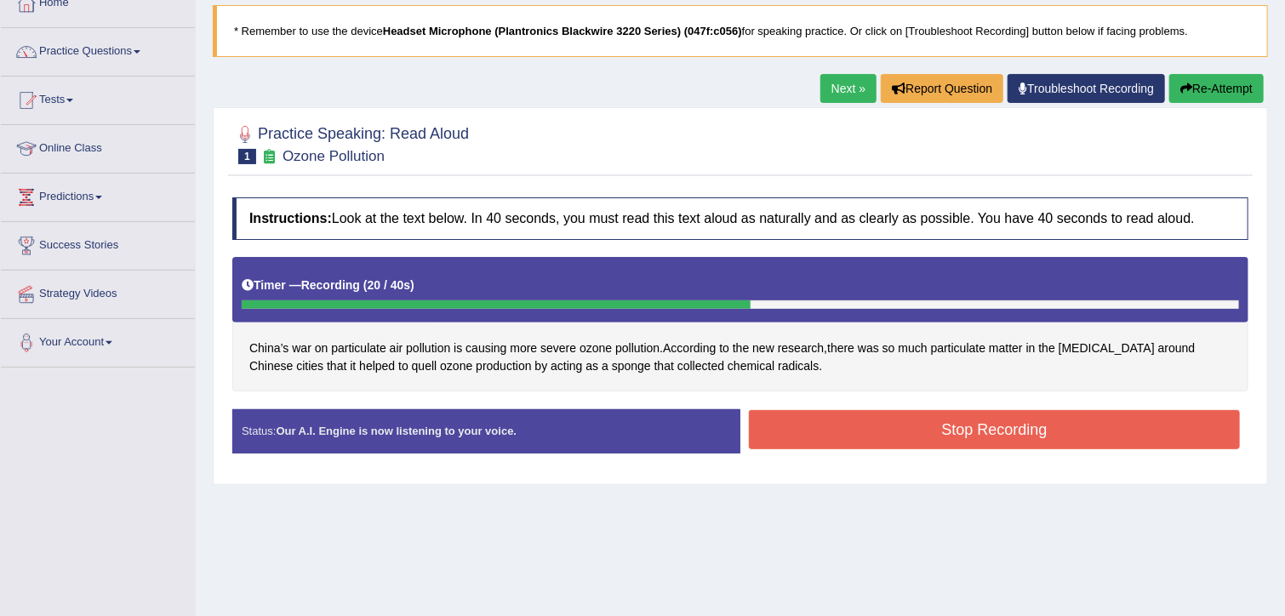
click at [929, 442] on button "Stop Recording" at bounding box center [994, 429] width 491 height 39
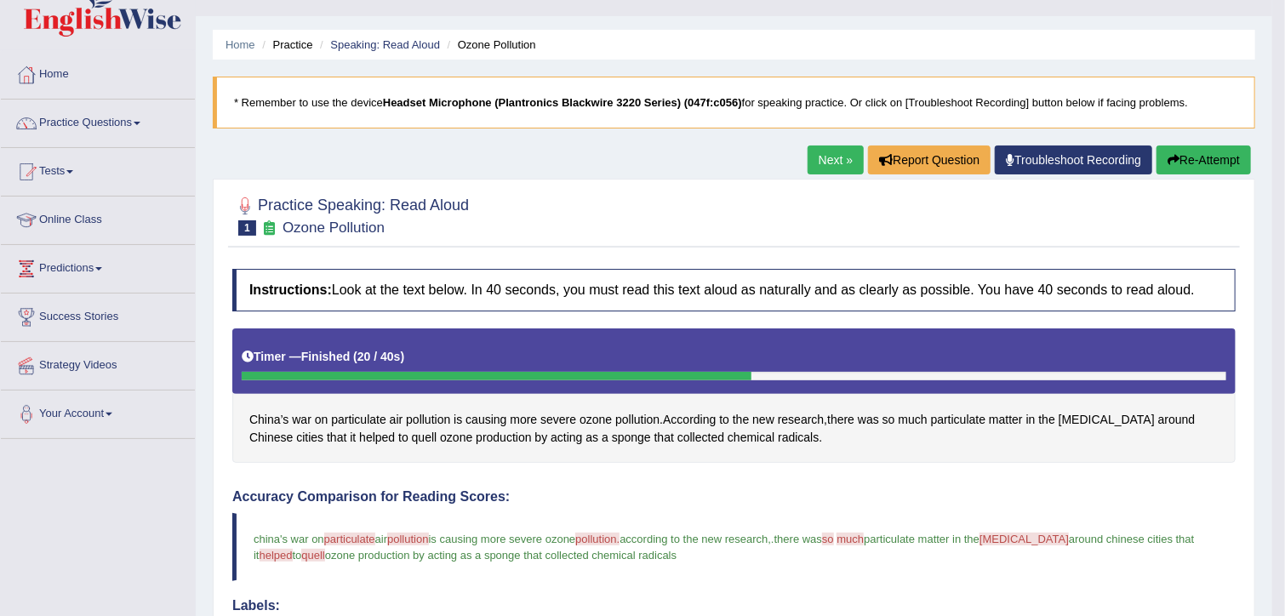
scroll to position [0, 0]
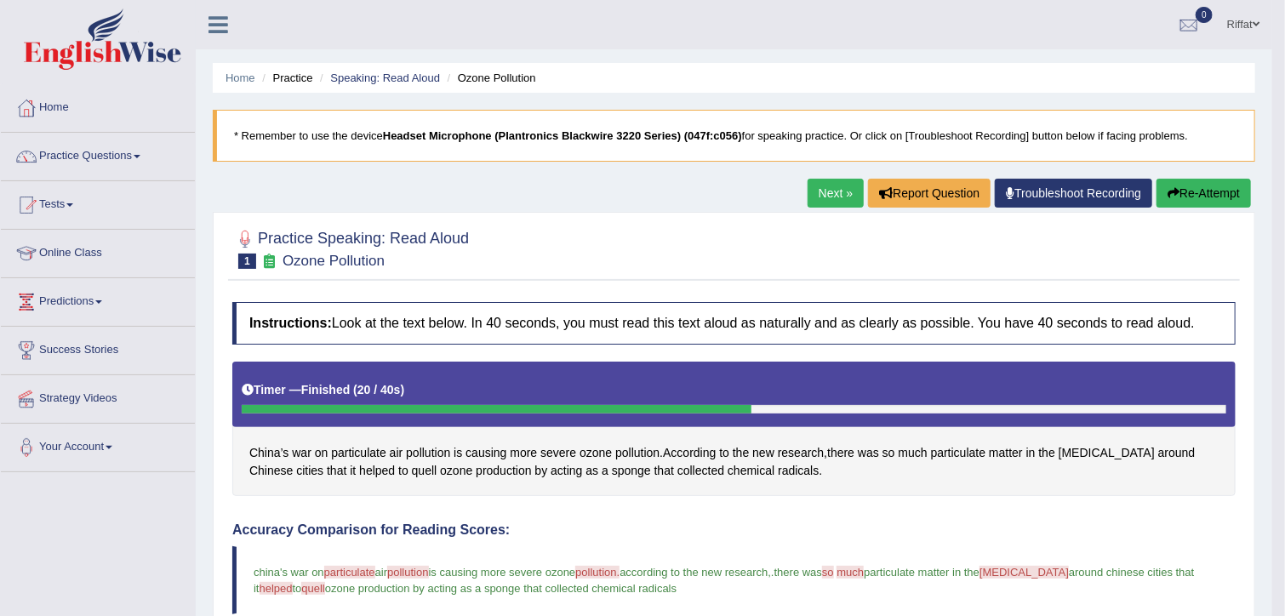
click at [836, 191] on link "Next »" at bounding box center [836, 193] width 56 height 29
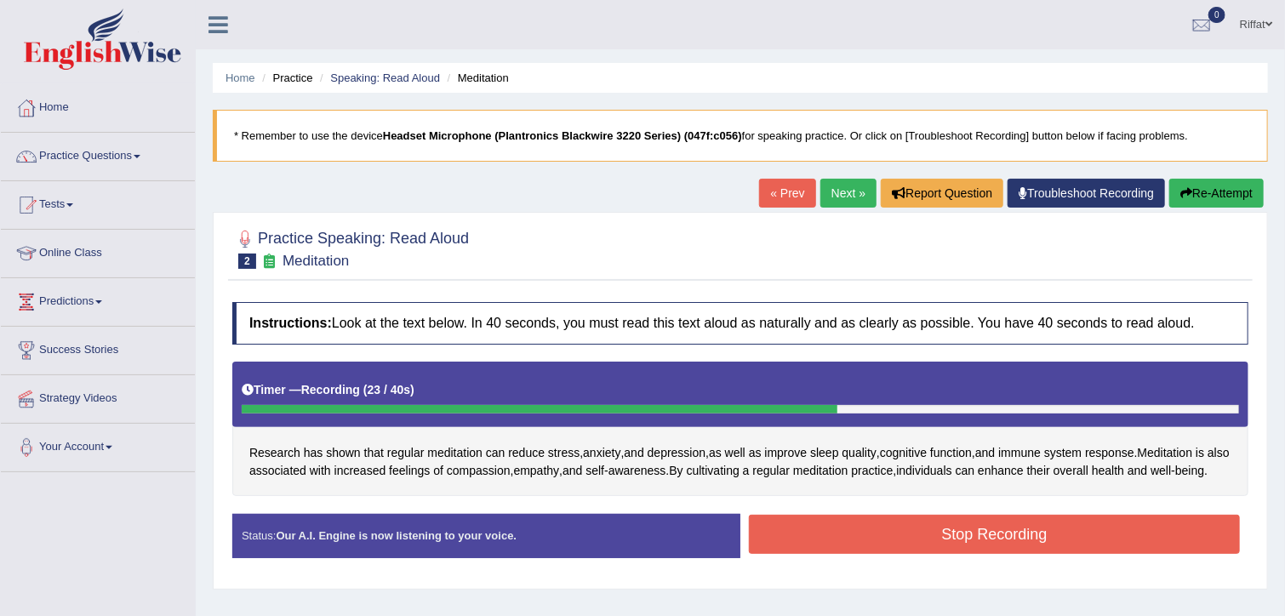
click at [808, 540] on button "Stop Recording" at bounding box center [994, 534] width 491 height 39
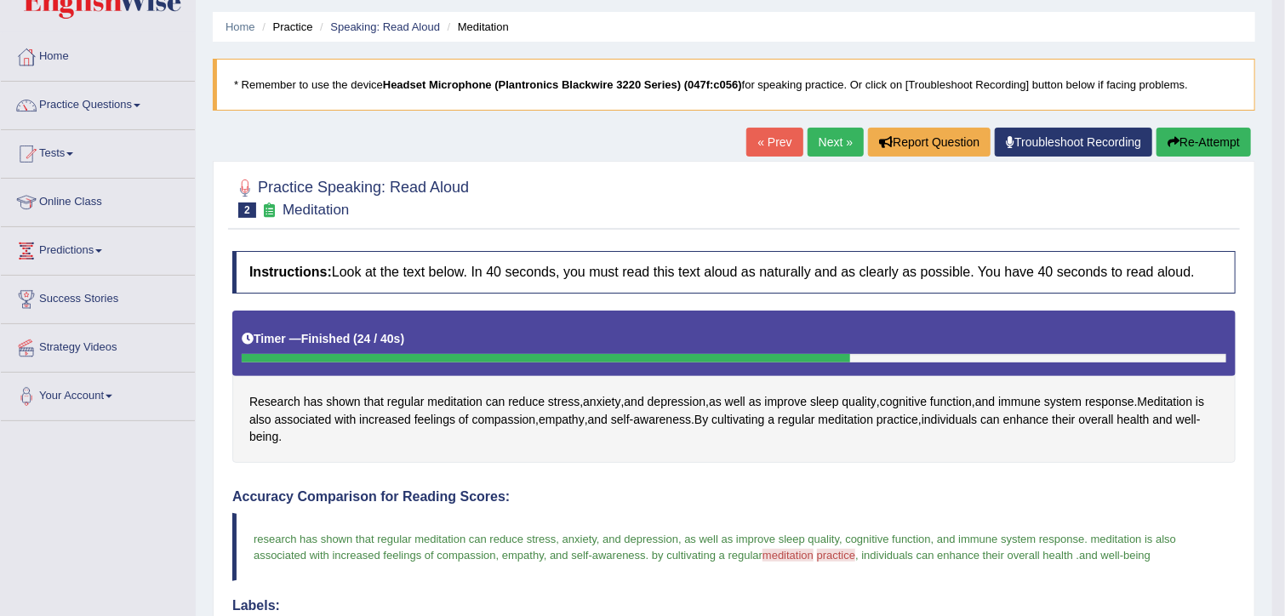
scroll to position [50, 0]
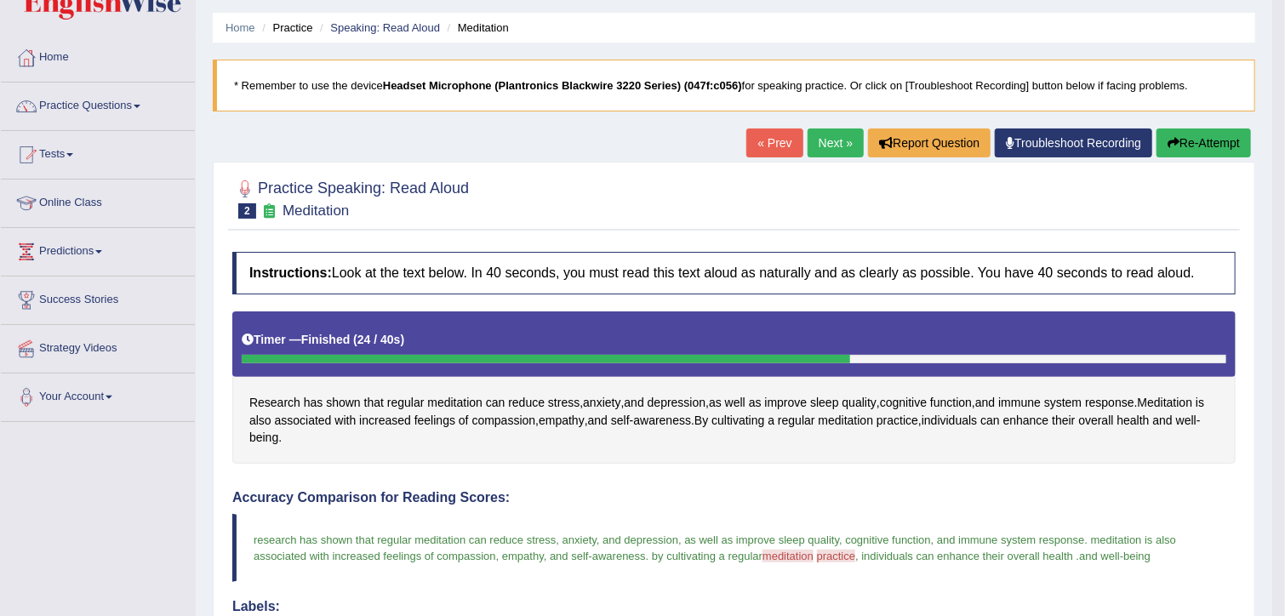
click at [828, 138] on link "Next »" at bounding box center [836, 143] width 56 height 29
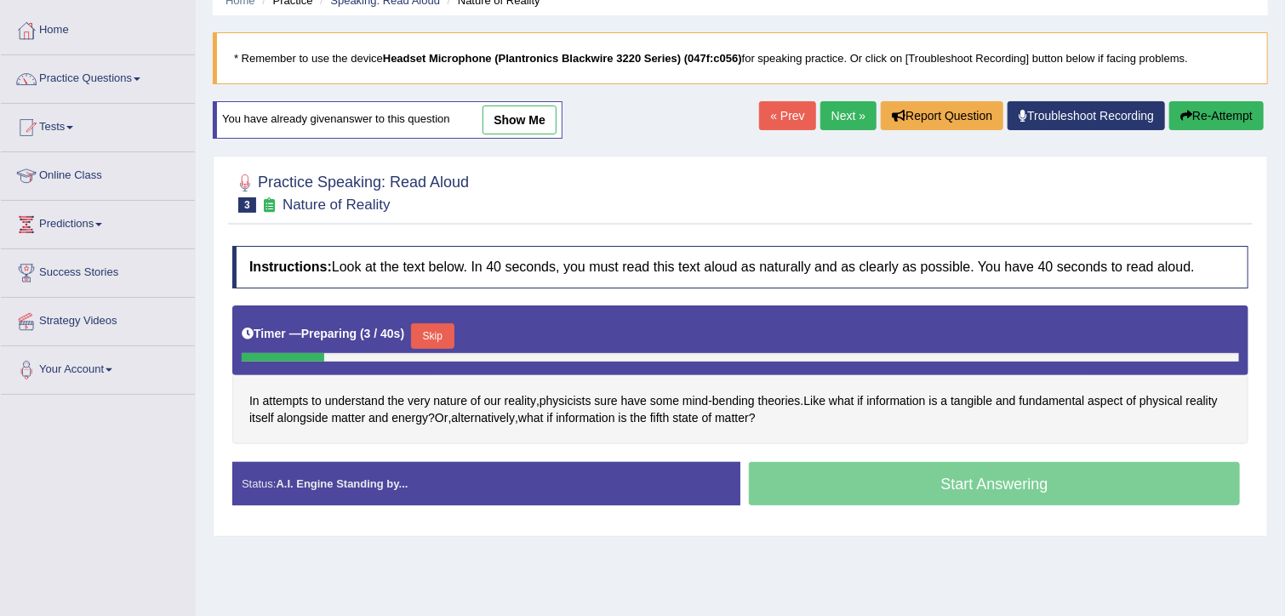
scroll to position [78, 0]
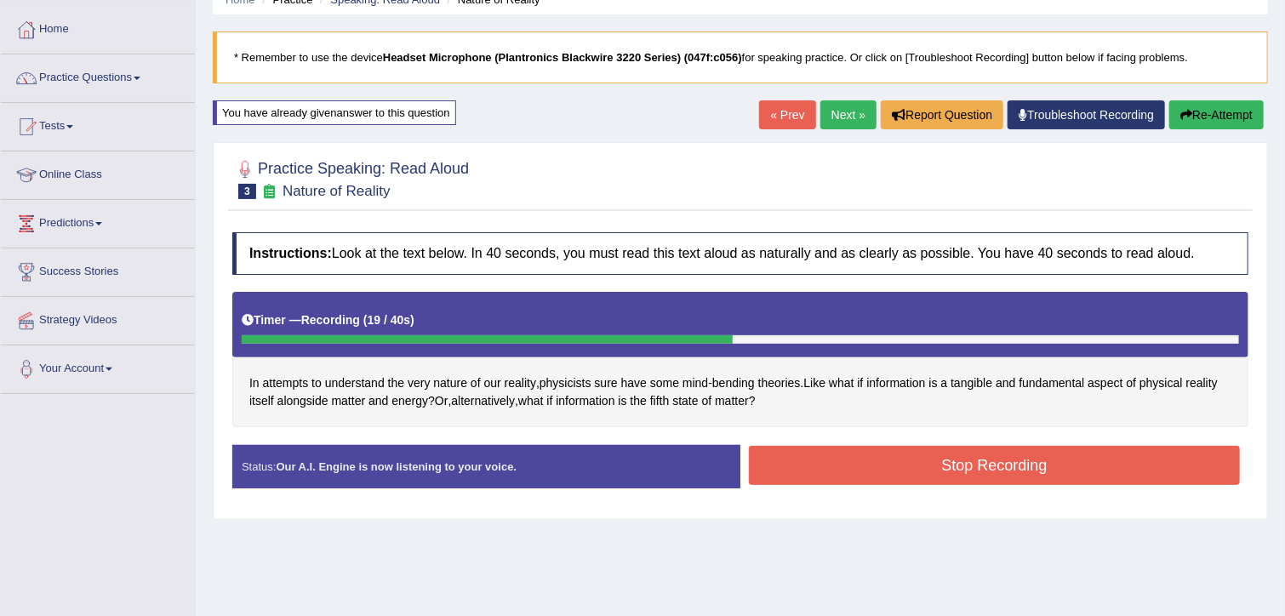
click at [923, 461] on button "Stop Recording" at bounding box center [994, 465] width 491 height 39
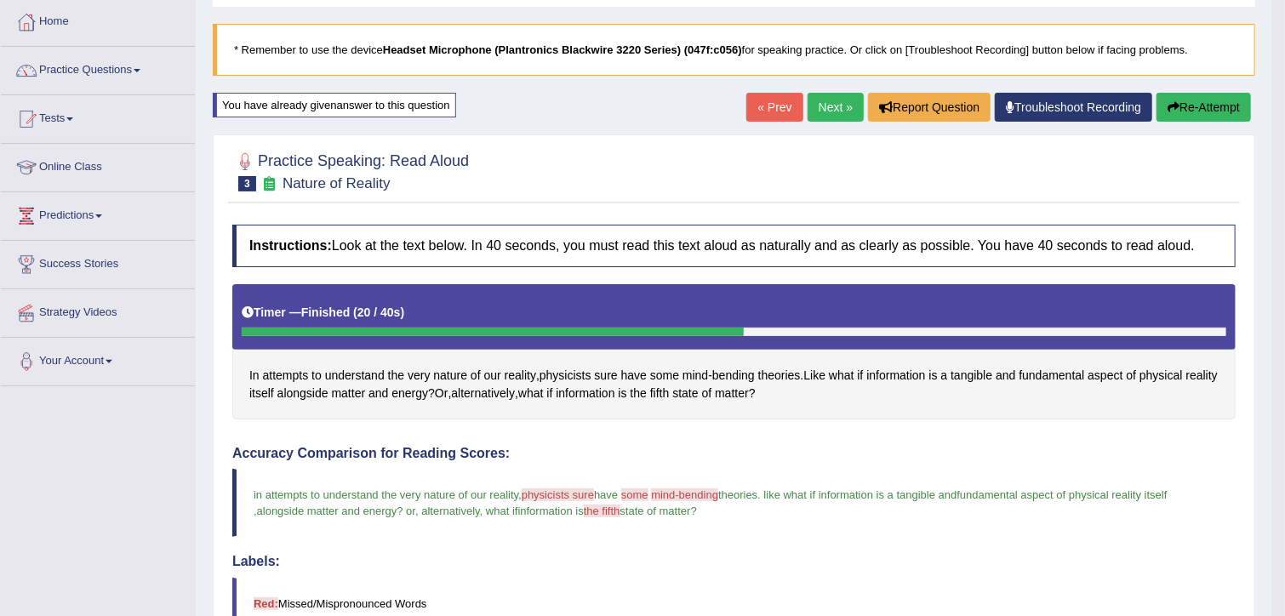
scroll to position [85, 0]
